Goal: Task Accomplishment & Management: Manage account settings

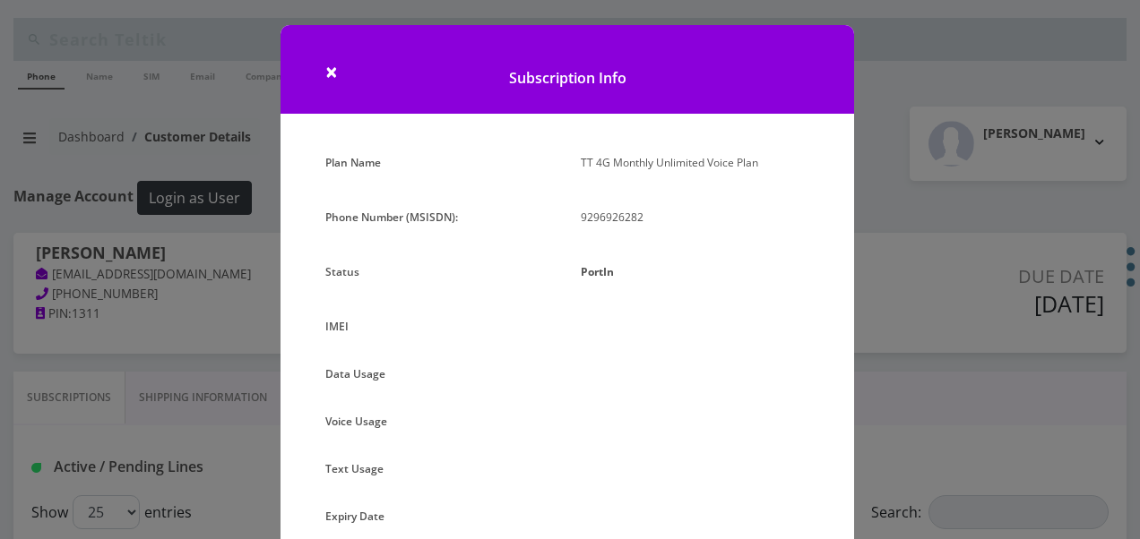
select select "468"
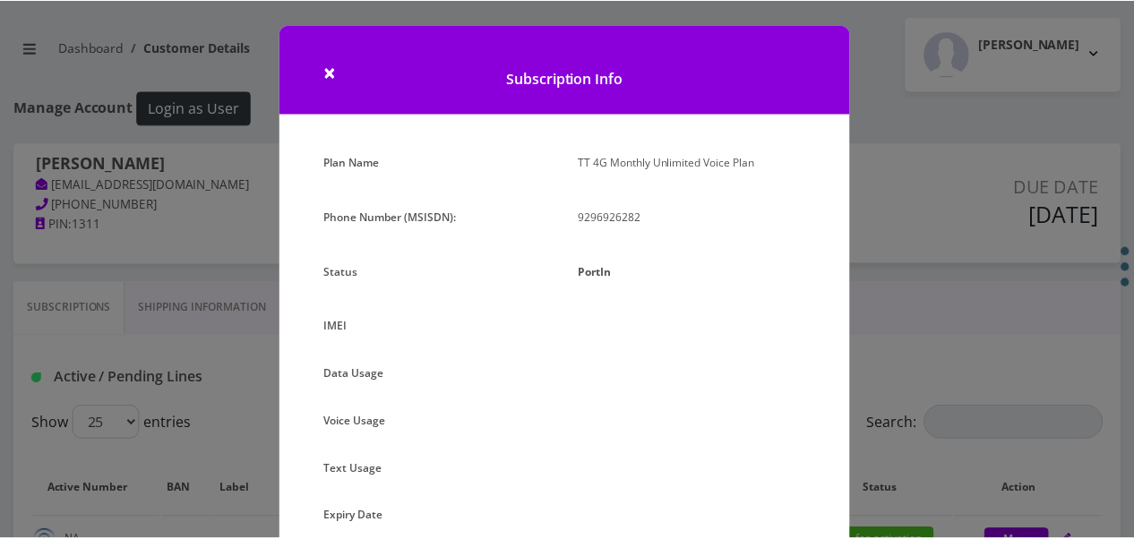
scroll to position [202, 0]
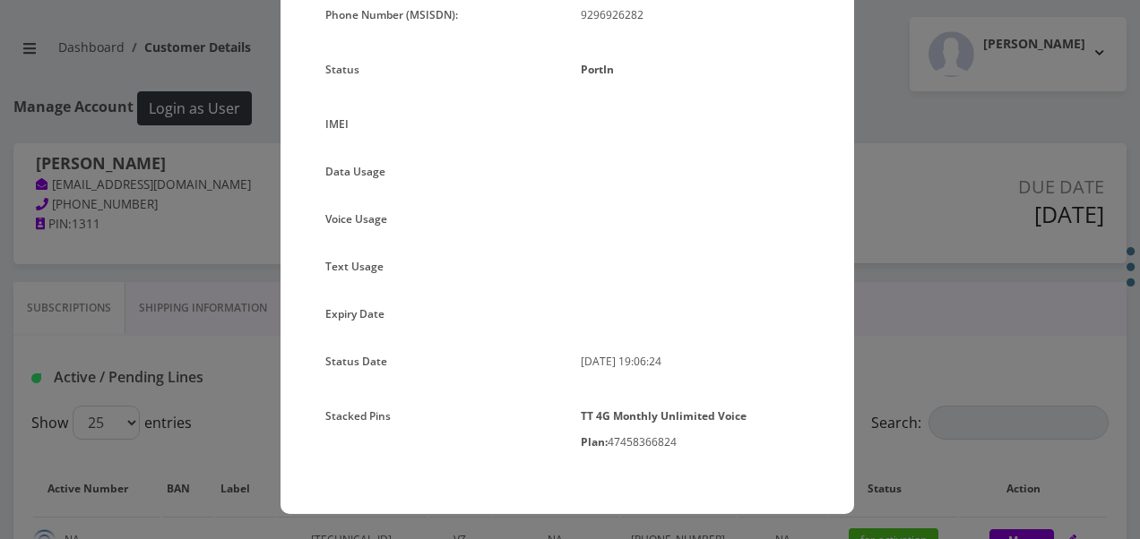
click at [197, 165] on div "× Subscription Info Plan Name TT 4G Monthly Unlimited Voice Plan Phone Number (…" at bounding box center [570, 269] width 1140 height 539
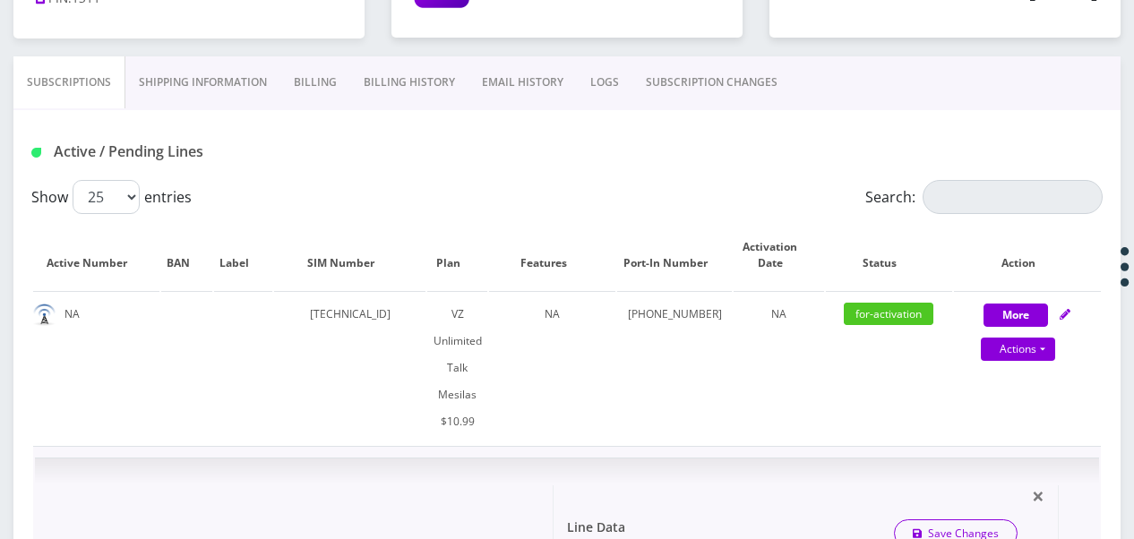
scroll to position [448, 0]
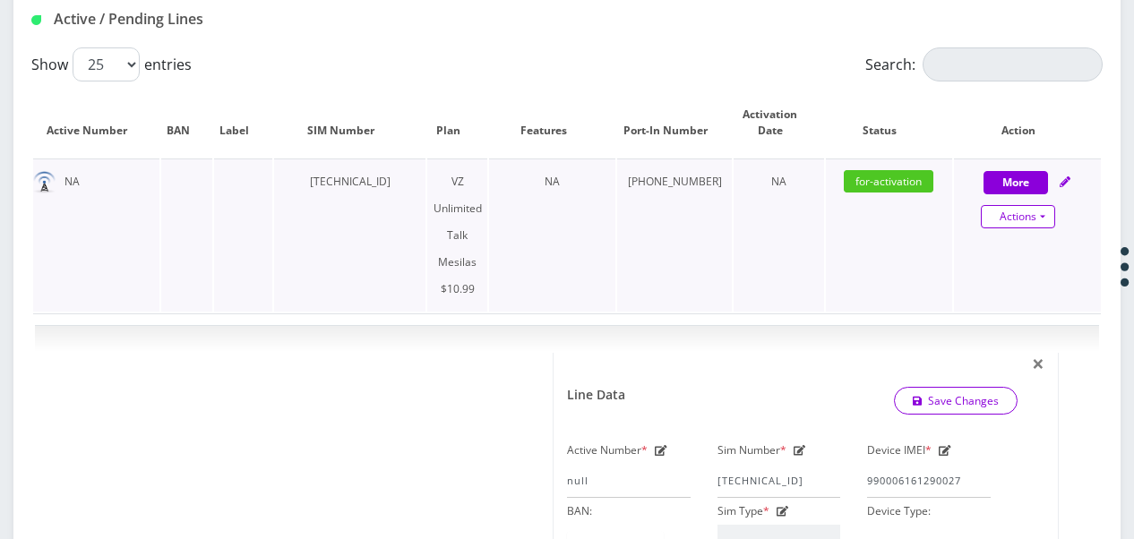
click at [1047, 217] on link "Actions" at bounding box center [1018, 216] width 74 height 23
click at [999, 281] on link "Get Usage" at bounding box center [1042, 277] width 147 height 27
select select "468"
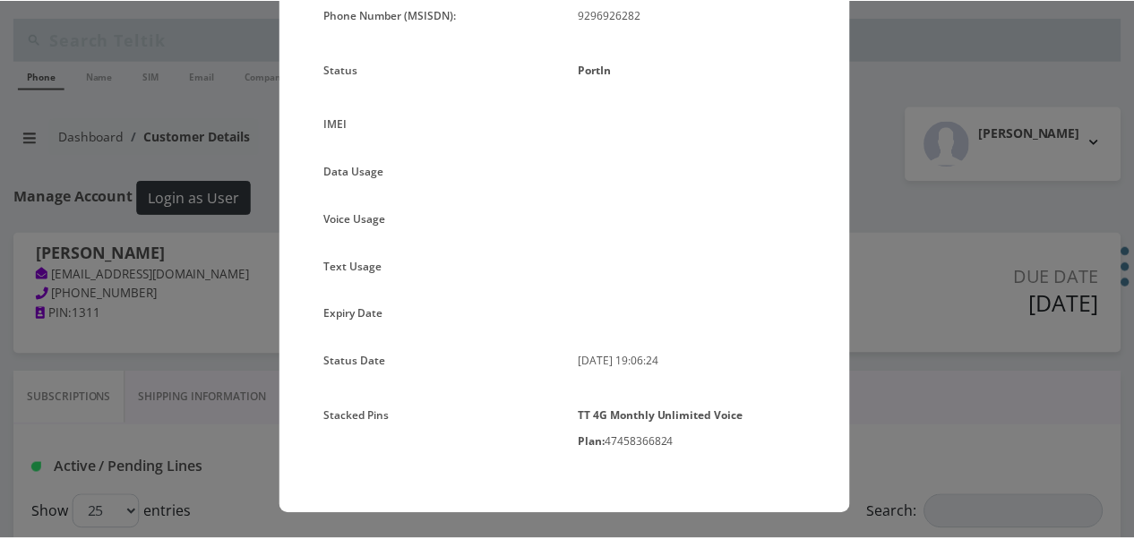
scroll to position [0, 0]
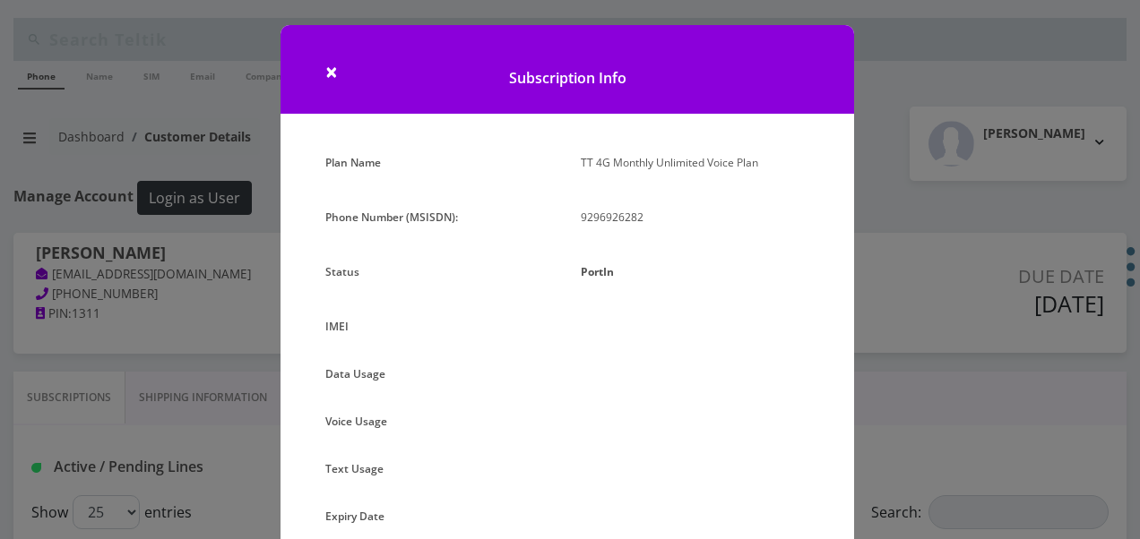
click at [923, 109] on div "× Subscription Info Plan Name TT 4G Monthly Unlimited Voice Plan Phone Number (…" at bounding box center [570, 269] width 1140 height 539
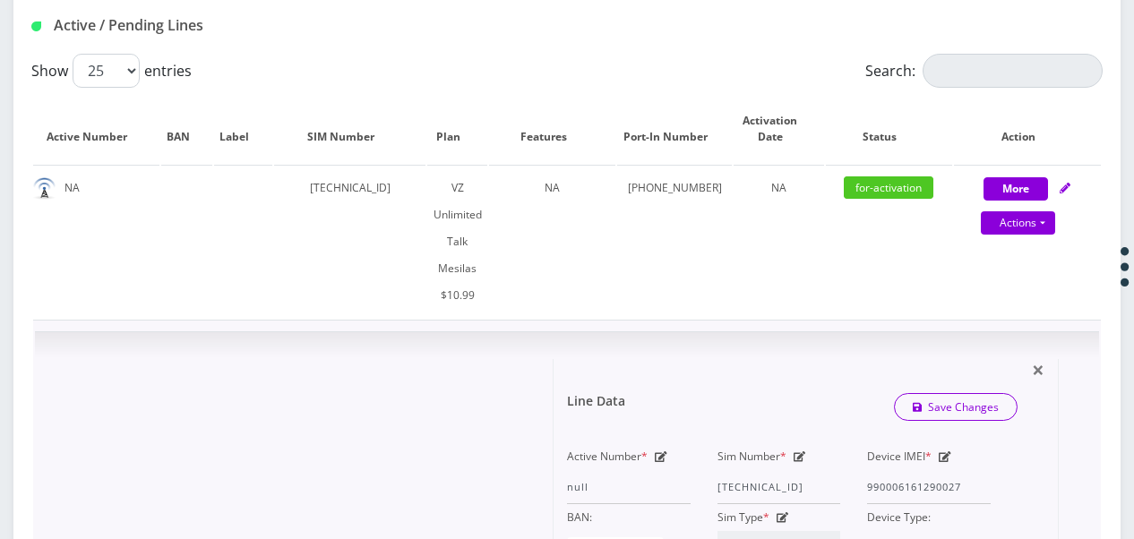
scroll to position [448, 0]
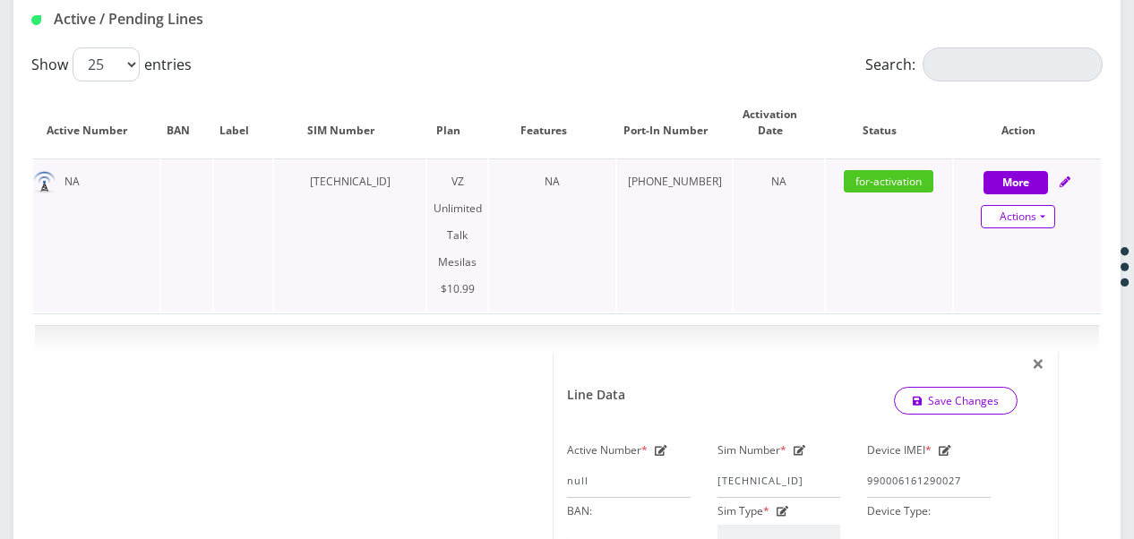
click at [1044, 219] on link "Actions" at bounding box center [1018, 216] width 74 height 23
click at [1038, 280] on link "Get Usage" at bounding box center [1042, 277] width 147 height 27
select select "468"
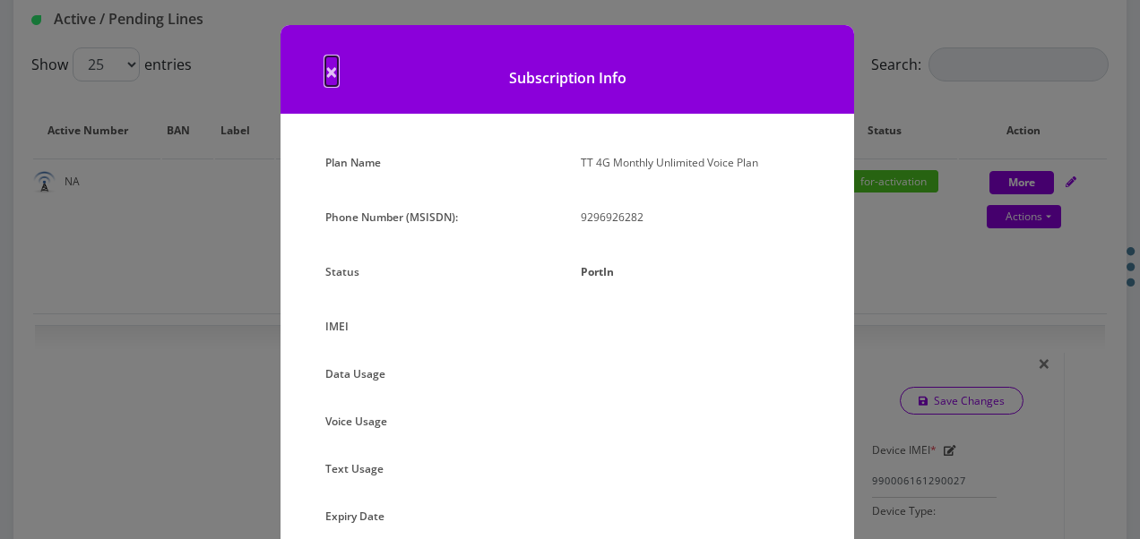
click at [330, 64] on span "×" at bounding box center [331, 71] width 13 height 30
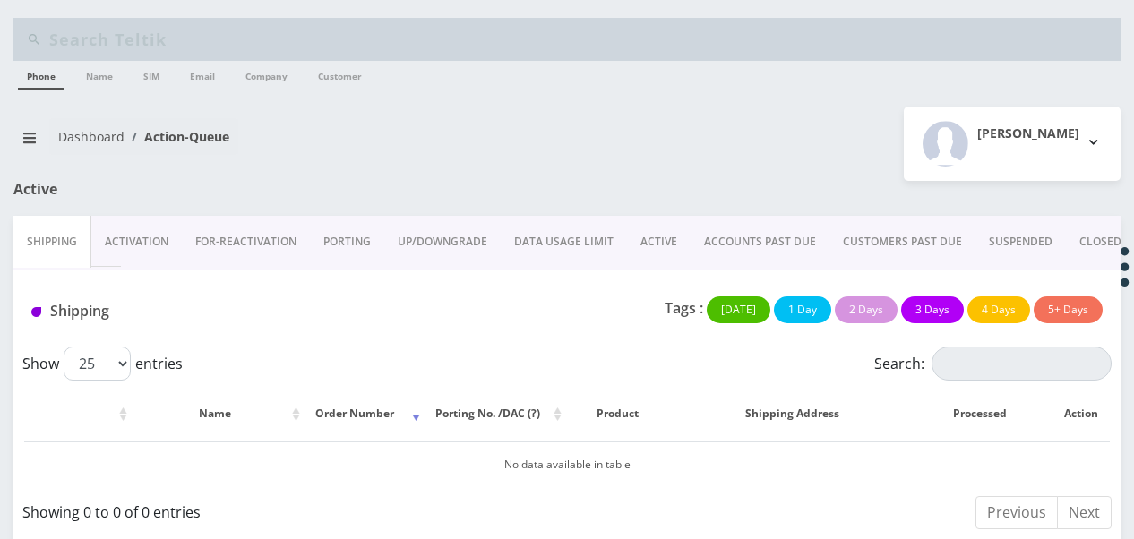
click at [661, 237] on link "ACTIVE" at bounding box center [659, 242] width 64 height 52
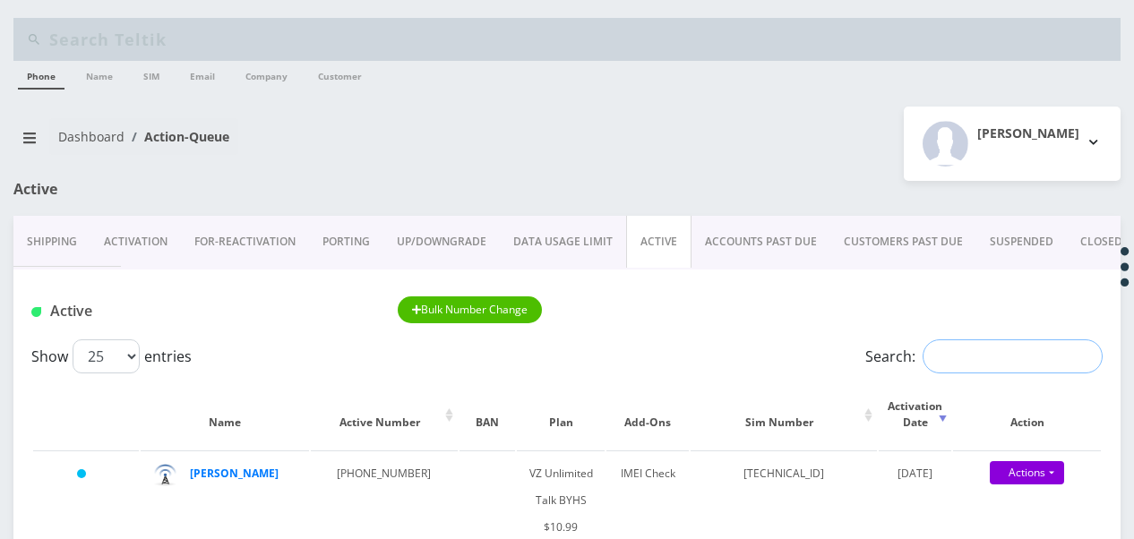
click at [943, 362] on input "Search:" at bounding box center [1013, 357] width 180 height 34
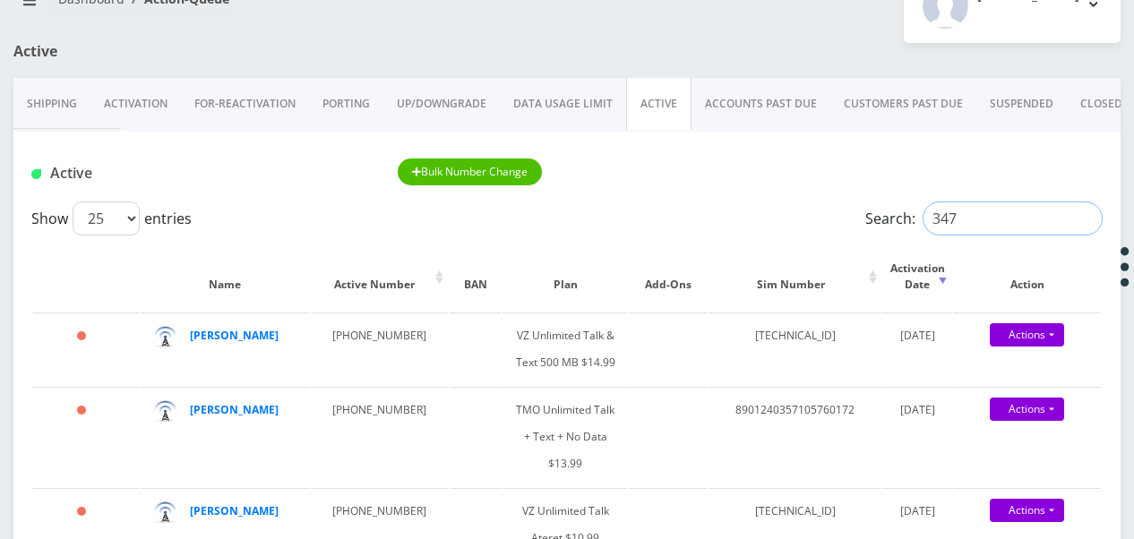
scroll to position [179, 0]
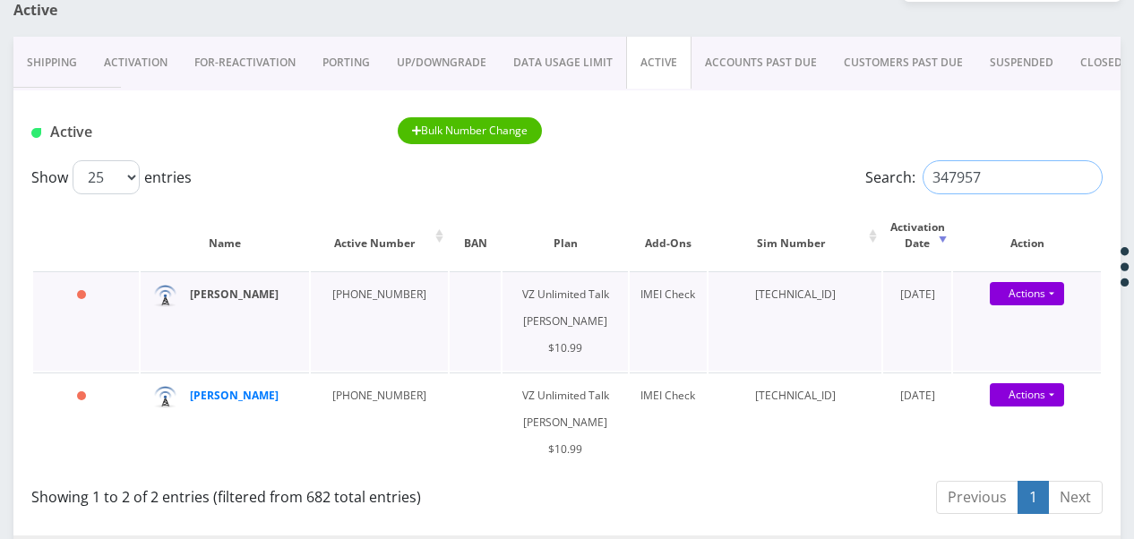
type input "347957"
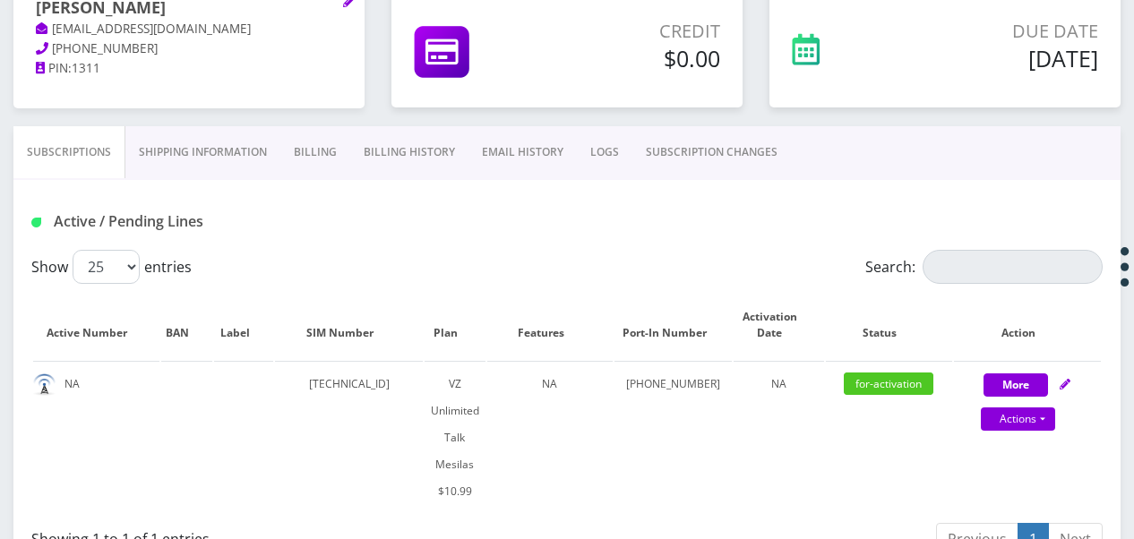
scroll to position [358, 0]
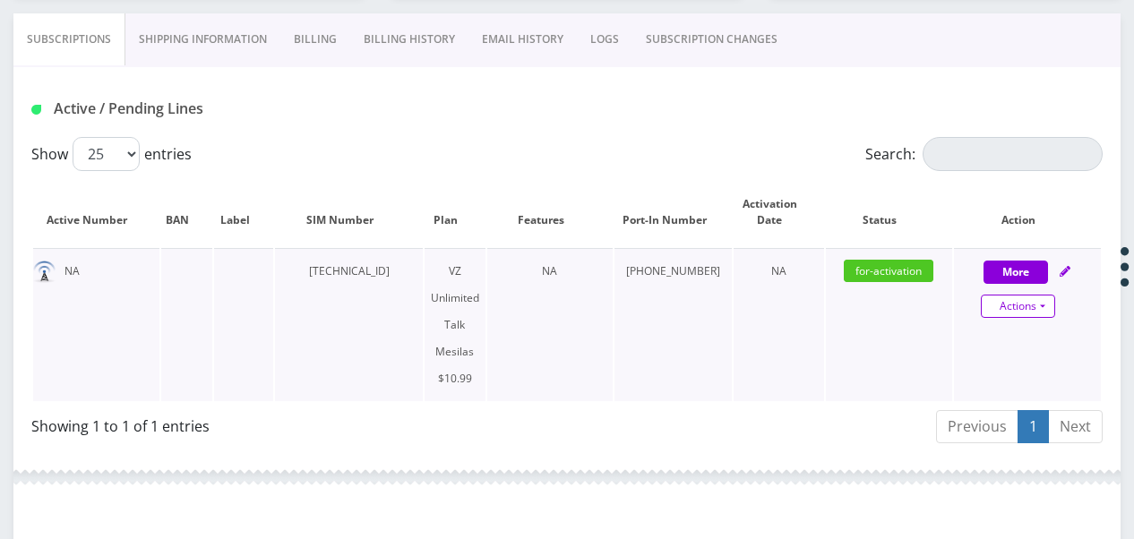
click at [1047, 303] on link "Actions" at bounding box center [1018, 306] width 74 height 23
select select "468"
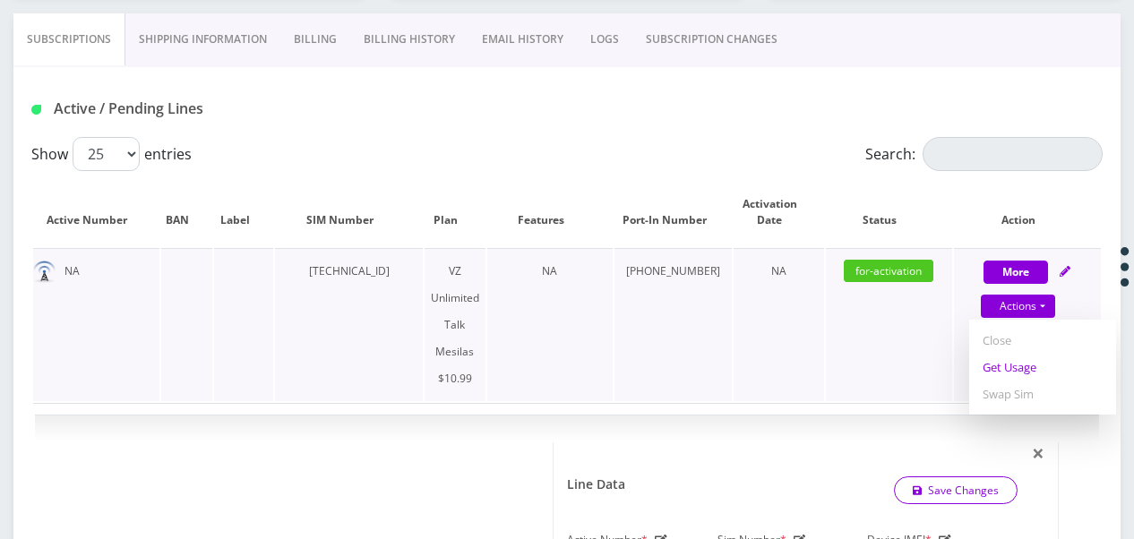
click at [1018, 366] on link "Get Usage" at bounding box center [1042, 367] width 147 height 27
select select "468"
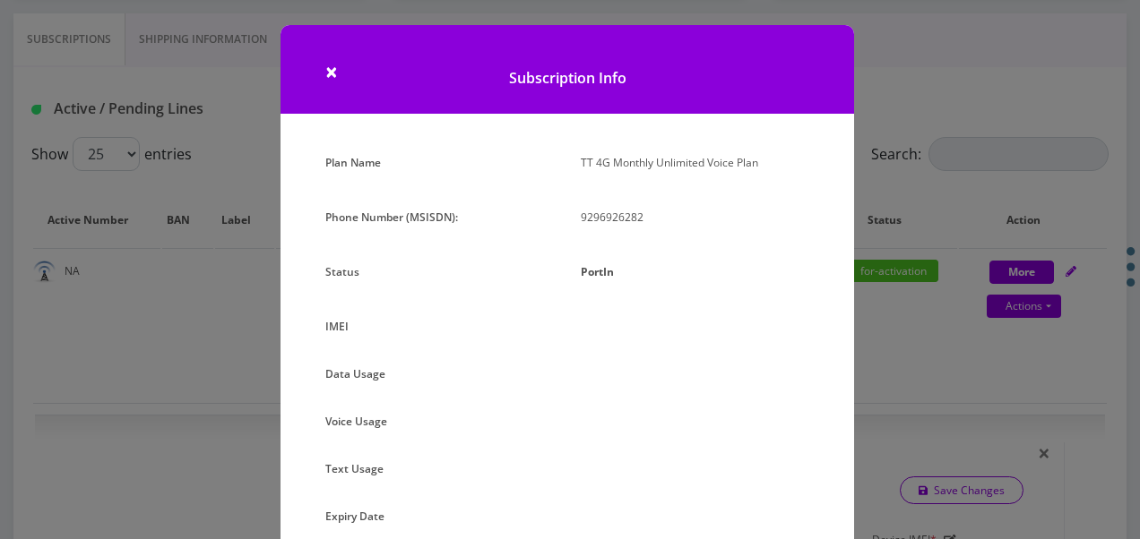
click at [935, 193] on div "× Subscription Info Plan Name TT 4G Monthly Unlimited Voice Plan Phone Number (…" at bounding box center [570, 269] width 1140 height 539
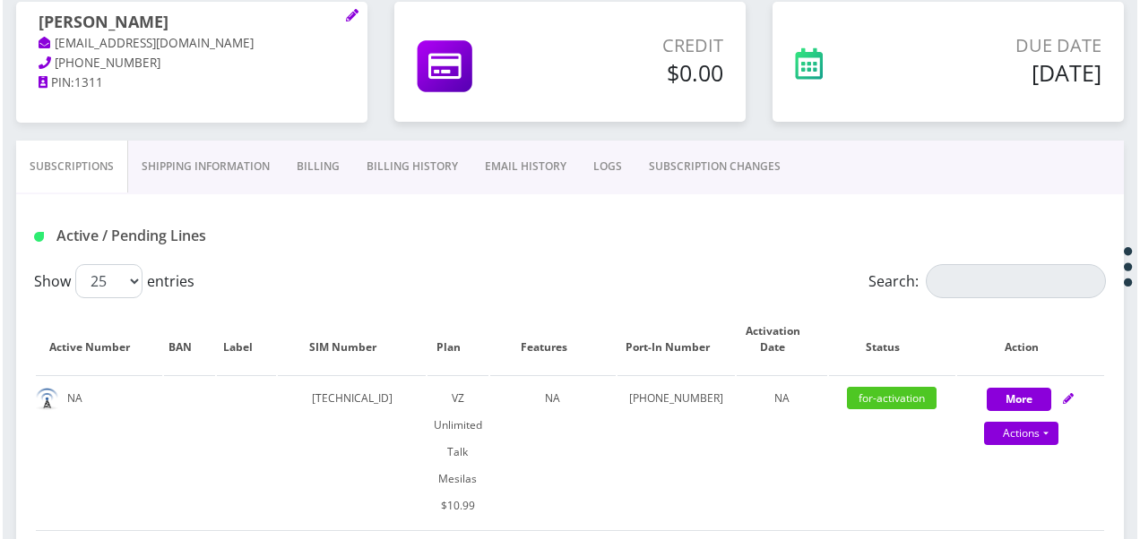
scroll to position [448, 0]
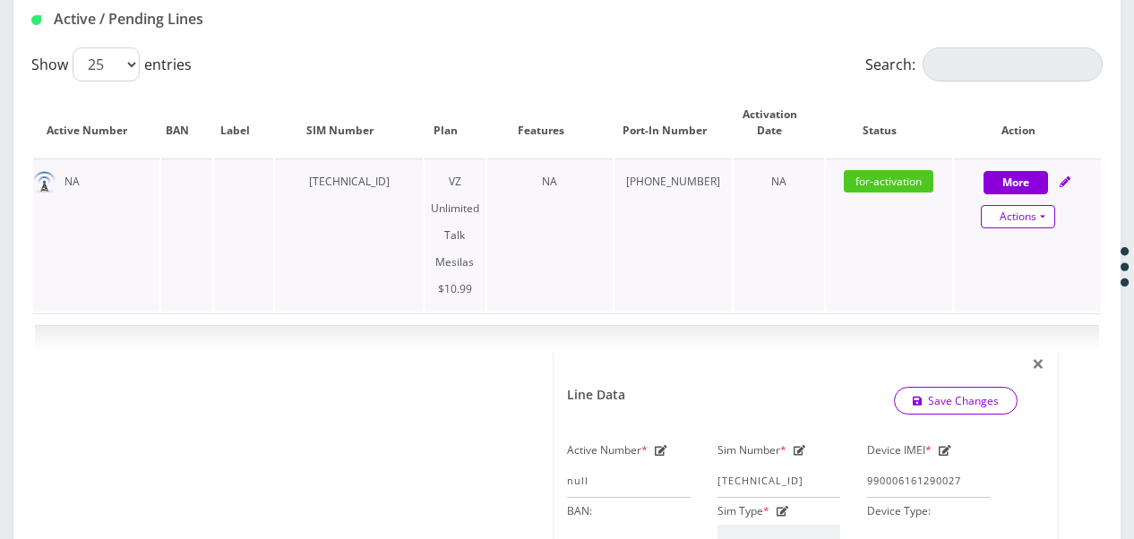
click at [1051, 206] on link "Actions" at bounding box center [1018, 216] width 74 height 23
click at [1014, 278] on link "Get Usage" at bounding box center [1042, 277] width 147 height 27
select select "468"
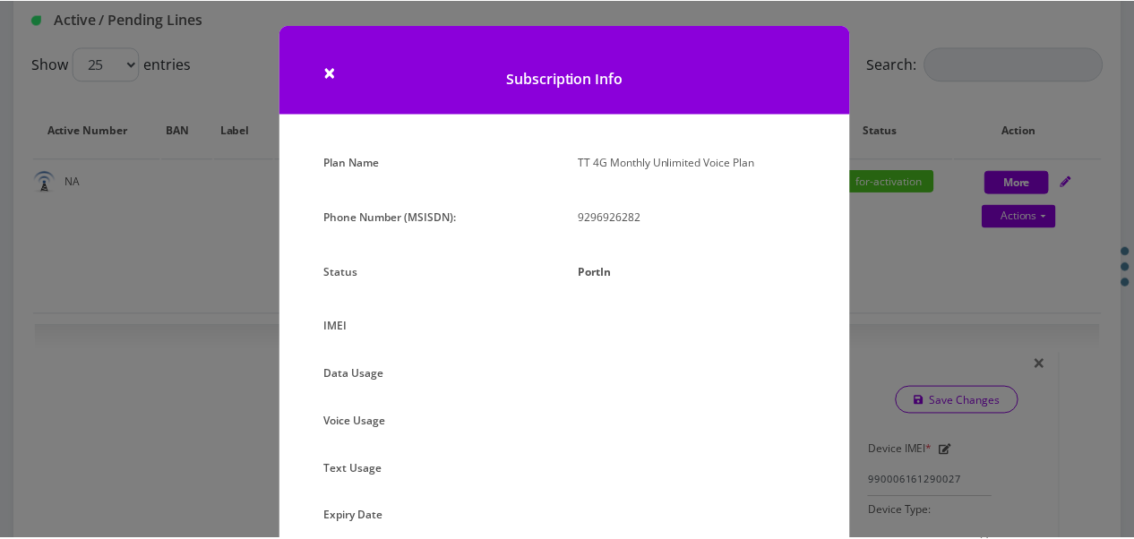
scroll to position [202, 0]
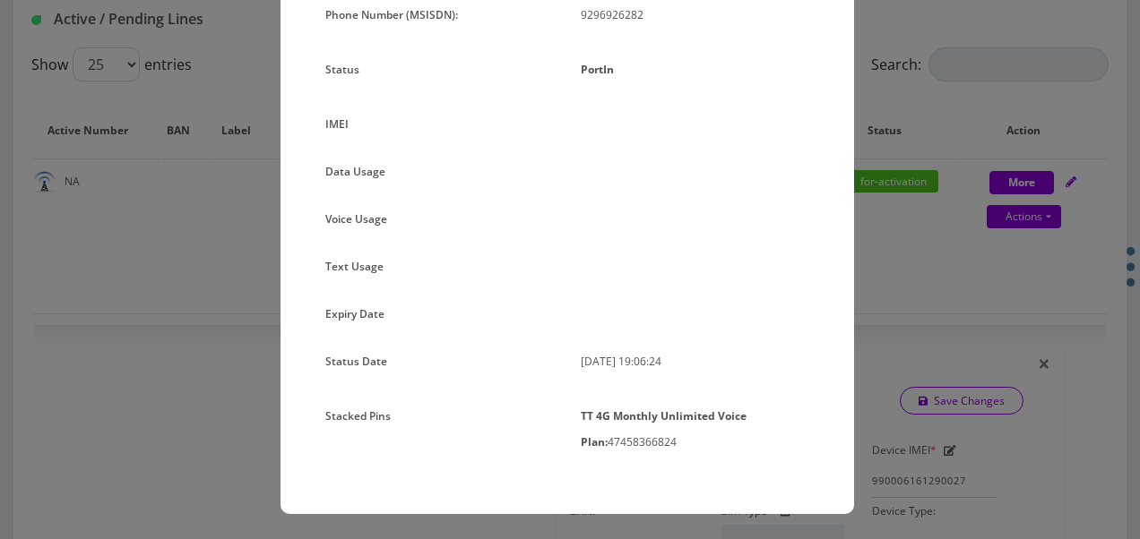
click at [929, 222] on div "× Subscription Info Plan Name TT 4G Monthly Unlimited Voice Plan Phone Number (…" at bounding box center [570, 269] width 1140 height 539
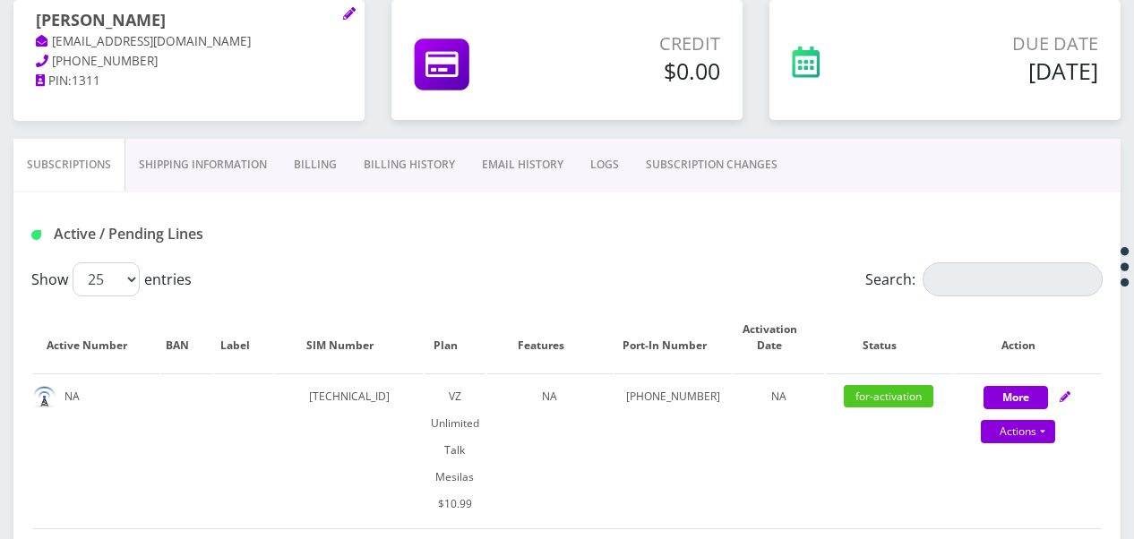
scroll to position [90, 0]
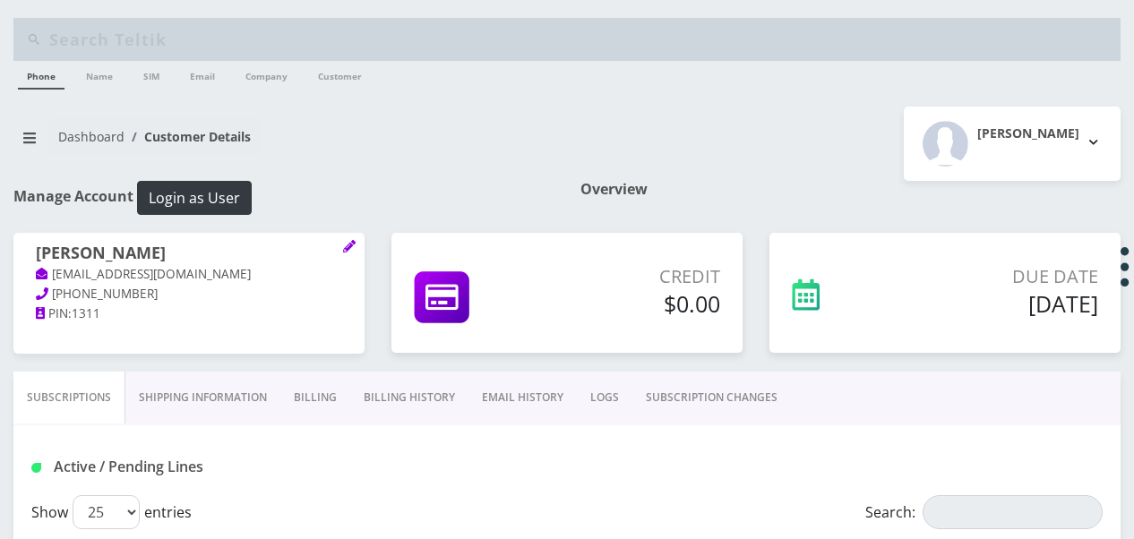
click at [317, 386] on link "Billing" at bounding box center [315, 398] width 70 height 52
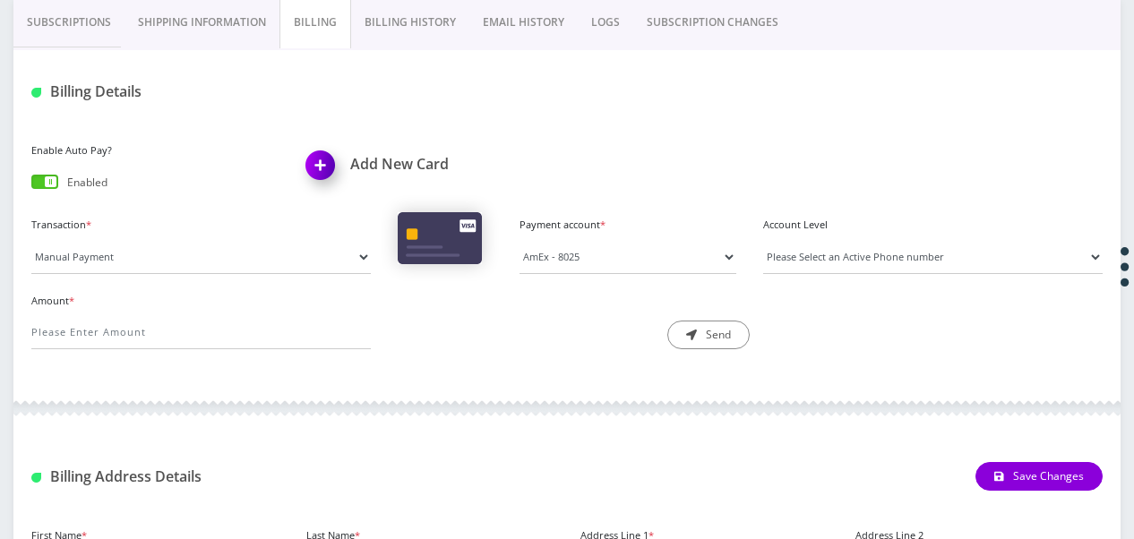
scroll to position [358, 0]
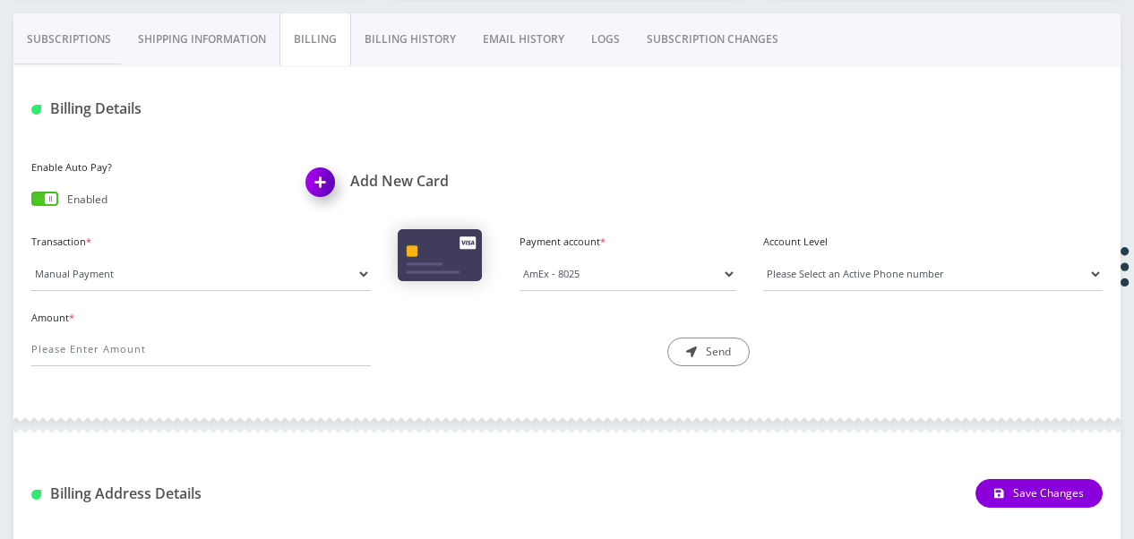
click at [247, 21] on link "Shipping Information" at bounding box center [202, 39] width 155 height 52
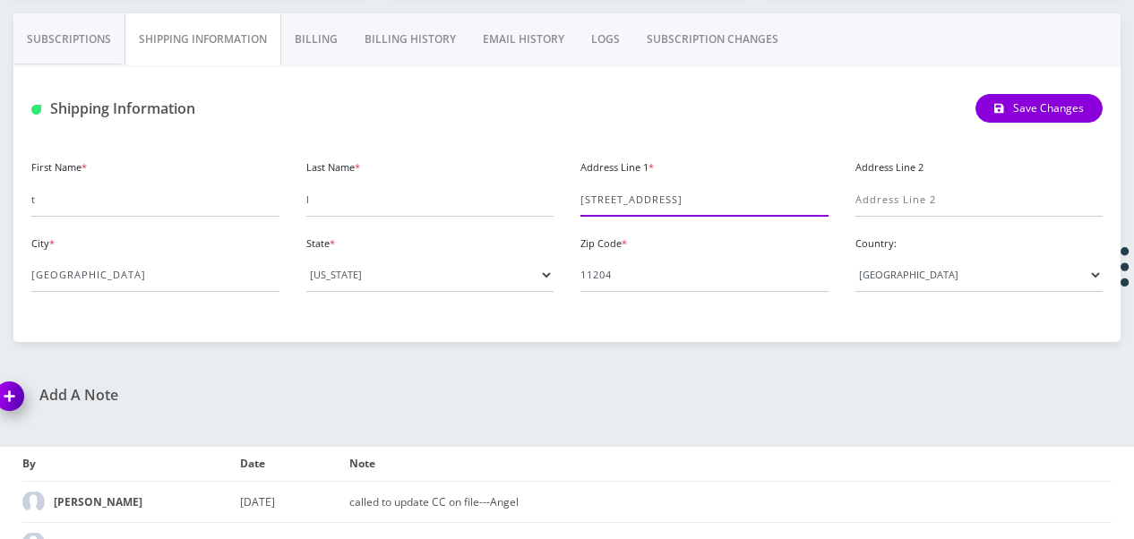
drag, startPoint x: 702, startPoint y: 202, endPoint x: 457, endPoint y: 179, distance: 246.6
click at [457, 179] on div "First Name * t Last Name * l Address Line 1 * 4502 18th ave Address Line 2 City…" at bounding box center [567, 230] width 1098 height 151
type input "5617 12th ave"
drag, startPoint x: 693, startPoint y: 272, endPoint x: 556, endPoint y: 256, distance: 138.0
click at [556, 256] on div "First Name * t Last Name * l Address Line 1 * 5617 12th ave Address Line 2 City…" at bounding box center [567, 230] width 1098 height 151
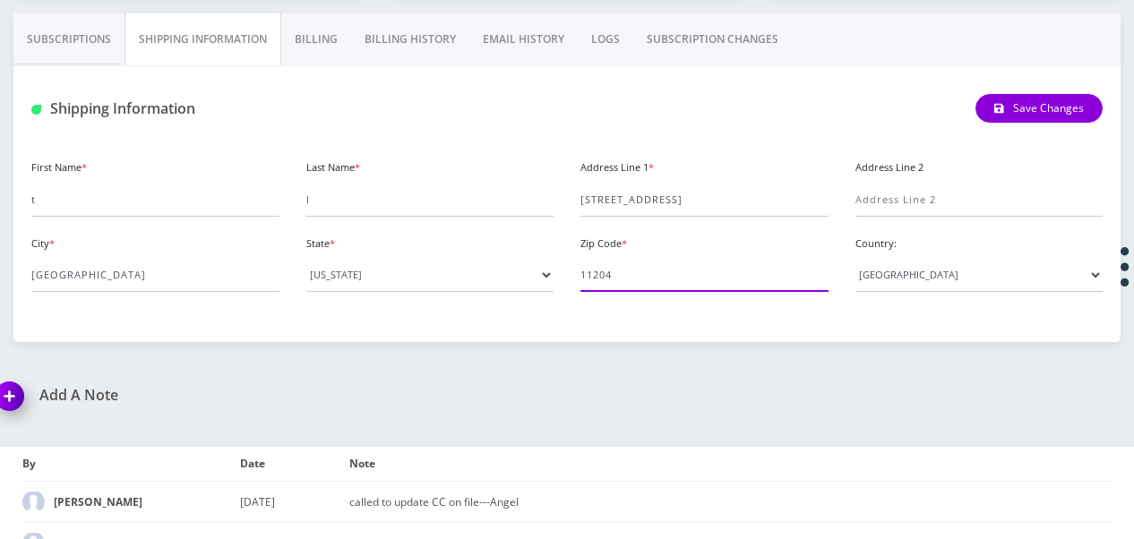
click at [609, 281] on input "11204" at bounding box center [705, 275] width 248 height 34
type input "11219"
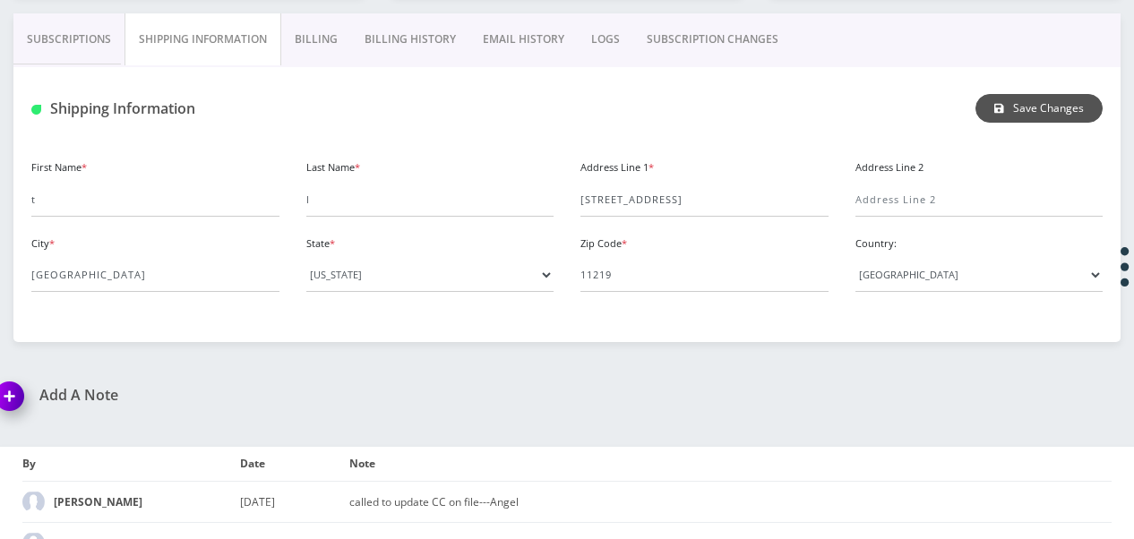
click at [994, 97] on button "Save Changes" at bounding box center [1039, 108] width 127 height 29
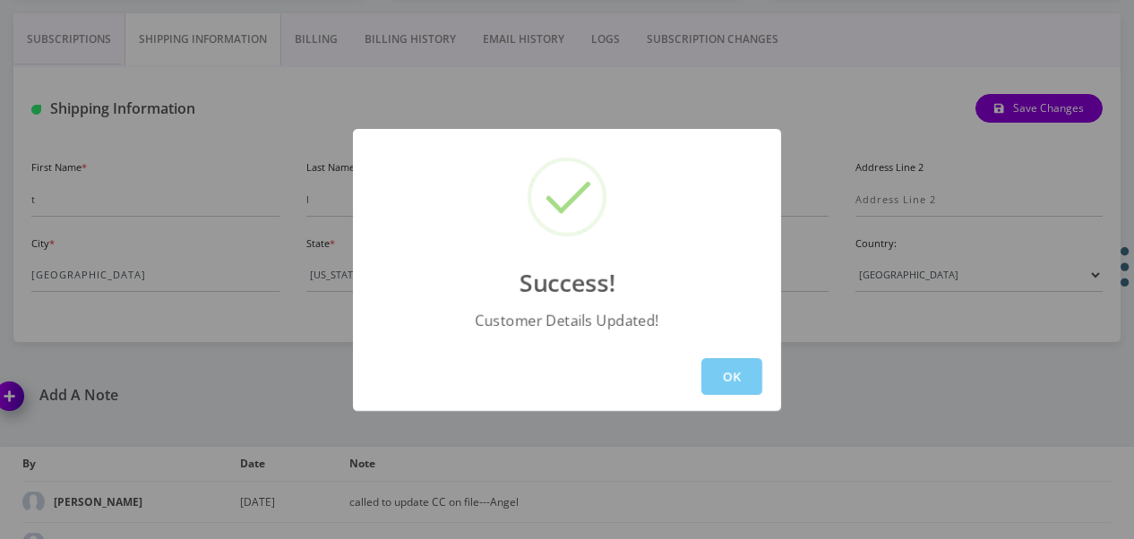
click at [714, 378] on button "OK" at bounding box center [731, 376] width 61 height 37
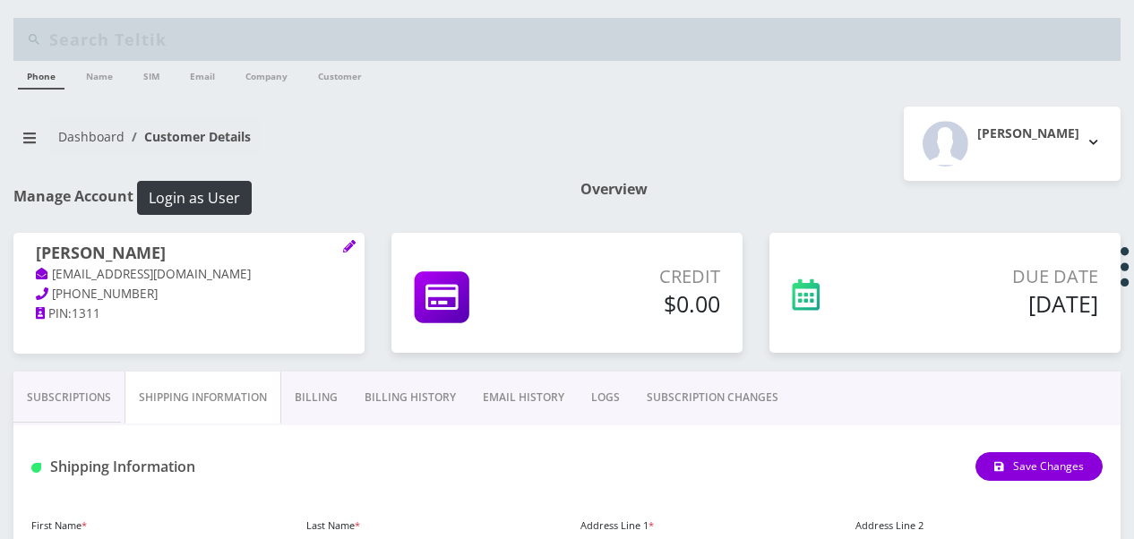
click at [312, 391] on link "Billing" at bounding box center [316, 398] width 70 height 52
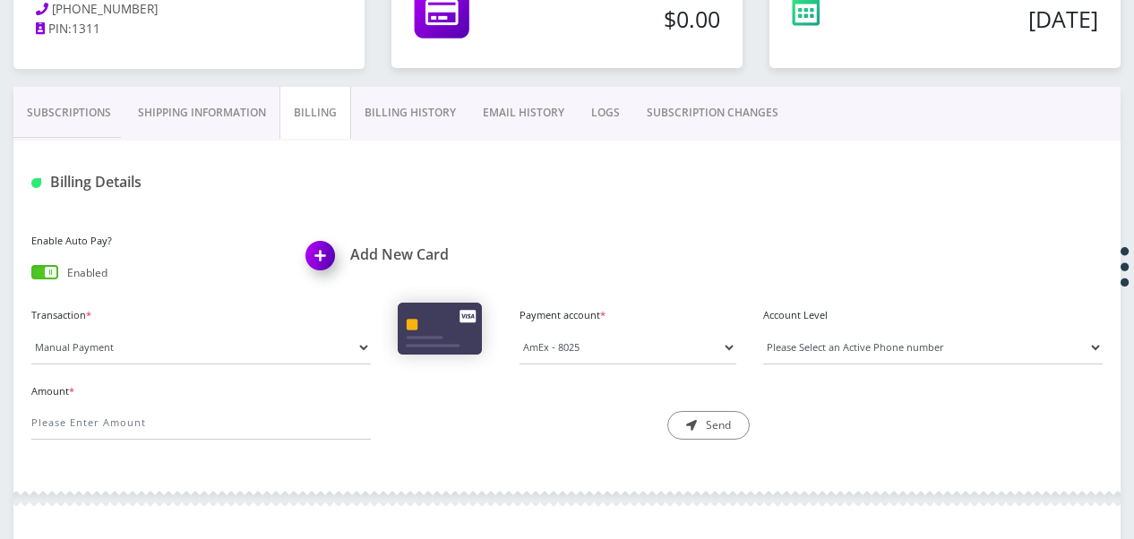
scroll to position [358, 0]
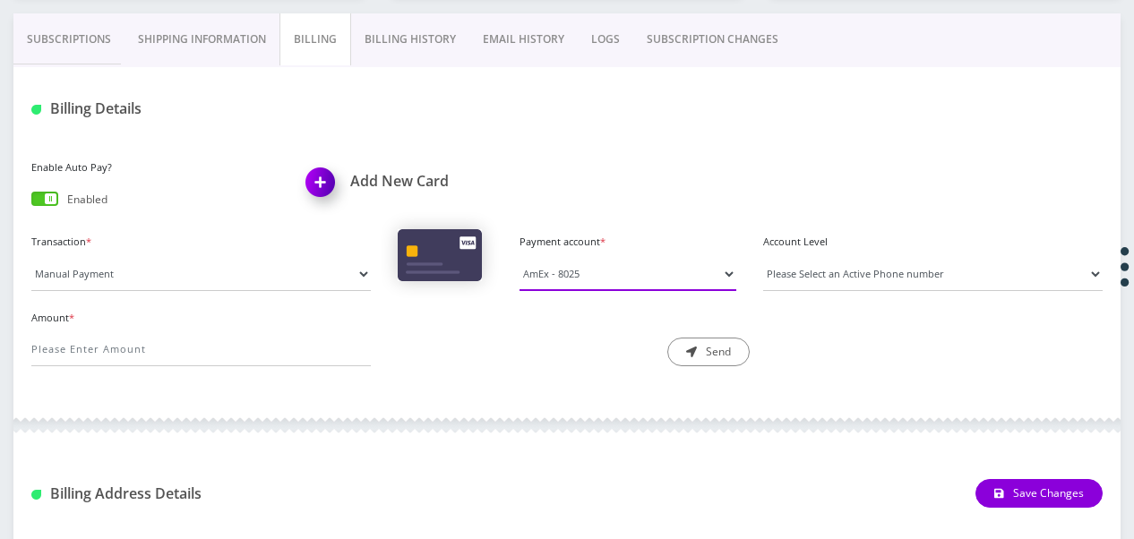
click at [608, 278] on select "AmEx - 1011 AmEx - 8025" at bounding box center [628, 274] width 217 height 34
click at [619, 204] on div "Enable Auto Pay? Enabled Add New Card" at bounding box center [567, 192] width 1098 height 74
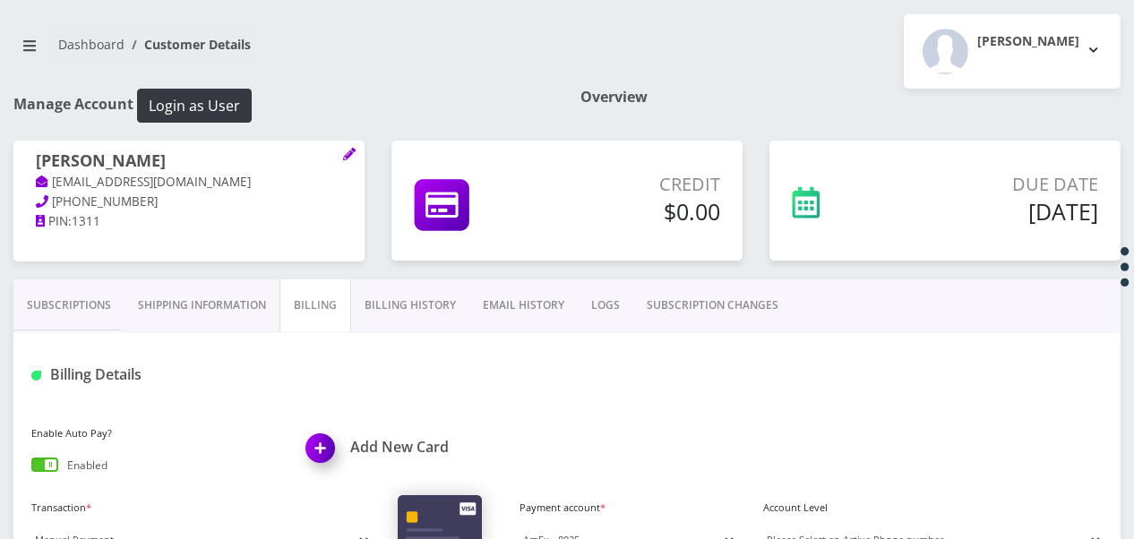
scroll to position [90, 0]
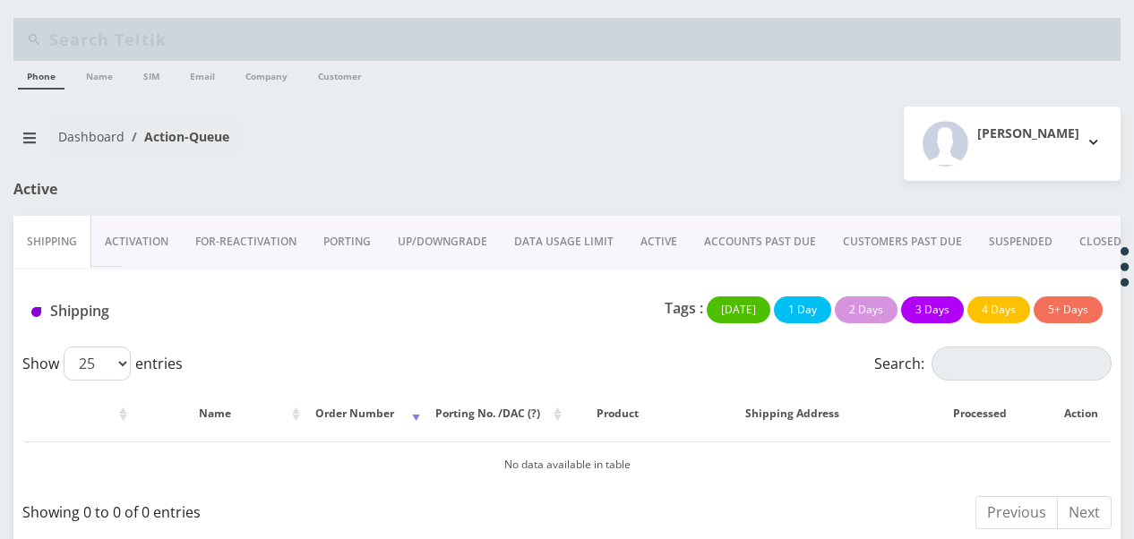
click at [627, 242] on link "ACTIVE" at bounding box center [659, 242] width 64 height 52
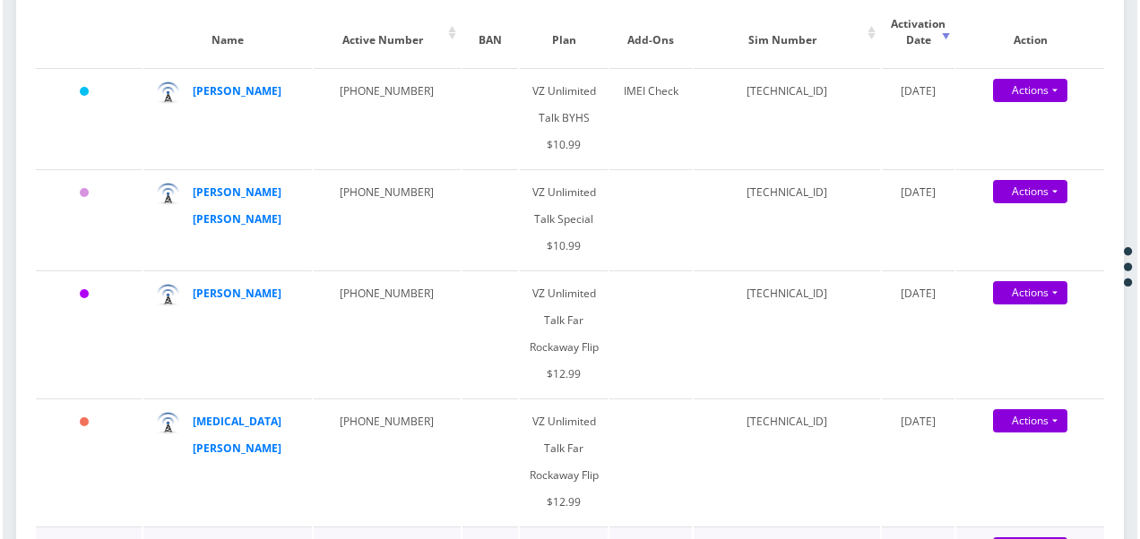
scroll to position [358, 0]
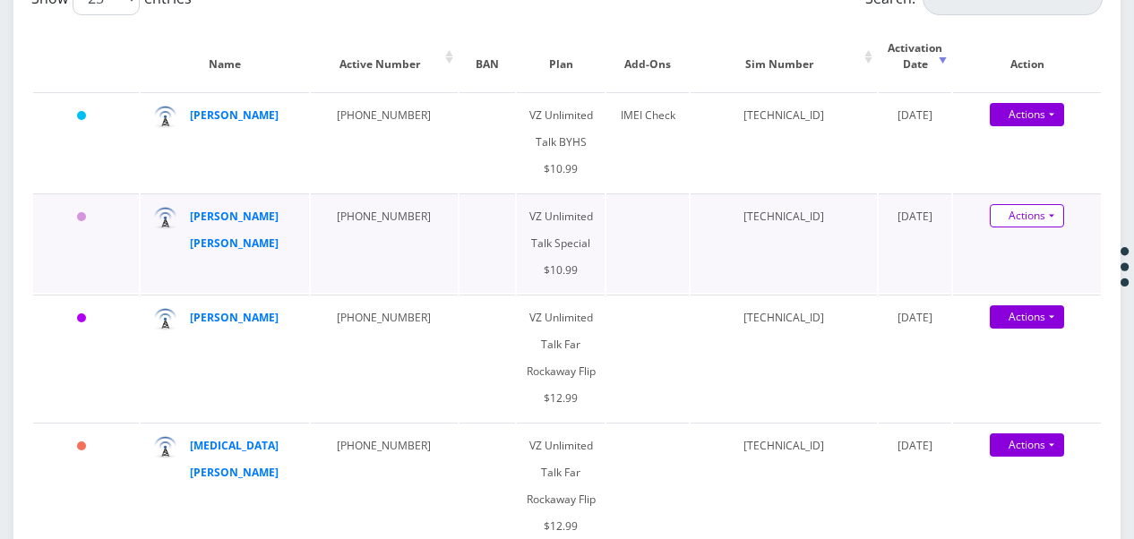
click at [1062, 216] on link "Actions" at bounding box center [1027, 215] width 74 height 23
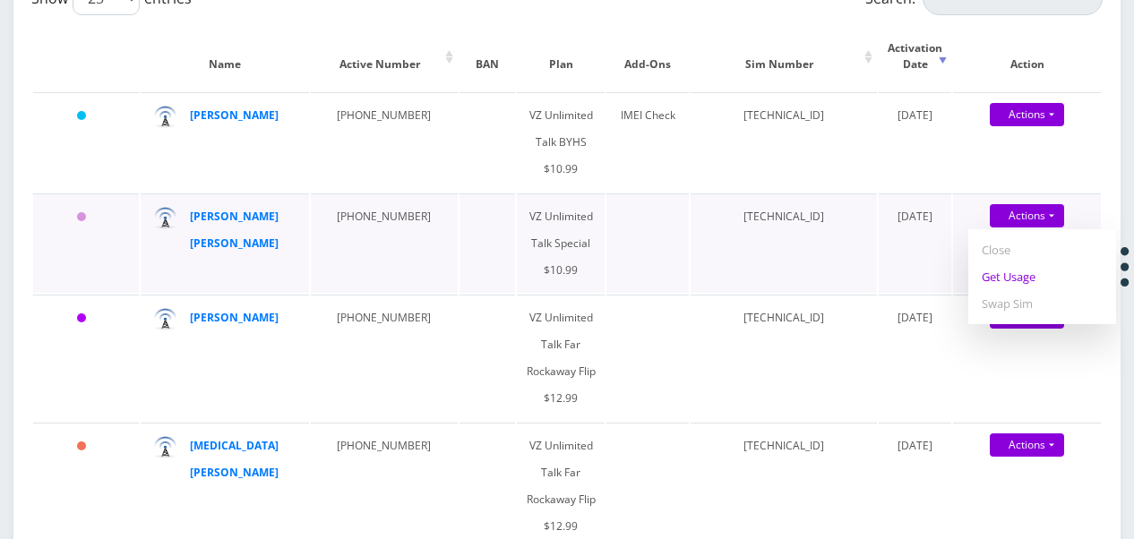
click at [1037, 286] on link "Get Usage" at bounding box center [1042, 276] width 148 height 27
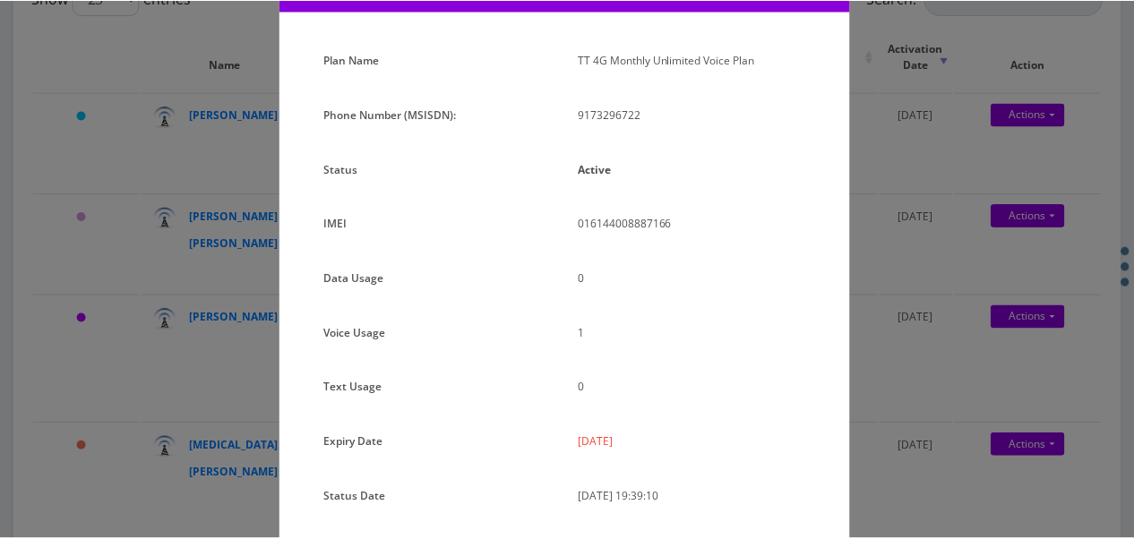
scroll to position [219, 0]
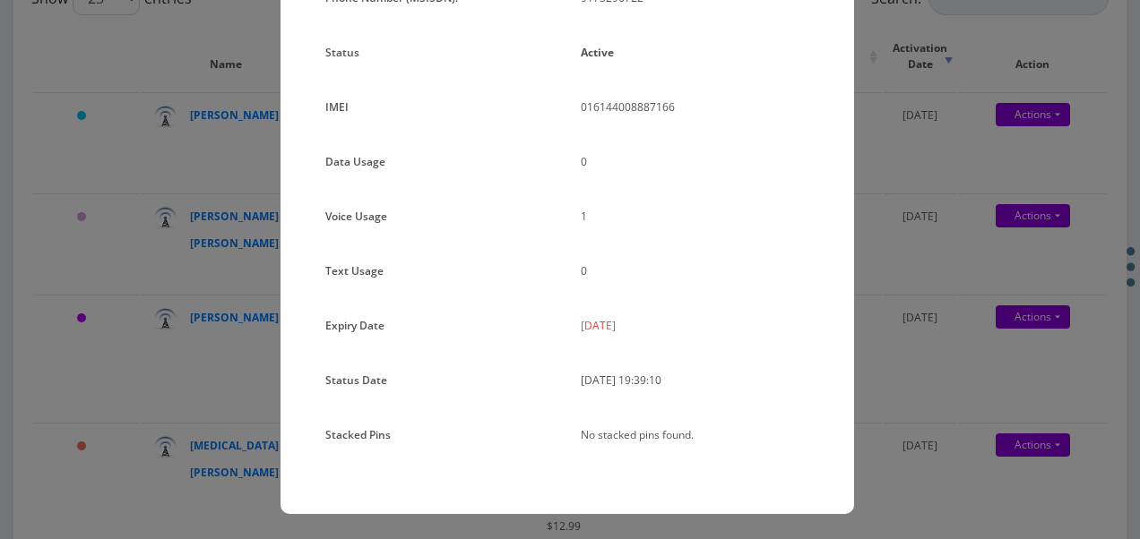
click at [892, 240] on div "× Subscription Info Plan Name TT 4G Monthly Unlimited Voice Plan Phone Number (…" at bounding box center [570, 269] width 1140 height 539
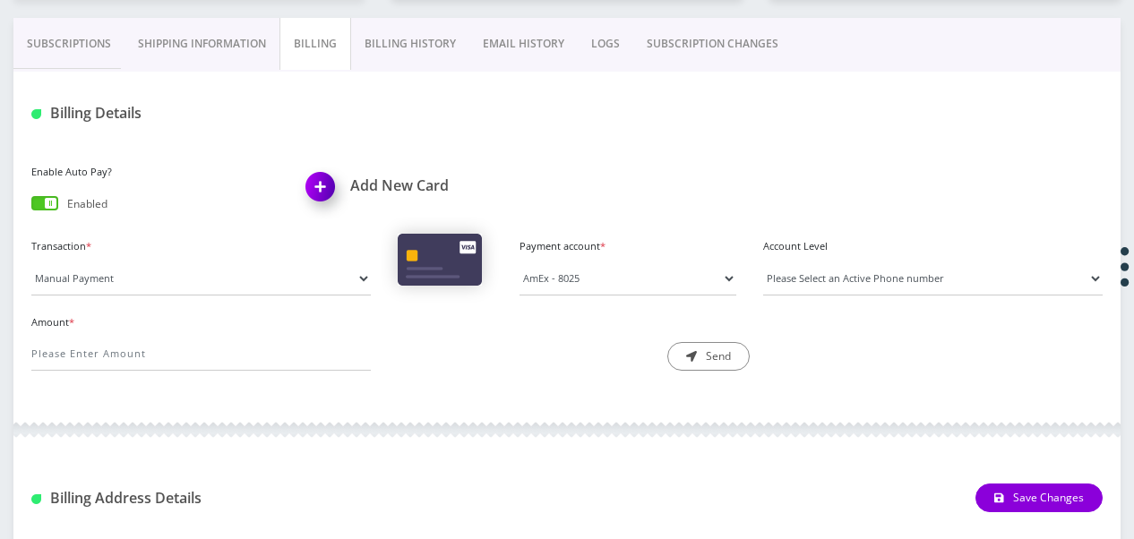
scroll to position [269, 0]
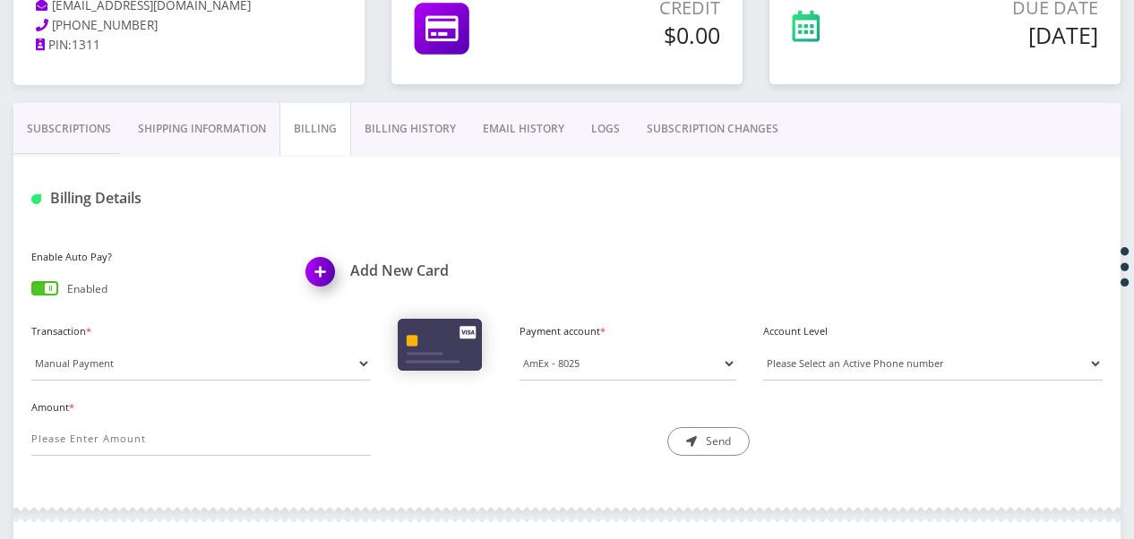
click at [51, 147] on link "Subscriptions" at bounding box center [68, 129] width 111 height 52
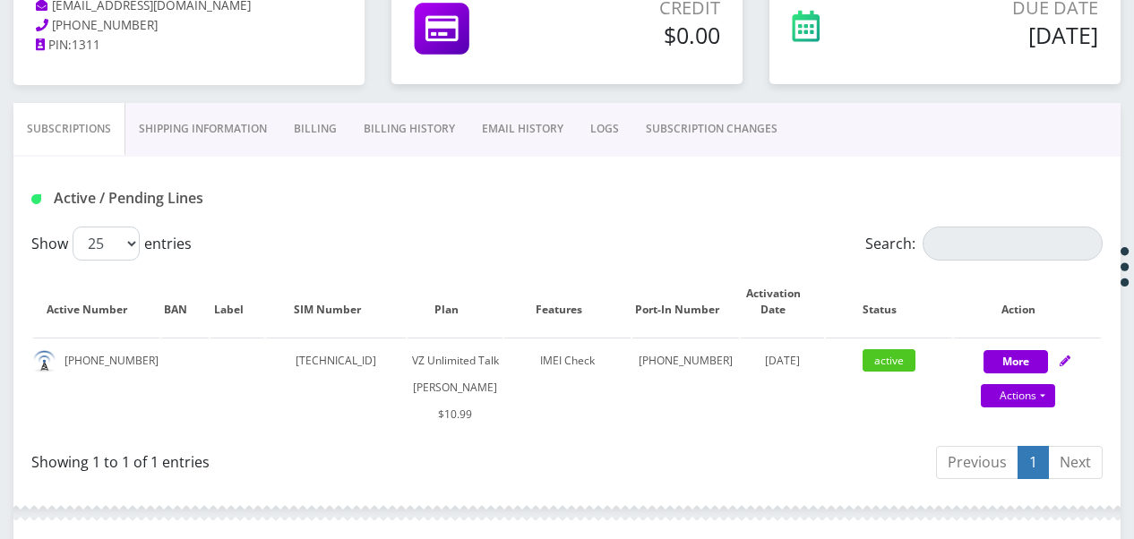
scroll to position [90, 0]
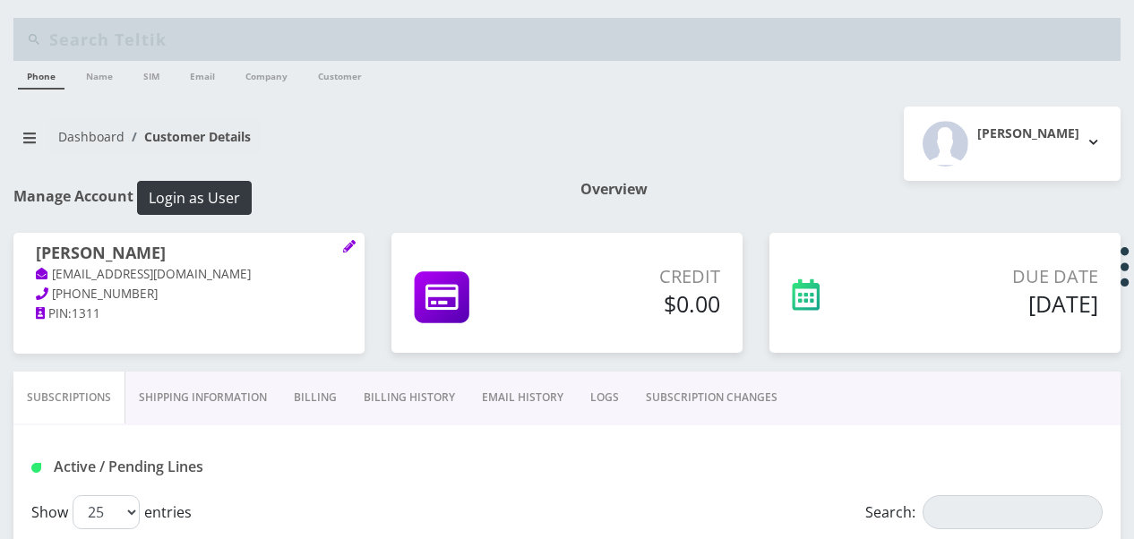
select select "468"
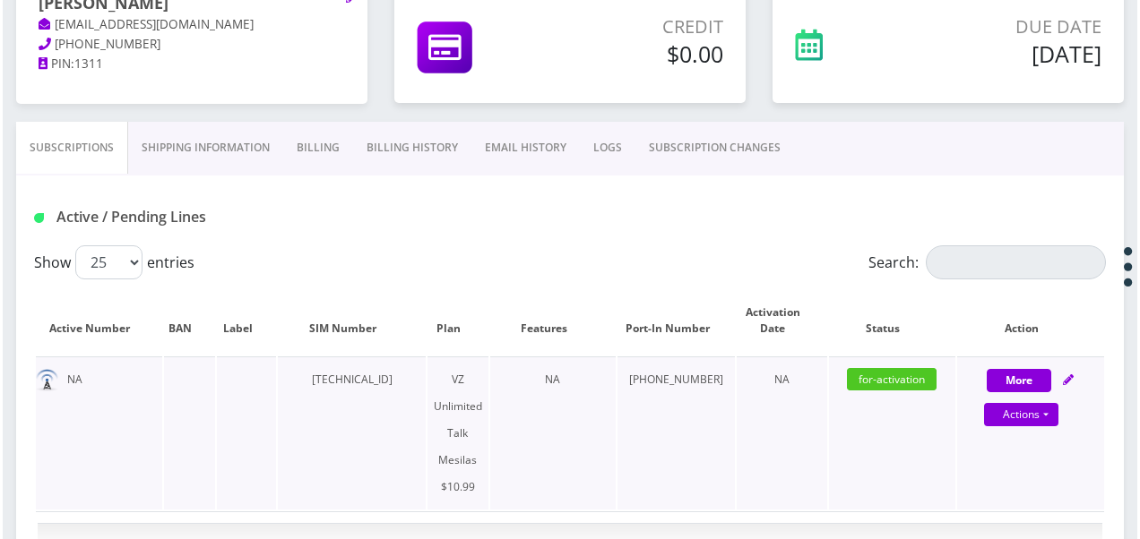
scroll to position [358, 0]
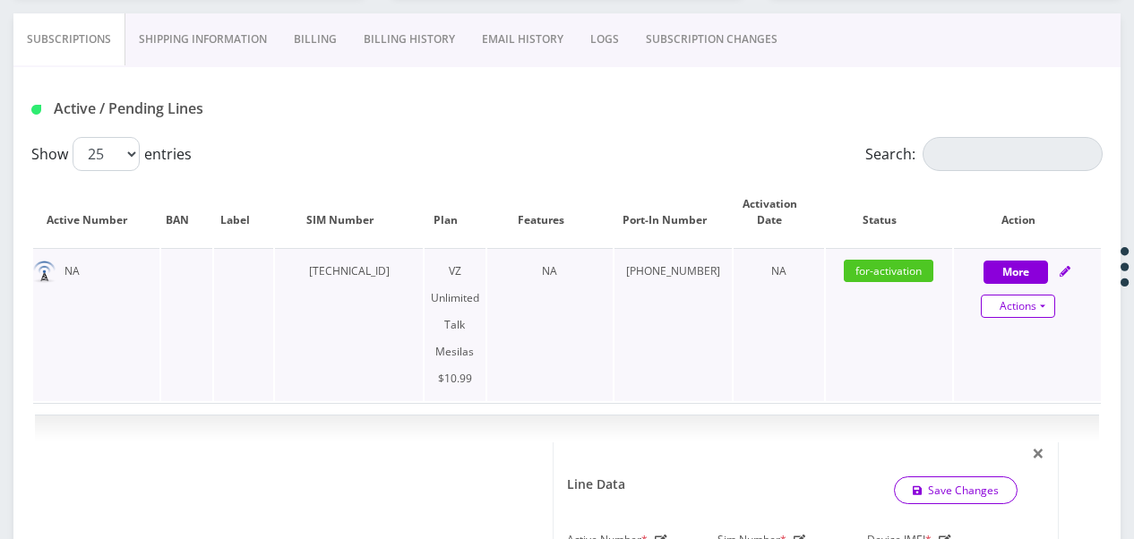
click at [1045, 302] on link "Actions" at bounding box center [1018, 306] width 74 height 23
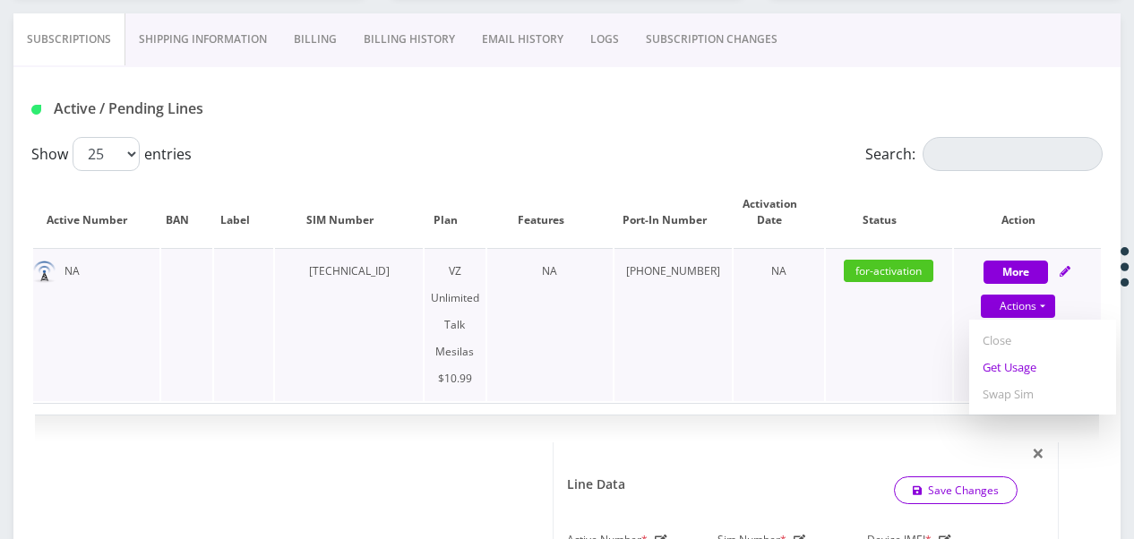
click at [1022, 373] on link "Get Usage" at bounding box center [1042, 367] width 147 height 27
select select "468"
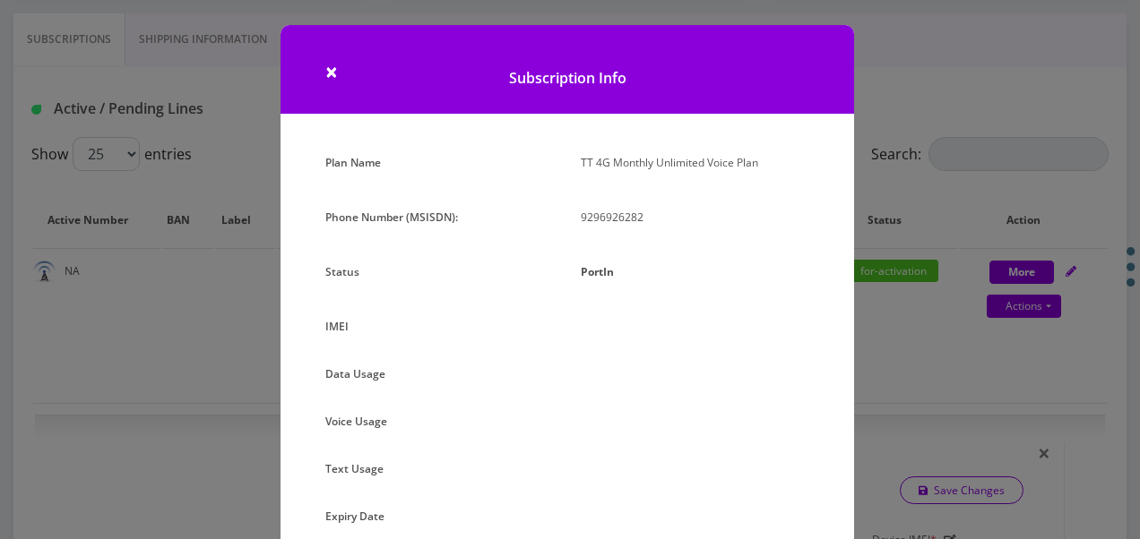
scroll to position [0, 0]
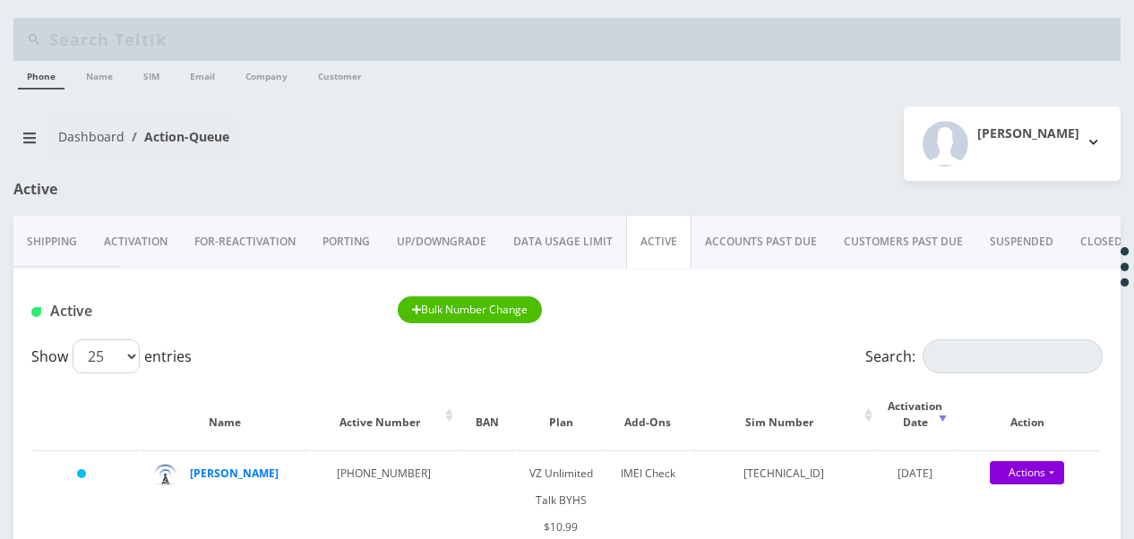
scroll to position [179, 0]
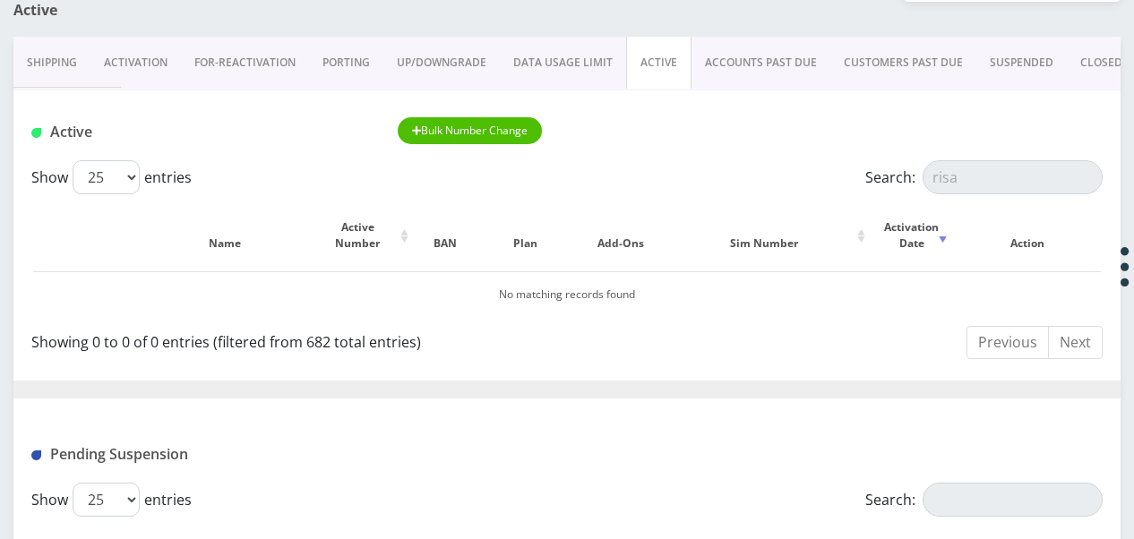
type input "risa"
click at [1079, 61] on link "CLOSED" at bounding box center [1101, 63] width 69 height 52
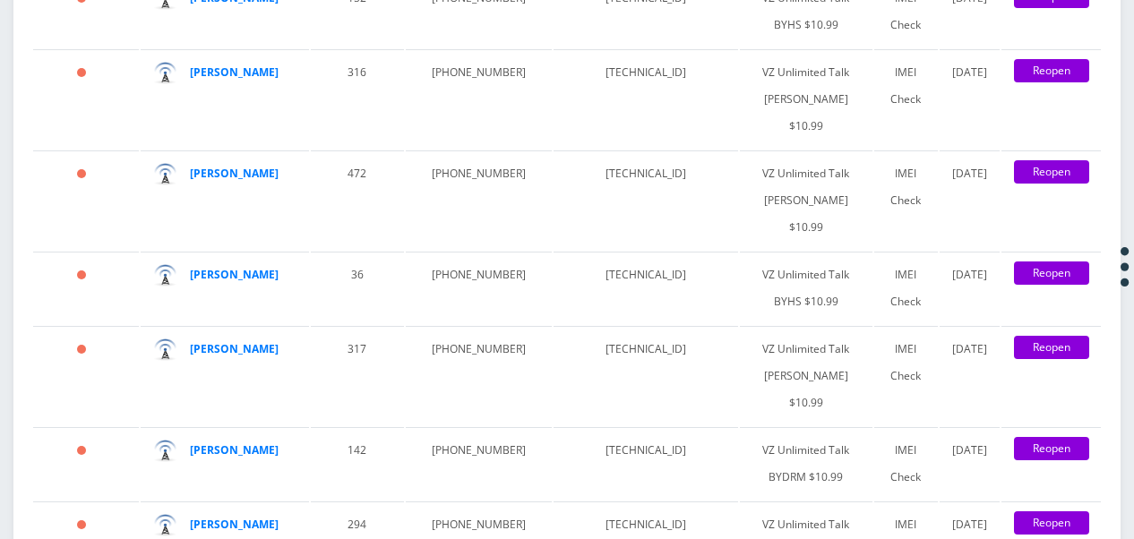
scroll to position [2688, 0]
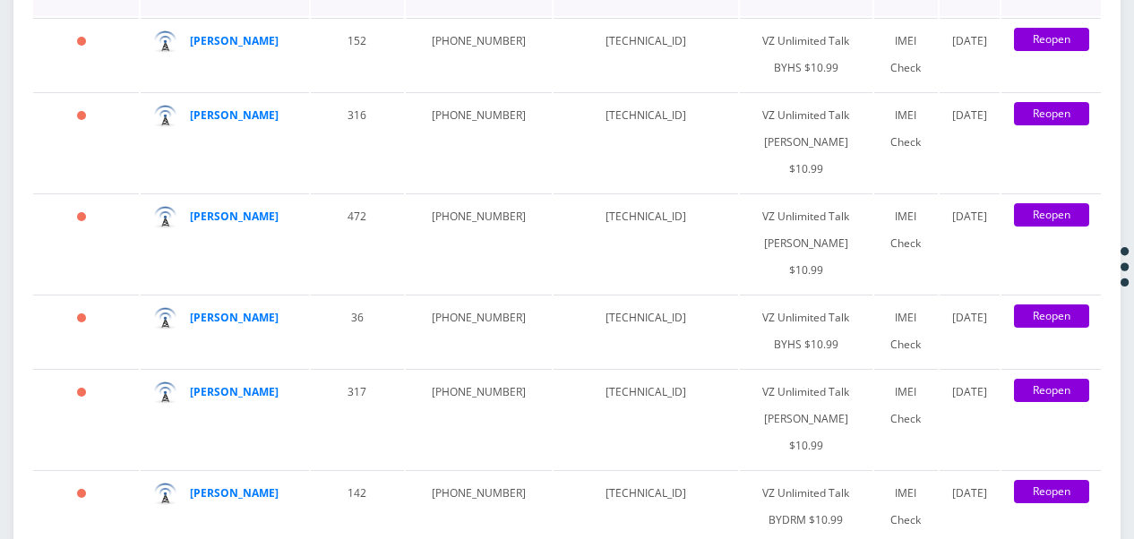
scroll to position [2777, 0]
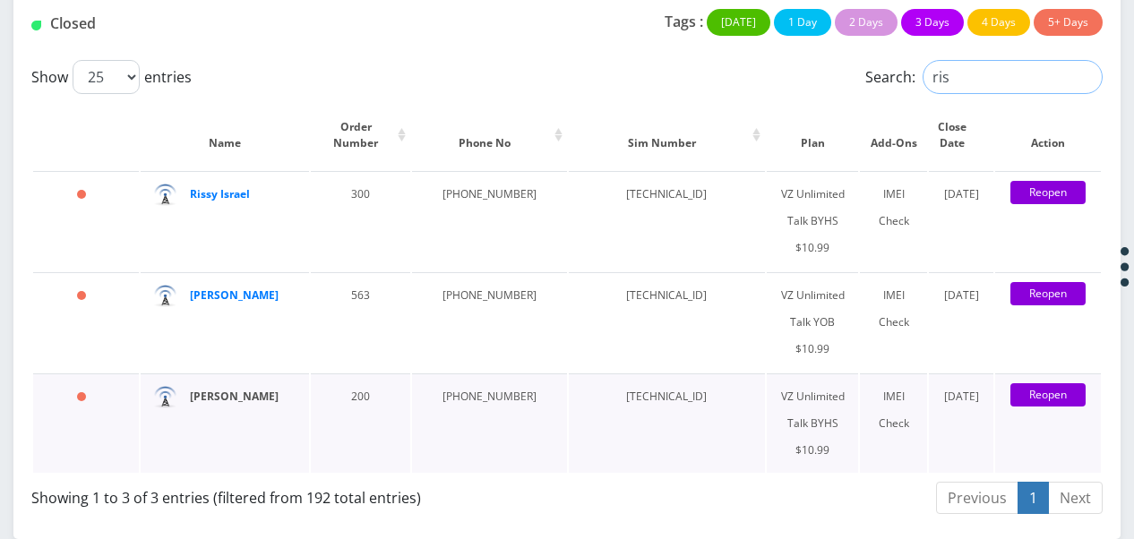
type input "ris"
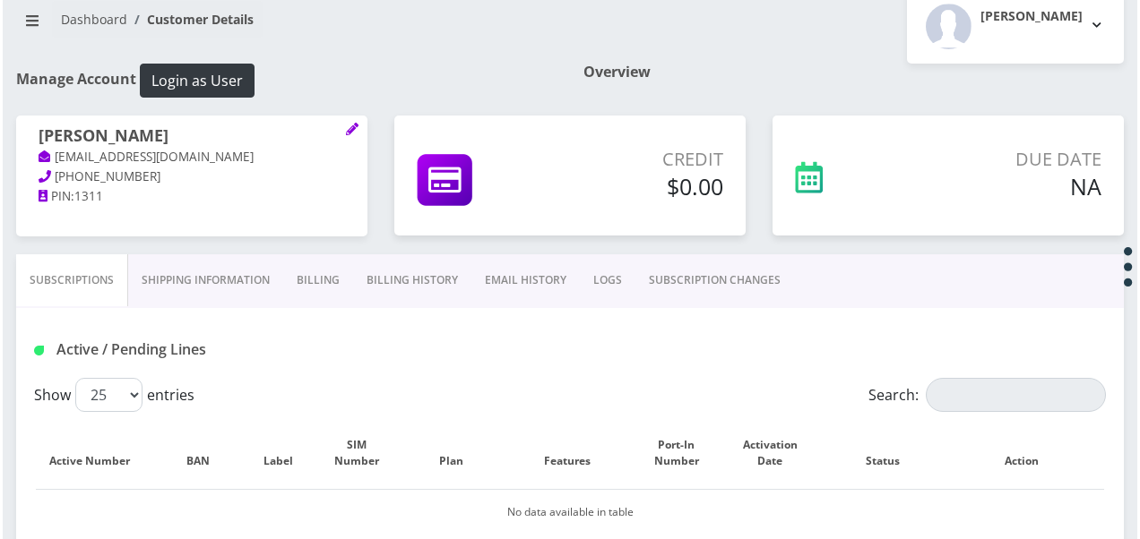
scroll to position [90, 0]
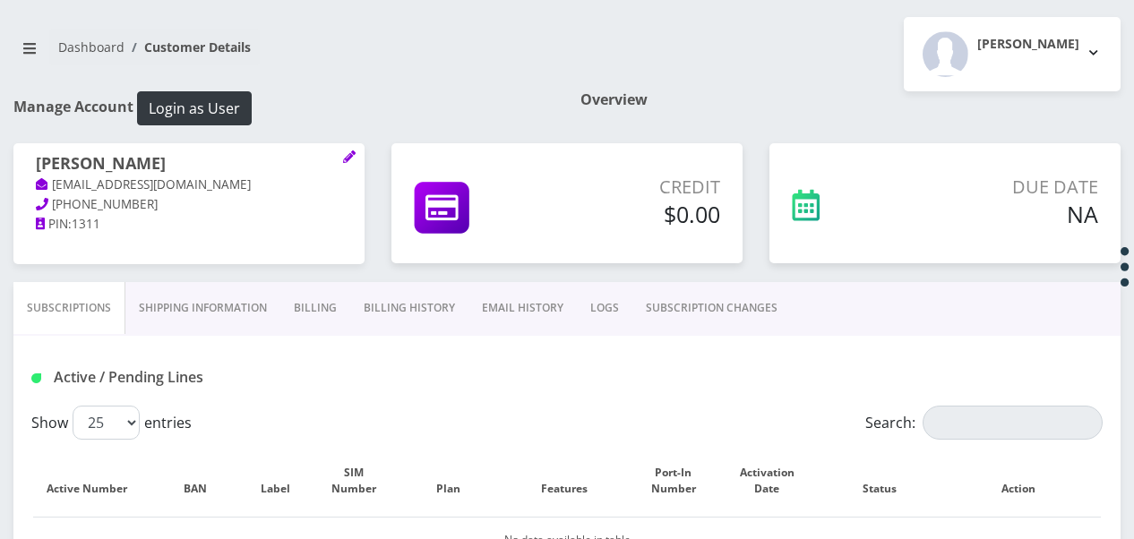
click at [358, 152] on div "risa kupperman tlieberma+8485477842454@gmail.com 718-437-9627 PIN: 1311" at bounding box center [188, 194] width 351 height 102
click at [353, 155] on icon at bounding box center [349, 157] width 12 height 12
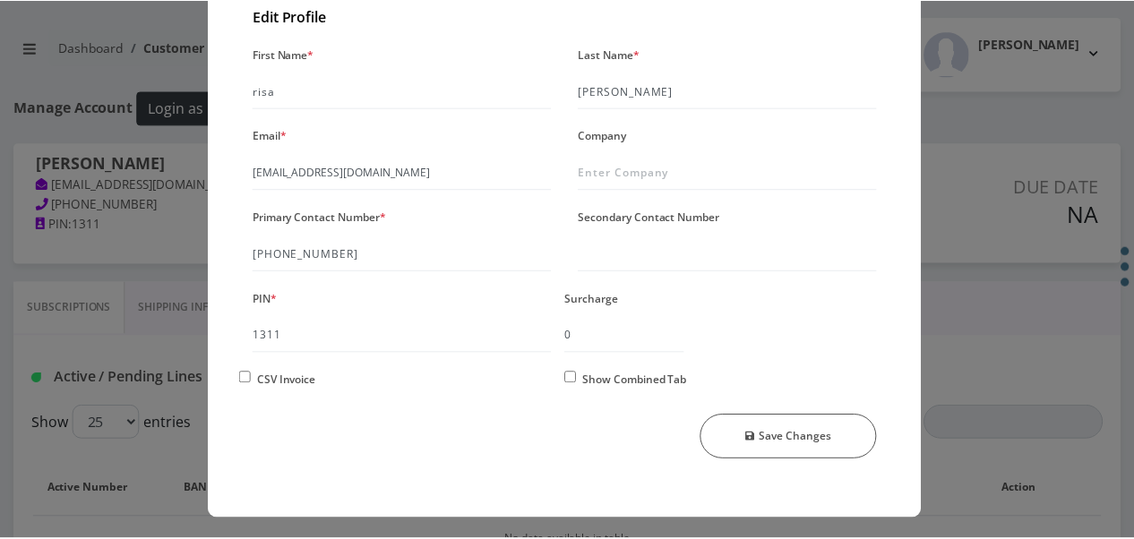
scroll to position [154, 0]
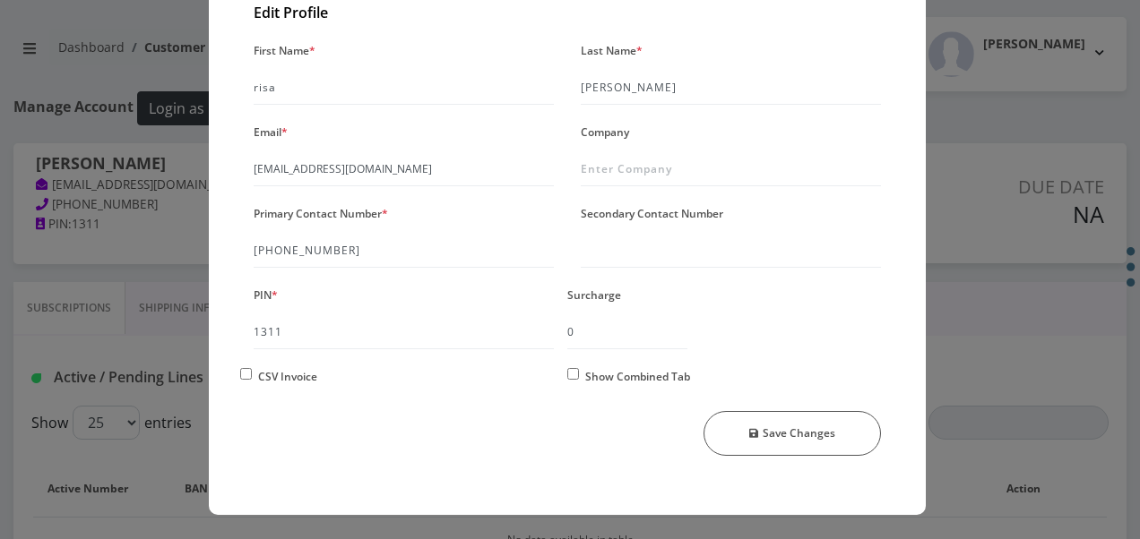
click at [980, 306] on div "× Manage Account Edit Profile First Name * risa Last Name * kupperman Email * t…" at bounding box center [570, 269] width 1140 height 539
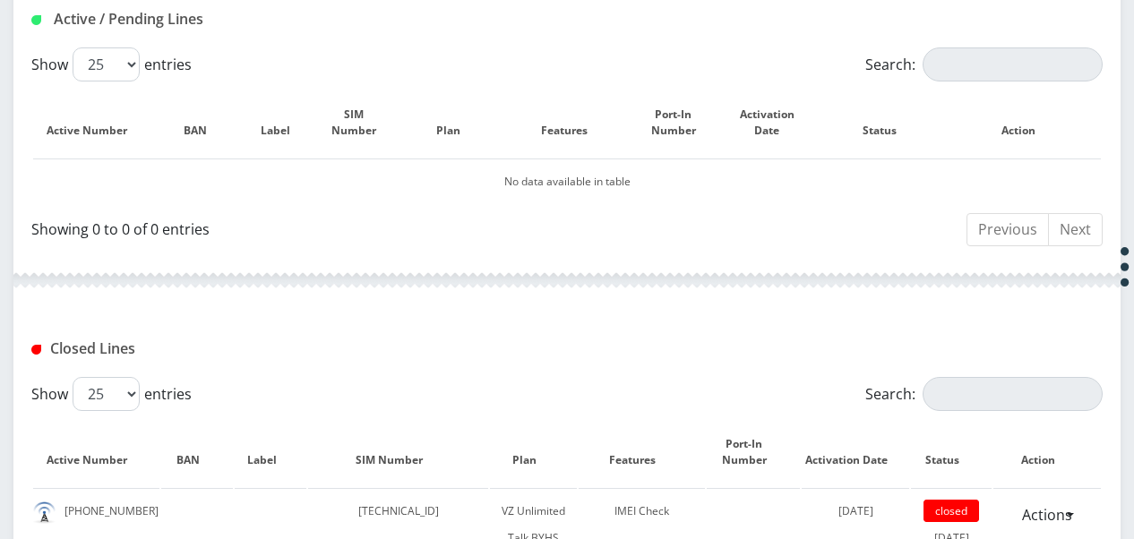
scroll to position [627, 0]
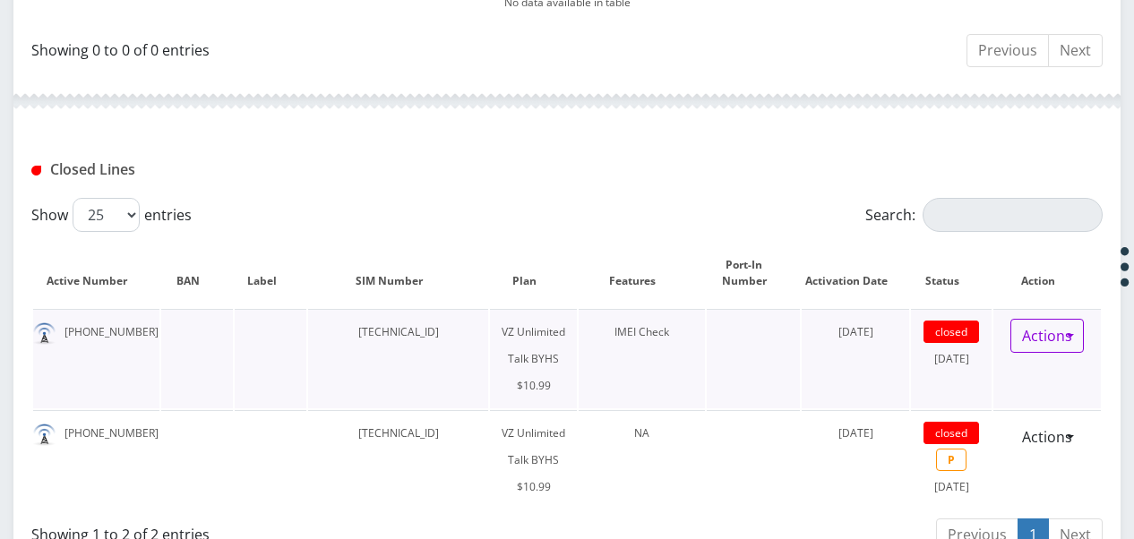
click at [1075, 334] on link "Actions" at bounding box center [1047, 336] width 73 height 34
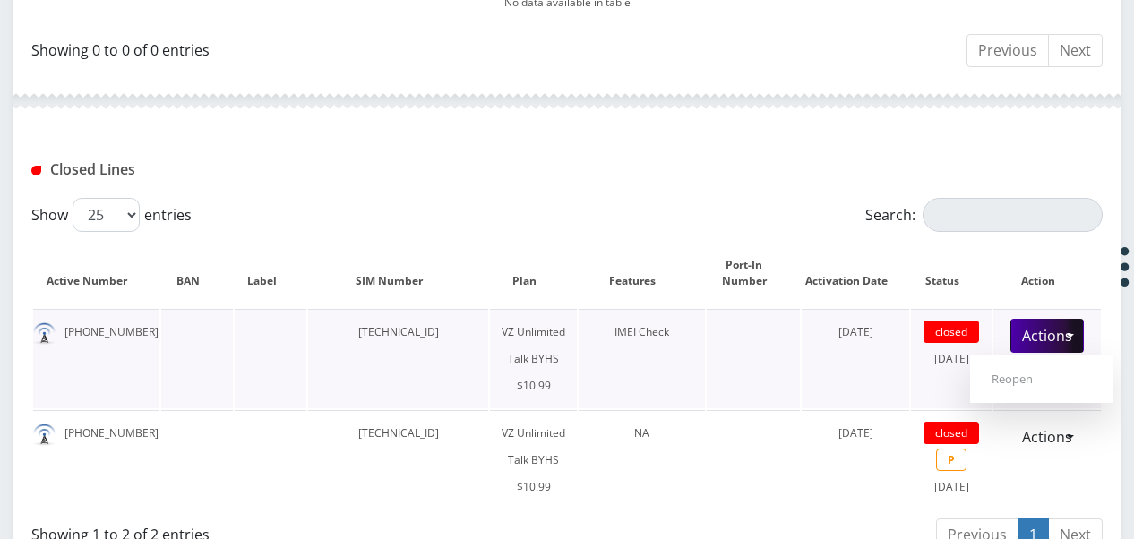
click at [779, 351] on td at bounding box center [754, 358] width 94 height 99
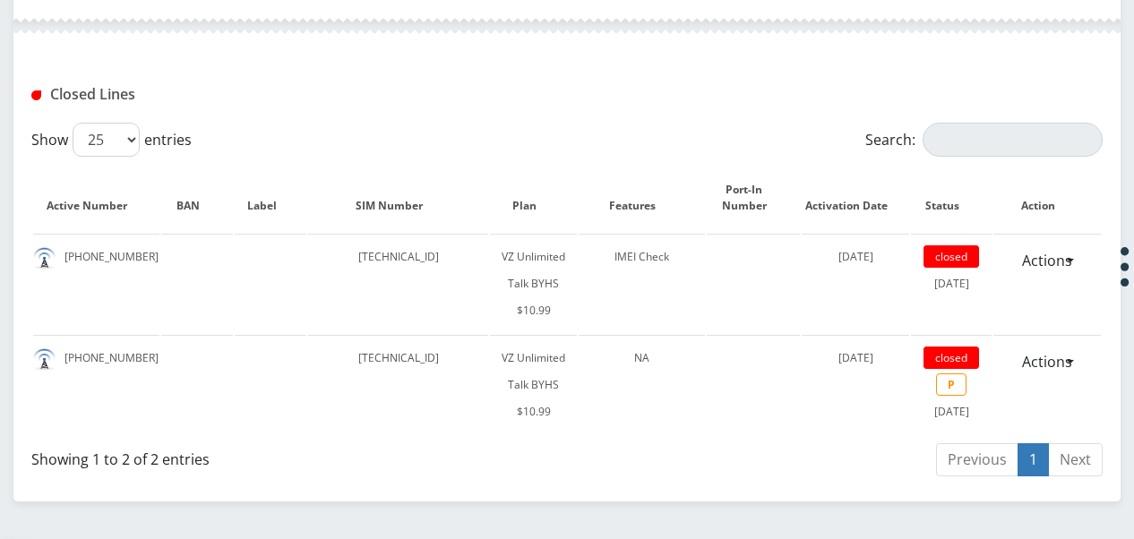
scroll to position [896, 0]
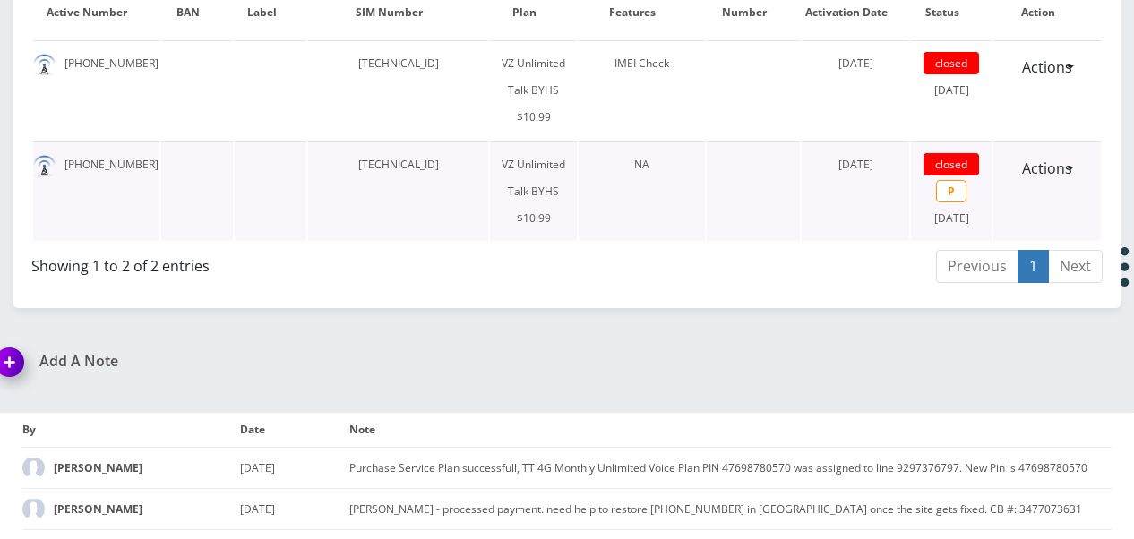
click at [951, 153] on span "closed" at bounding box center [952, 164] width 56 height 22
click at [539, 142] on td "VZ Unlimited Talk BYHS $10.99" at bounding box center [533, 191] width 86 height 99
click at [387, 148] on td "[TECHNICAL_ID]" at bounding box center [398, 191] width 180 height 99
click at [124, 142] on td "[PHONE_NUMBER]" at bounding box center [96, 191] width 126 height 99
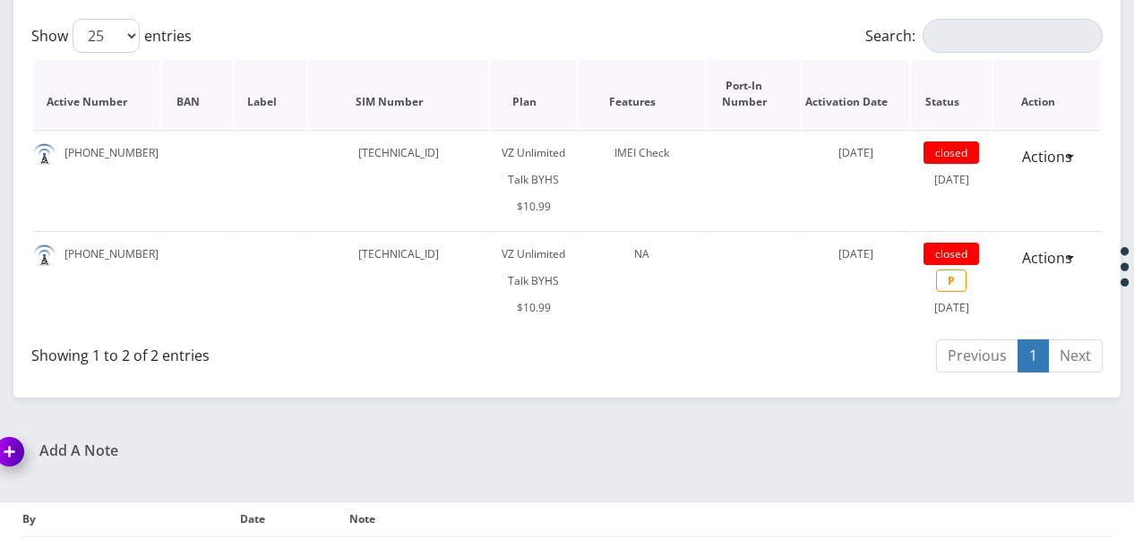
click at [117, 99] on th "Active Number" at bounding box center [96, 94] width 126 height 68
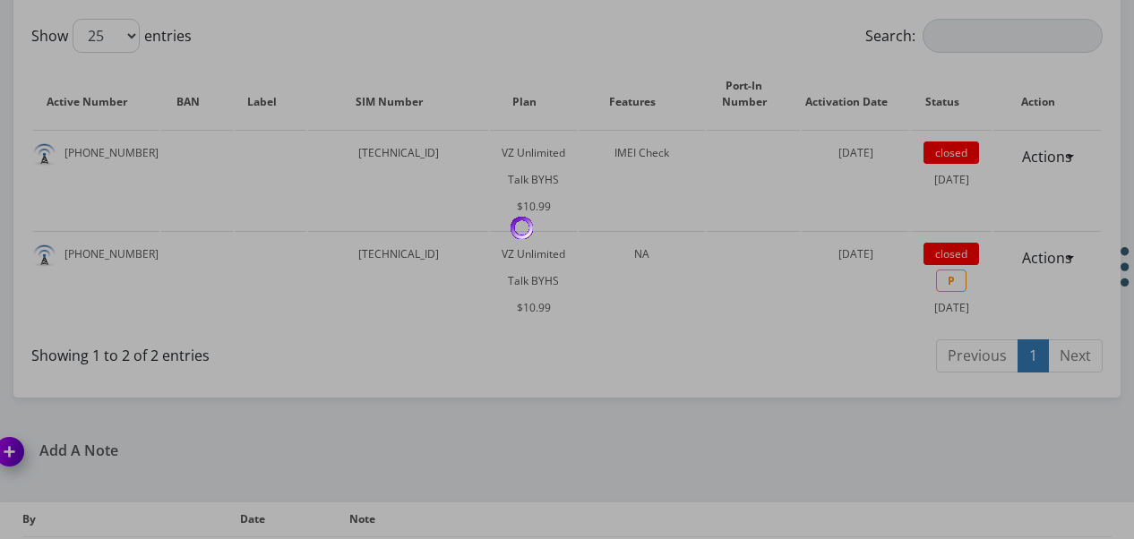
click at [123, 154] on div at bounding box center [567, 269] width 1134 height 539
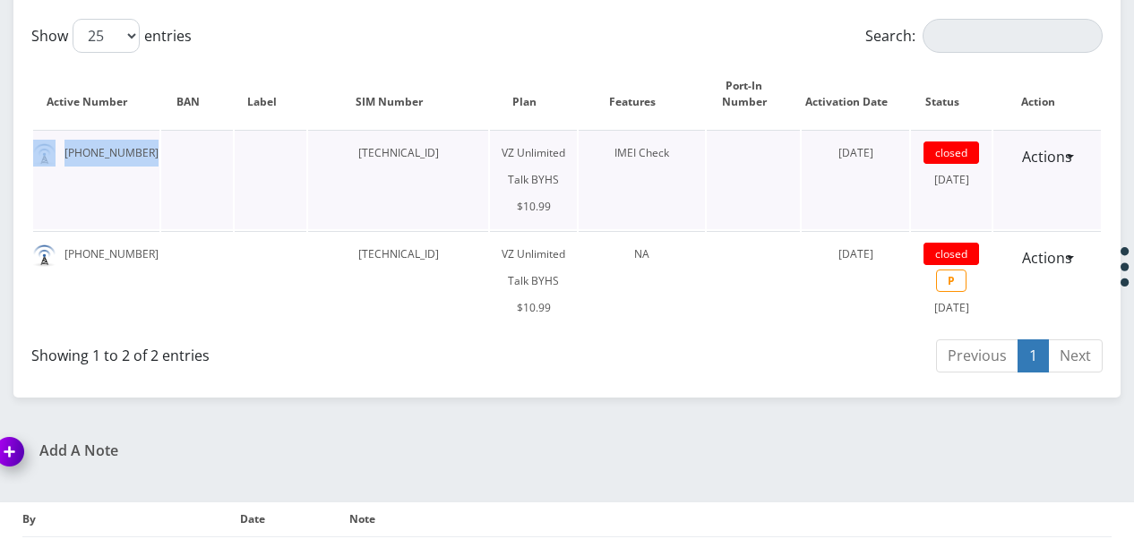
click at [123, 154] on td "[PHONE_NUMBER]" at bounding box center [96, 179] width 126 height 99
drag, startPoint x: 123, startPoint y: 154, endPoint x: 436, endPoint y: 193, distance: 315.9
click at [436, 193] on td "[TECHNICAL_ID]" at bounding box center [398, 179] width 180 height 99
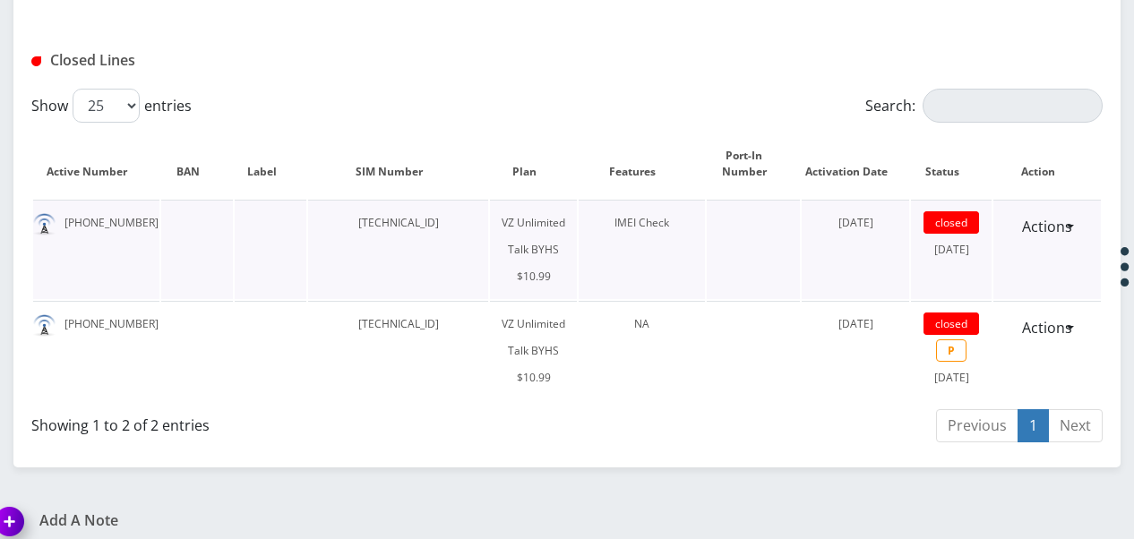
scroll to position [764, 0]
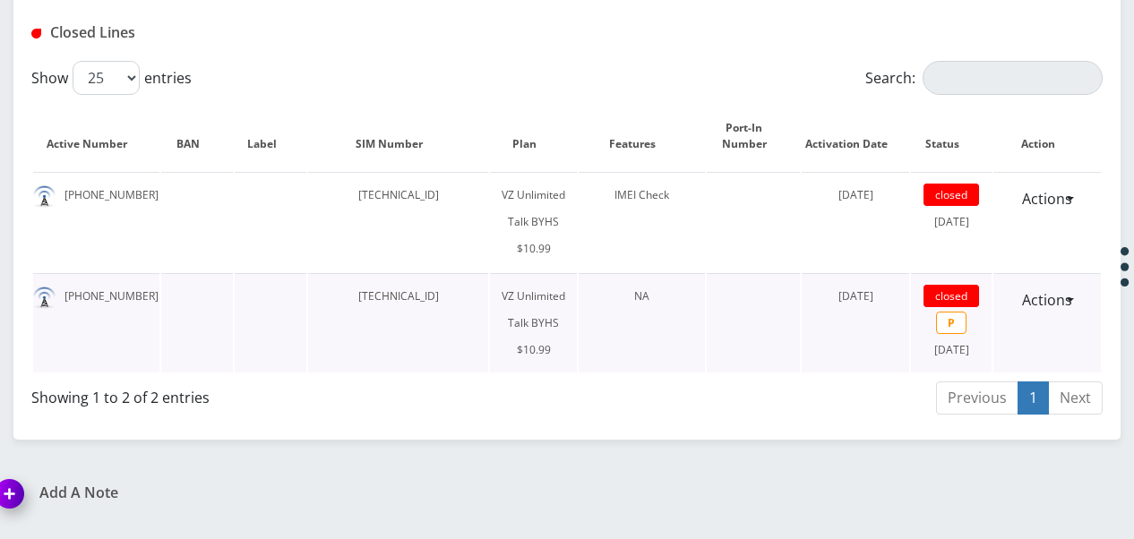
click at [376, 273] on td "[TECHNICAL_ID]" at bounding box center [398, 322] width 180 height 99
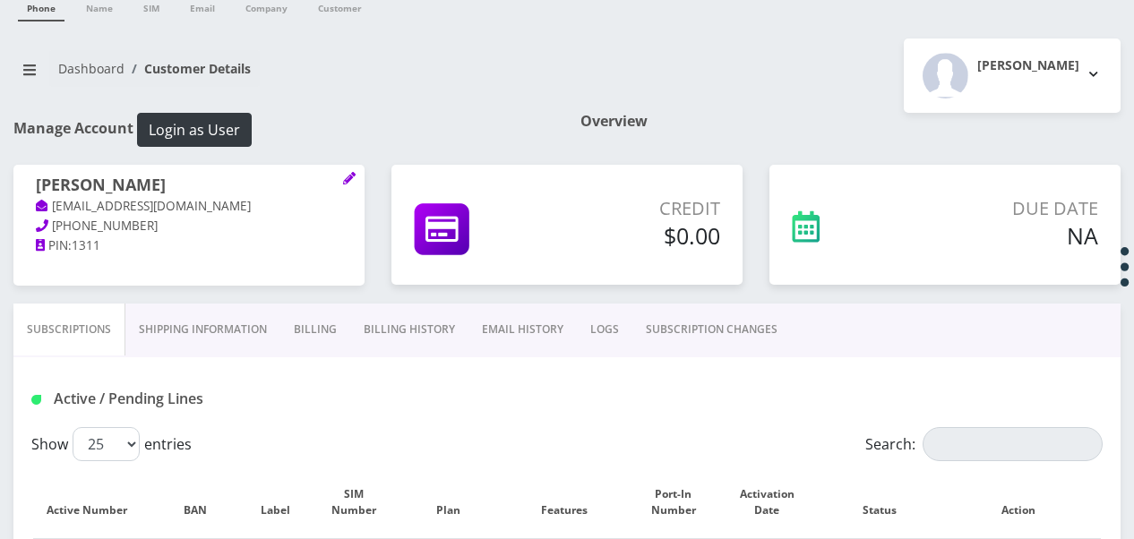
scroll to position [0, 0]
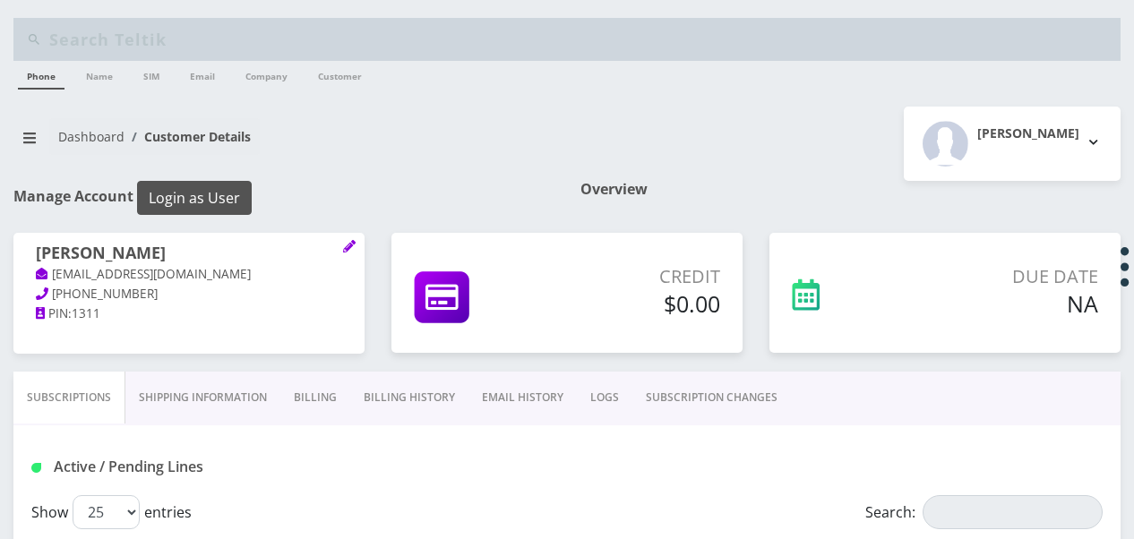
click at [237, 183] on button "Login as User" at bounding box center [194, 198] width 115 height 34
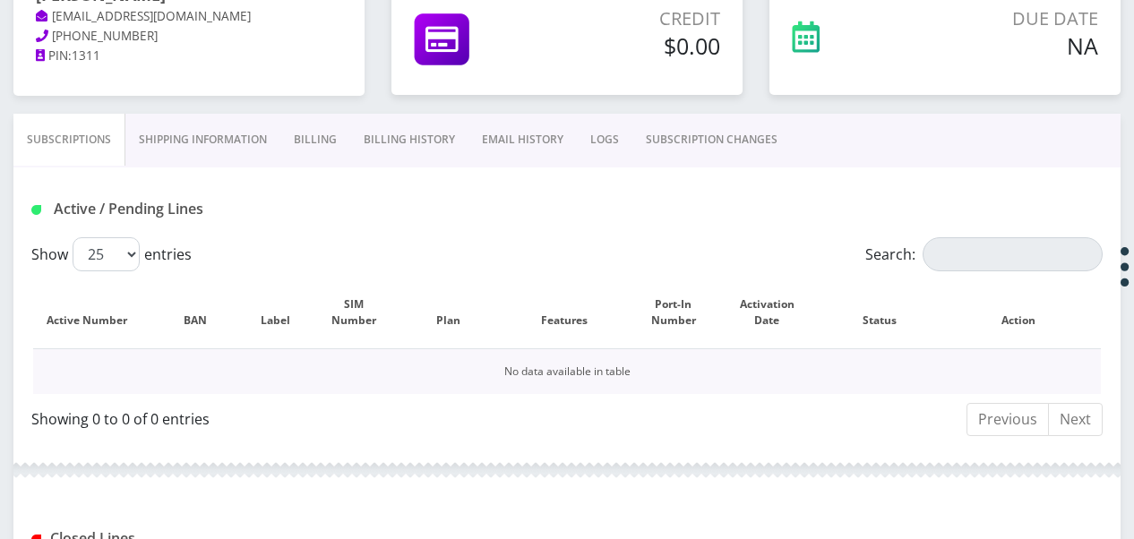
scroll to position [179, 0]
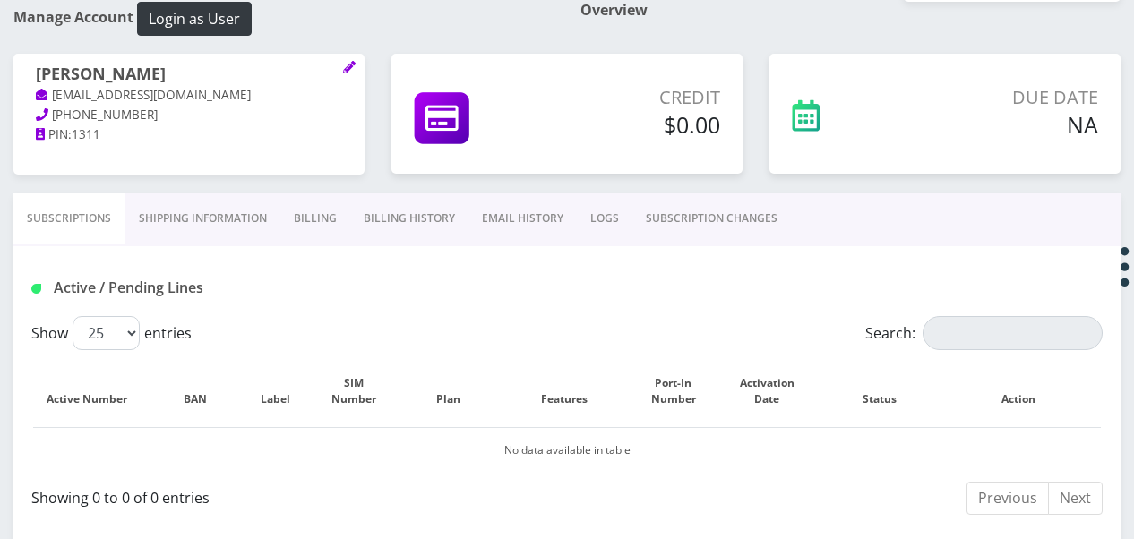
click at [342, 224] on link "Billing" at bounding box center [315, 219] width 70 height 52
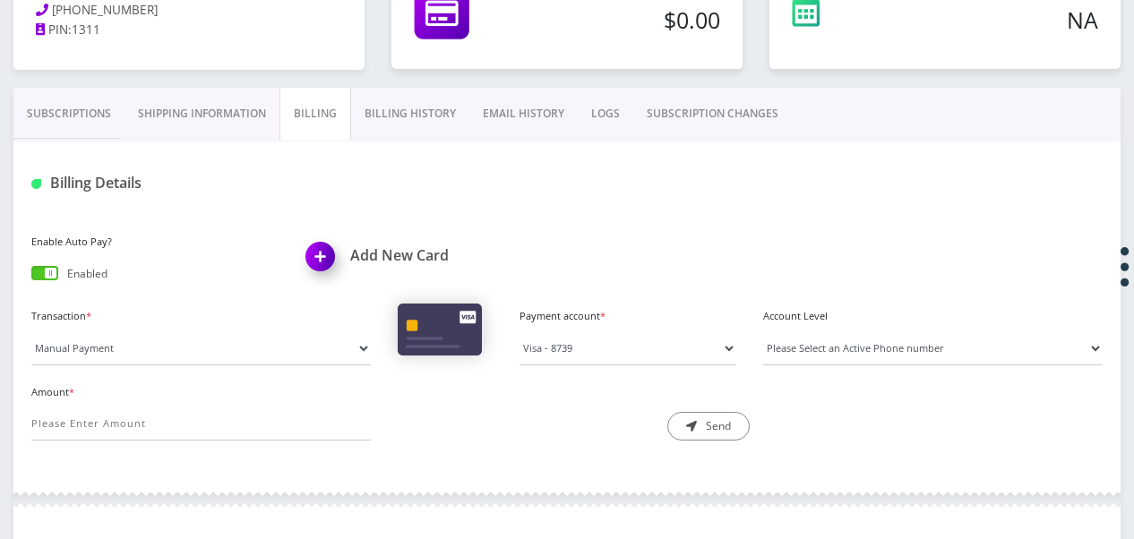
scroll to position [358, 0]
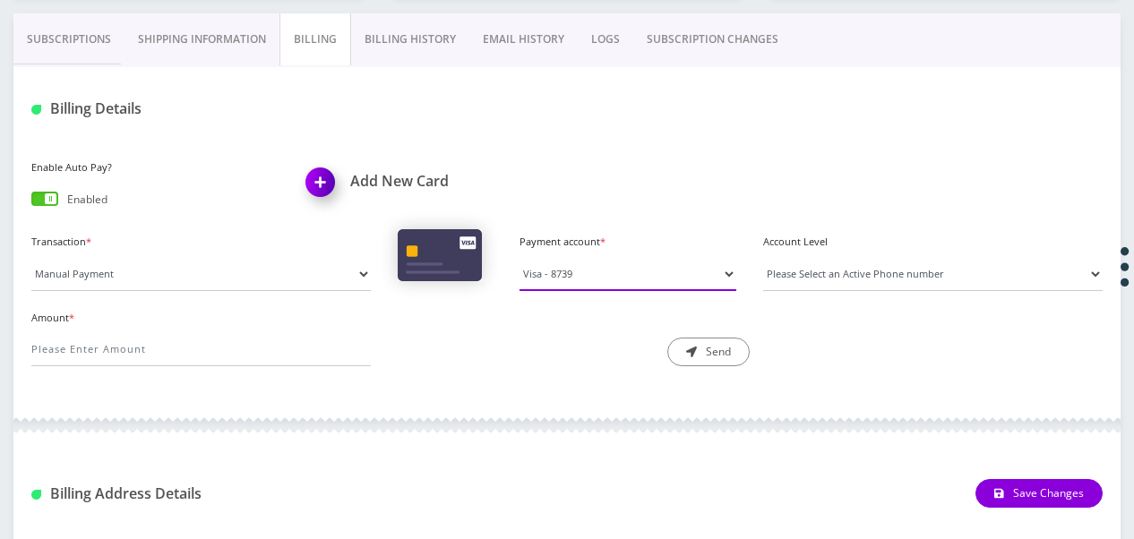
click at [591, 280] on select "Visa - 8739" at bounding box center [628, 274] width 217 height 34
click at [378, 29] on link "Billing History" at bounding box center [410, 39] width 118 height 52
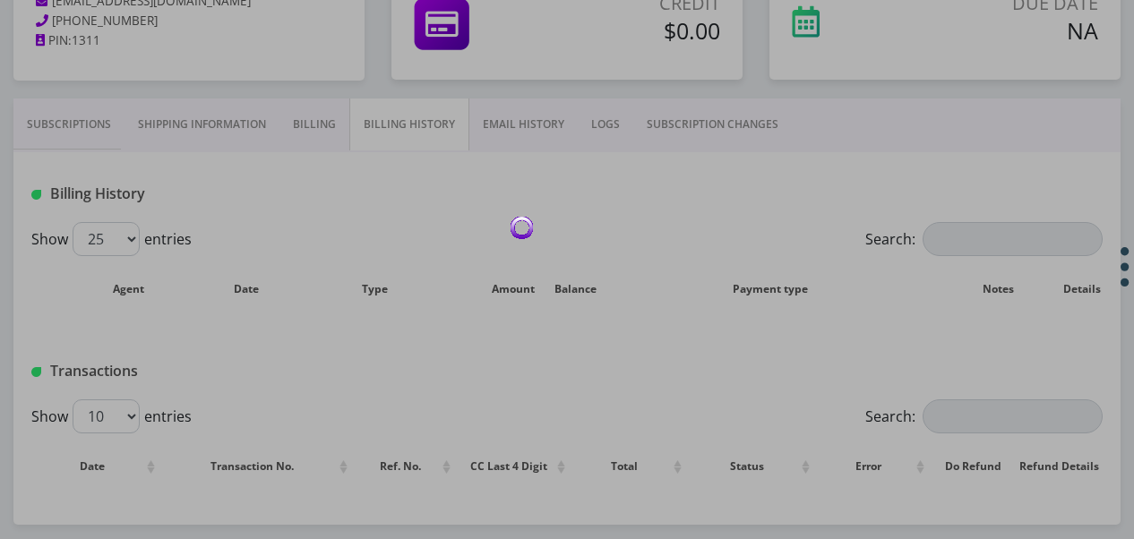
scroll to position [269, 0]
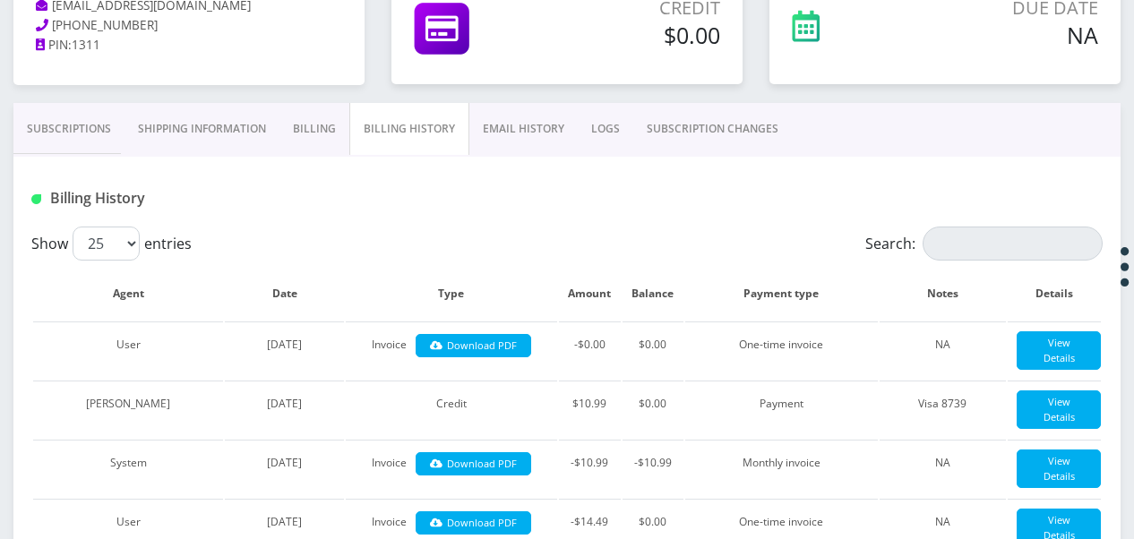
click at [339, 133] on link "Billing" at bounding box center [315, 129] width 70 height 52
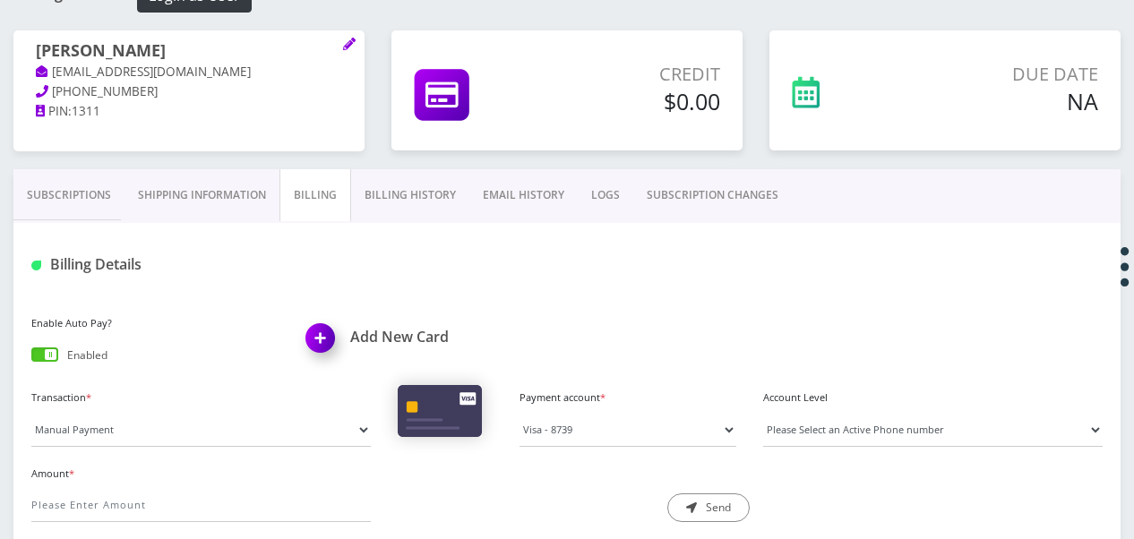
scroll to position [179, 0]
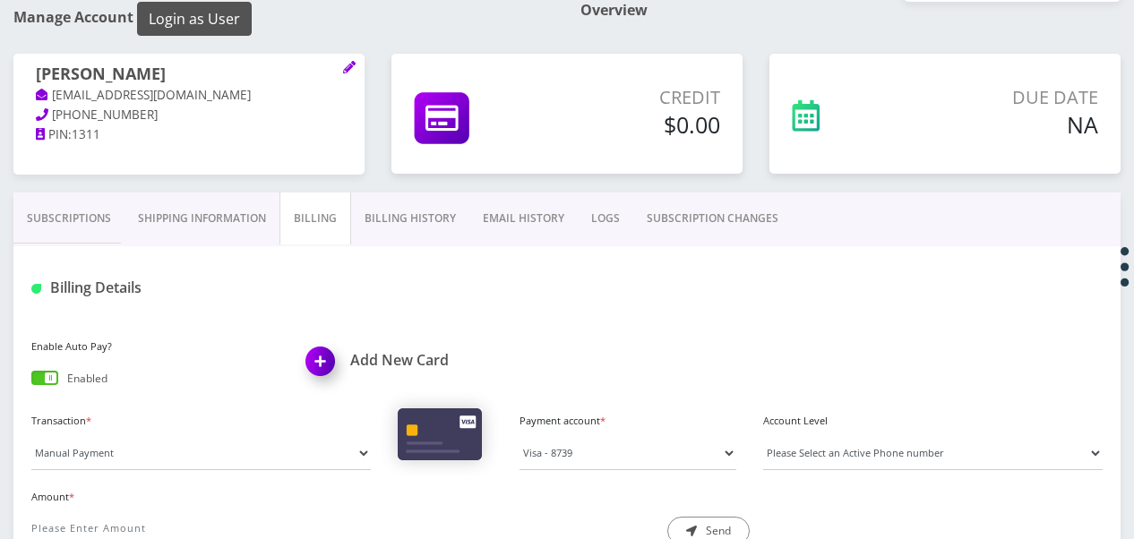
click at [196, 13] on button "Login as User" at bounding box center [194, 19] width 115 height 34
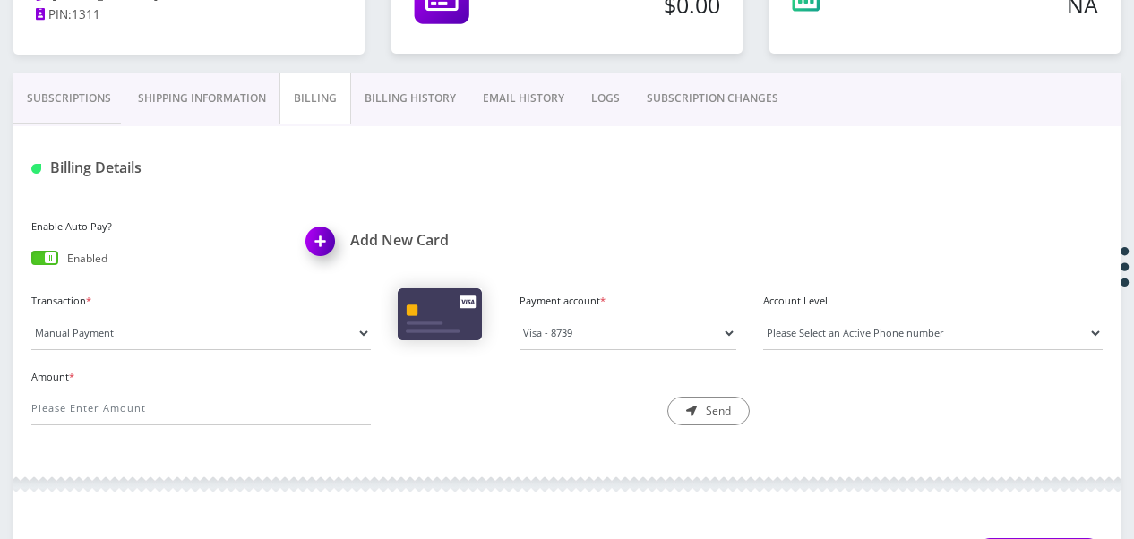
scroll to position [138, 0]
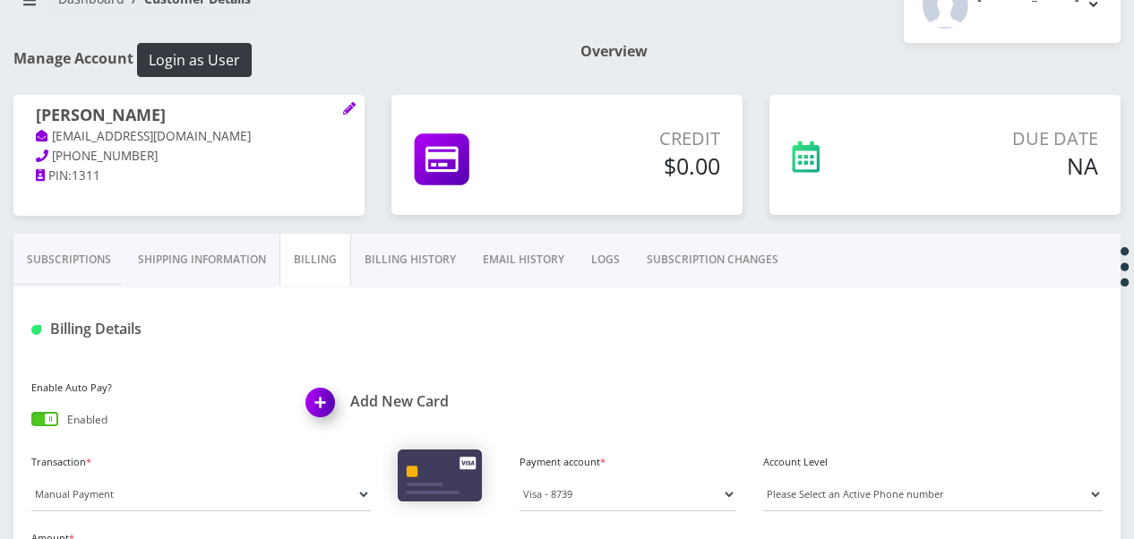
click at [48, 240] on link "Subscriptions" at bounding box center [68, 260] width 111 height 52
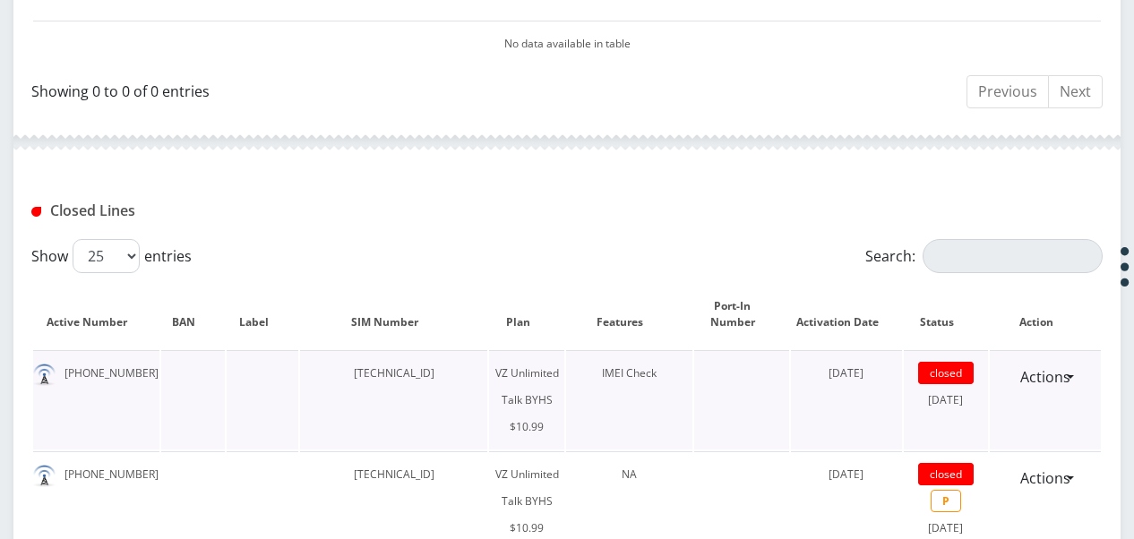
scroll to position [765, 0]
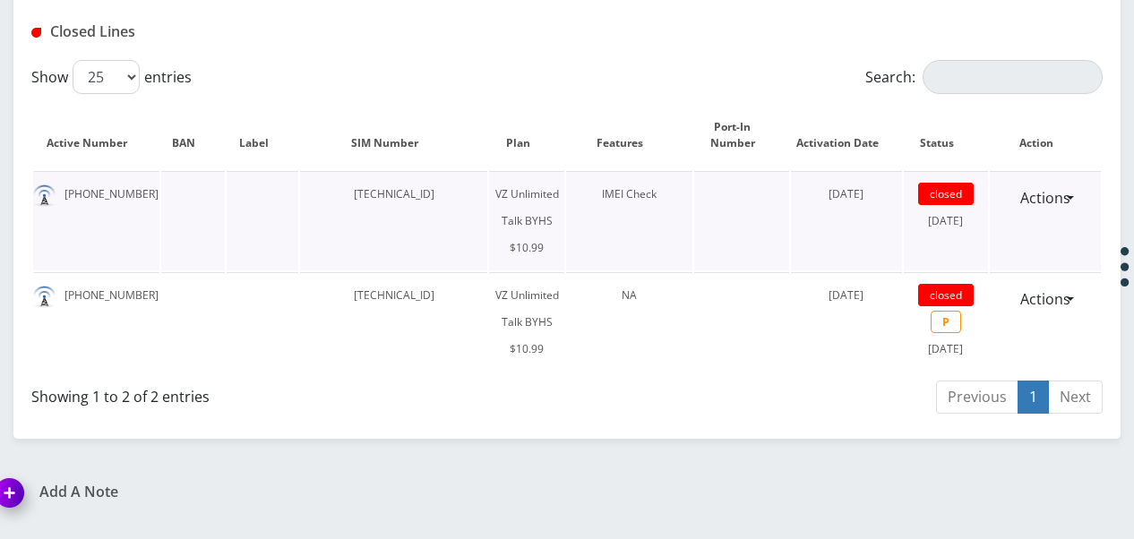
drag, startPoint x: 329, startPoint y: 194, endPoint x: 453, endPoint y: 202, distance: 124.8
click at [453, 202] on td "[TECHNICAL_ID]" at bounding box center [393, 220] width 187 height 99
drag, startPoint x: 453, startPoint y: 202, endPoint x: 439, endPoint y: 192, distance: 17.4
copy td "[TECHNICAL_ID]"
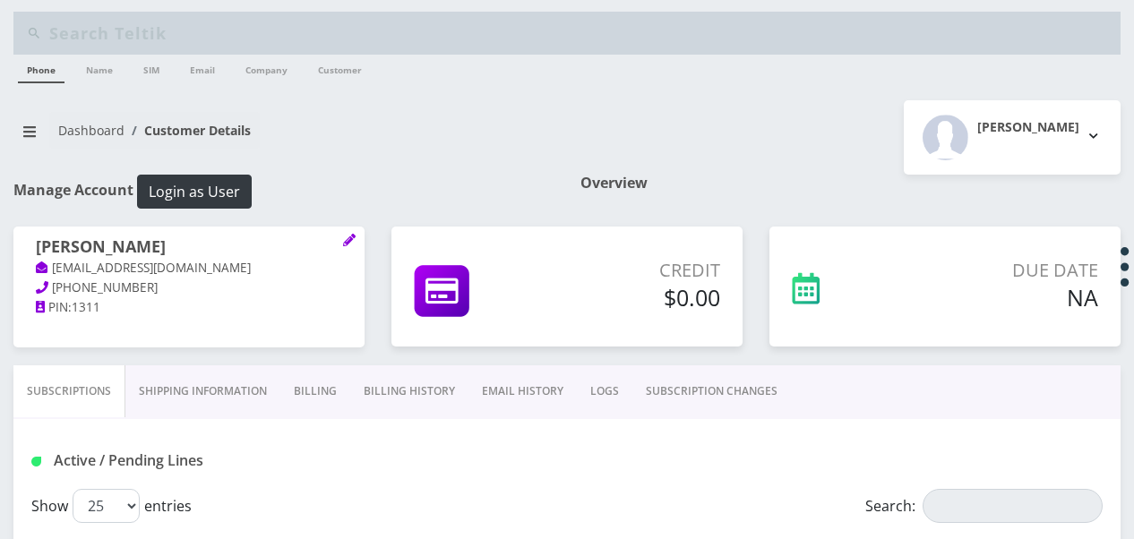
scroll to position [0, 0]
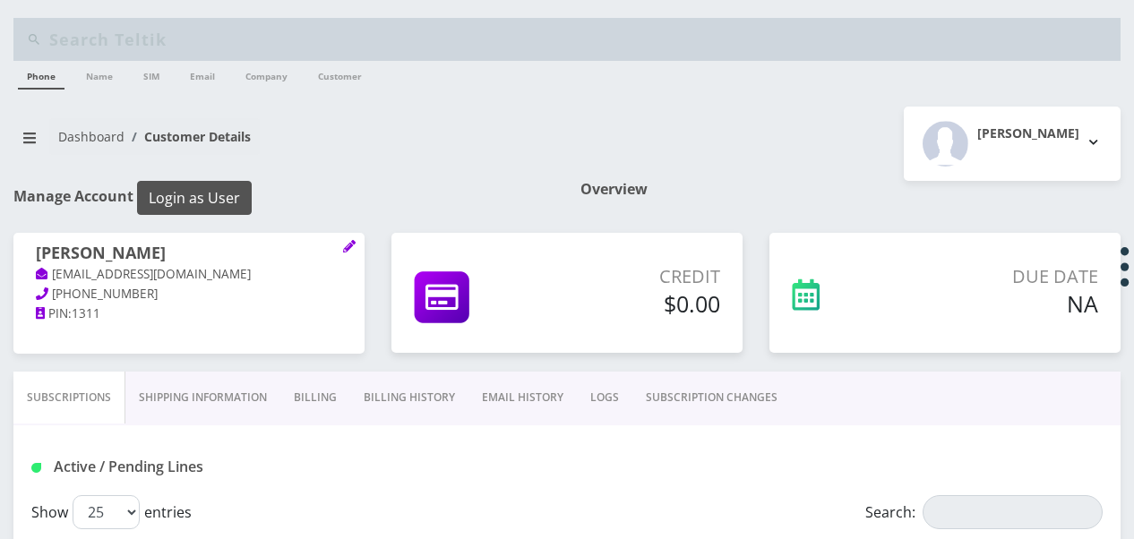
click at [215, 185] on button "Login as User" at bounding box center [194, 198] width 115 height 34
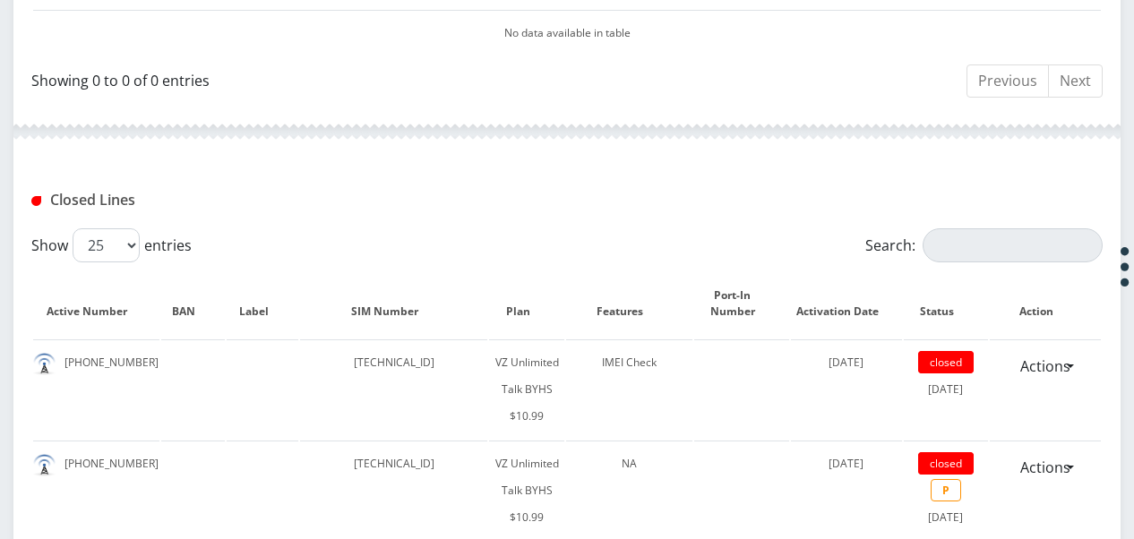
scroll to position [717, 0]
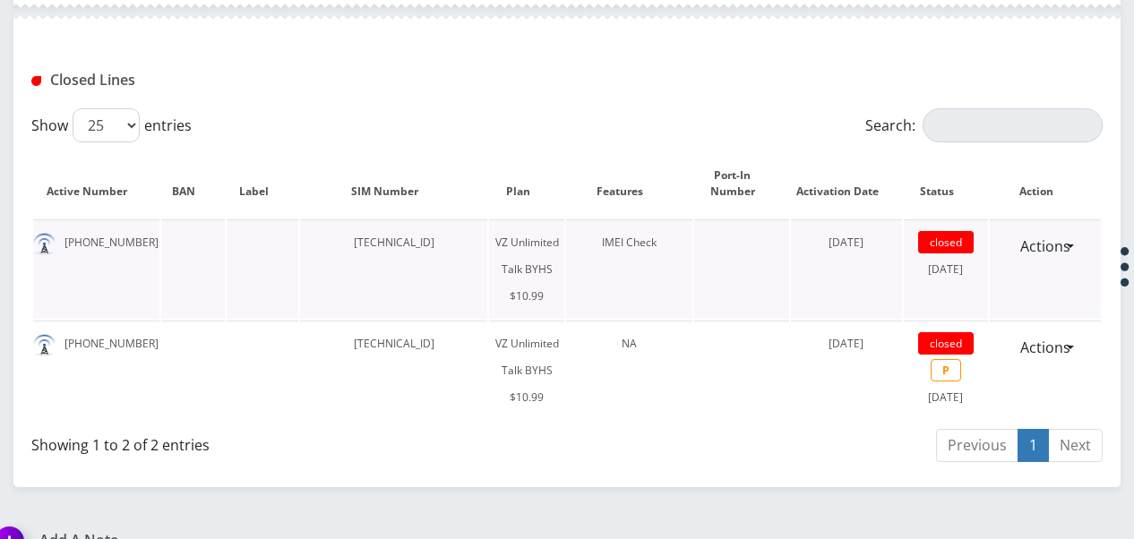
copy td "[TECHNICAL_ID]"
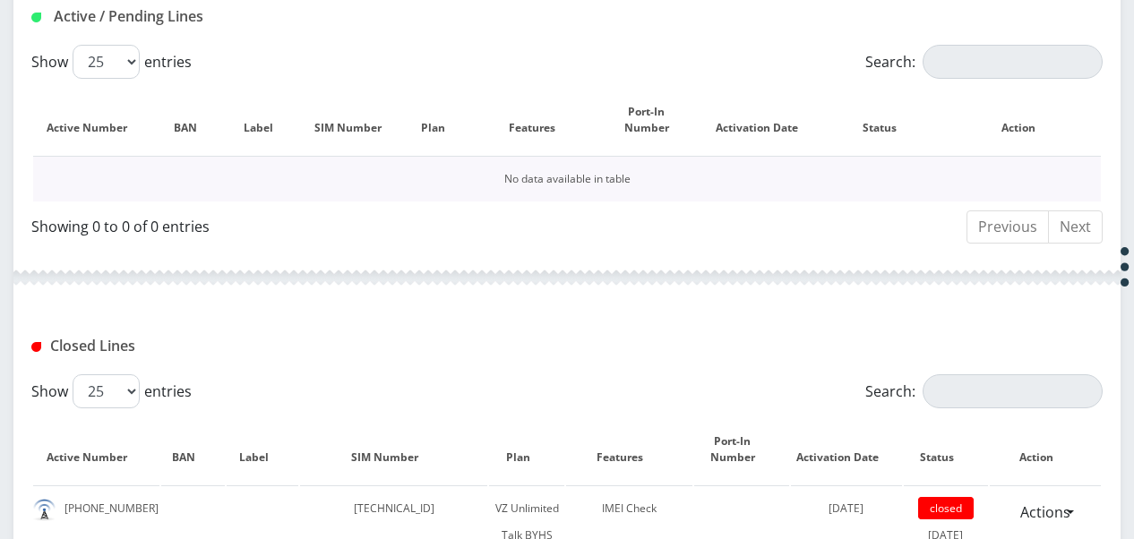
scroll to position [358, 0]
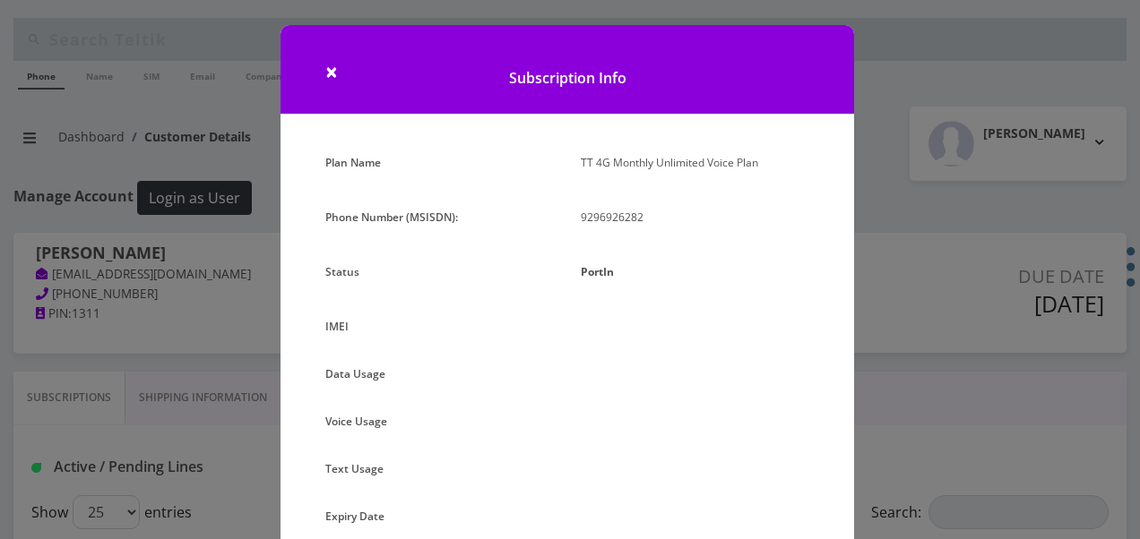
select select "468"
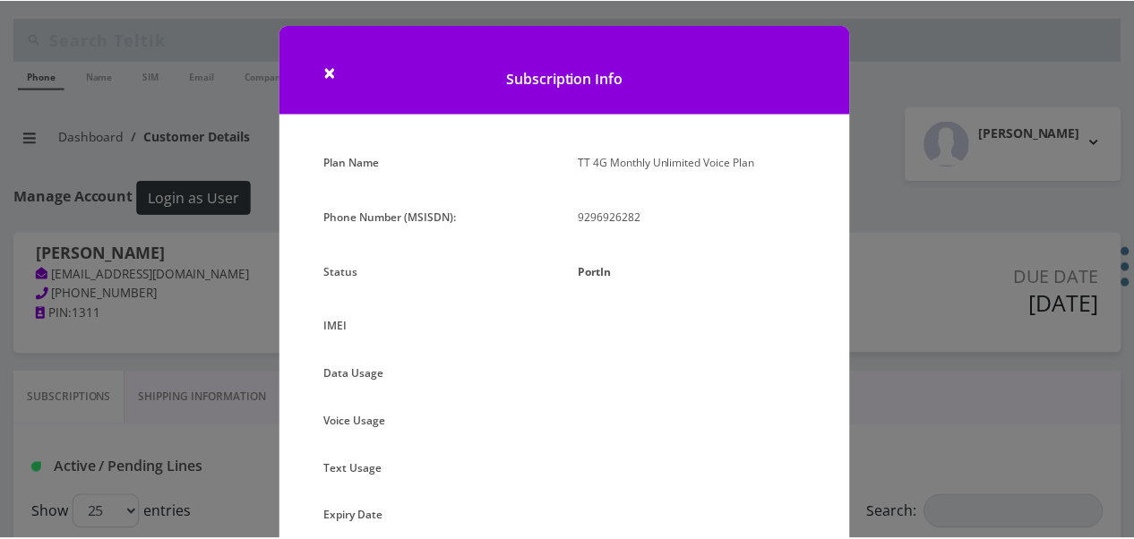
scroll to position [358, 0]
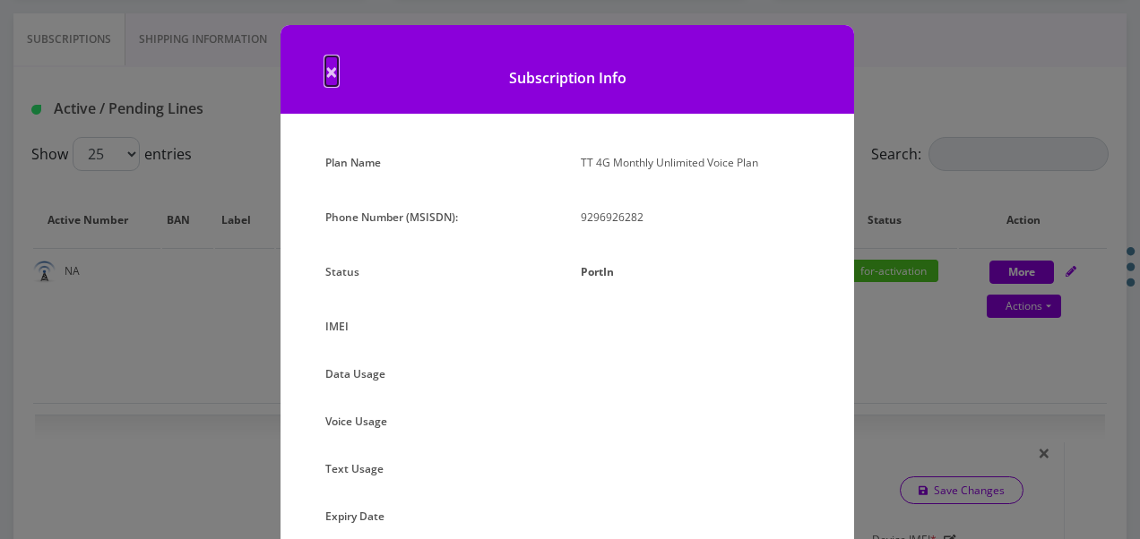
click at [325, 81] on span "×" at bounding box center [331, 71] width 13 height 30
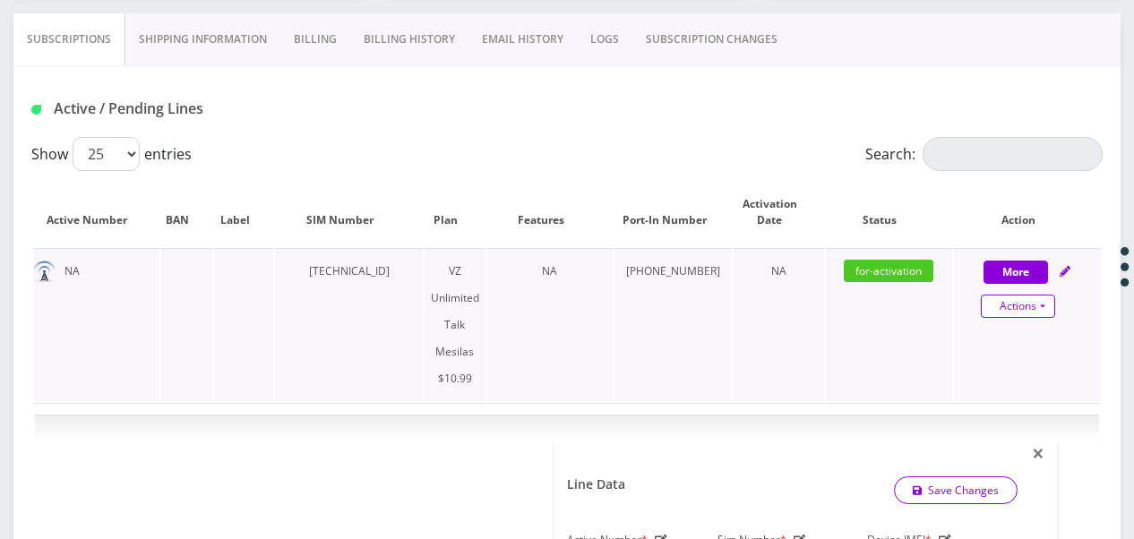
click at [1059, 302] on div "Actions Suspend Close Get Usage Swap Sim" at bounding box center [1018, 307] width 147 height 27
select select "468"
click at [1048, 306] on link "Actions" at bounding box center [1018, 306] width 74 height 23
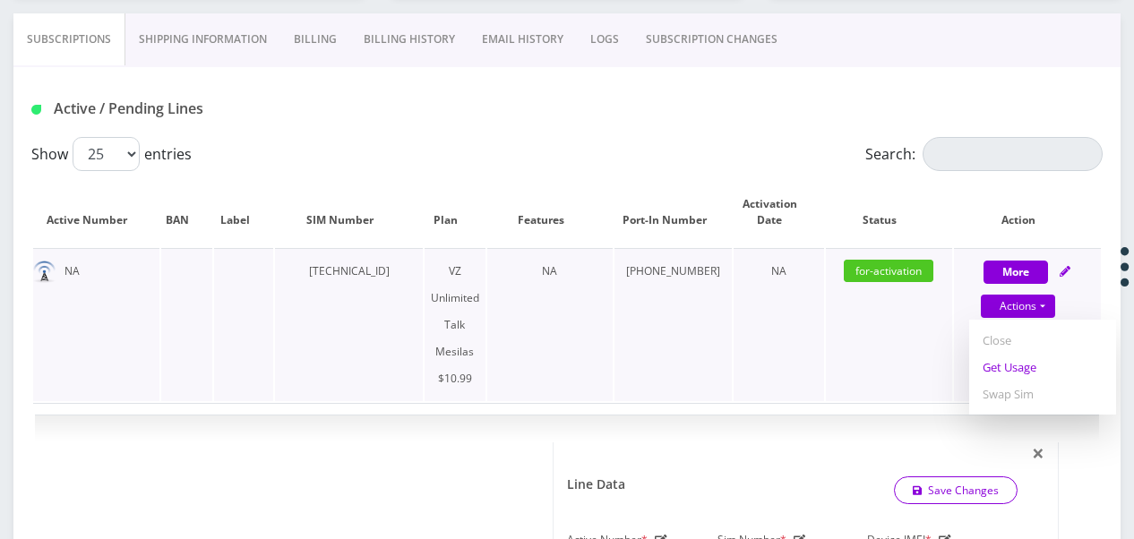
click at [1018, 361] on link "Get Usage" at bounding box center [1042, 367] width 147 height 27
select select "468"
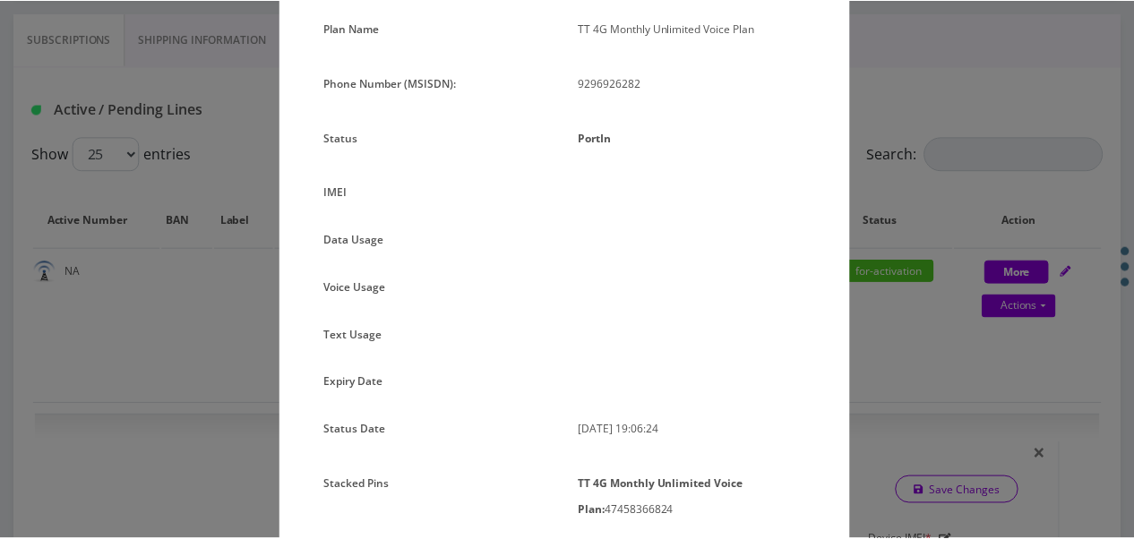
scroll to position [202, 0]
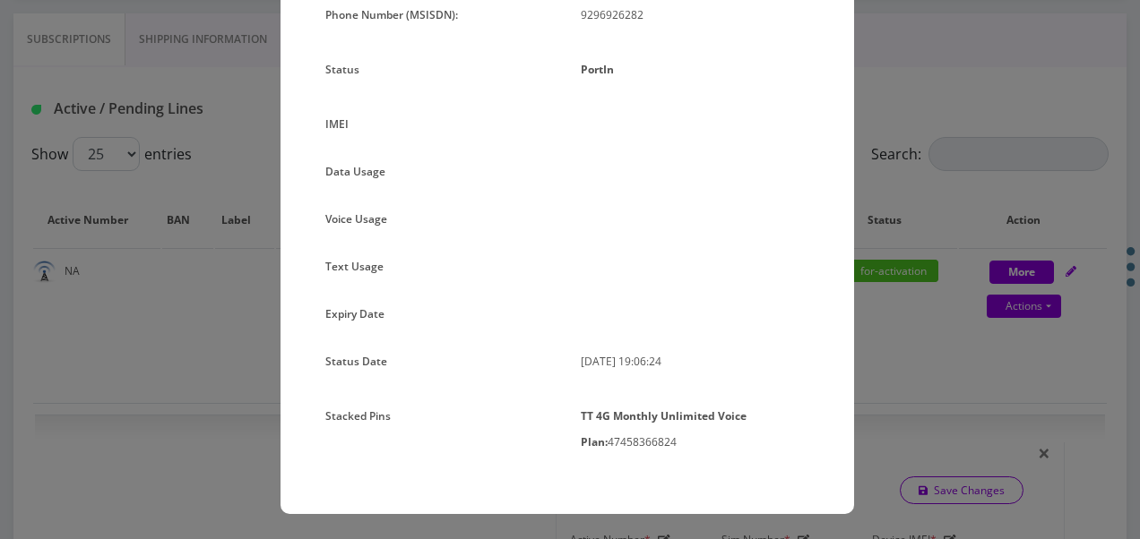
click at [1058, 202] on div "× Subscription Info Plan Name TT 4G Monthly Unlimited Voice Plan Phone Number (…" at bounding box center [570, 269] width 1140 height 539
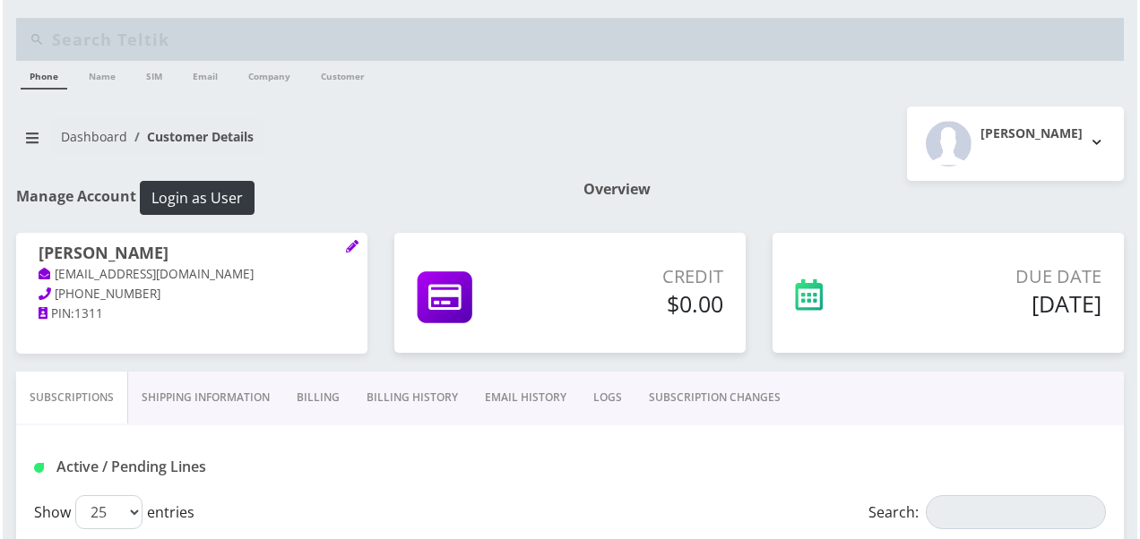
scroll to position [358, 0]
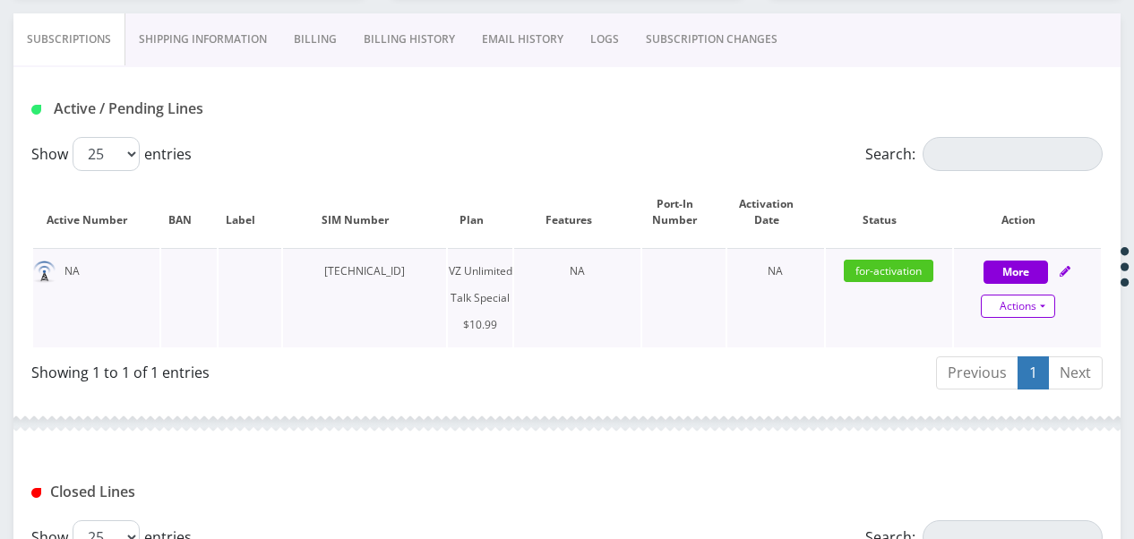
click at [1025, 301] on link "Actions" at bounding box center [1018, 306] width 74 height 23
select select "472"
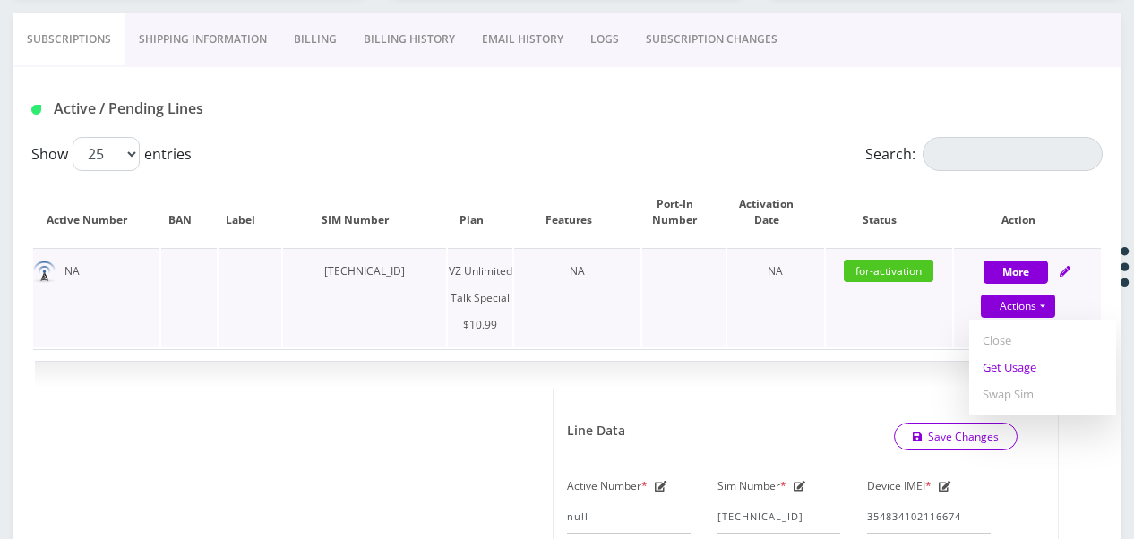
click at [1028, 355] on link "Get Usage" at bounding box center [1042, 367] width 147 height 27
select select "472"
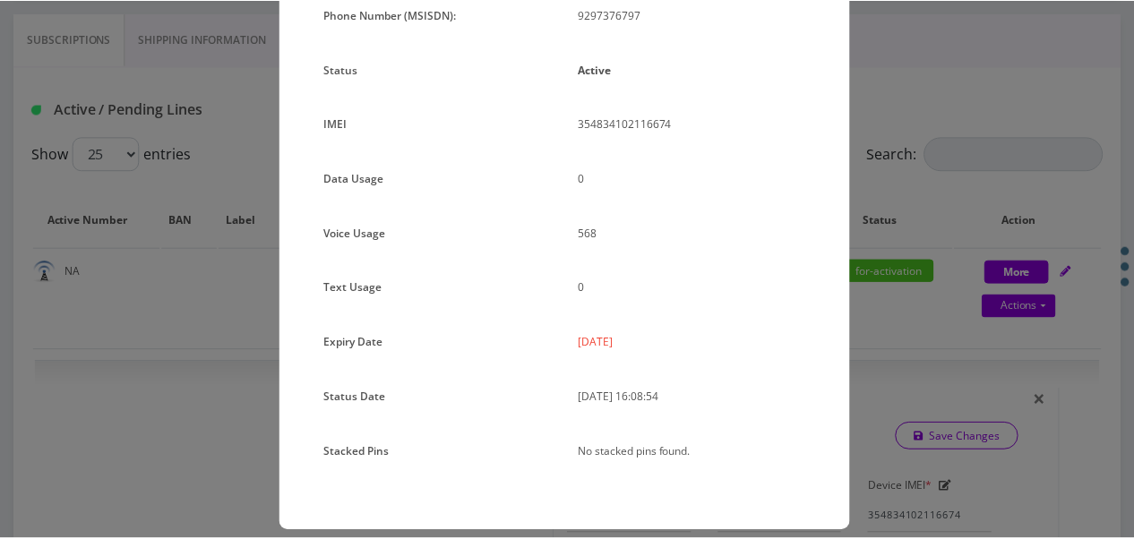
scroll to position [219, 0]
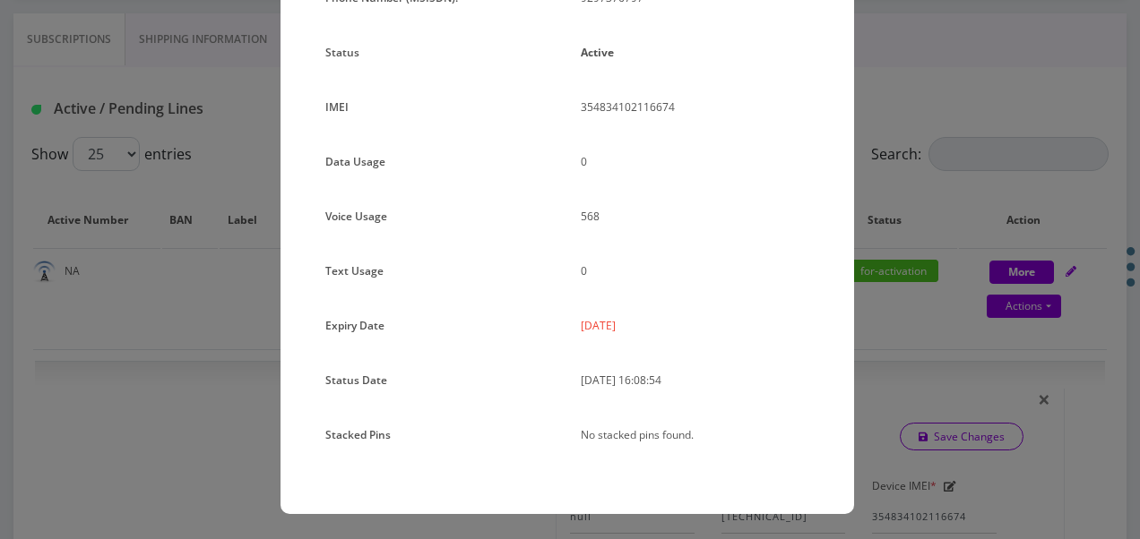
click at [858, 306] on div "× Subscription Info Plan Name TT 4G Monthly Unlimited Voice Plan Phone Number (…" at bounding box center [570, 269] width 1140 height 539
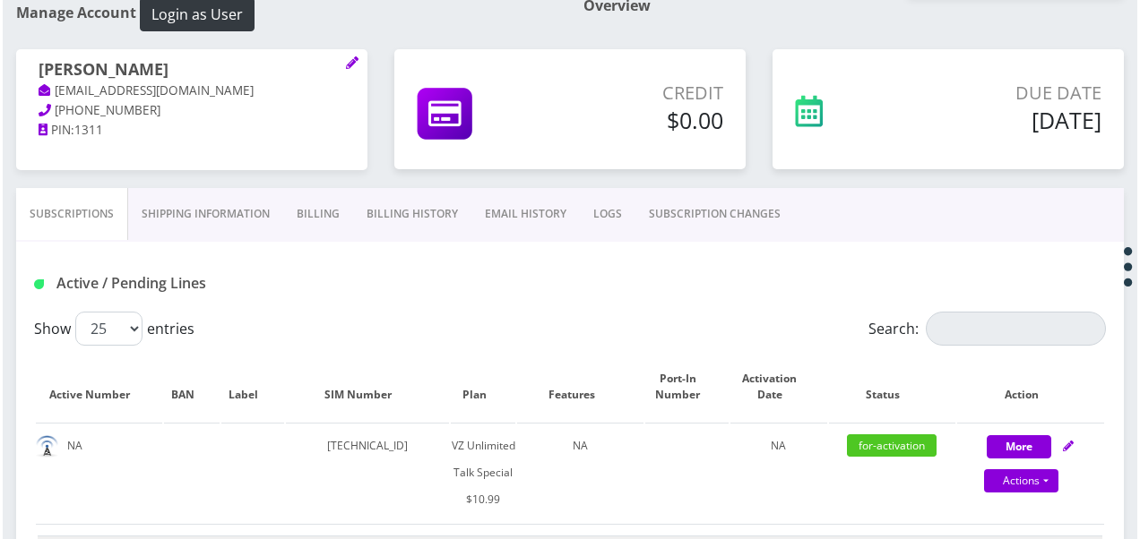
scroll to position [179, 0]
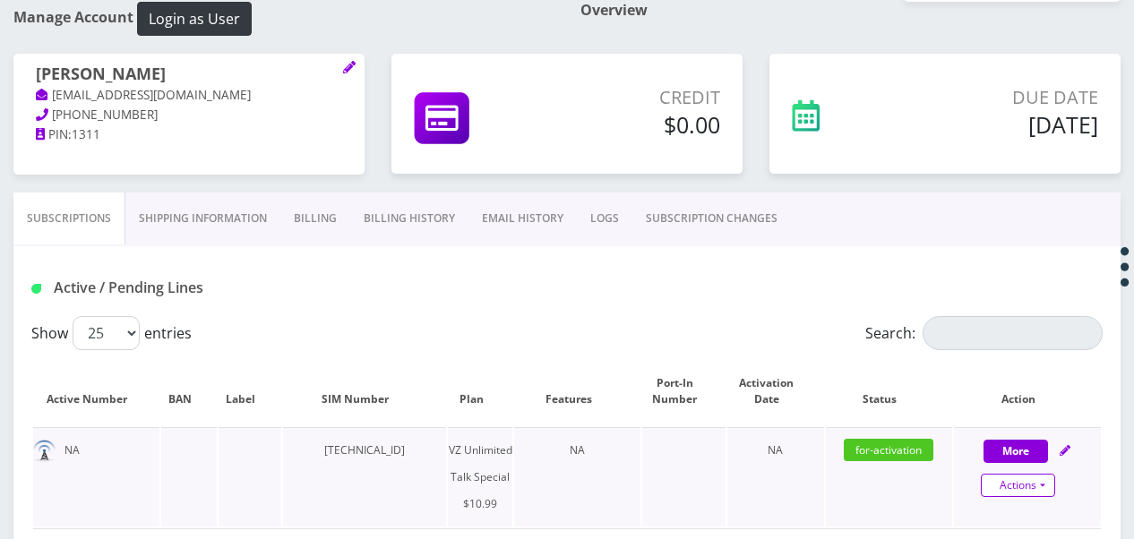
click at [1045, 483] on link "Actions" at bounding box center [1018, 485] width 74 height 23
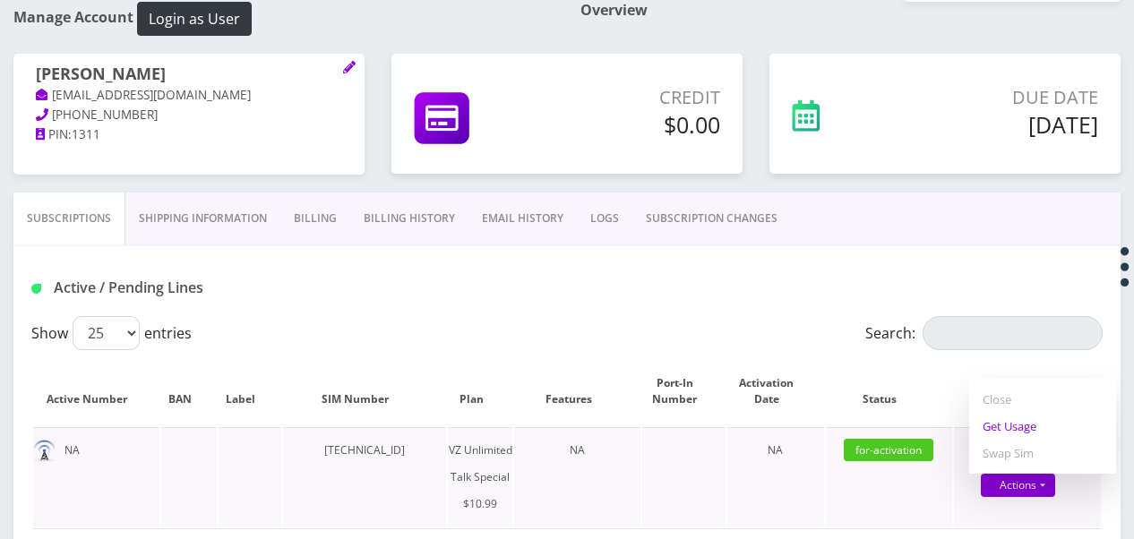
click at [1010, 430] on link "Get Usage" at bounding box center [1042, 426] width 147 height 27
select select "472"
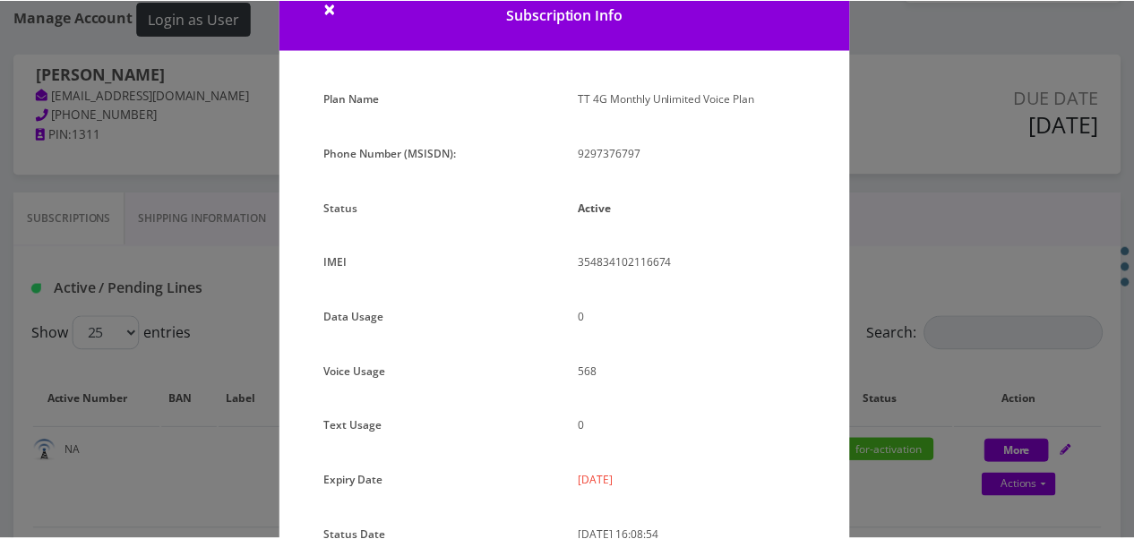
scroll to position [0, 0]
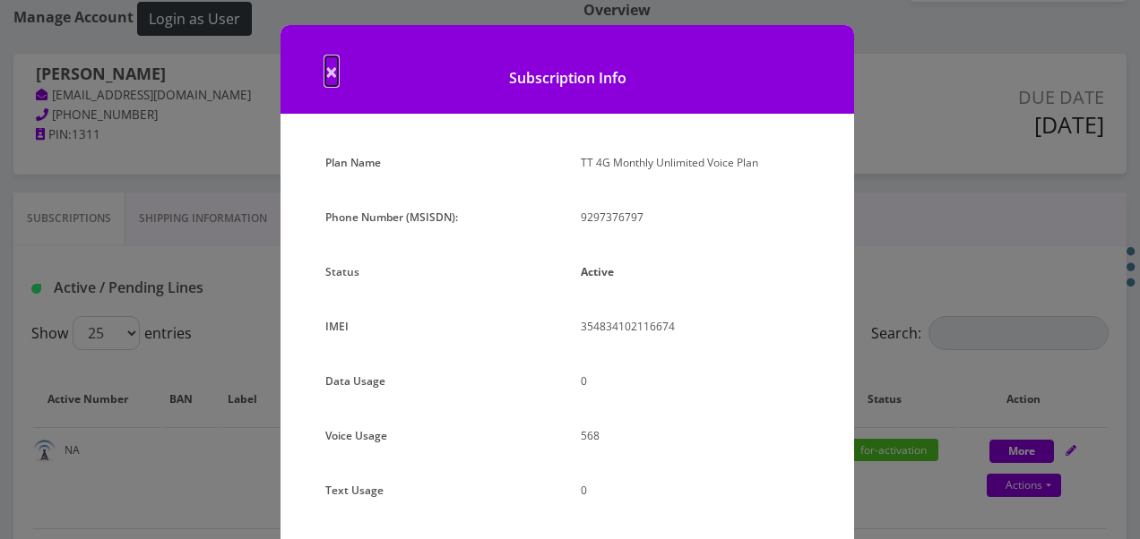
click at [331, 82] on span "×" at bounding box center [331, 71] width 13 height 30
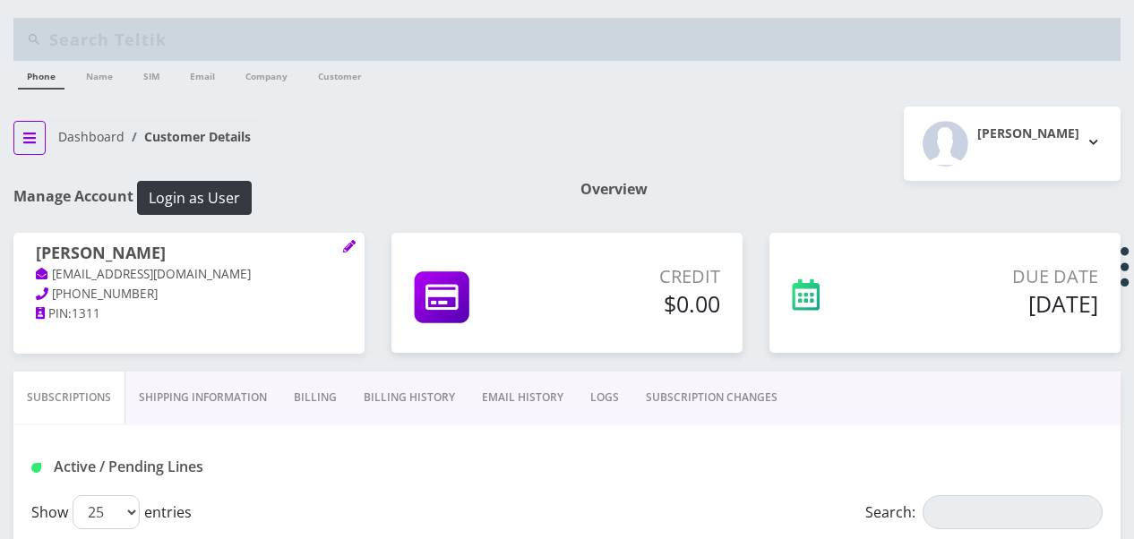
click at [30, 138] on icon "breadcrumb" at bounding box center [29, 138] width 13 height 14
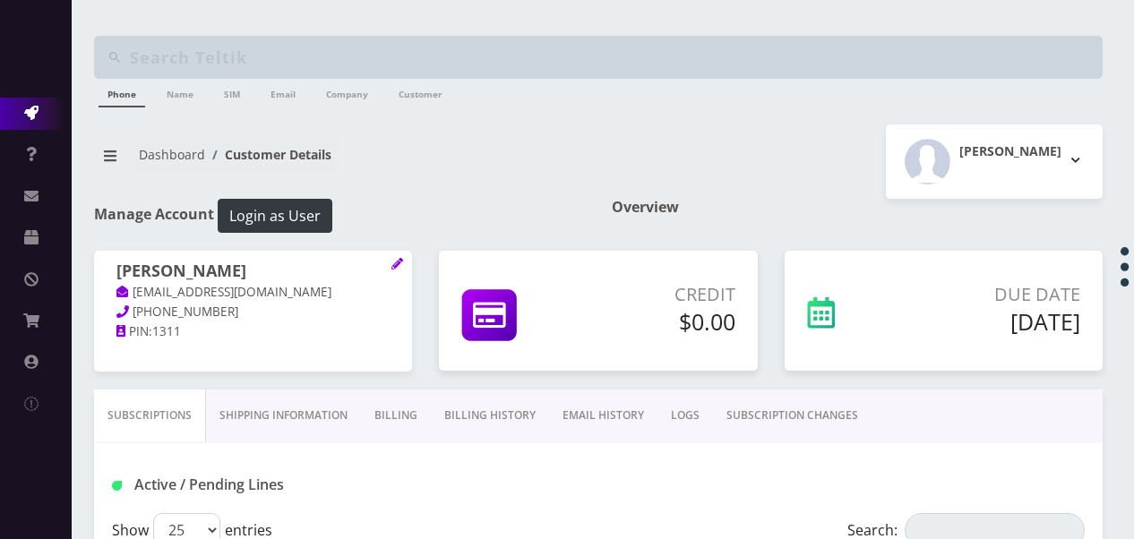
click at [32, 123] on link "Action Queues" at bounding box center [36, 114] width 72 height 32
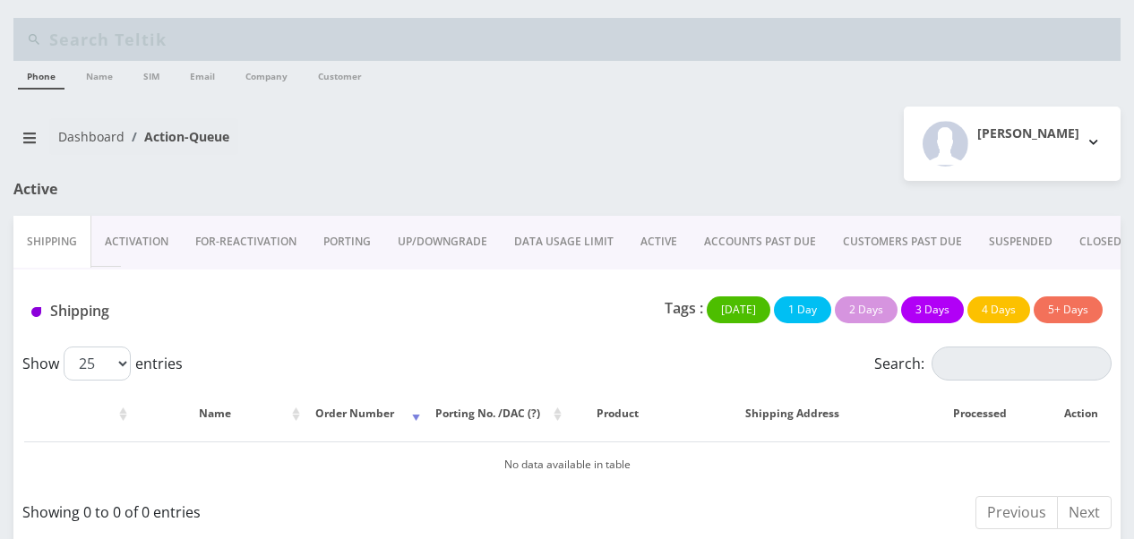
click at [138, 228] on link "Activation" at bounding box center [136, 242] width 90 height 52
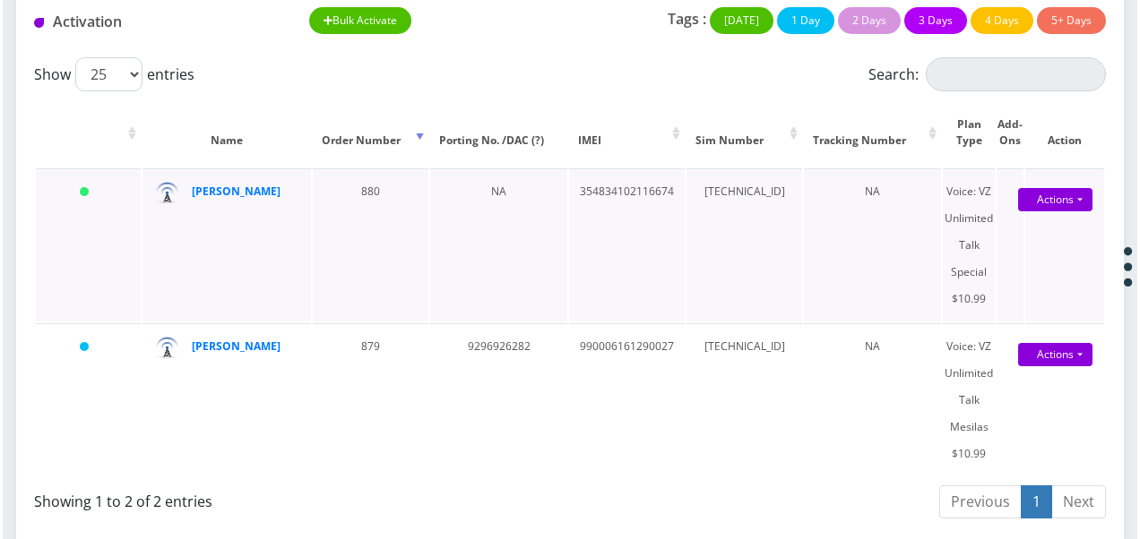
scroll to position [292, 0]
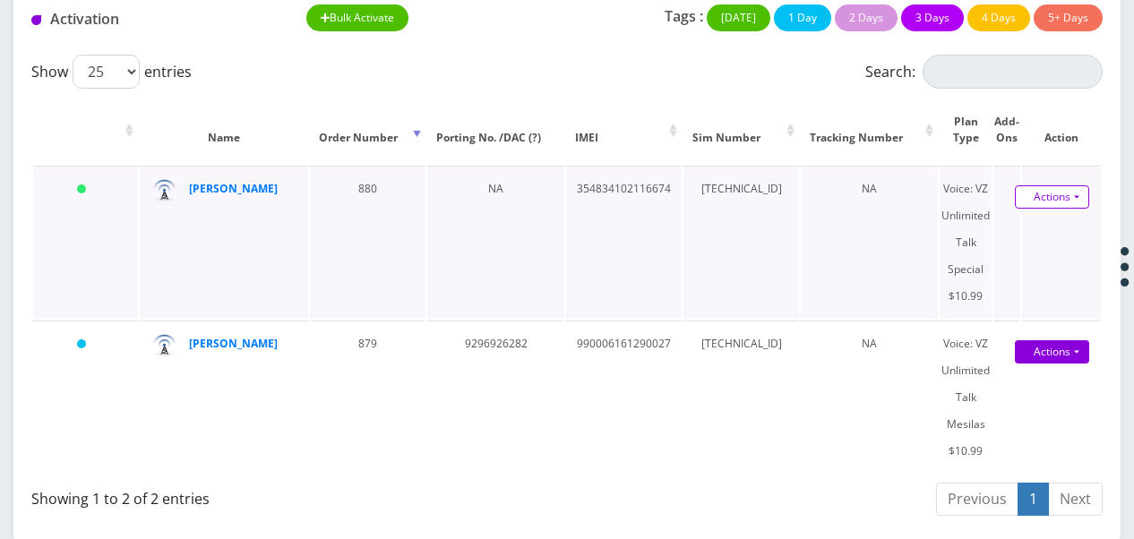
click at [1082, 195] on link "Actions" at bounding box center [1052, 196] width 74 height 23
click at [976, 237] on link "Activate" at bounding box center [1039, 231] width 143 height 27
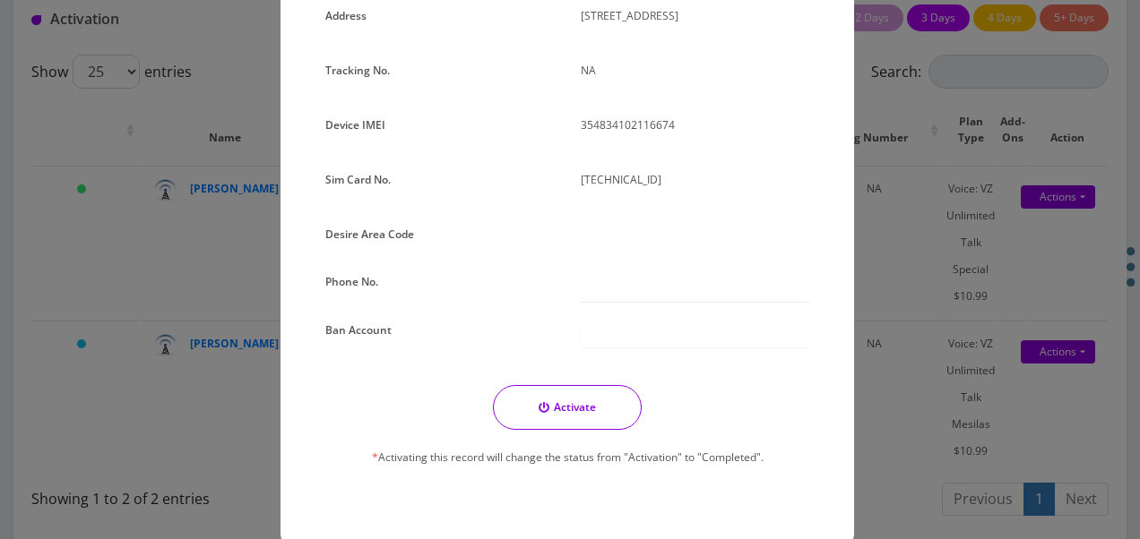
scroll to position [387, 0]
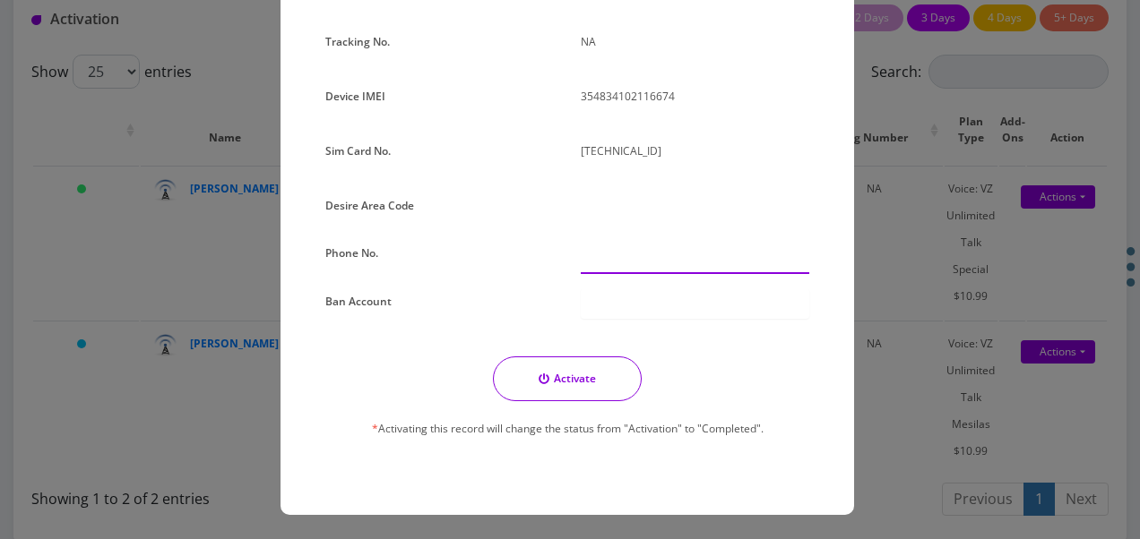
click at [609, 262] on input "text" at bounding box center [695, 257] width 228 height 34
paste input "929-737-6797"
click at [589, 379] on button "Activate" at bounding box center [567, 379] width 149 height 45
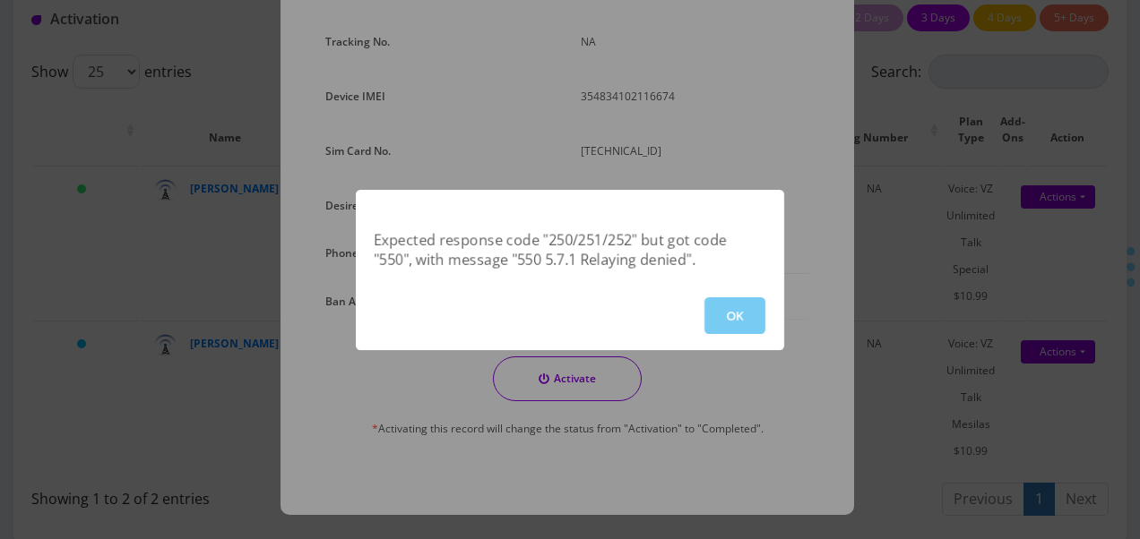
click at [736, 308] on button "OK" at bounding box center [734, 315] width 61 height 37
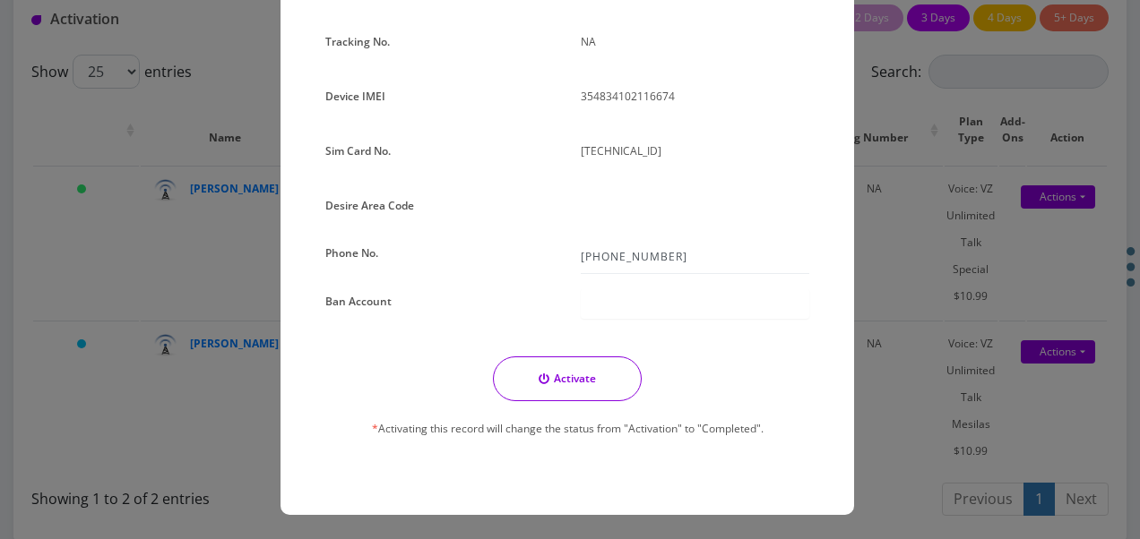
click at [602, 211] on div at bounding box center [694, 209] width 255 height 33
click at [595, 248] on input "929-737-6797" at bounding box center [695, 257] width 228 height 34
click at [605, 254] on input "929-737-6797" at bounding box center [695, 257] width 228 height 34
type input "929-737-6797"
click at [609, 211] on div at bounding box center [694, 209] width 255 height 33
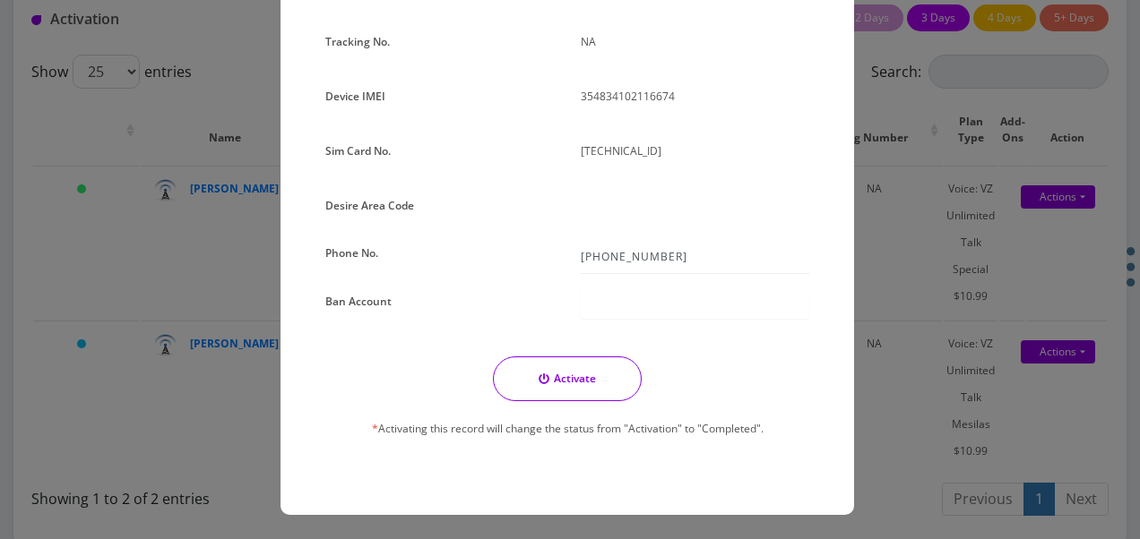
click at [615, 191] on div "Order No. 880 Date of Order August 20, 2025 Plan Voice: VZ Unlimited Talk Speci…" at bounding box center [567, 117] width 511 height 708
click at [625, 215] on div at bounding box center [694, 209] width 255 height 33
click at [605, 186] on div "Order No. 880 Date of Order August 20, 2025 Plan Voice: VZ Unlimited Talk Speci…" at bounding box center [567, 117] width 511 height 708
click at [595, 267] on input "[PHONE_NUMBER]" at bounding box center [695, 257] width 228 height 34
click at [600, 292] on div at bounding box center [695, 303] width 228 height 30
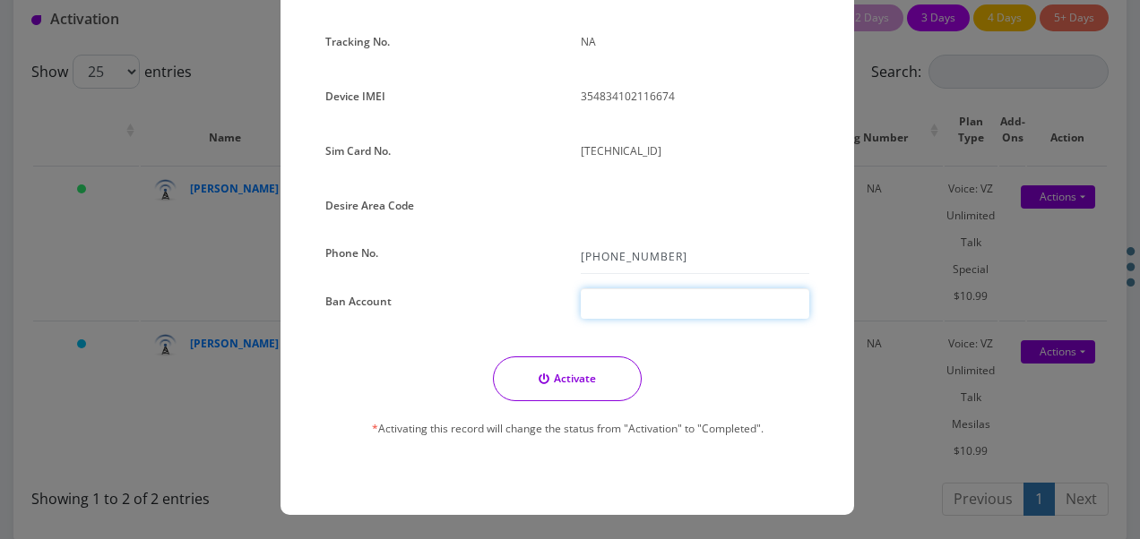
click at [589, 386] on button "Activate" at bounding box center [567, 379] width 149 height 45
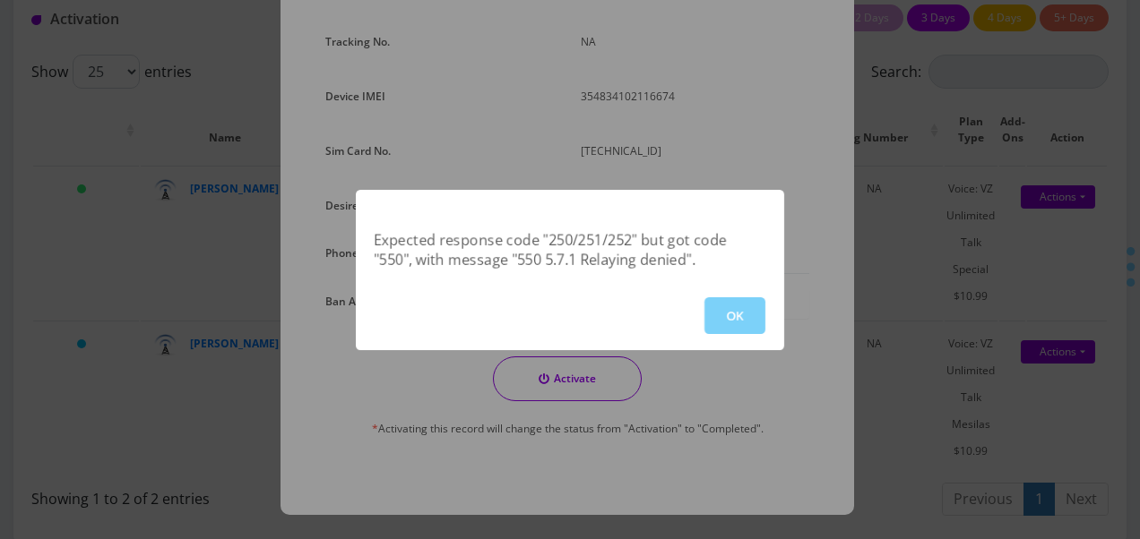
click at [735, 288] on div "OK" at bounding box center [570, 315] width 428 height 69
click at [788, 331] on div "Expected response code "250/251/252" but got code "550", with message "550 5.7.…" at bounding box center [570, 269] width 1140 height 539
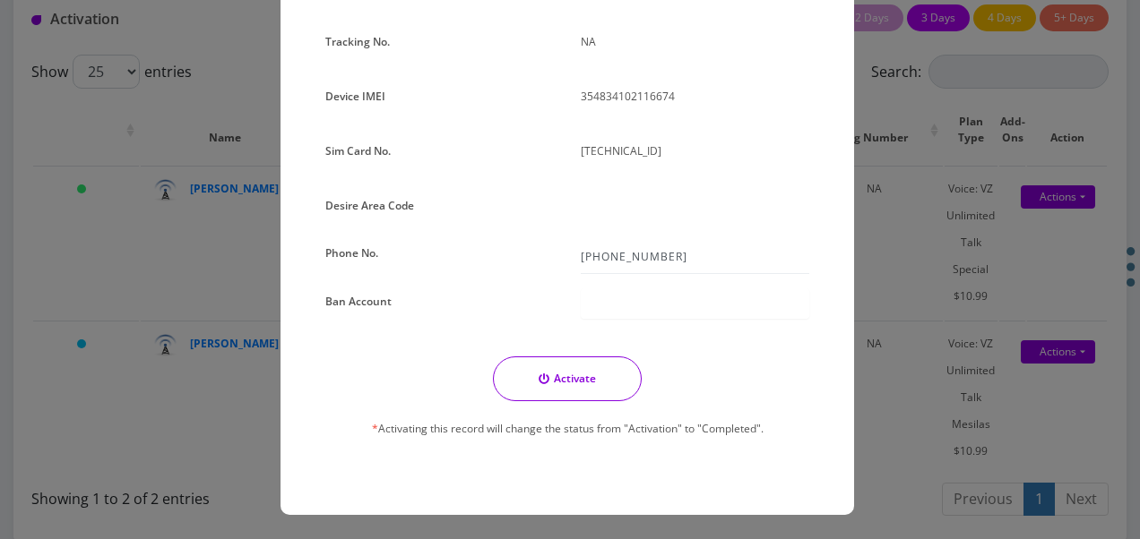
click at [744, 311] on div at bounding box center [695, 303] width 228 height 30
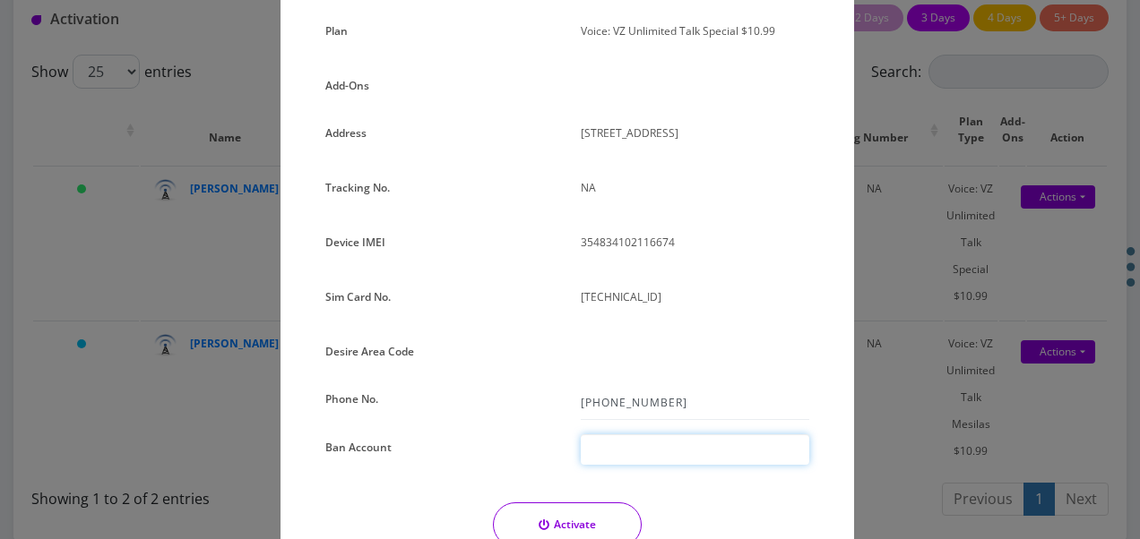
scroll to position [29, 0]
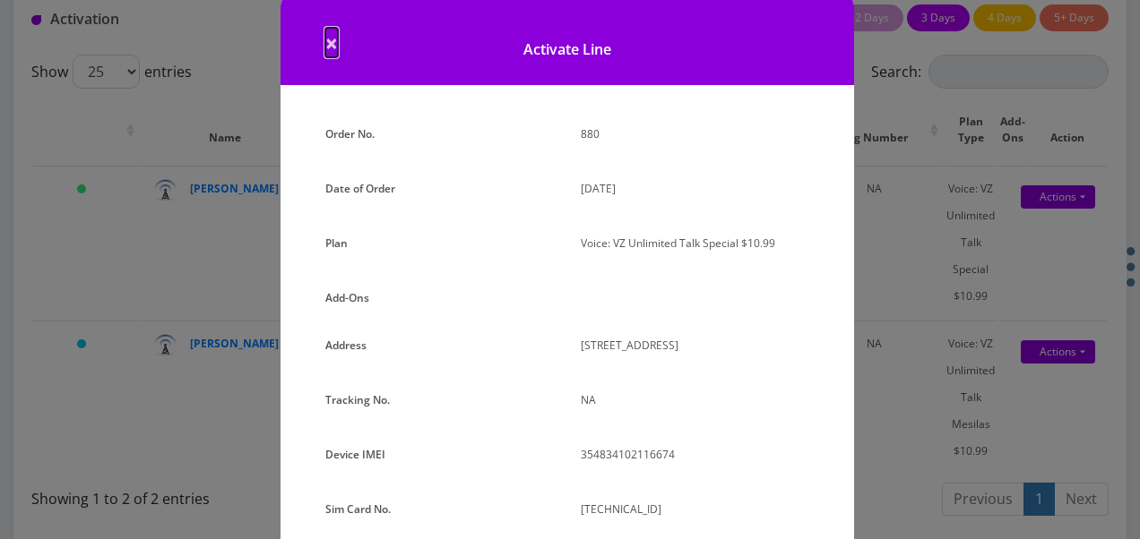
click at [325, 38] on span "×" at bounding box center [331, 43] width 13 height 30
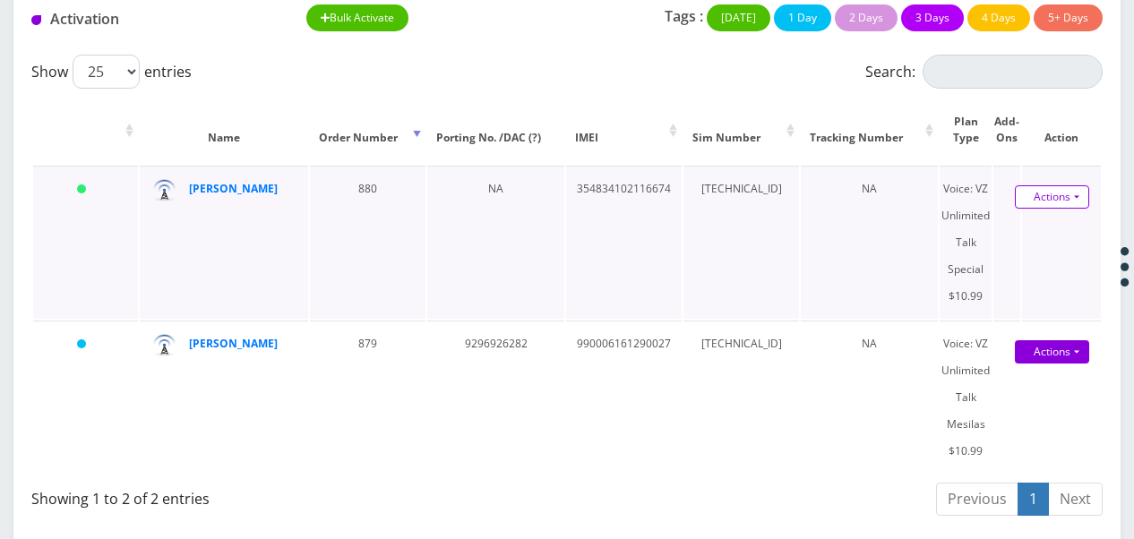
click at [1081, 204] on link "Actions" at bounding box center [1052, 196] width 74 height 23
click at [1054, 235] on link "Activate" at bounding box center [1039, 231] width 143 height 27
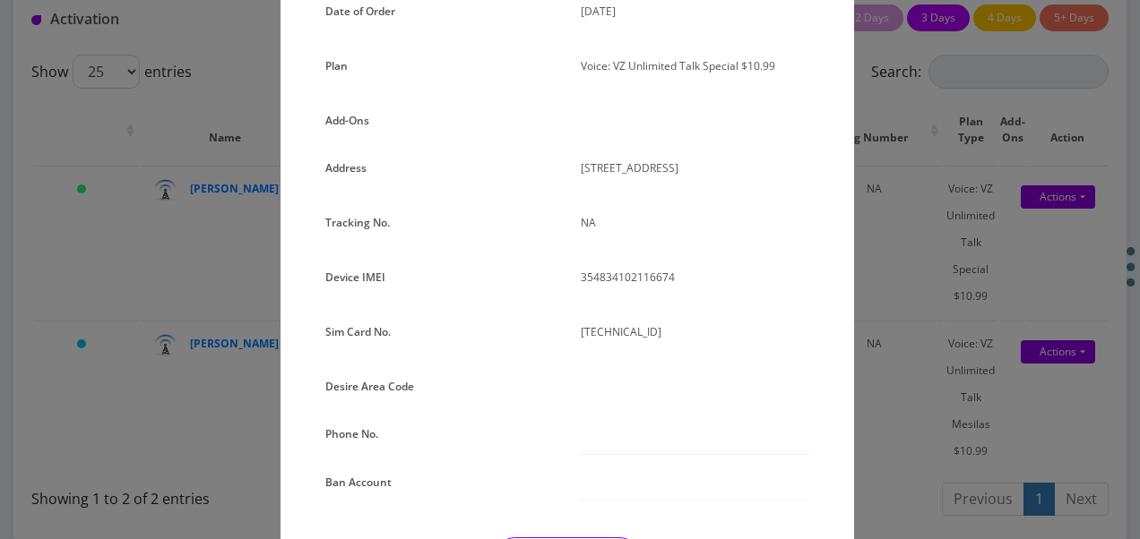
scroll to position [358, 0]
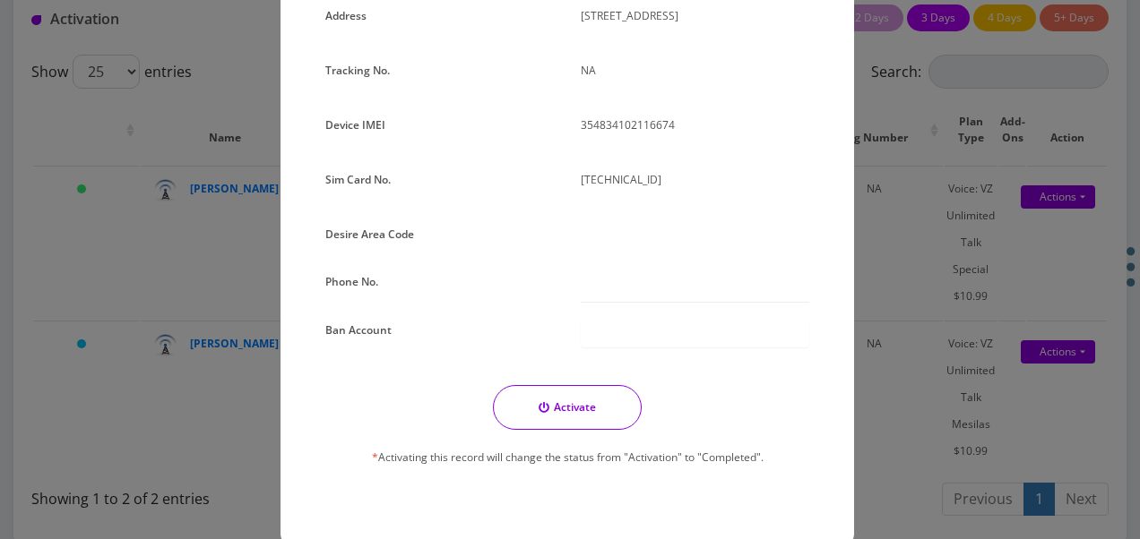
click at [565, 412] on button "Activate" at bounding box center [567, 407] width 149 height 45
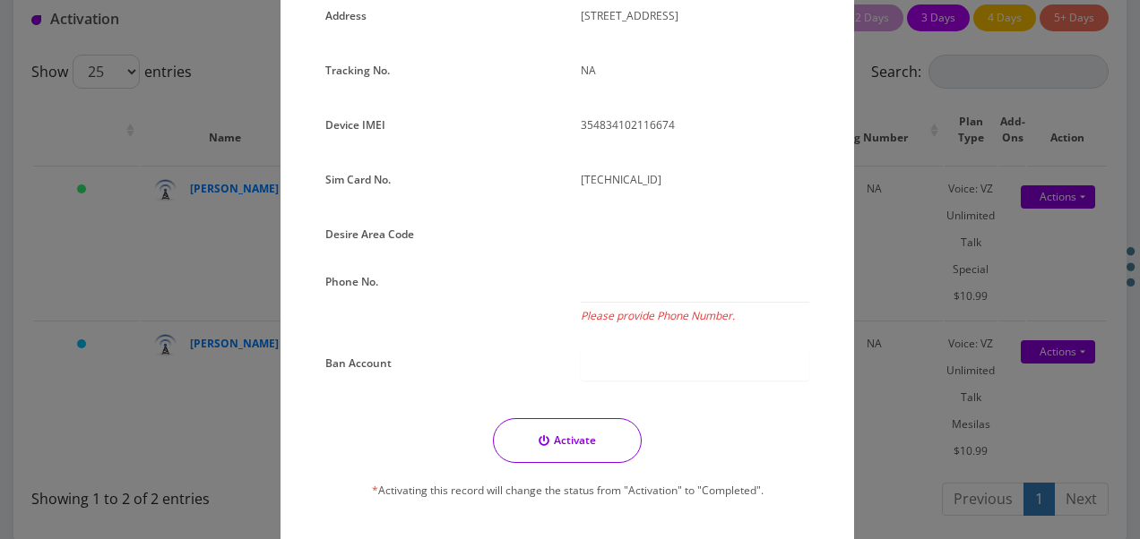
click at [620, 267] on div "Order No. 880 Date of Order August 20, 2025 Plan Voice: VZ Unlimited Talk Speci…" at bounding box center [567, 161] width 511 height 741
click at [624, 292] on input "Please provide Phone Number." at bounding box center [695, 286] width 228 height 34
click at [598, 287] on input "Please provide Phone Number." at bounding box center [695, 286] width 228 height 34
paste input "929-737-6797"
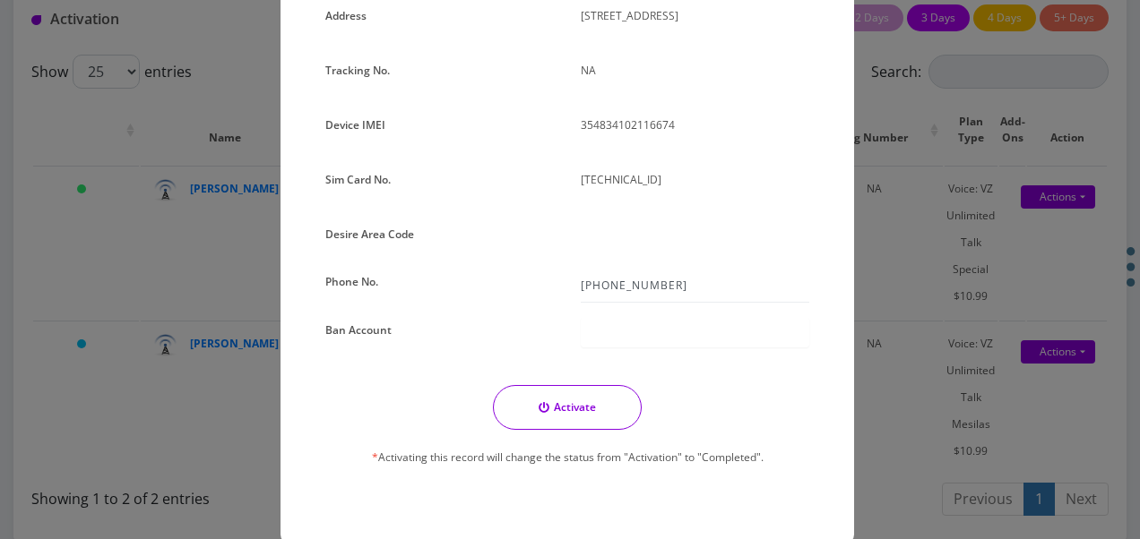
click at [589, 395] on button "Activate" at bounding box center [567, 407] width 149 height 45
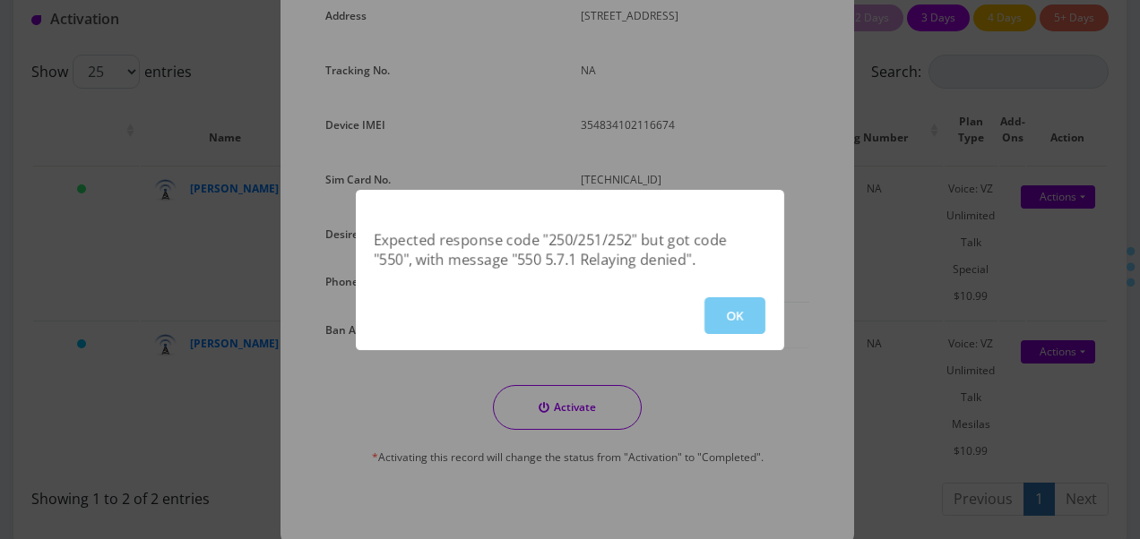
click at [733, 327] on button "OK" at bounding box center [734, 315] width 61 height 37
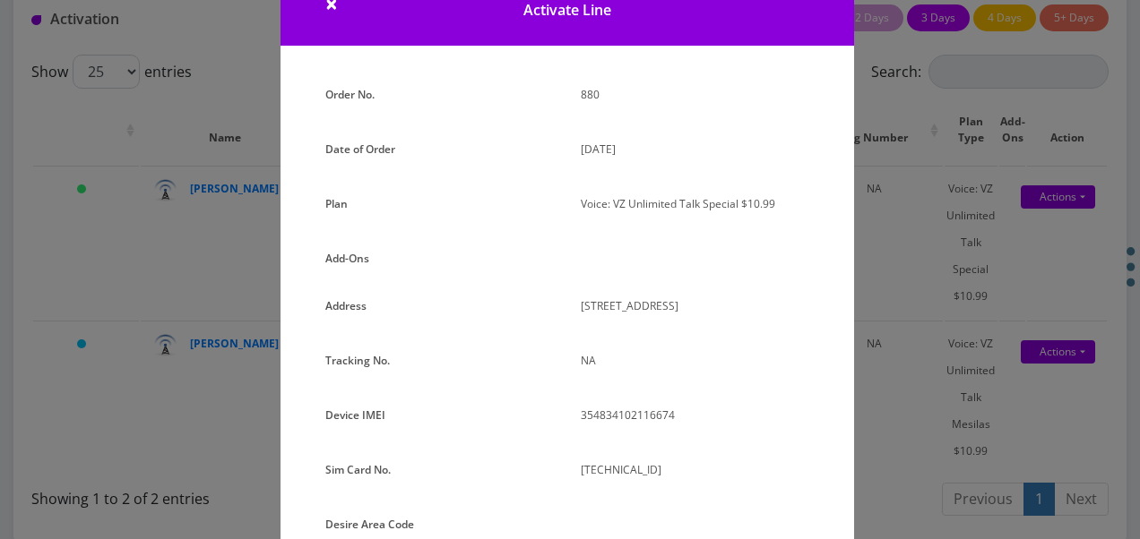
scroll to position [269, 0]
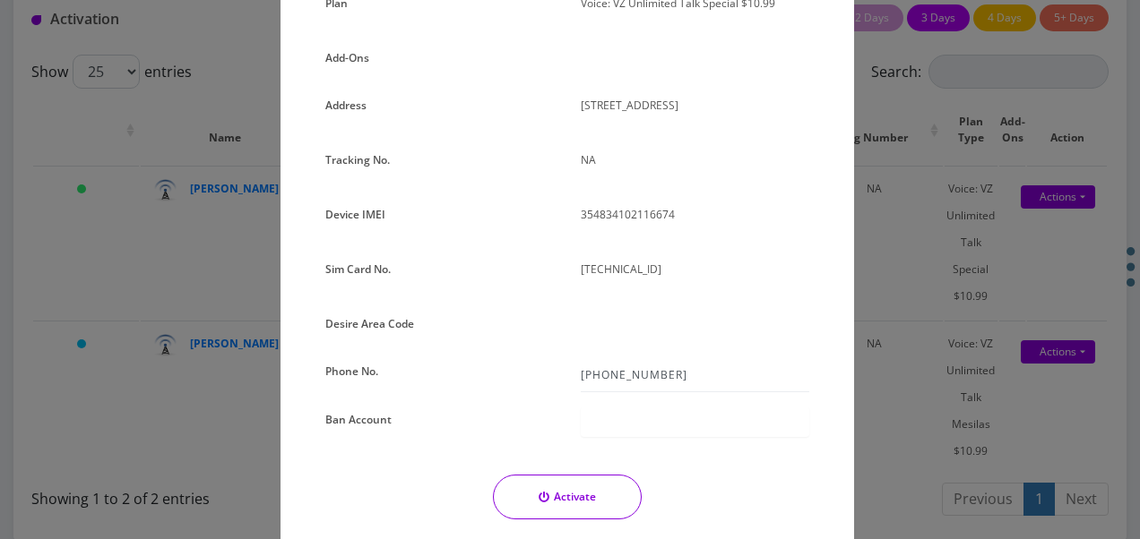
click at [590, 321] on div at bounding box center [694, 327] width 255 height 33
click at [615, 358] on input "929-737-6797" at bounding box center [695, 375] width 228 height 34
drag, startPoint x: 667, startPoint y: 372, endPoint x: 264, endPoint y: 271, distance: 414.8
click at [290, 310] on div "Order No. 880 Date of Order August 20, 2025 Plan Voice: VZ Unlimited Talk Speci…" at bounding box center [566, 257] width 573 height 753
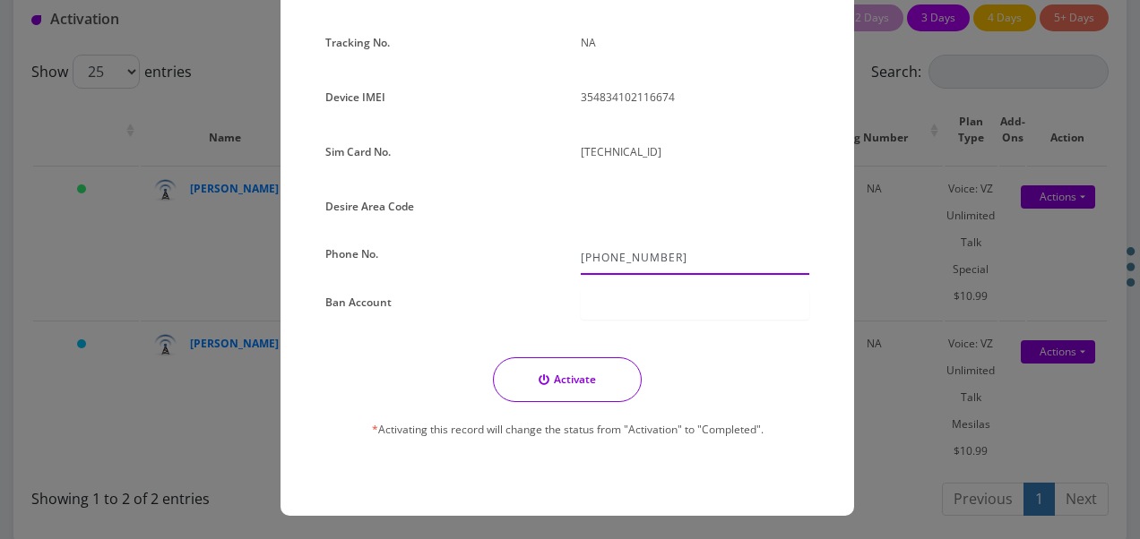
scroll to position [387, 0]
type input "516-661-1276"
click at [566, 385] on button "Activate" at bounding box center [567, 379] width 149 height 45
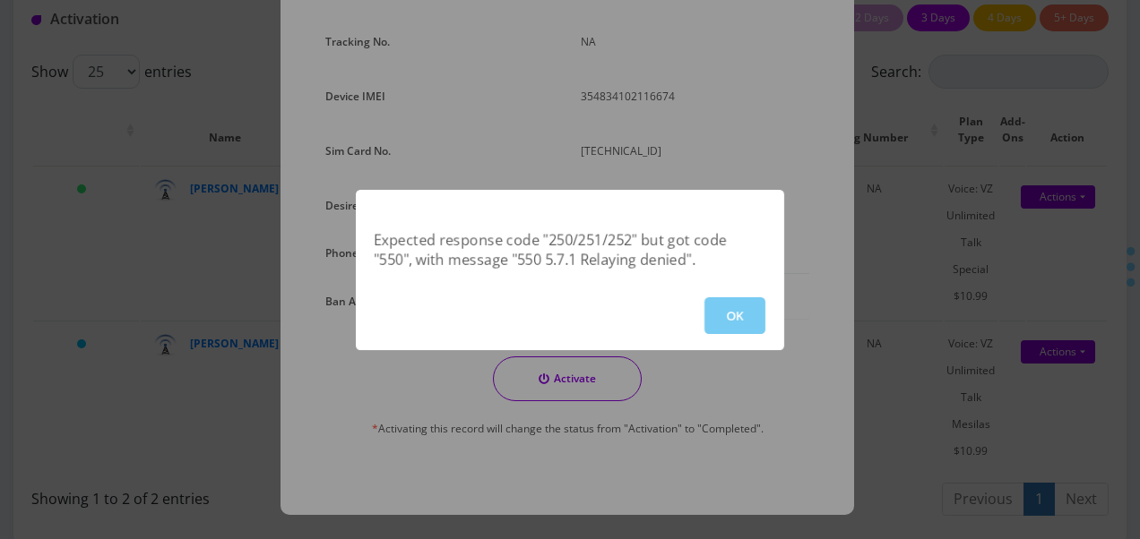
click at [729, 317] on button "OK" at bounding box center [734, 315] width 61 height 37
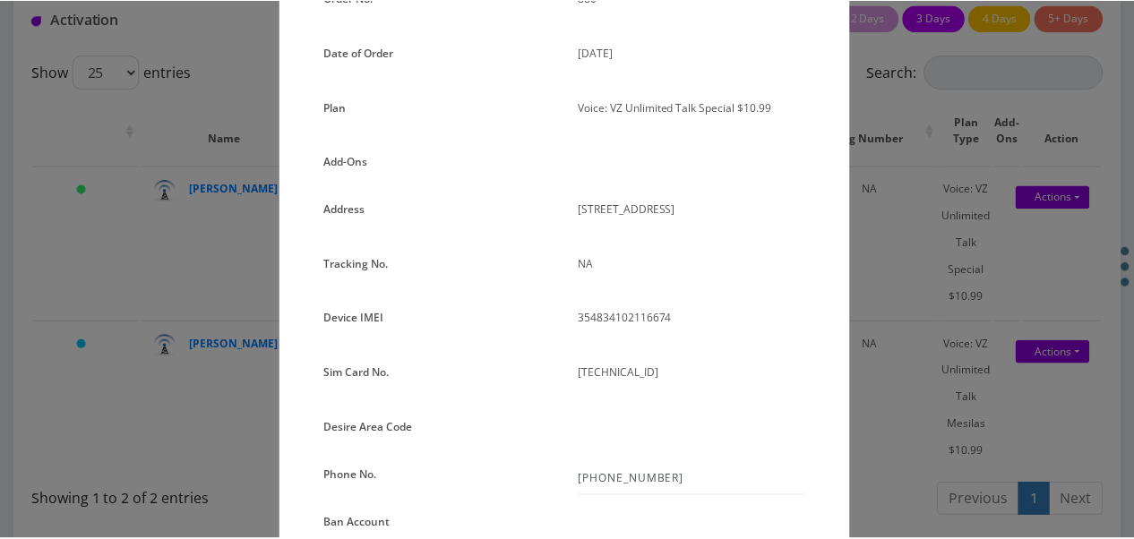
scroll to position [0, 0]
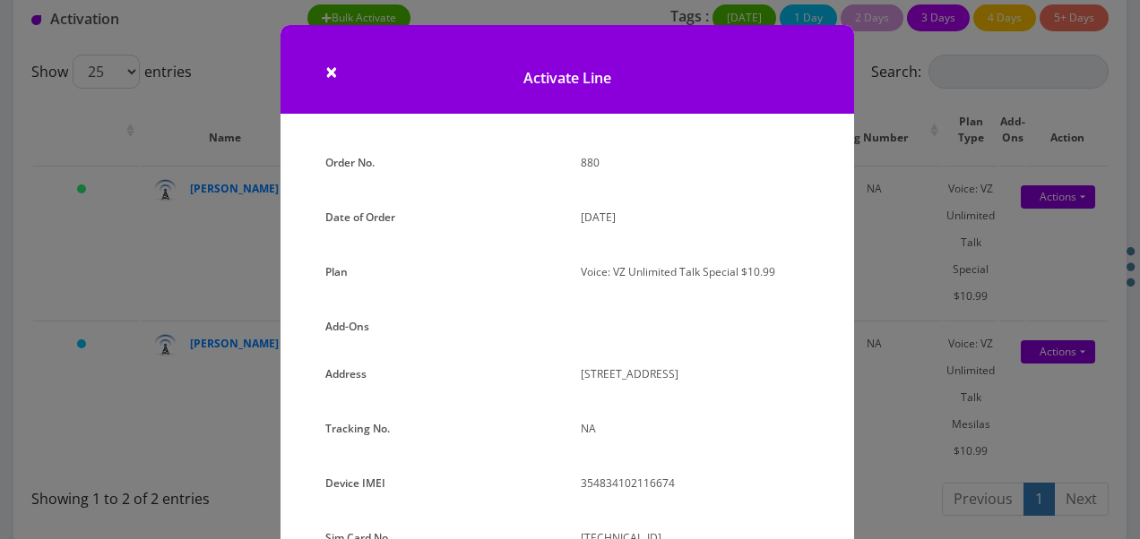
drag, startPoint x: 343, startPoint y: 81, endPoint x: 324, endPoint y: 70, distance: 21.7
click at [341, 81] on h1 "Activate Line" at bounding box center [566, 69] width 573 height 89
click at [325, 70] on span "×" at bounding box center [331, 71] width 13 height 30
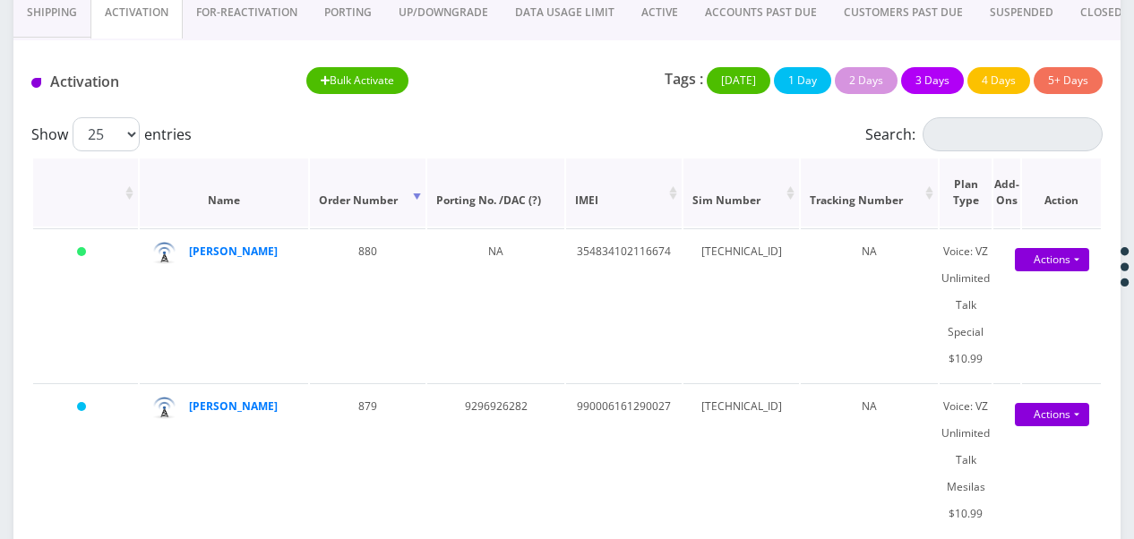
scroll to position [202, 0]
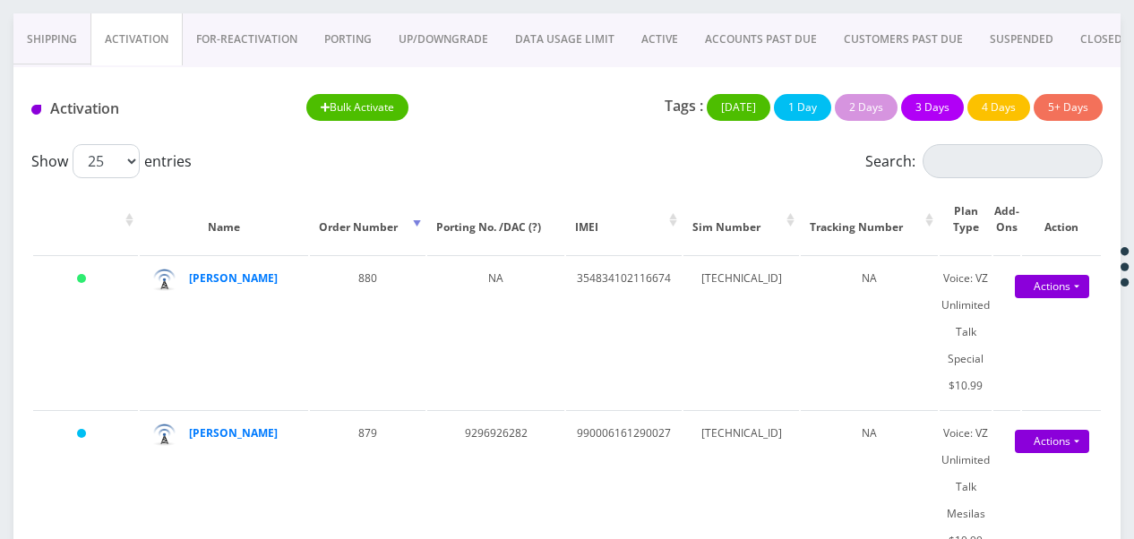
drag, startPoint x: 645, startPoint y: 36, endPoint x: 659, endPoint y: 44, distance: 16.4
click at [645, 36] on link "ACTIVE" at bounding box center [660, 39] width 64 height 52
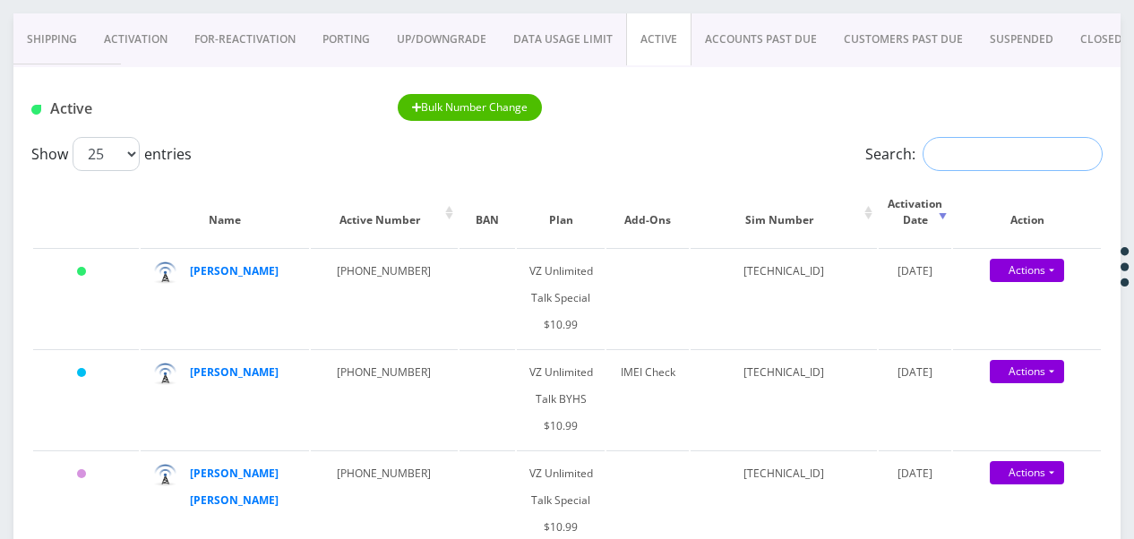
click at [957, 156] on input "Search:" at bounding box center [1013, 154] width 180 height 34
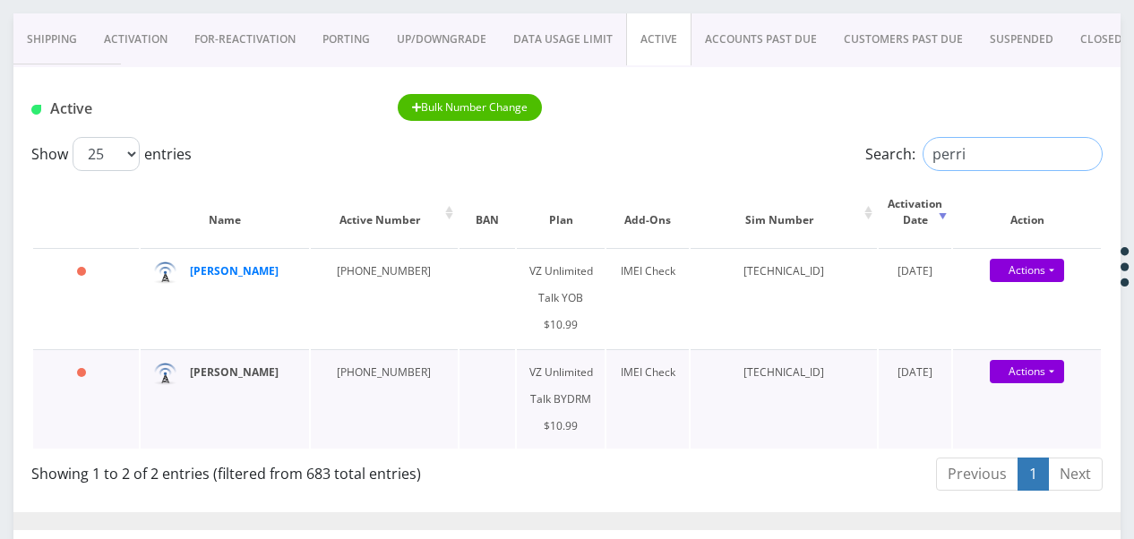
type input "perri"
click at [172, 39] on link "Activation" at bounding box center [135, 39] width 90 height 52
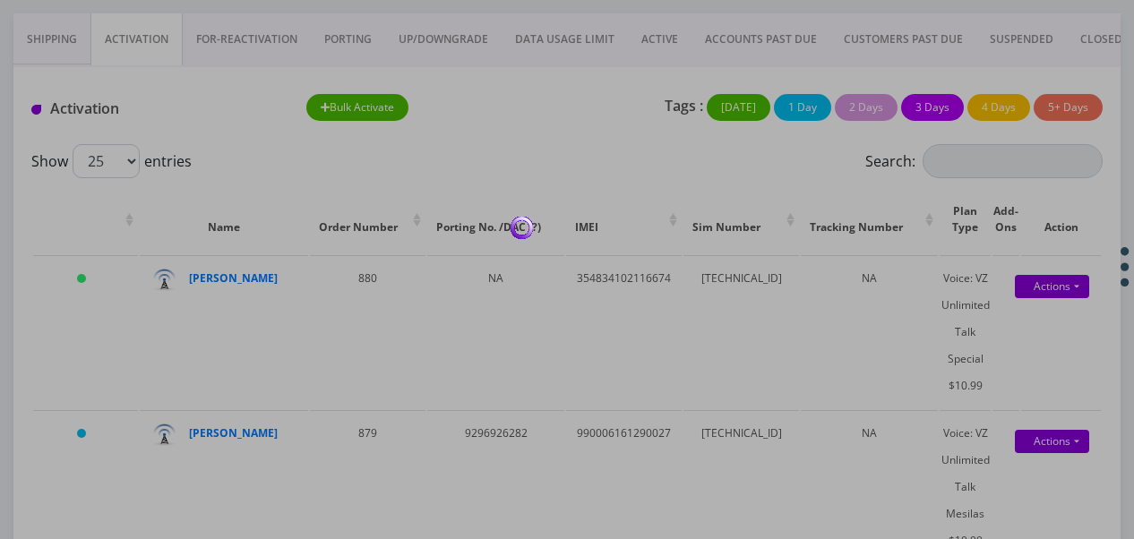
scroll to position [137, 0]
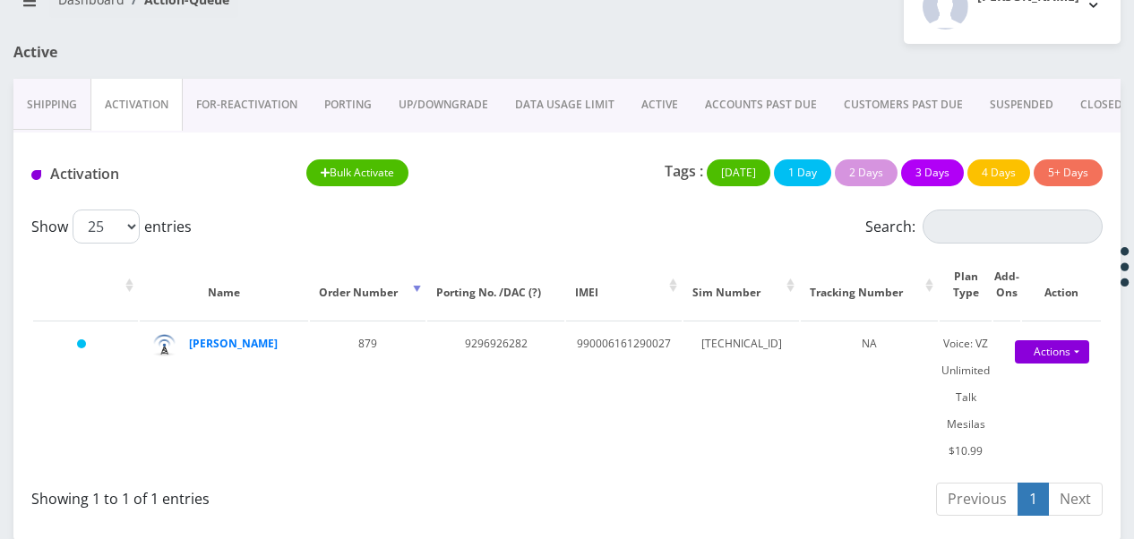
click at [665, 111] on link "ACTIVE" at bounding box center [660, 105] width 64 height 52
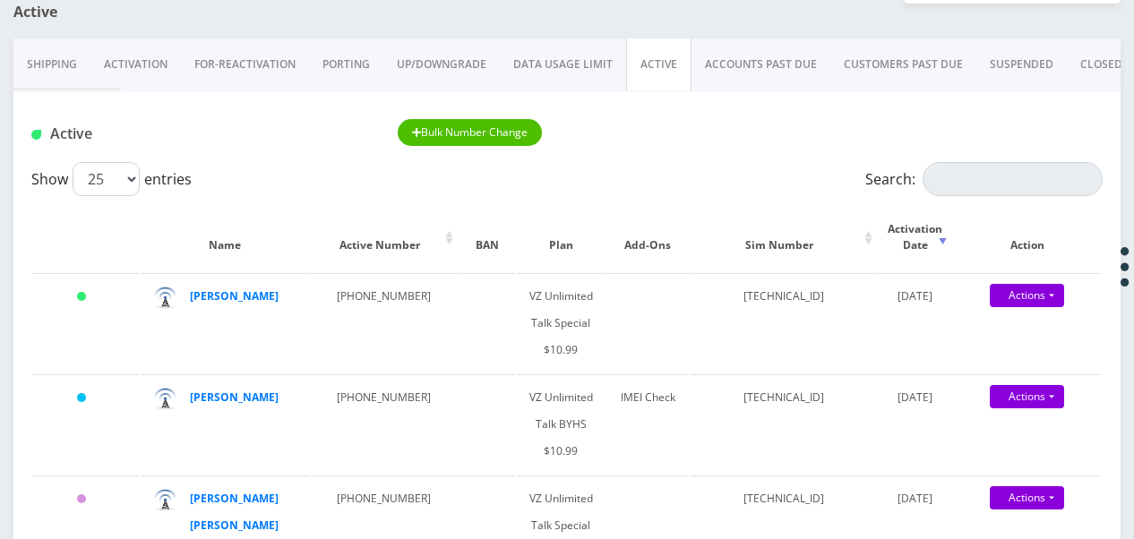
scroll to position [47, 0]
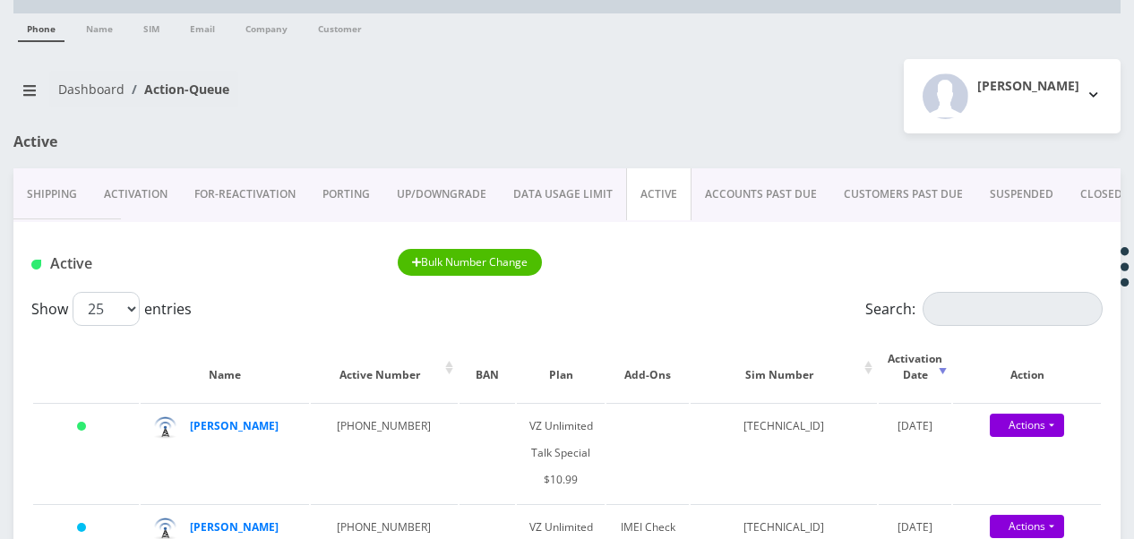
click at [771, 194] on link "ACCOUNTS PAST DUE" at bounding box center [761, 194] width 139 height 52
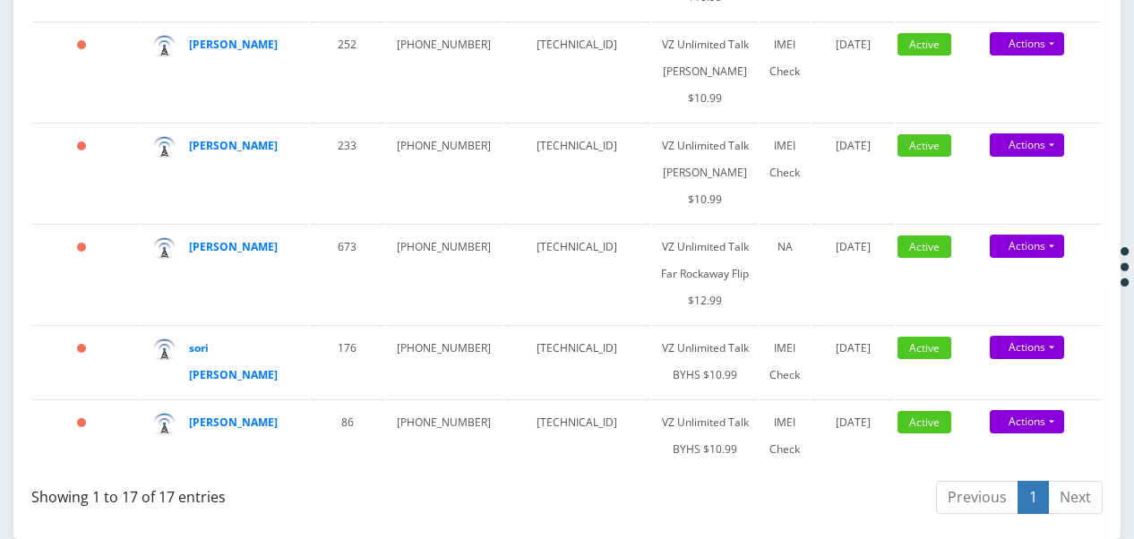
scroll to position [2505, 0]
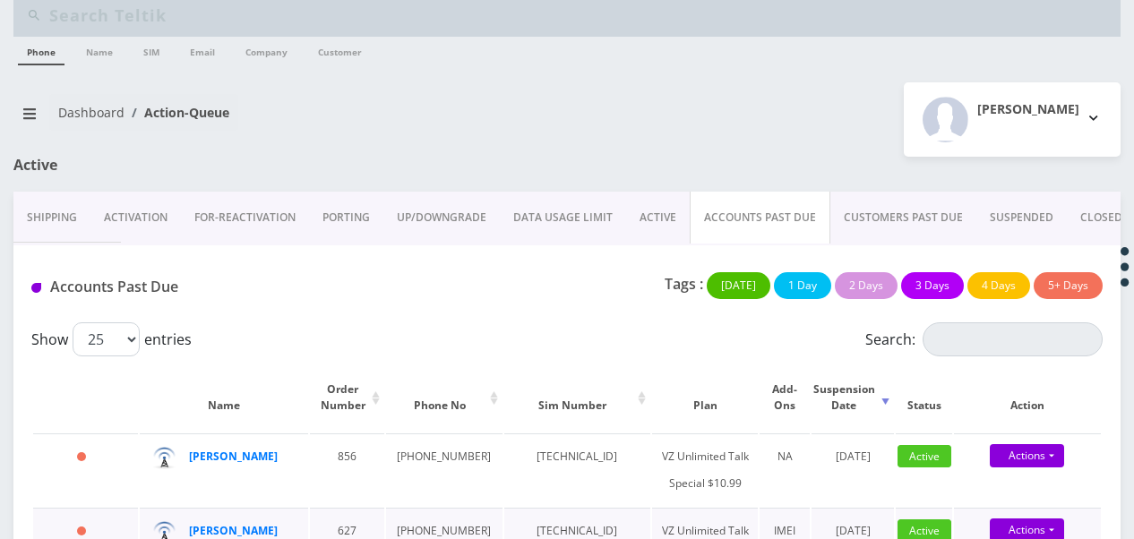
scroll to position [0, 0]
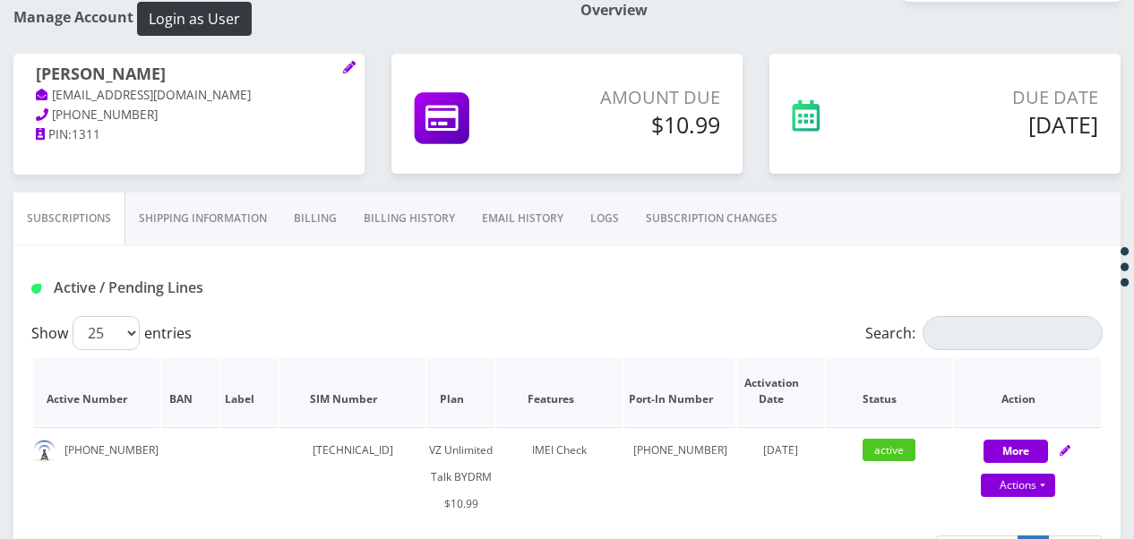
scroll to position [269, 0]
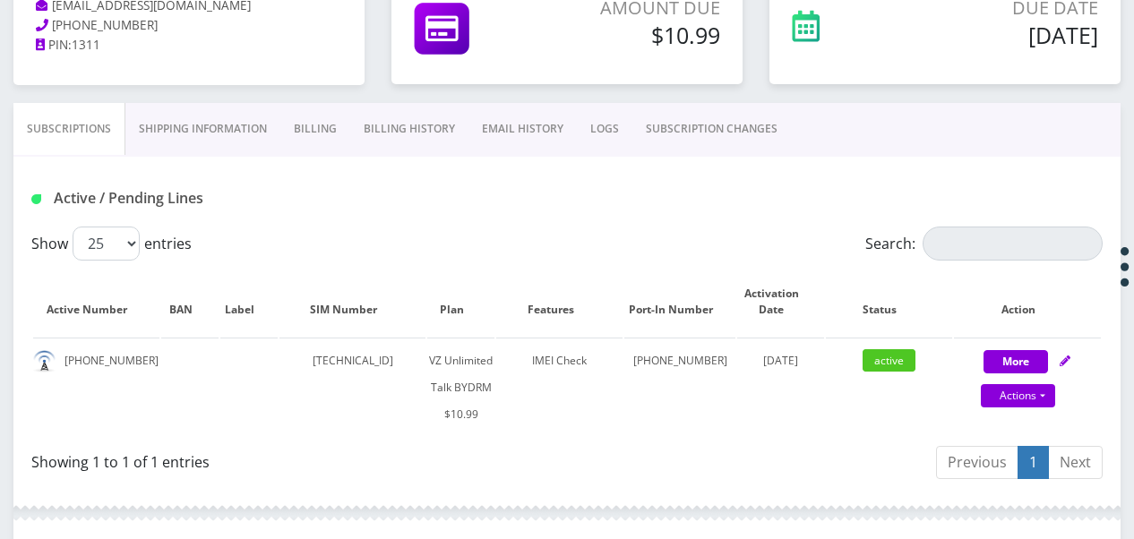
click at [346, 113] on link "Billing" at bounding box center [315, 129] width 70 height 52
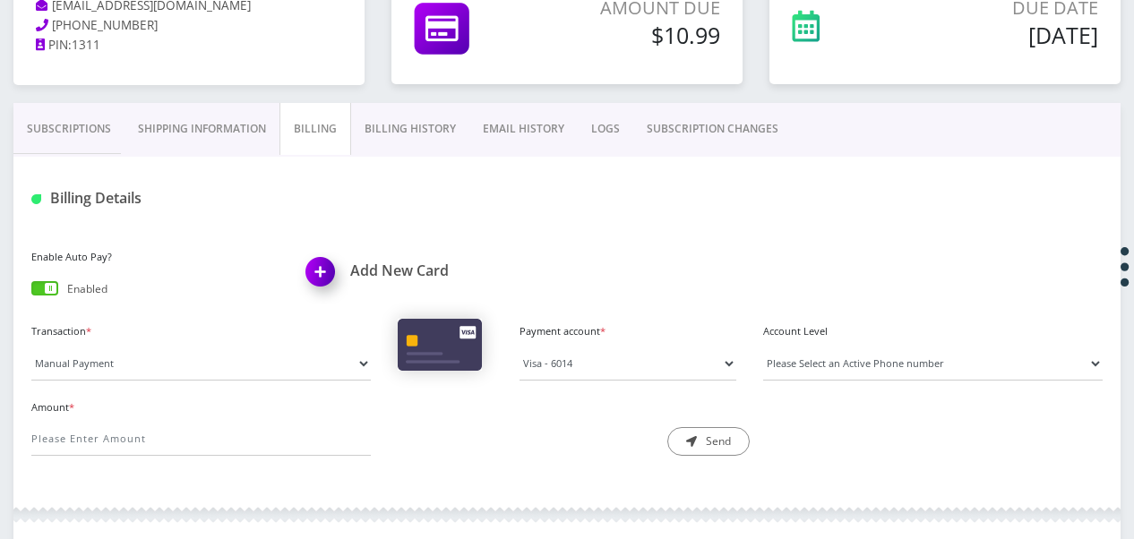
click at [54, 281] on span at bounding box center [44, 288] width 27 height 14
click at [31, 292] on input "checkbox" at bounding box center [31, 292] width 0 height 0
click at [82, 140] on link "Subscriptions" at bounding box center [68, 129] width 111 height 52
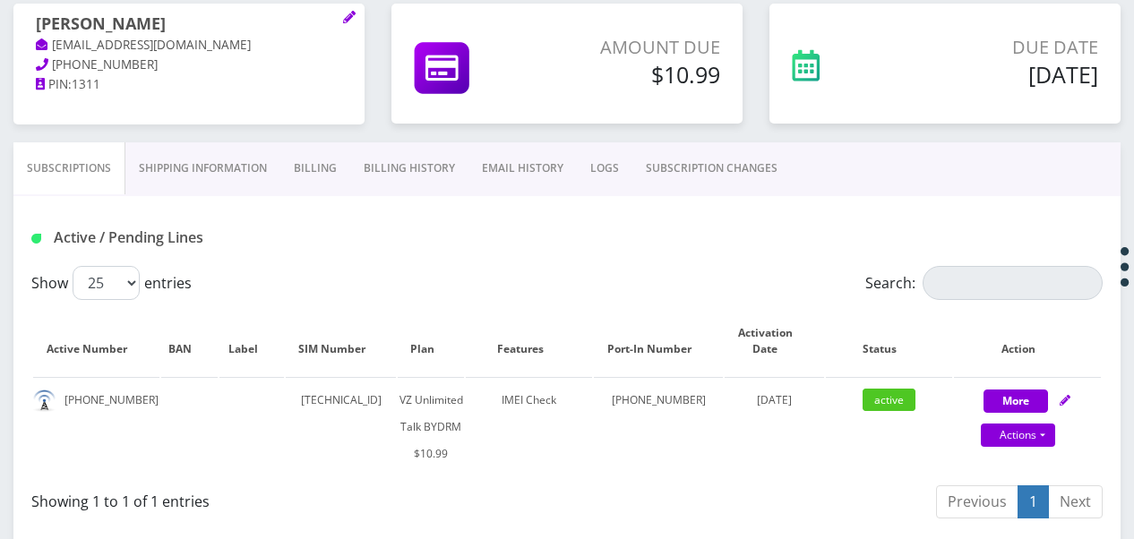
scroll to position [183, 0]
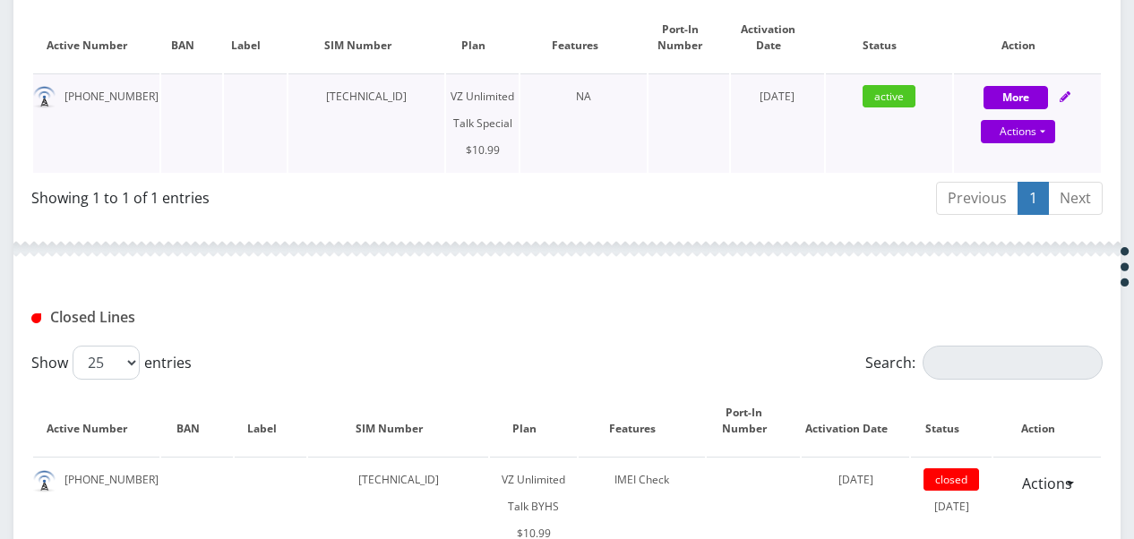
scroll to position [448, 0]
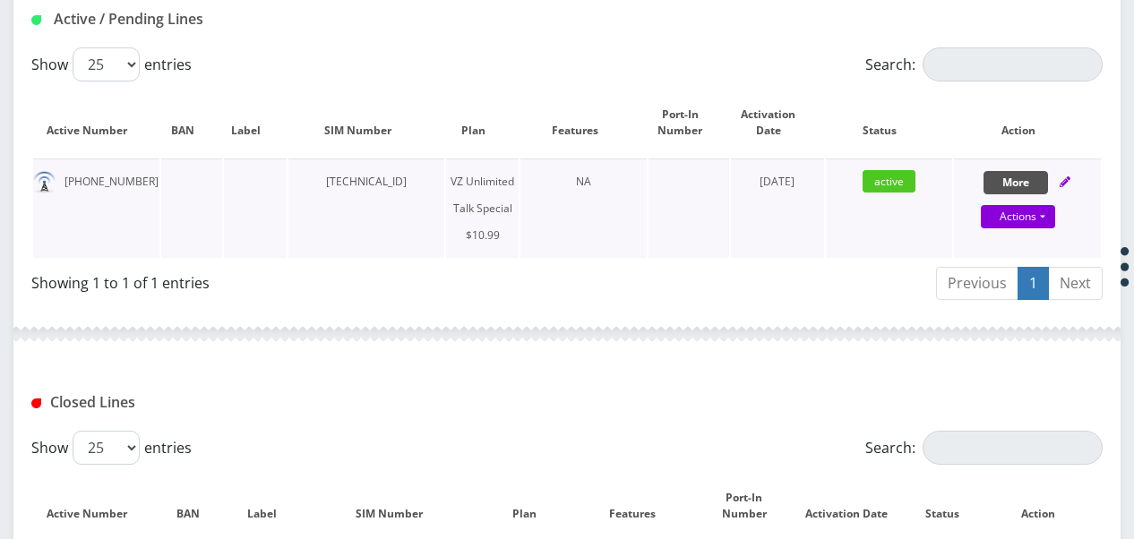
click at [1037, 183] on button "More" at bounding box center [1016, 182] width 65 height 23
select select "472"
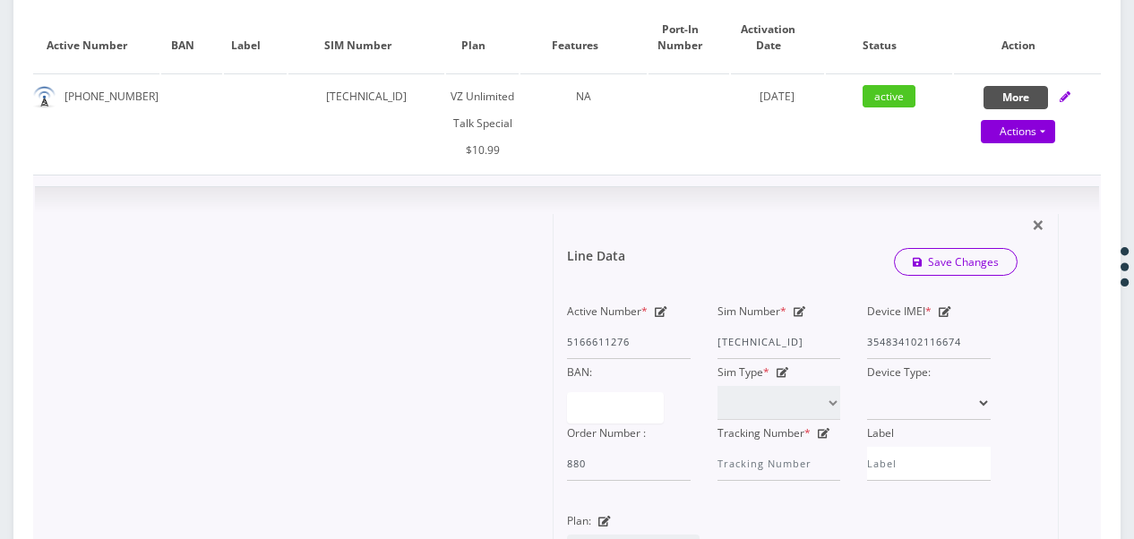
scroll to position [627, 0]
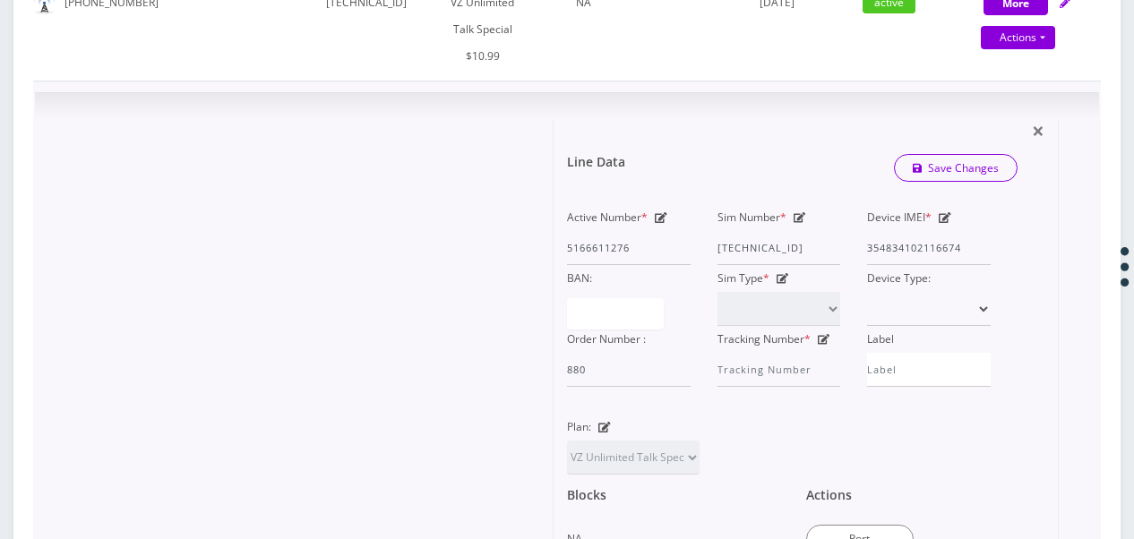
click at [658, 213] on icon at bounding box center [661, 217] width 13 height 11
drag, startPoint x: 654, startPoint y: 244, endPoint x: 563, endPoint y: 242, distance: 90.5
click at [563, 242] on div "Active Number * 5166611276" at bounding box center [629, 234] width 151 height 61
paste input "929-737-67"
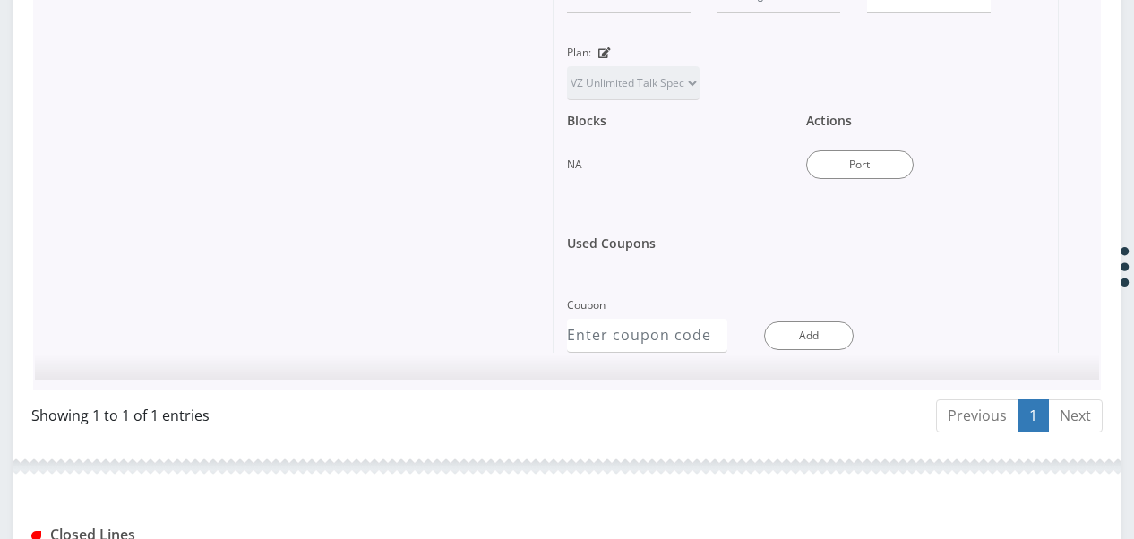
scroll to position [806, 0]
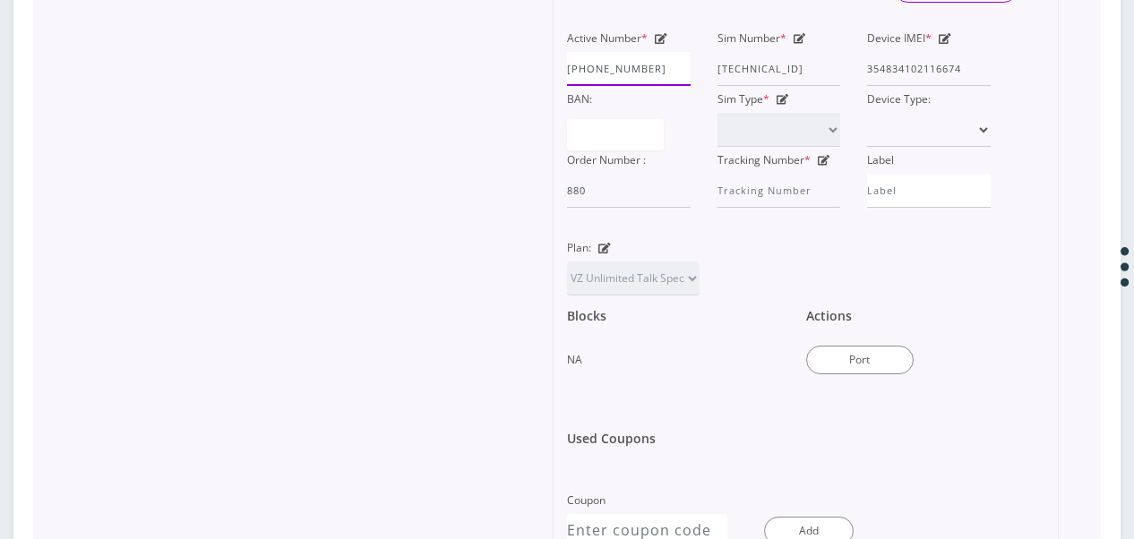
click at [589, 73] on input "929-737-67" at bounding box center [629, 69] width 124 height 34
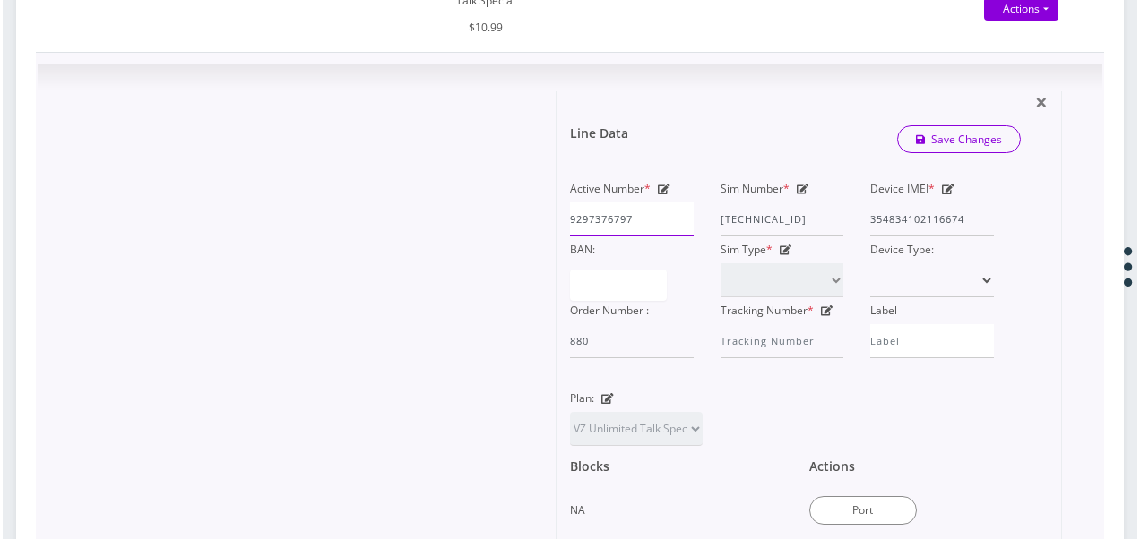
scroll to position [538, 0]
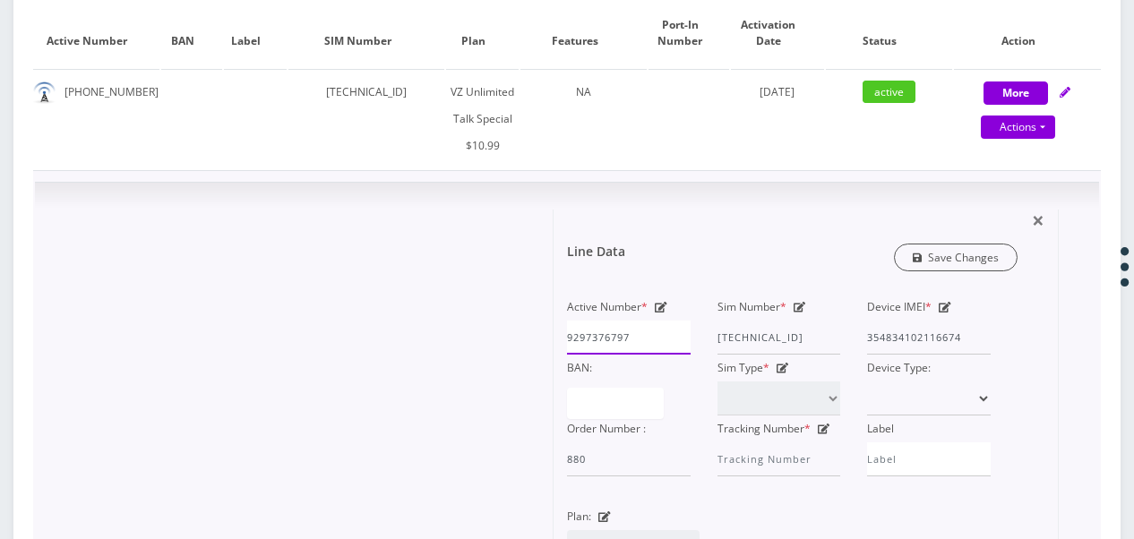
type input "9297376797"
click at [940, 260] on link "Save Changes" at bounding box center [956, 258] width 125 height 28
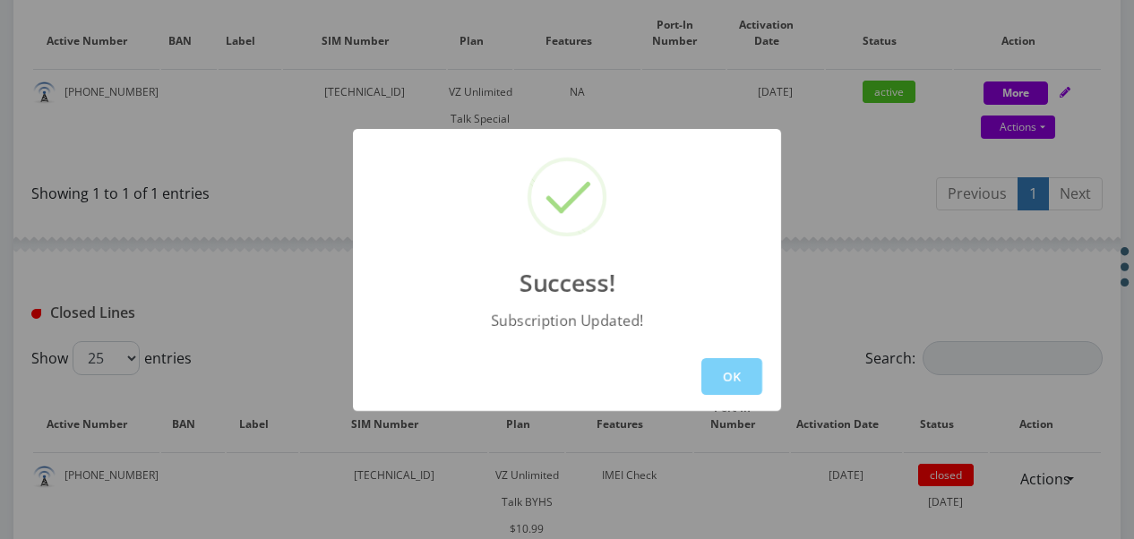
click at [708, 396] on div "OK" at bounding box center [567, 376] width 428 height 69
click at [718, 380] on button "OK" at bounding box center [731, 376] width 61 height 37
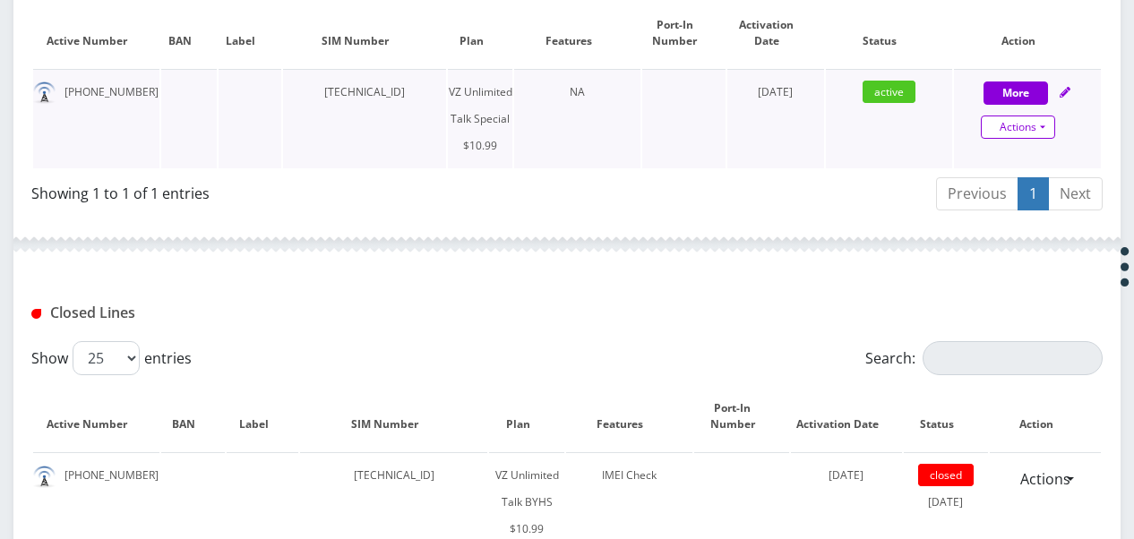
click at [1040, 127] on link "Actions" at bounding box center [1018, 127] width 74 height 23
select select "472"
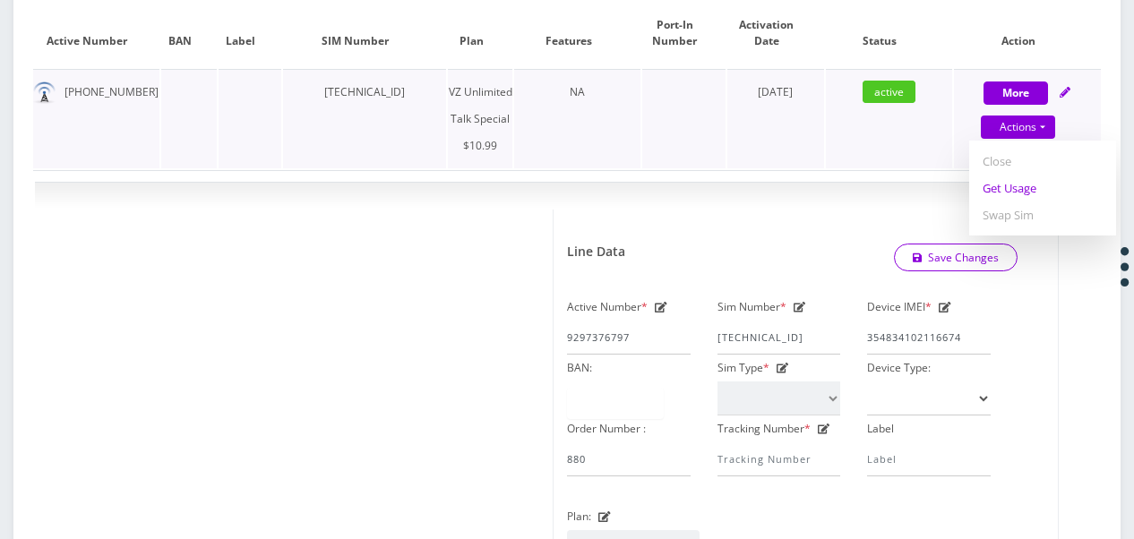
click at [1002, 195] on link "Get Usage" at bounding box center [1042, 188] width 147 height 27
select select "472"
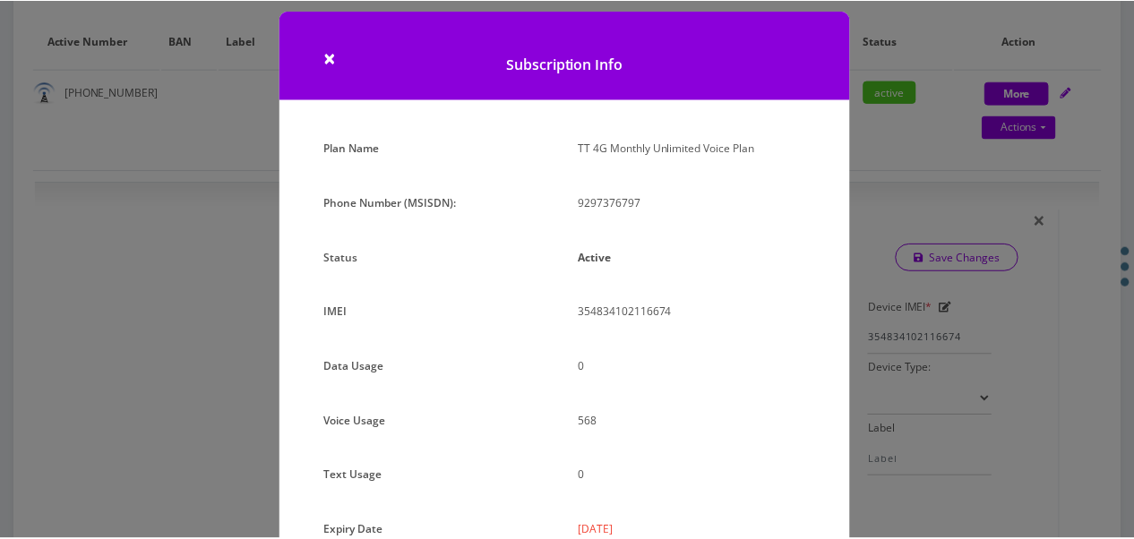
scroll to position [0, 0]
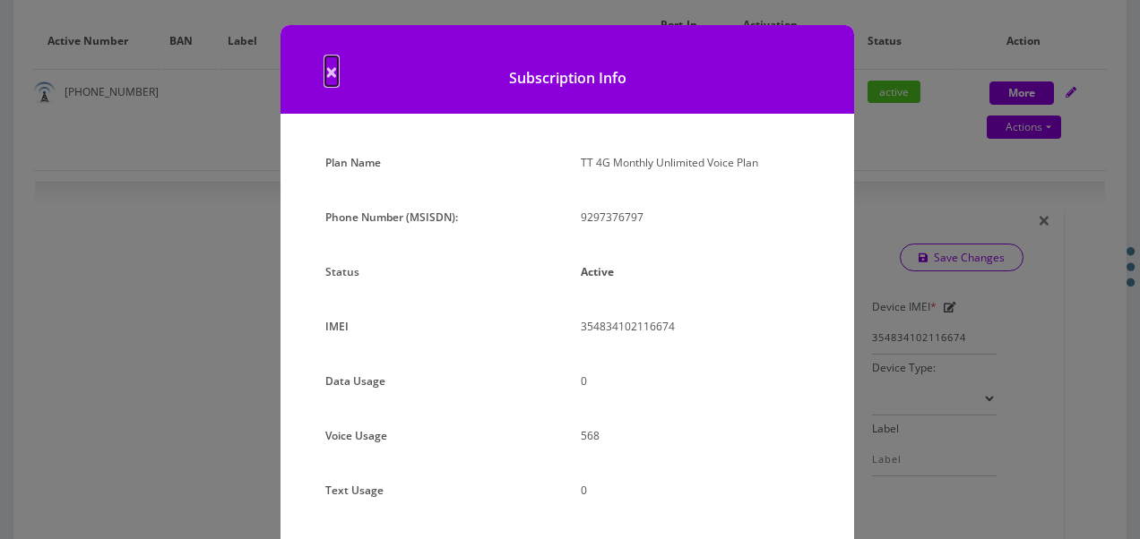
click at [326, 75] on span "×" at bounding box center [331, 71] width 13 height 30
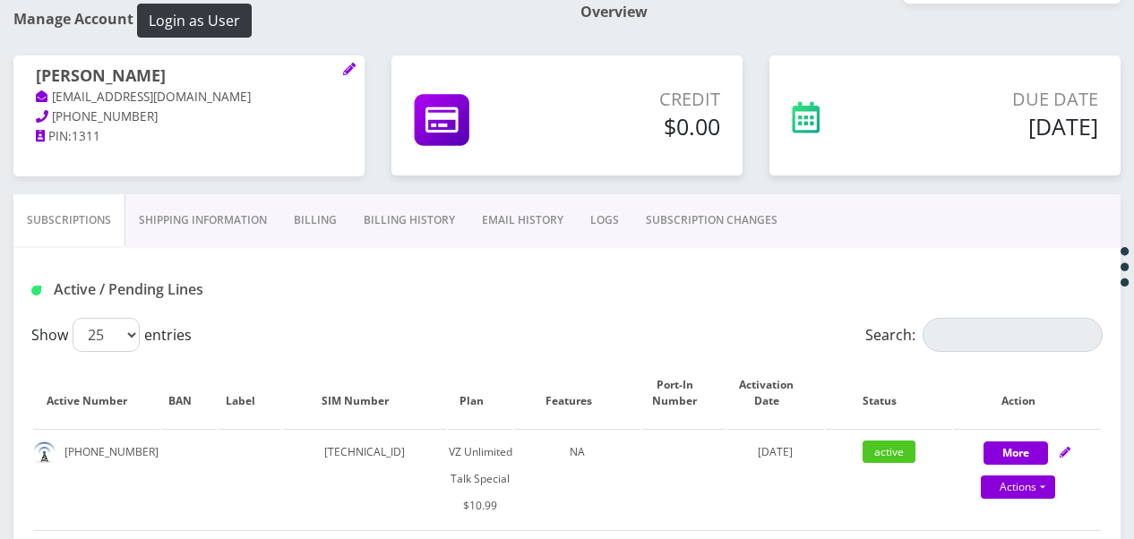
scroll to position [90, 0]
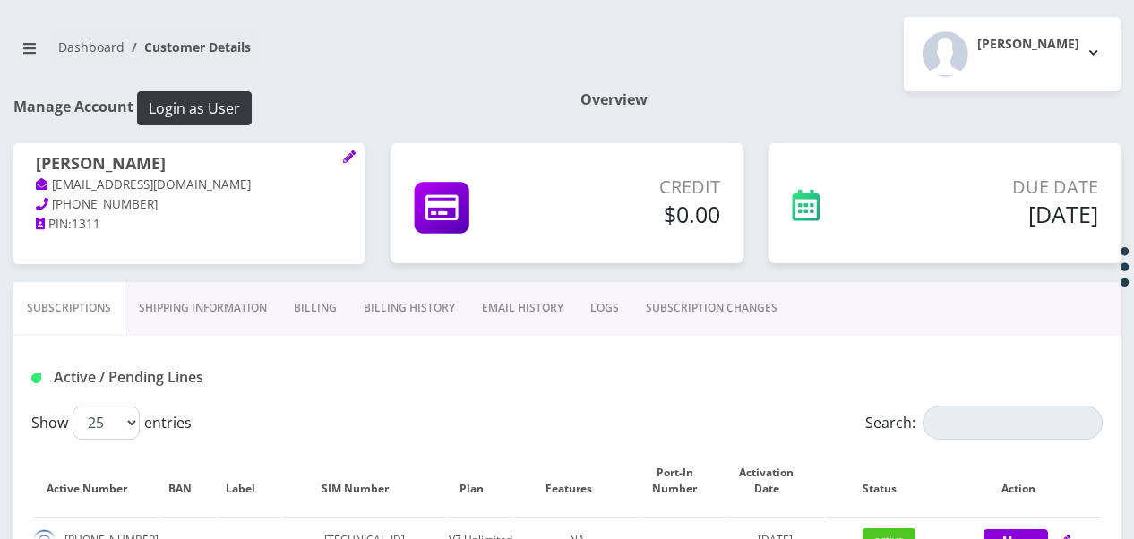
click at [158, 305] on link "Shipping Information" at bounding box center [202, 308] width 155 height 52
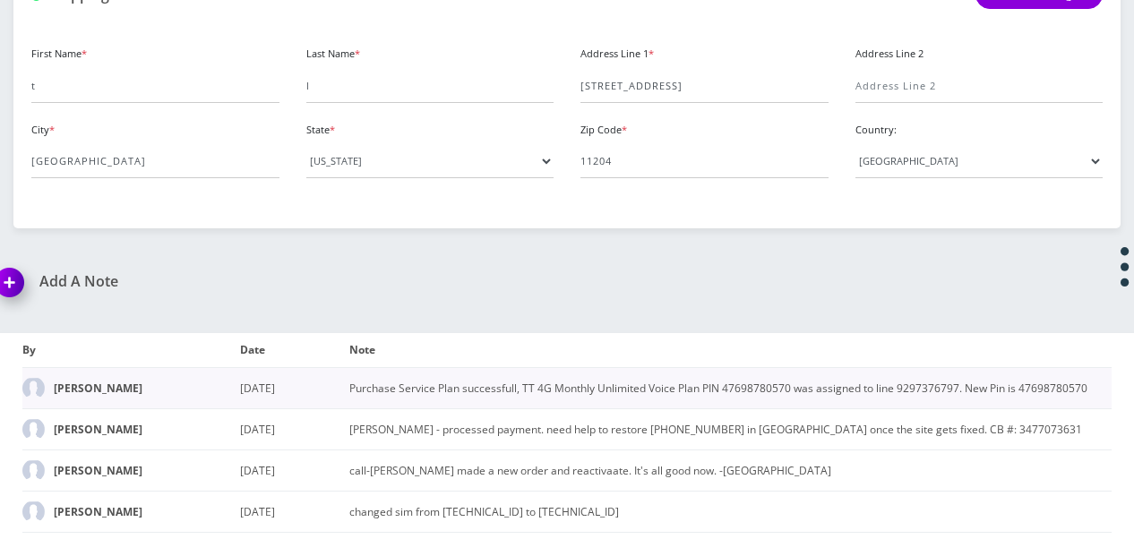
scroll to position [379, 0]
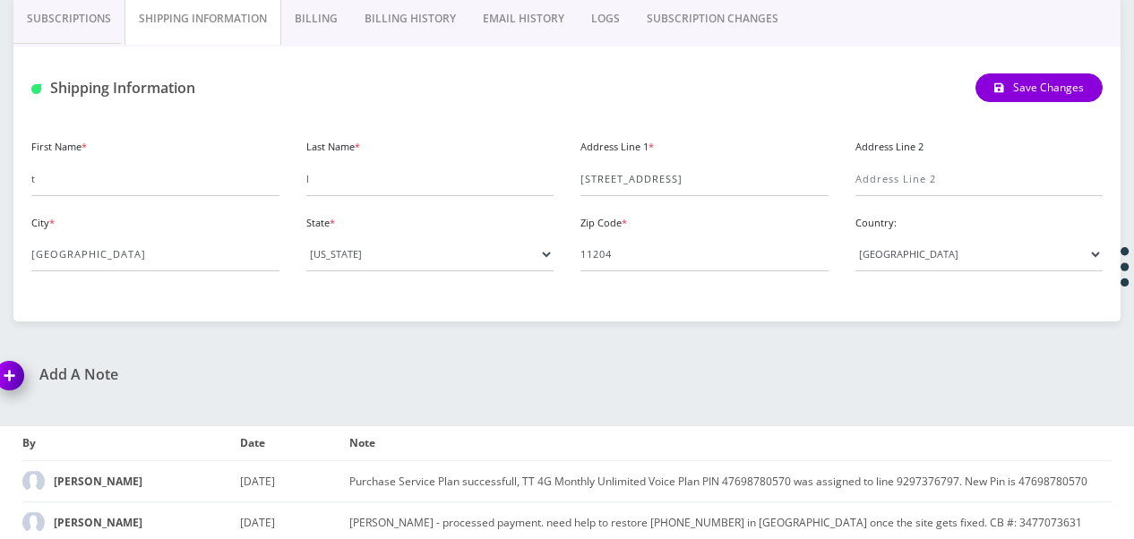
click at [323, 37] on link "Billing" at bounding box center [316, 19] width 70 height 52
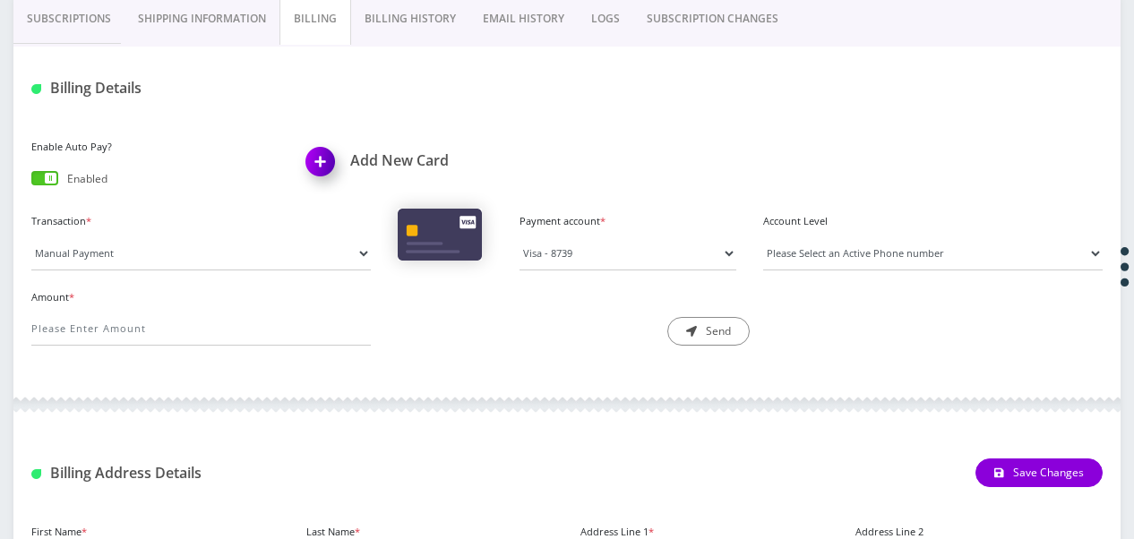
click at [393, 23] on link "Billing History" at bounding box center [410, 19] width 118 height 52
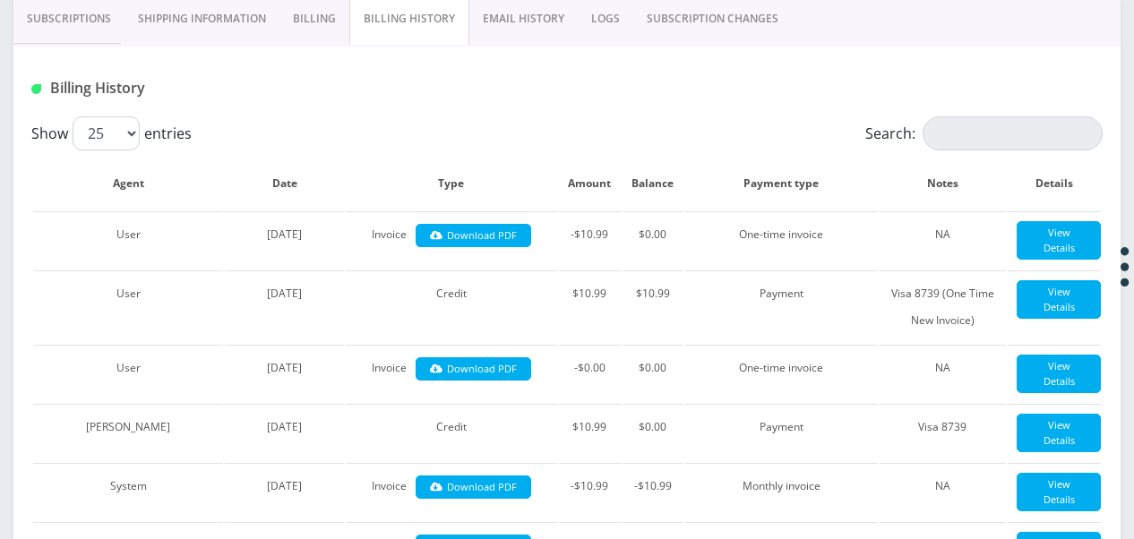
click at [462, 24] on link "Billing History" at bounding box center [409, 19] width 120 height 52
click at [697, 22] on link "SUBSCRIPTION CHANGES" at bounding box center [712, 19] width 159 height 52
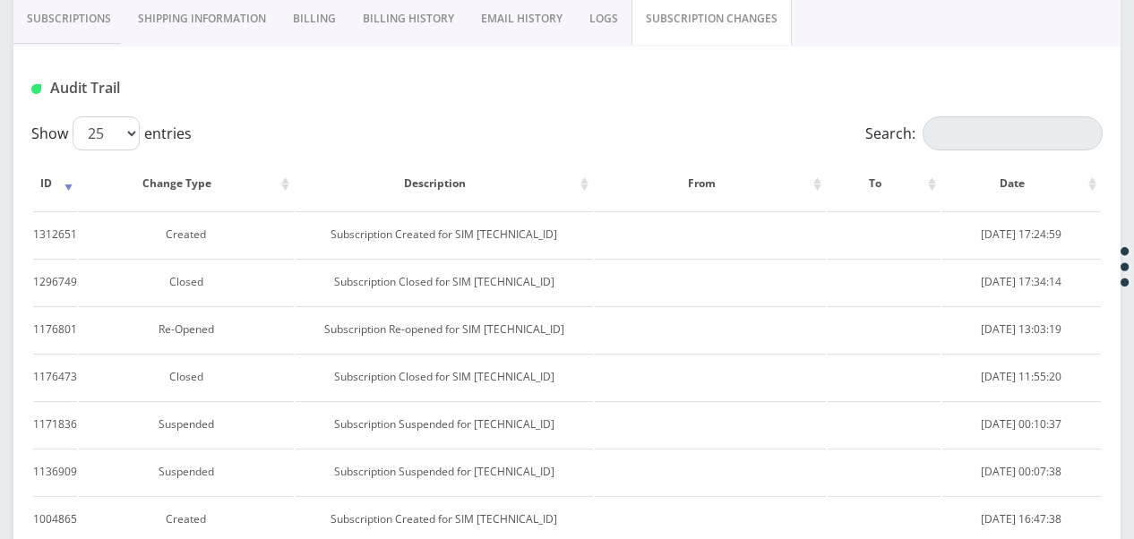
click at [576, 20] on link "LOGS" at bounding box center [604, 19] width 56 height 52
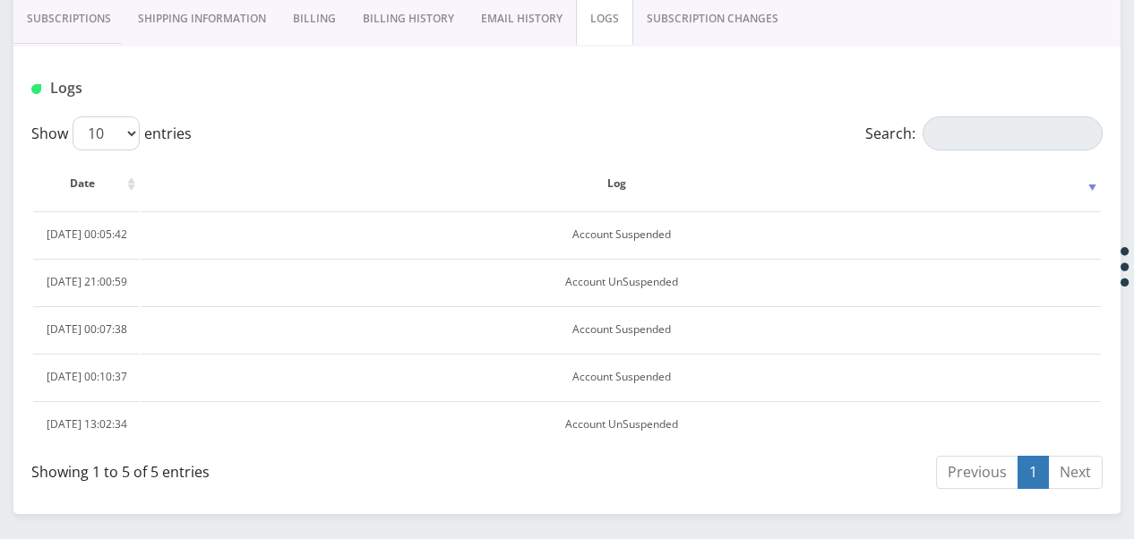
click at [545, 20] on link "EMAIL HISTORY" at bounding box center [522, 19] width 108 height 52
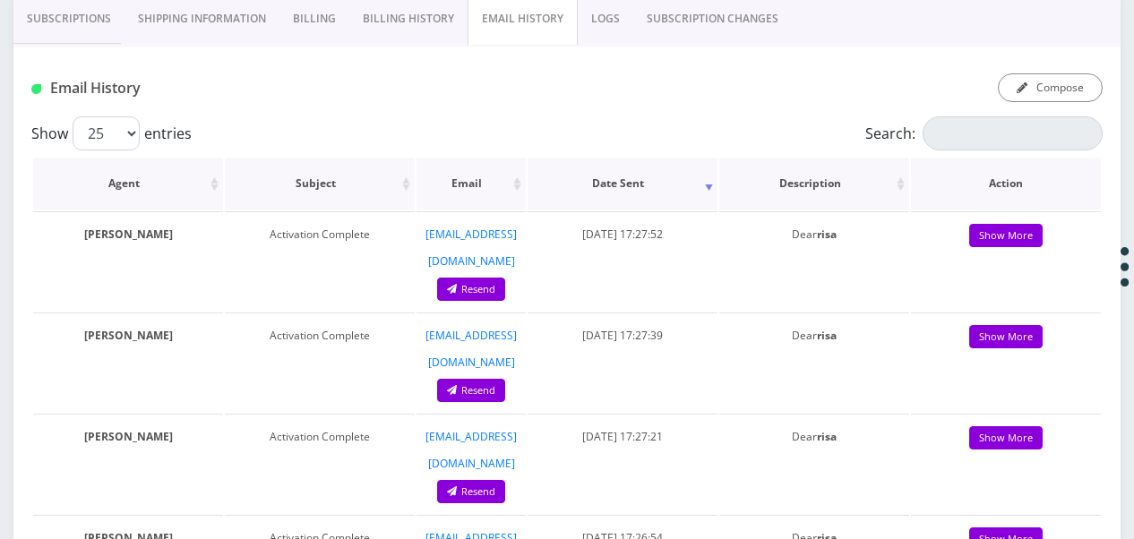
scroll to position [200, 0]
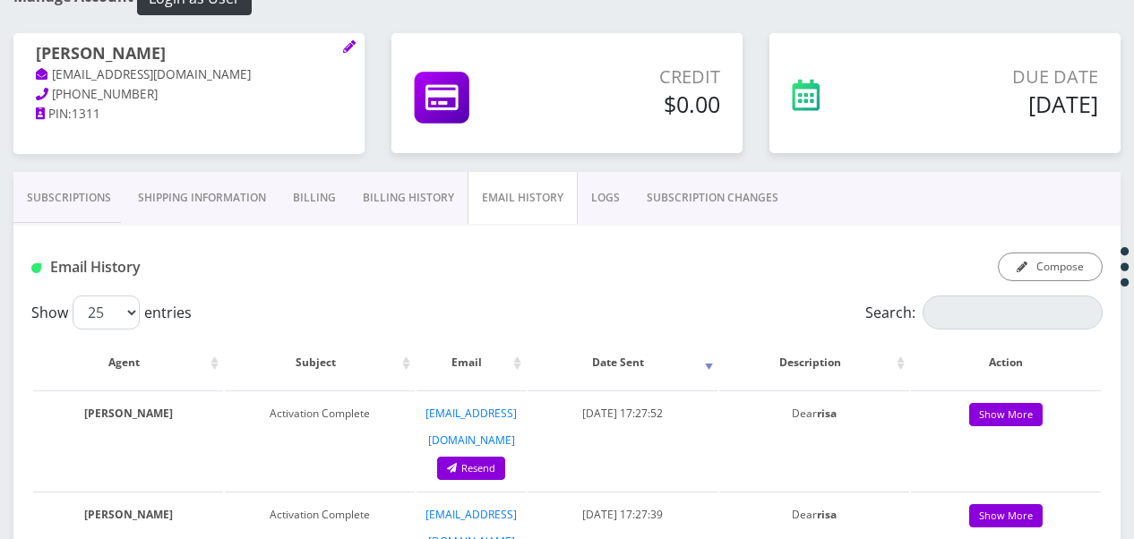
click at [113, 211] on link "Subscriptions" at bounding box center [68, 198] width 111 height 52
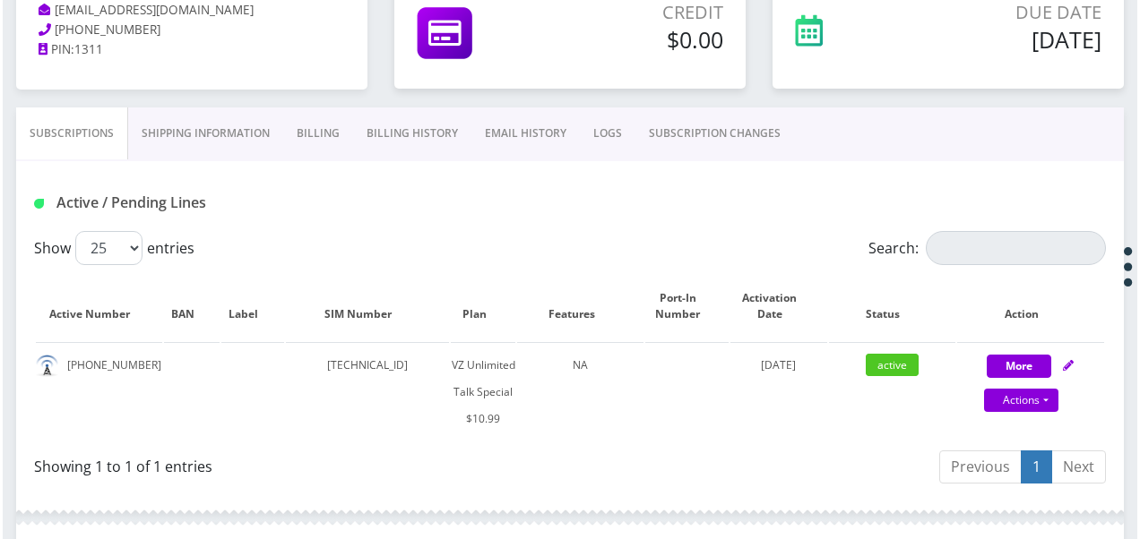
scroll to position [289, 0]
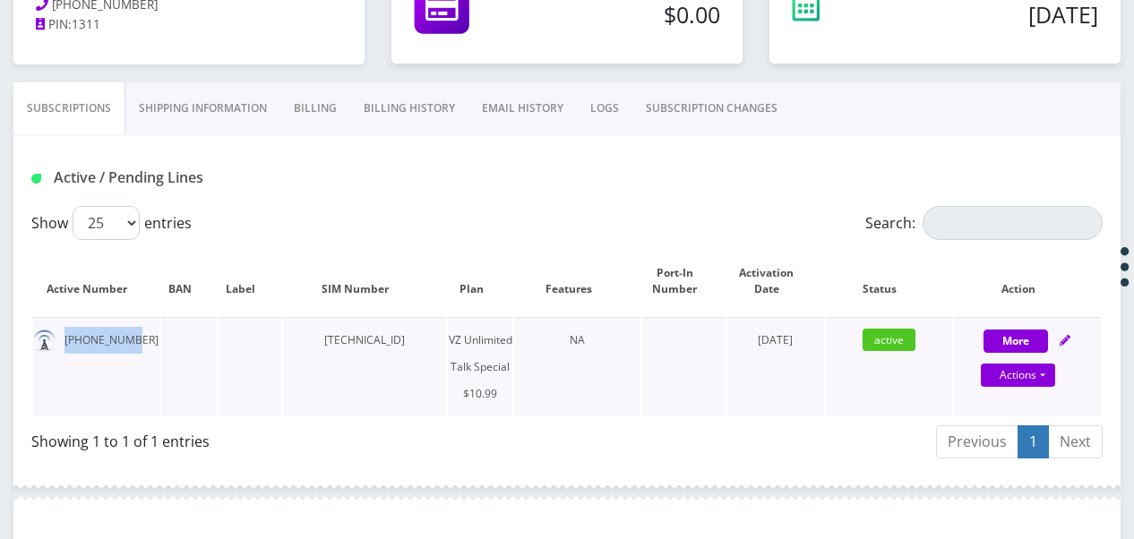
drag, startPoint x: 63, startPoint y: 340, endPoint x: 126, endPoint y: 329, distance: 64.5
click at [126, 329] on td "[PHONE_NUMBER]" at bounding box center [96, 366] width 126 height 99
drag, startPoint x: 126, startPoint y: 329, endPoint x: 137, endPoint y: 351, distance: 24.8
click at [137, 351] on td "[PHONE_NUMBER]" at bounding box center [96, 366] width 126 height 99
click at [1049, 370] on link "Actions" at bounding box center [1018, 375] width 74 height 23
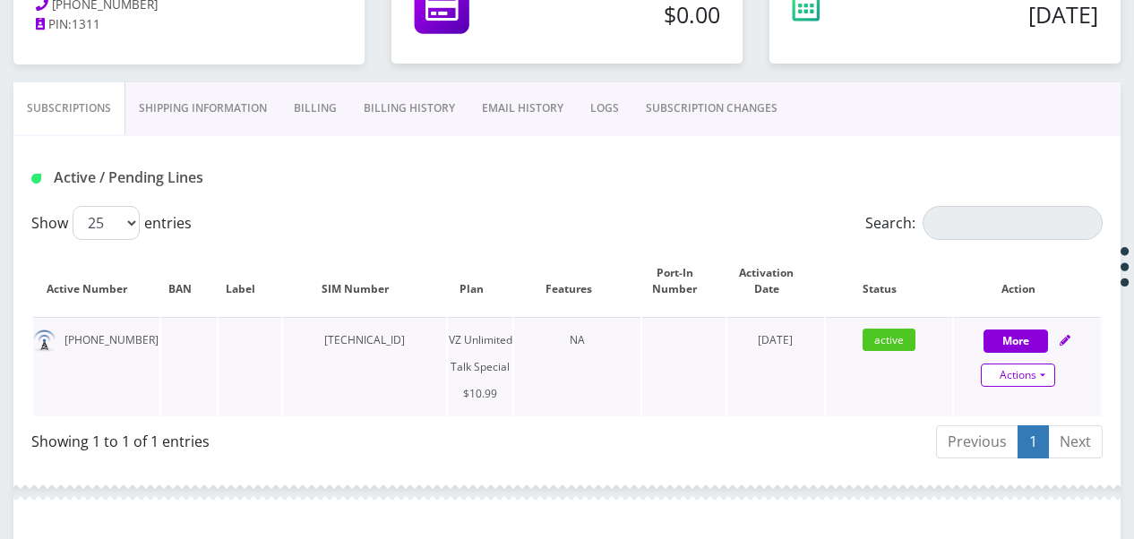
select select "472"
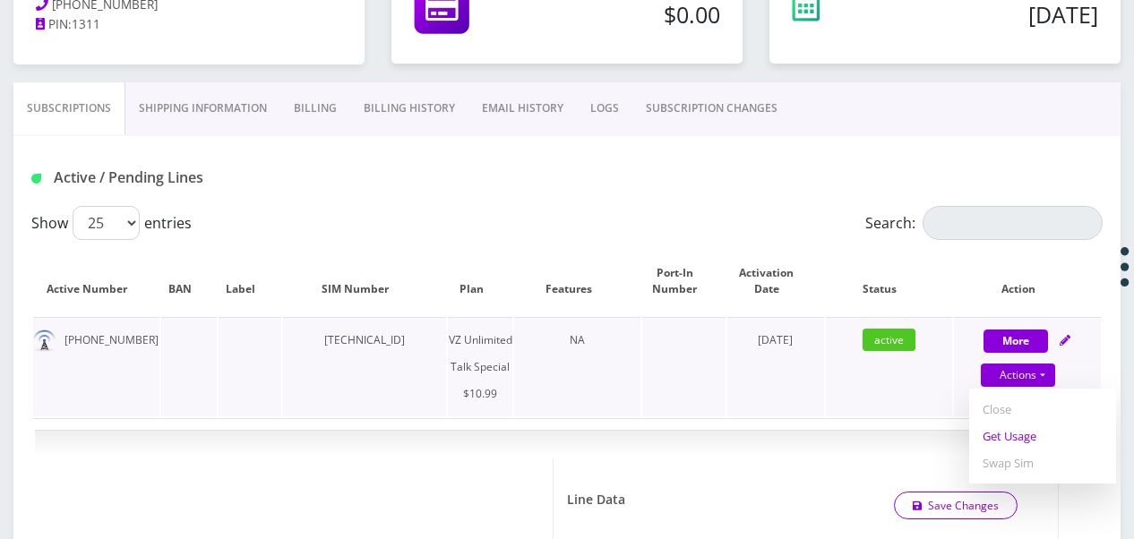
click at [1023, 447] on link "Get Usage" at bounding box center [1042, 436] width 147 height 27
select select "472"
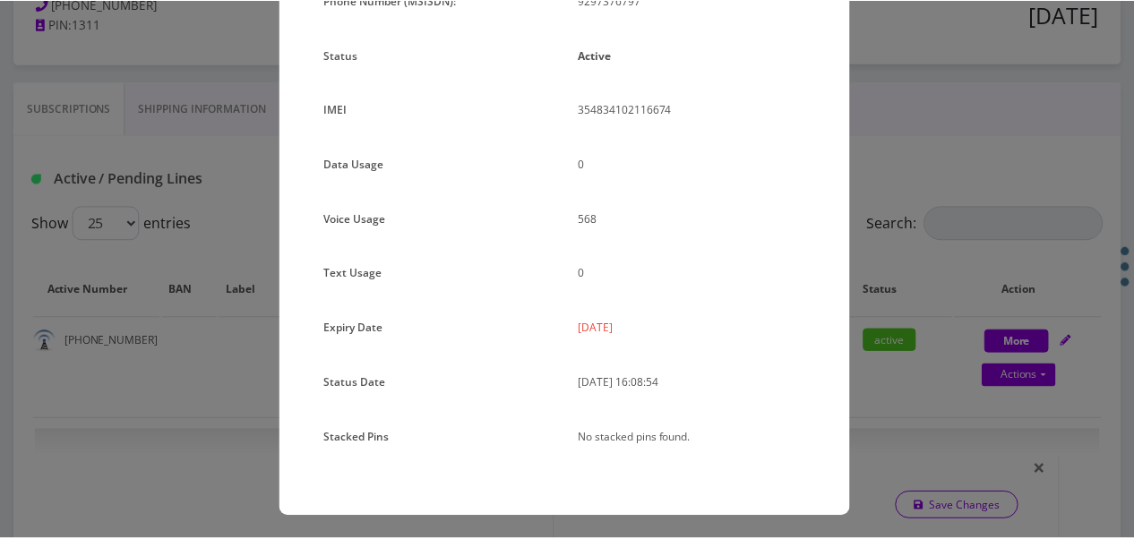
scroll to position [219, 0]
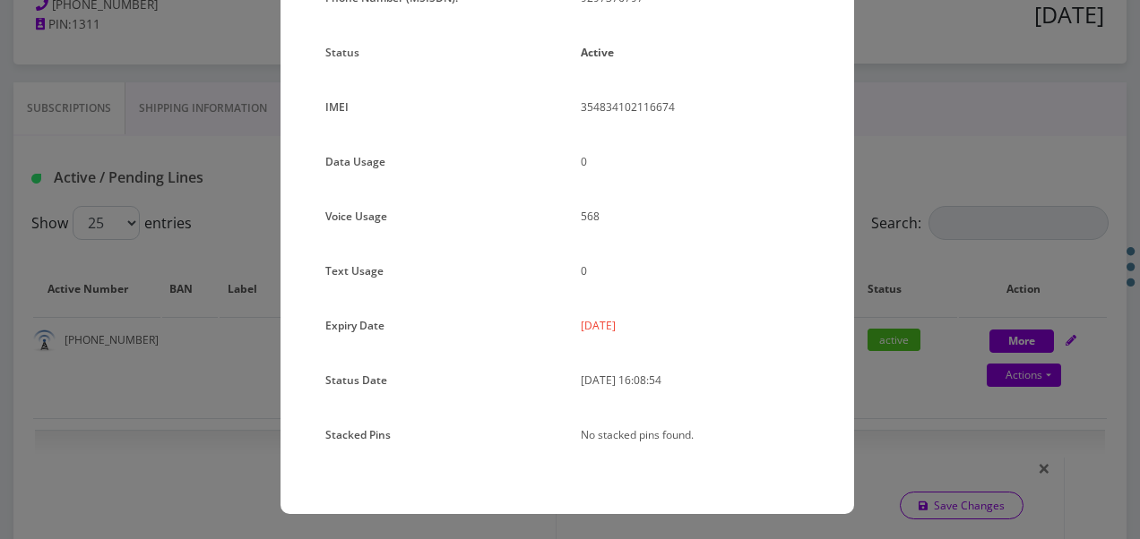
click at [867, 348] on div "× Subscription Info Plan Name TT 4G Monthly Unlimited Voice Plan Phone Number (…" at bounding box center [570, 269] width 1140 height 539
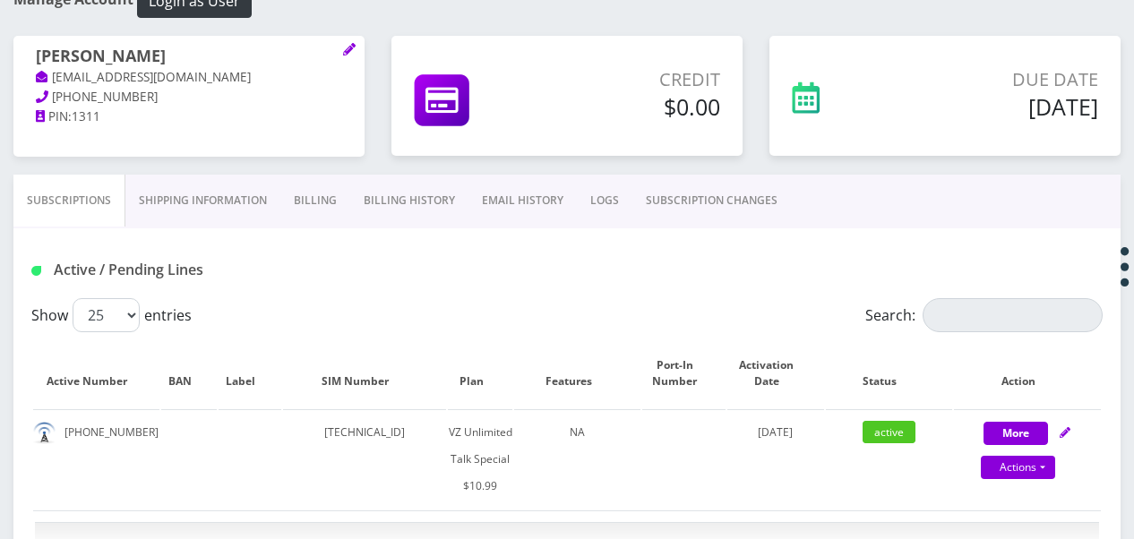
scroll to position [110, 0]
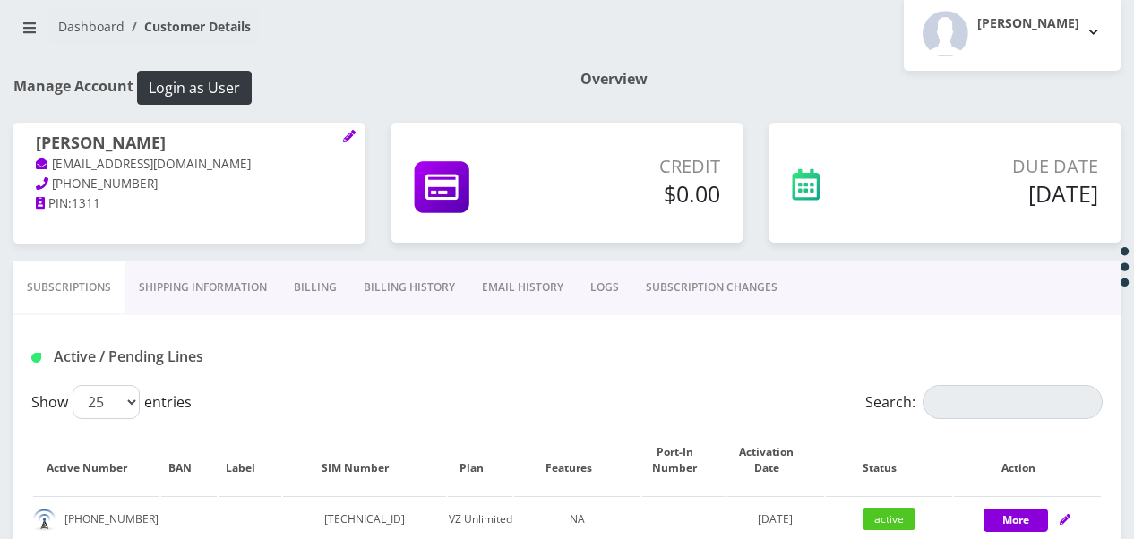
click at [300, 285] on link "Billing" at bounding box center [315, 288] width 70 height 52
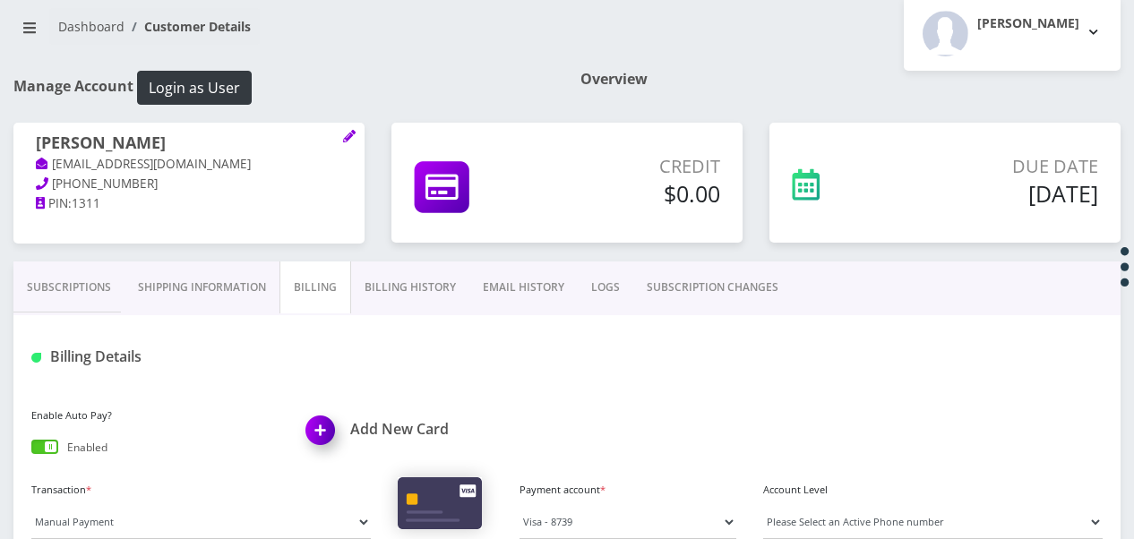
click at [210, 284] on link "Shipping Information" at bounding box center [202, 288] width 155 height 52
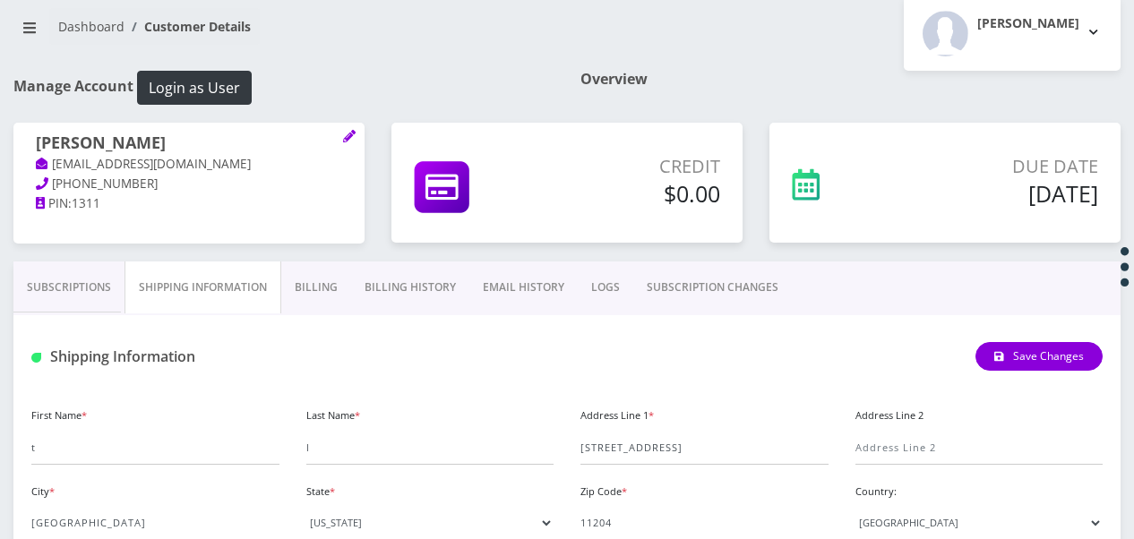
click at [45, 288] on link "Subscriptions" at bounding box center [68, 288] width 111 height 52
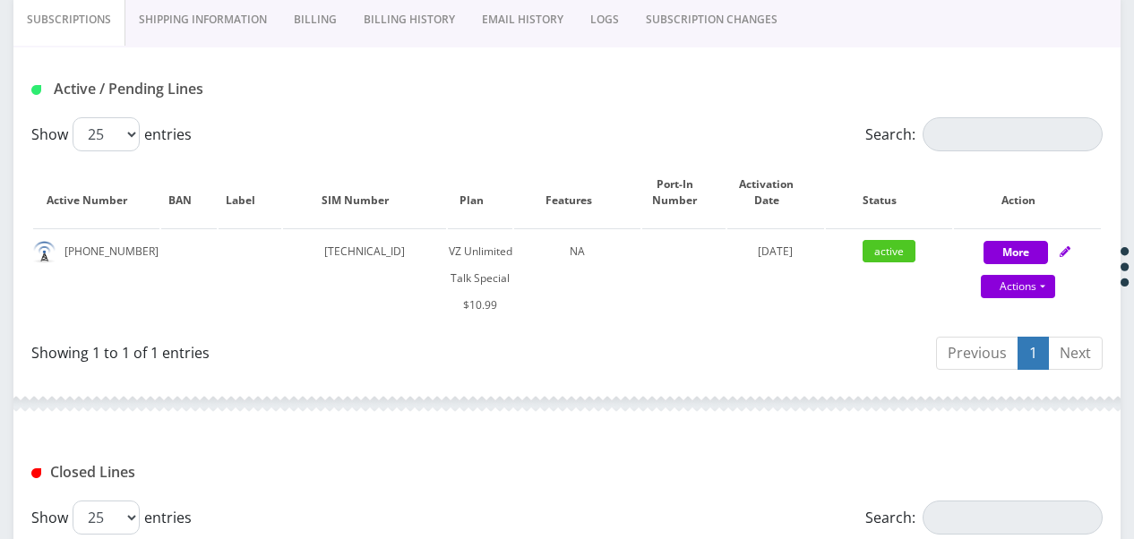
scroll to position [379, 0]
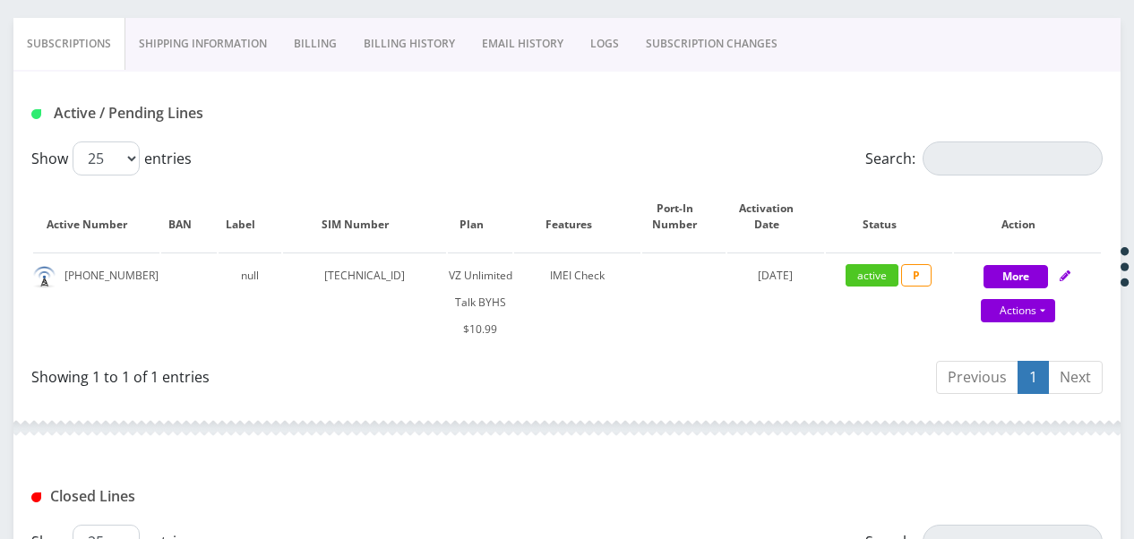
scroll to position [448, 0]
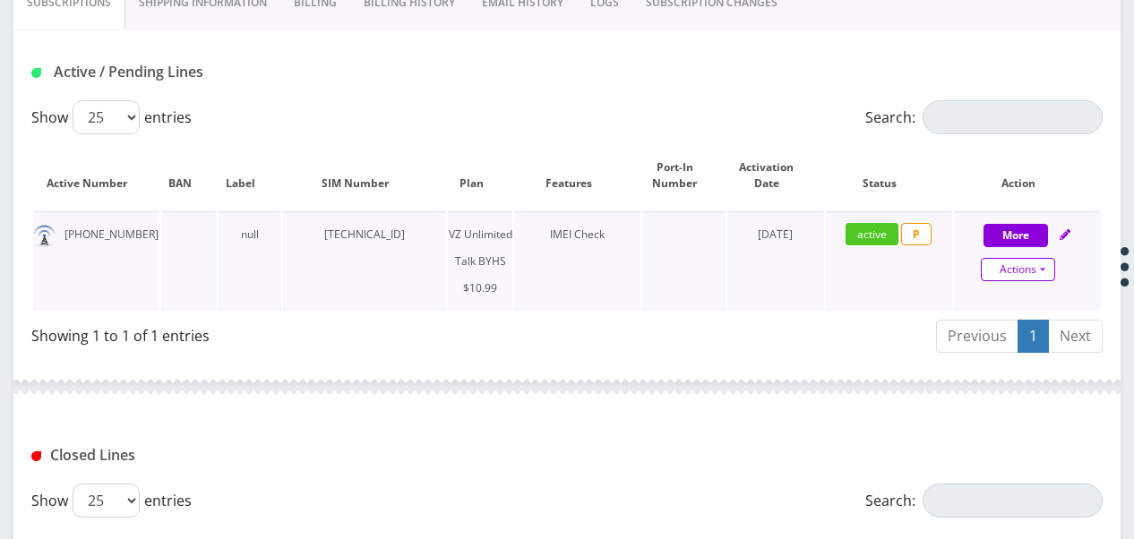
click at [1039, 265] on link "Actions" at bounding box center [1018, 269] width 74 height 23
select select "467"
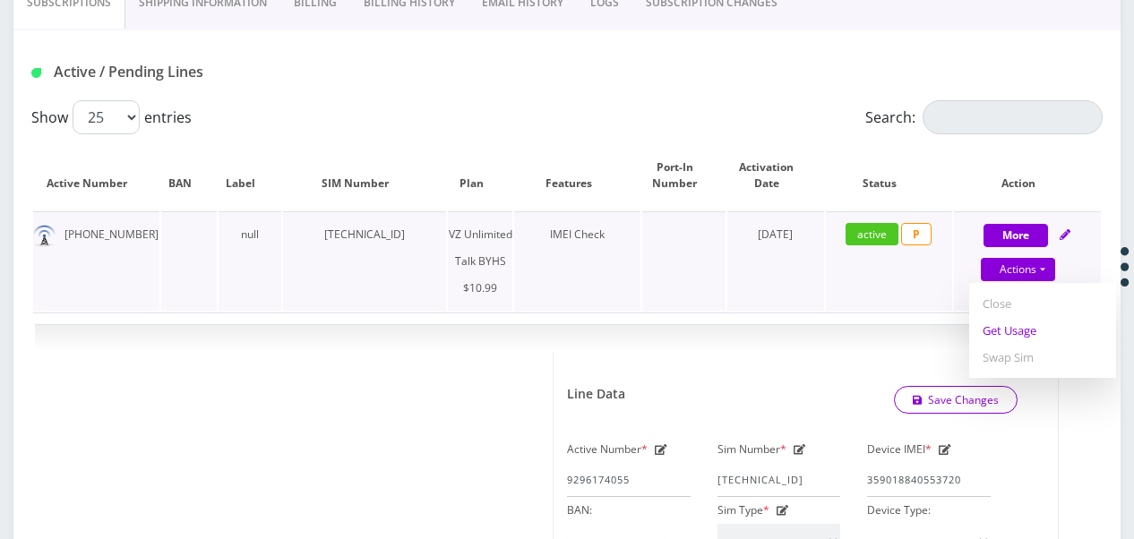
click at [1023, 328] on link "Get Usage" at bounding box center [1042, 330] width 147 height 27
select select "467"
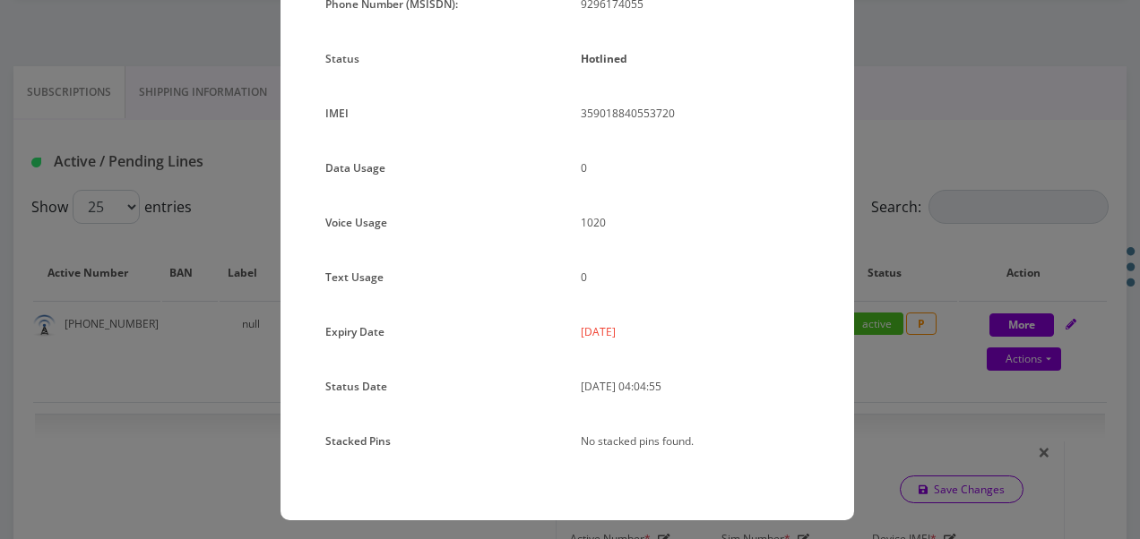
scroll to position [219, 0]
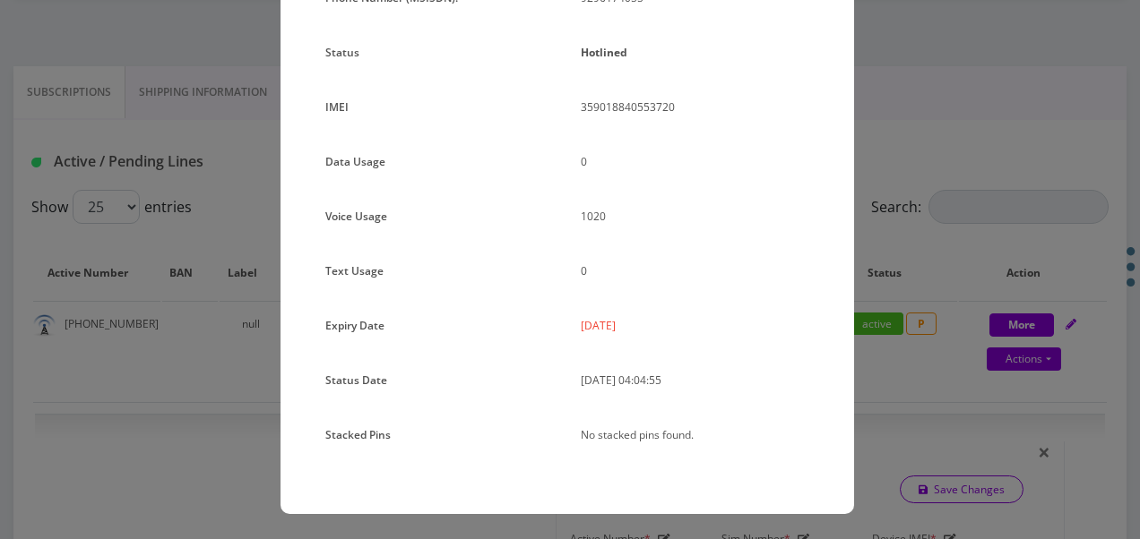
click at [890, 269] on div "× Subscription Info Plan Name TT 4G Monthly Unlimited Voice Plan Phone Number (…" at bounding box center [570, 269] width 1140 height 539
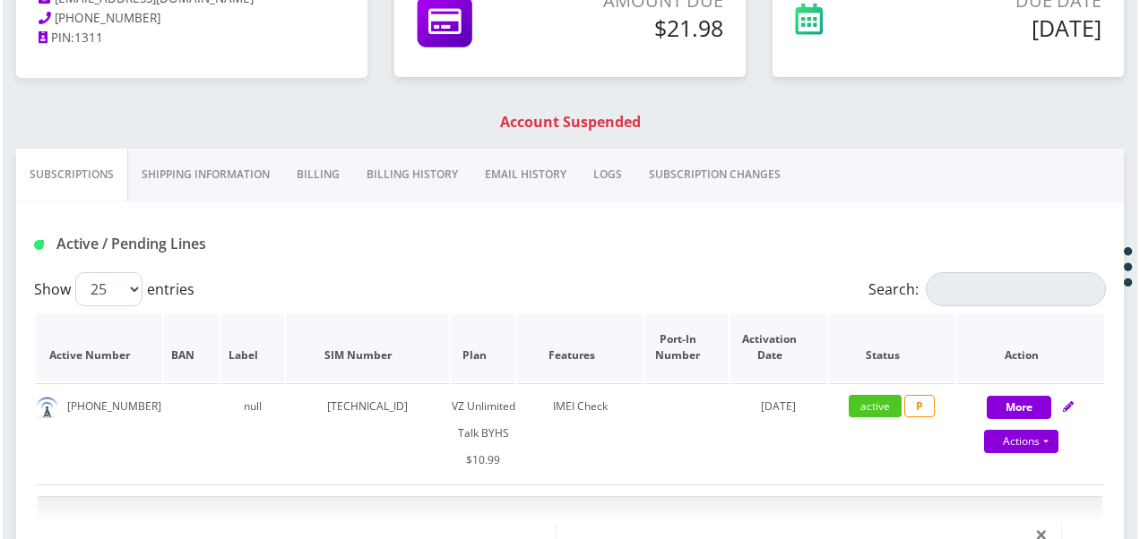
scroll to position [545, 0]
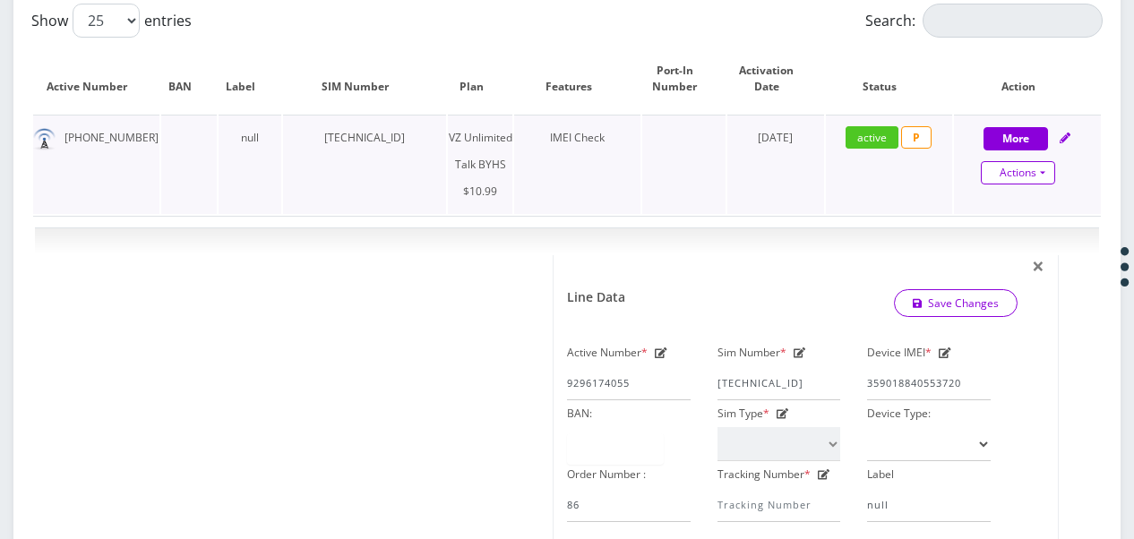
click at [1046, 177] on link "Actions" at bounding box center [1018, 172] width 74 height 23
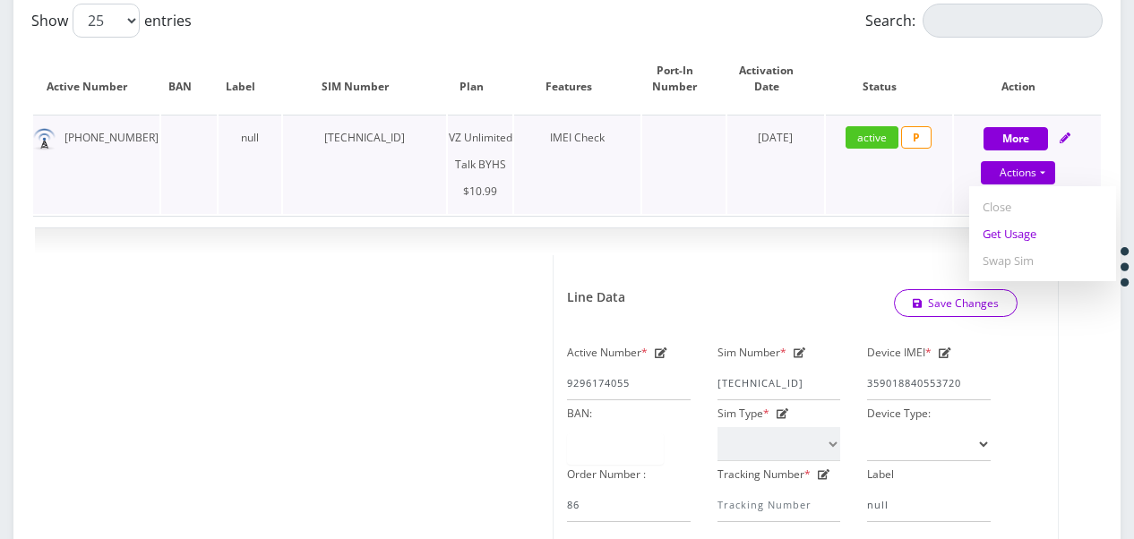
click at [1013, 225] on link "Get Usage" at bounding box center [1042, 233] width 147 height 27
select select "467"
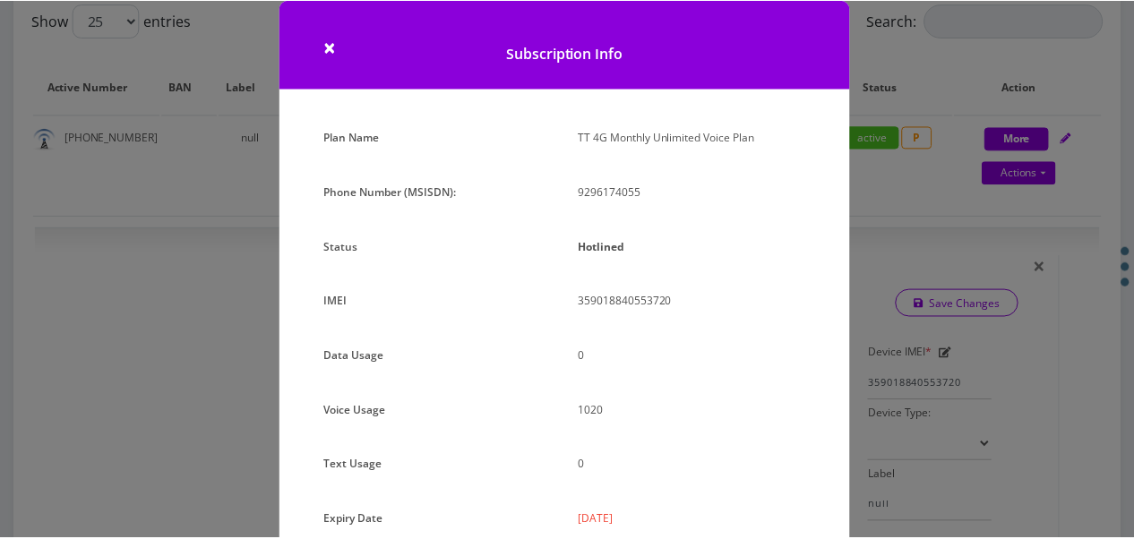
scroll to position [0, 0]
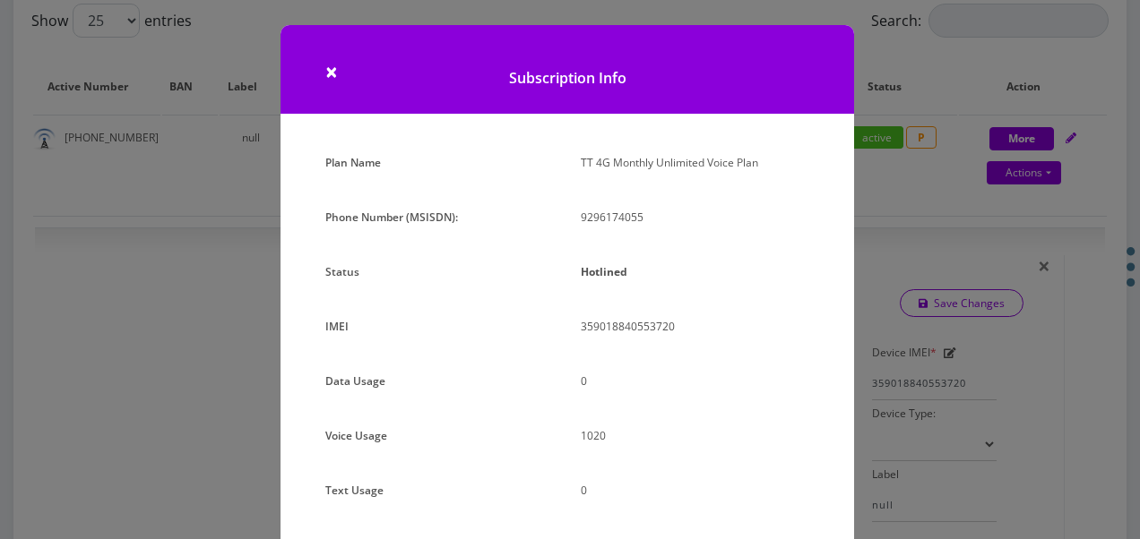
click at [899, 339] on div "× Subscription Info Plan Name TT 4G Monthly Unlimited Voice Plan Phone Number (…" at bounding box center [570, 269] width 1140 height 539
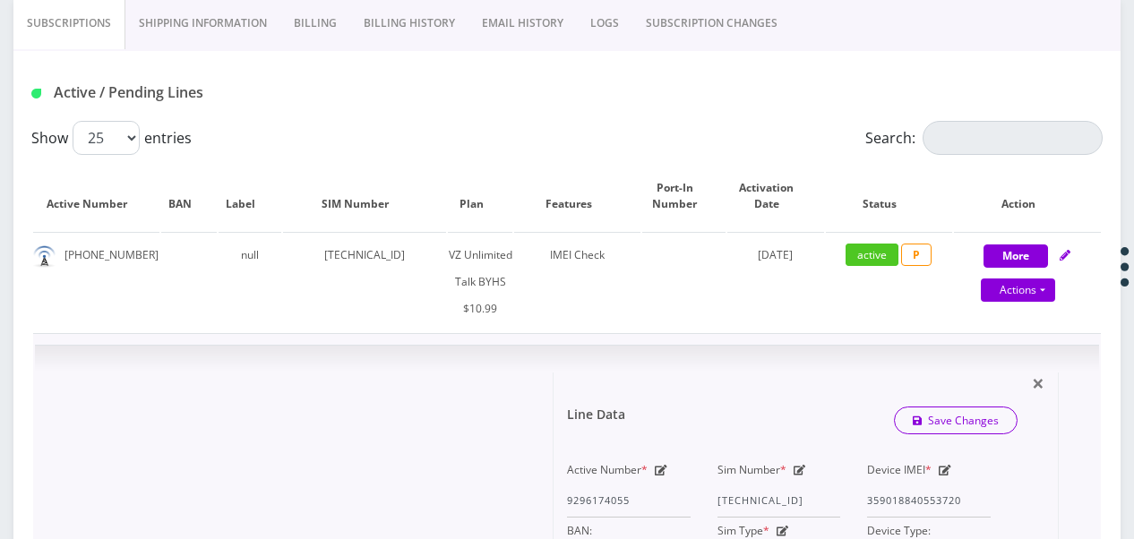
scroll to position [366, 0]
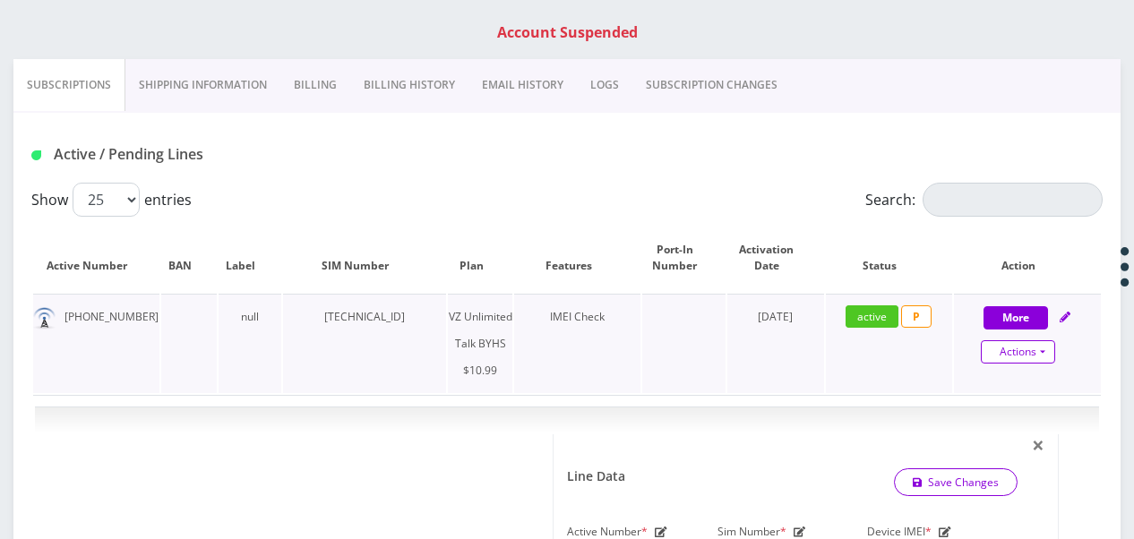
click at [1044, 358] on link "Actions" at bounding box center [1018, 351] width 74 height 23
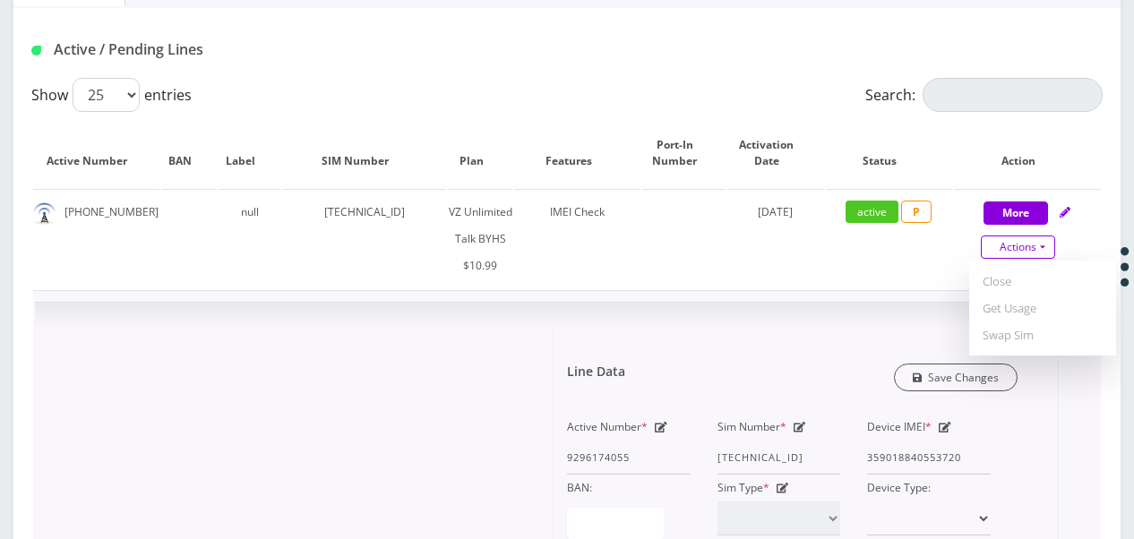
scroll to position [455, 0]
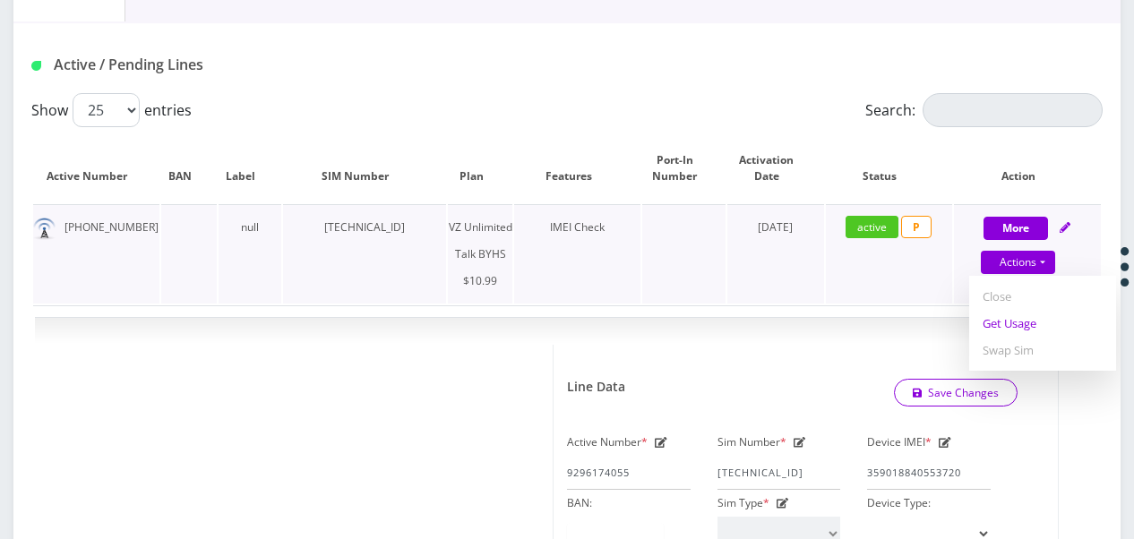
click at [994, 334] on link "Get Usage" at bounding box center [1042, 323] width 147 height 27
select select "467"
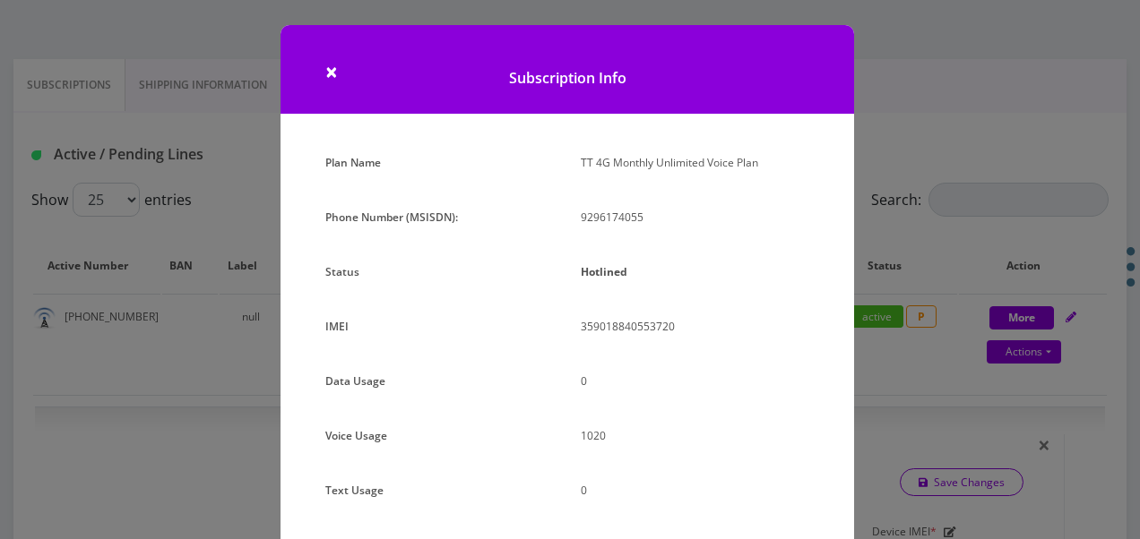
scroll to position [219, 0]
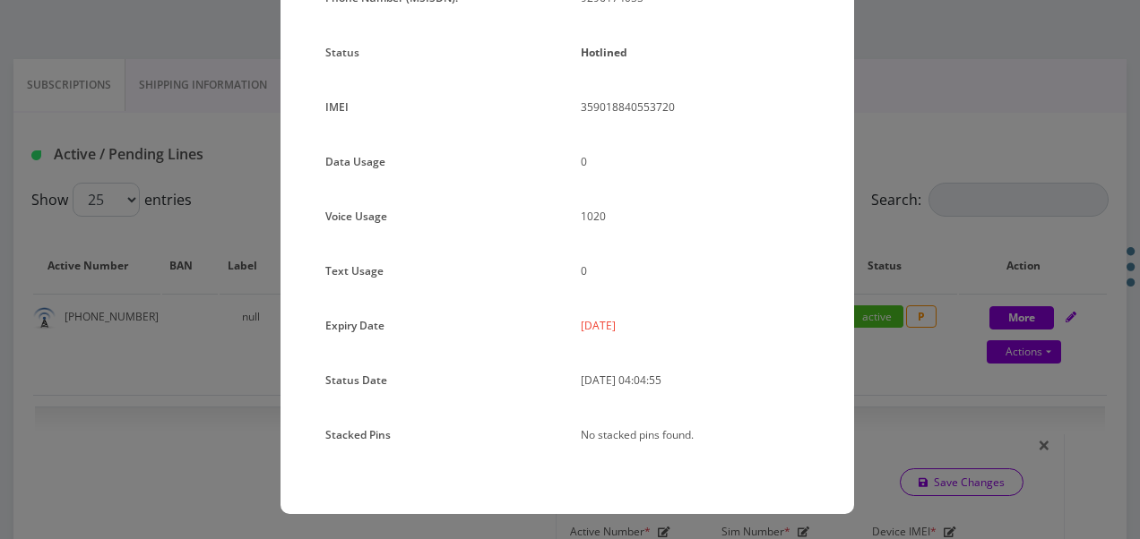
click at [224, 322] on div "× Subscription Info Plan Name TT 4G Monthly Unlimited Voice Plan Phone Number (…" at bounding box center [570, 269] width 1140 height 539
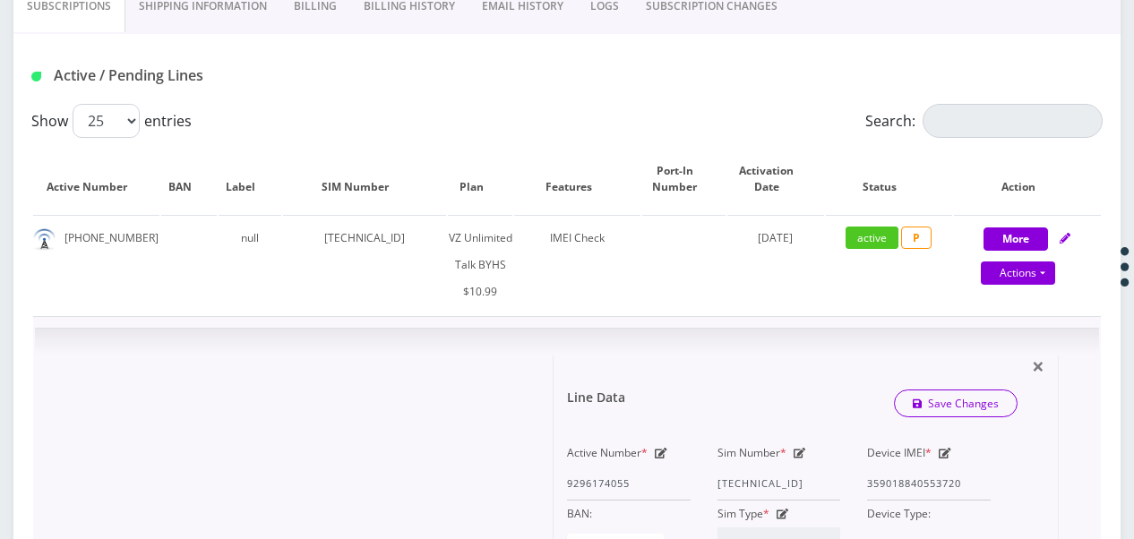
scroll to position [455, 0]
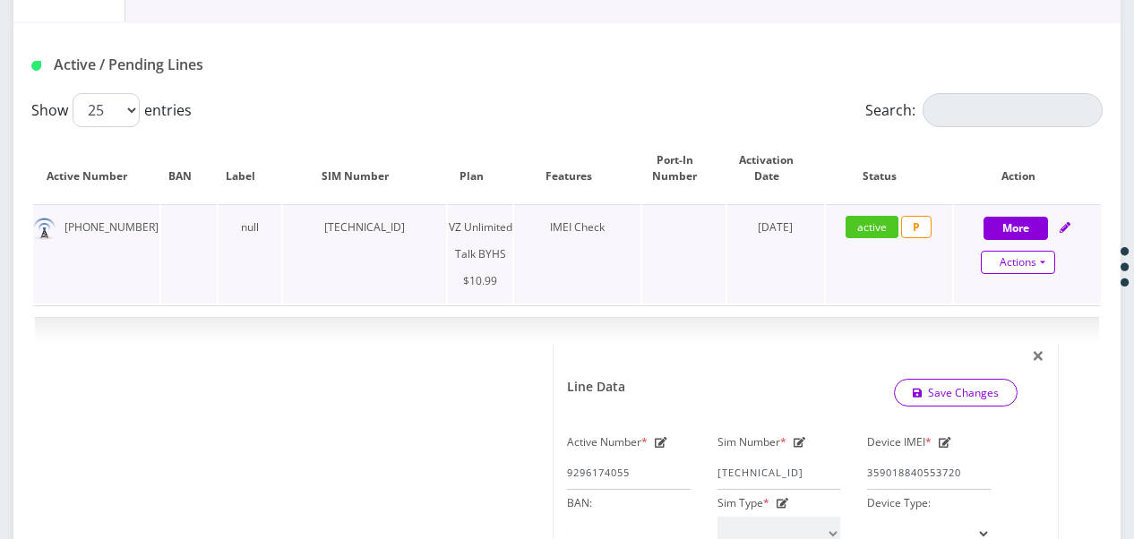
click at [1052, 261] on link "Actions" at bounding box center [1018, 262] width 74 height 23
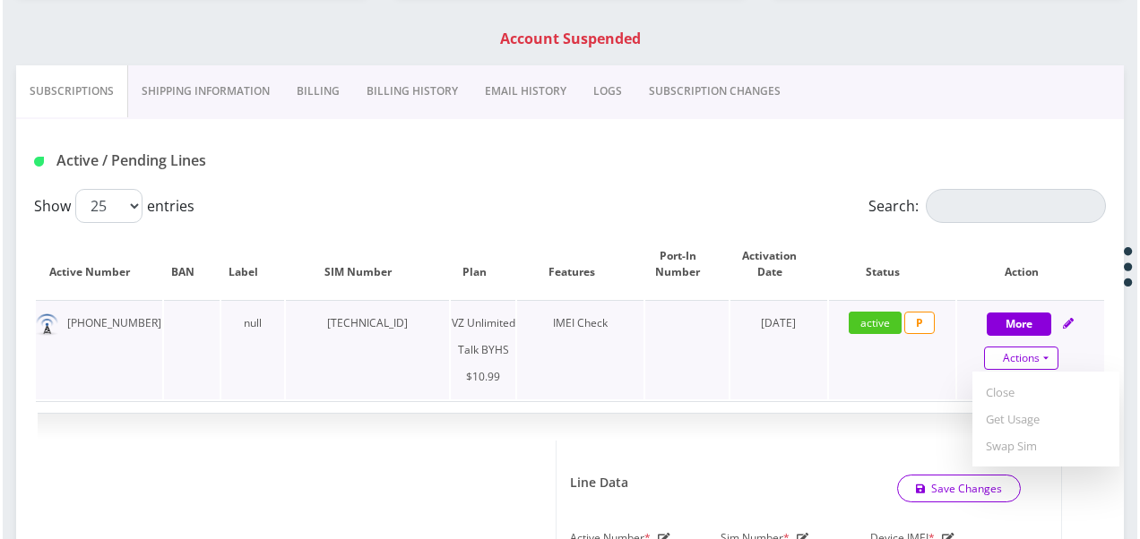
scroll to position [276, 0]
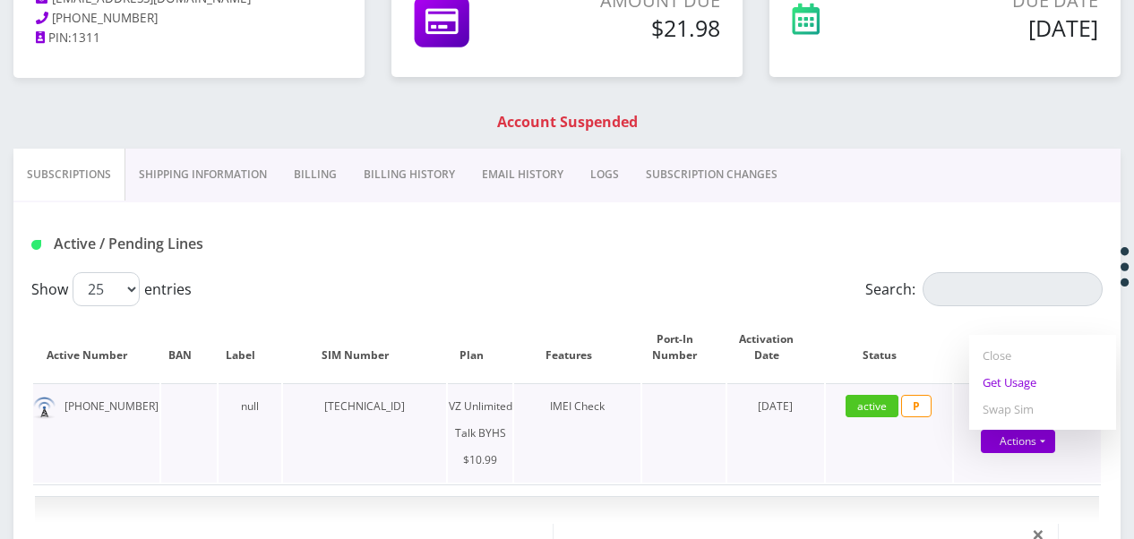
click at [1036, 383] on link "Get Usage" at bounding box center [1042, 382] width 147 height 27
select select "467"
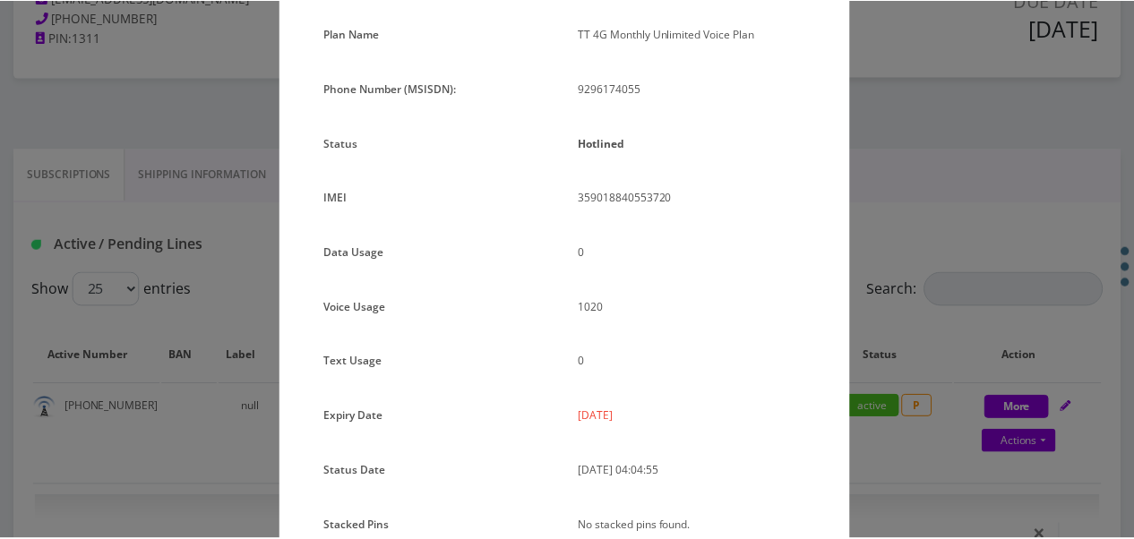
scroll to position [40, 0]
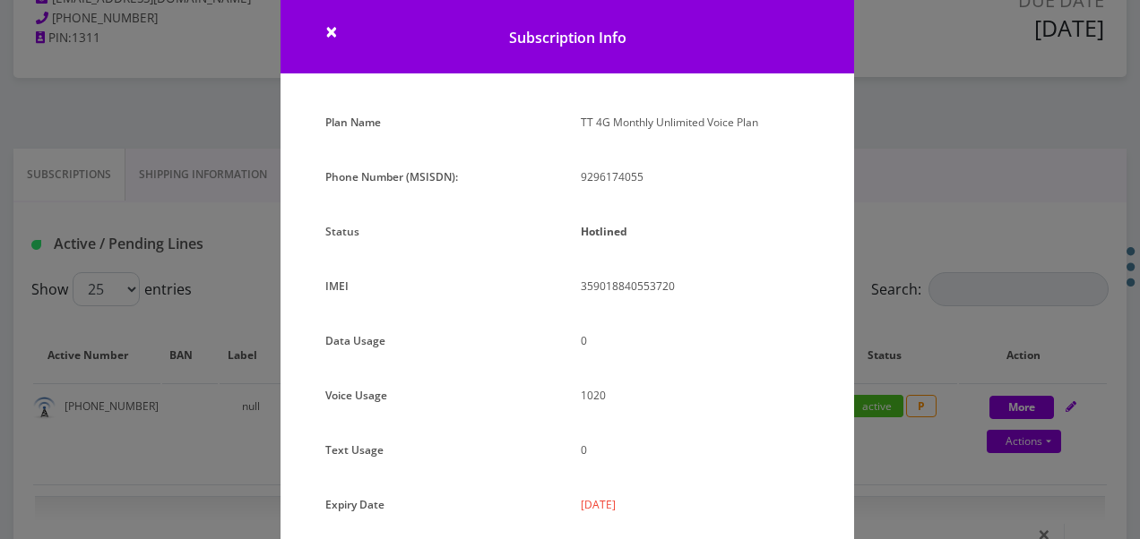
click at [856, 314] on div "× Subscription Info Plan Name TT 4G Monthly Unlimited Voice Plan Phone Number (…" at bounding box center [570, 269] width 1140 height 539
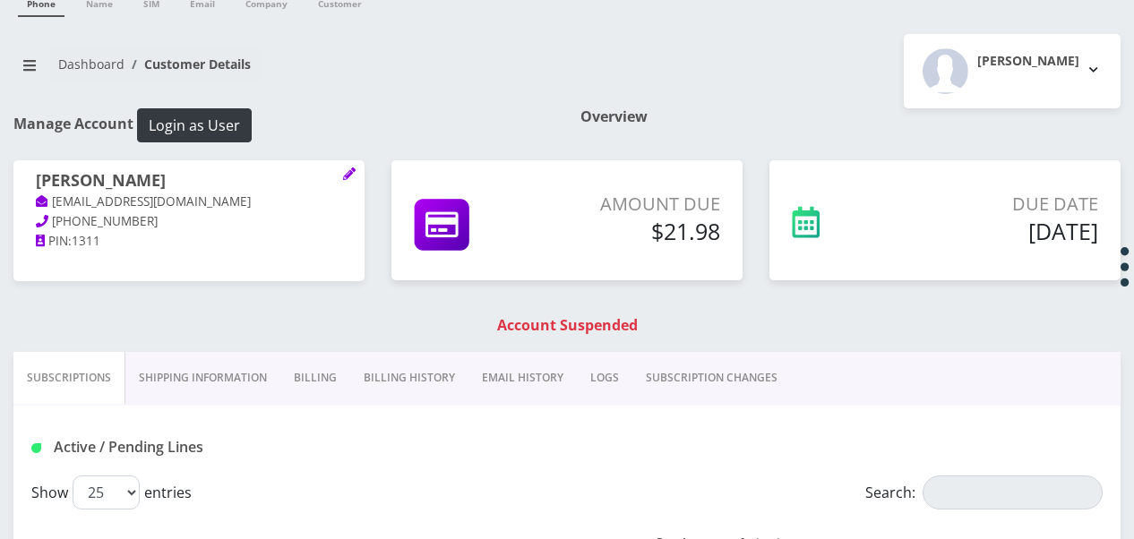
scroll to position [0, 0]
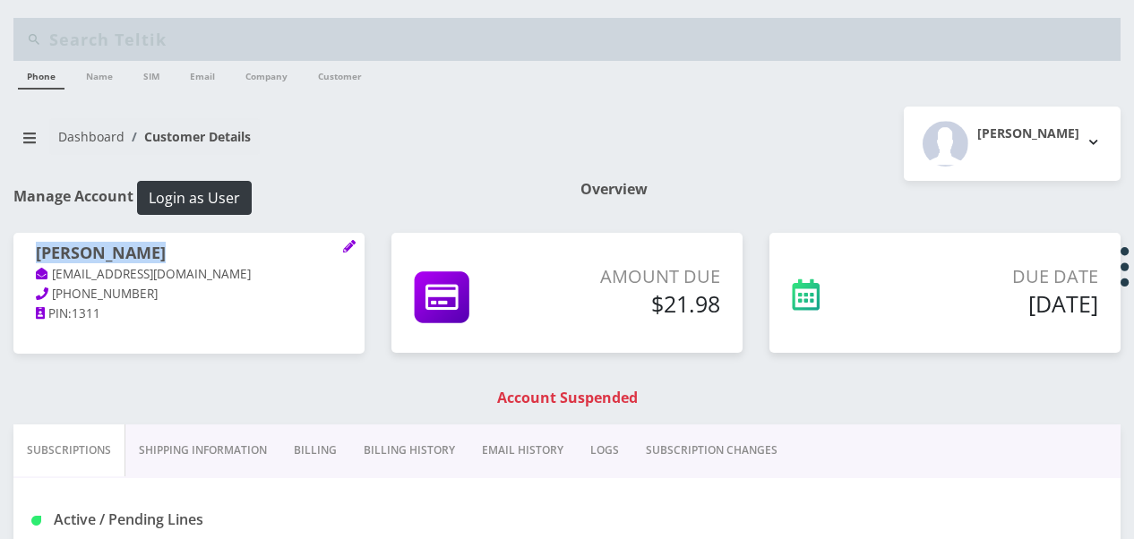
drag, startPoint x: 33, startPoint y: 255, endPoint x: 146, endPoint y: 255, distance: 112.9
click at [146, 255] on div "Frumie Zeiger tlieberman613++700009@gmail.com 347-675-7675 PIN: 1311" at bounding box center [188, 284] width 351 height 102
copy h1 "Frumie Zeiger"
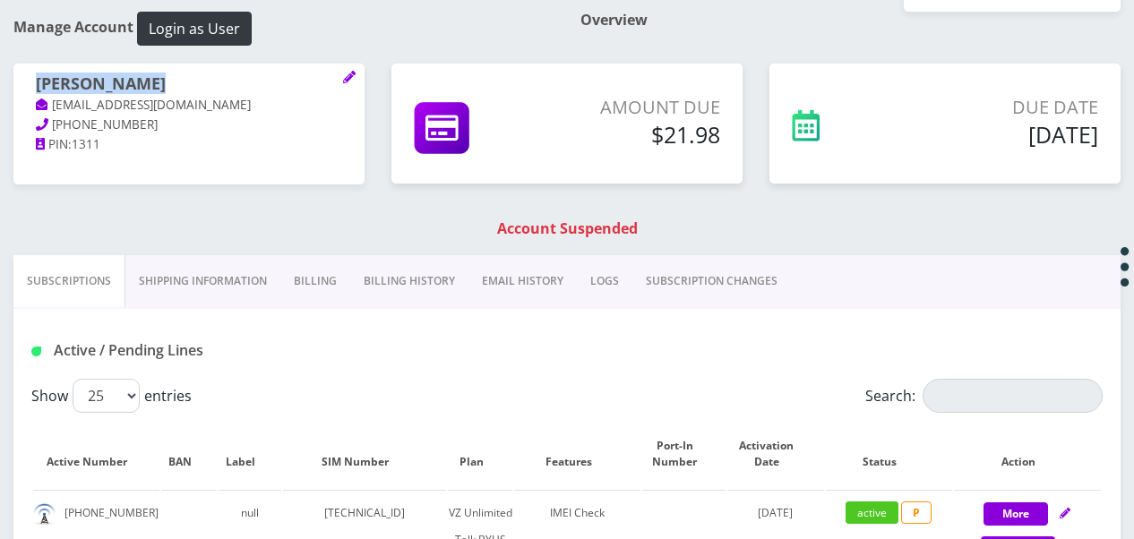
scroll to position [358, 0]
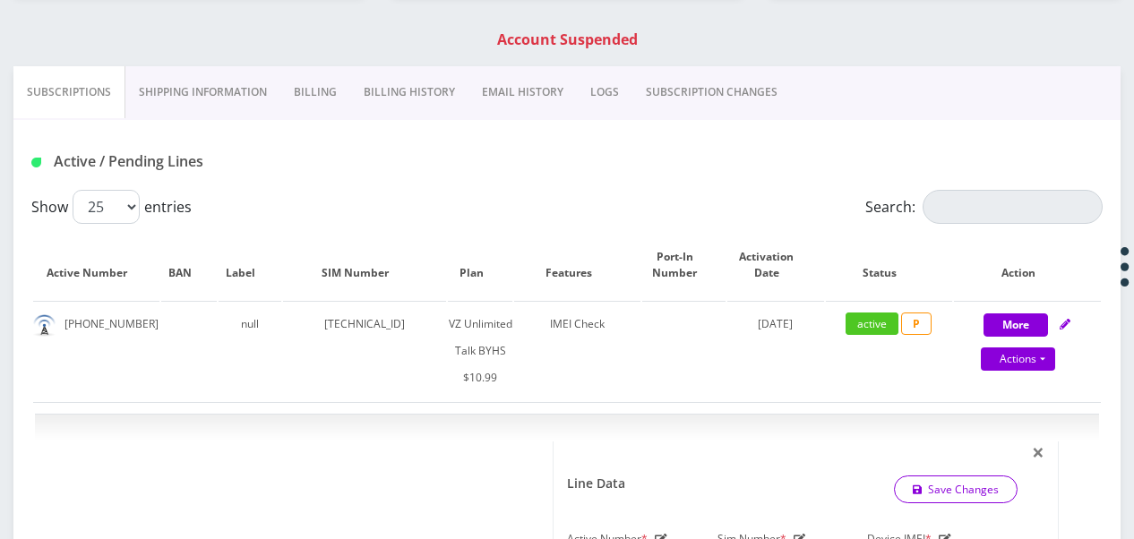
click at [312, 77] on link "Billing" at bounding box center [315, 92] width 70 height 52
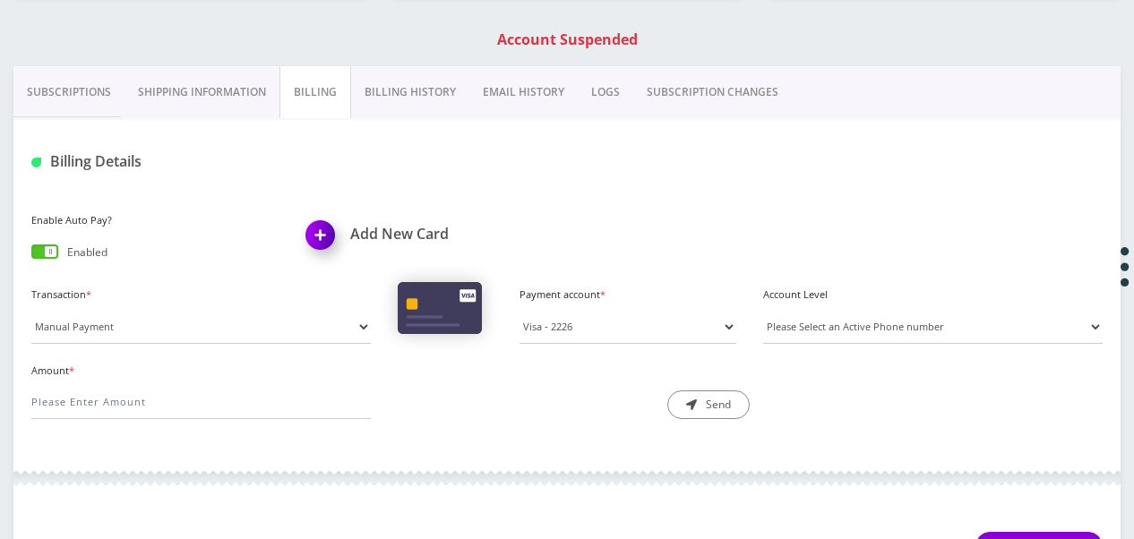
click at [43, 251] on span at bounding box center [44, 252] width 27 height 14
click at [31, 255] on input "checkbox" at bounding box center [31, 255] width 0 height 0
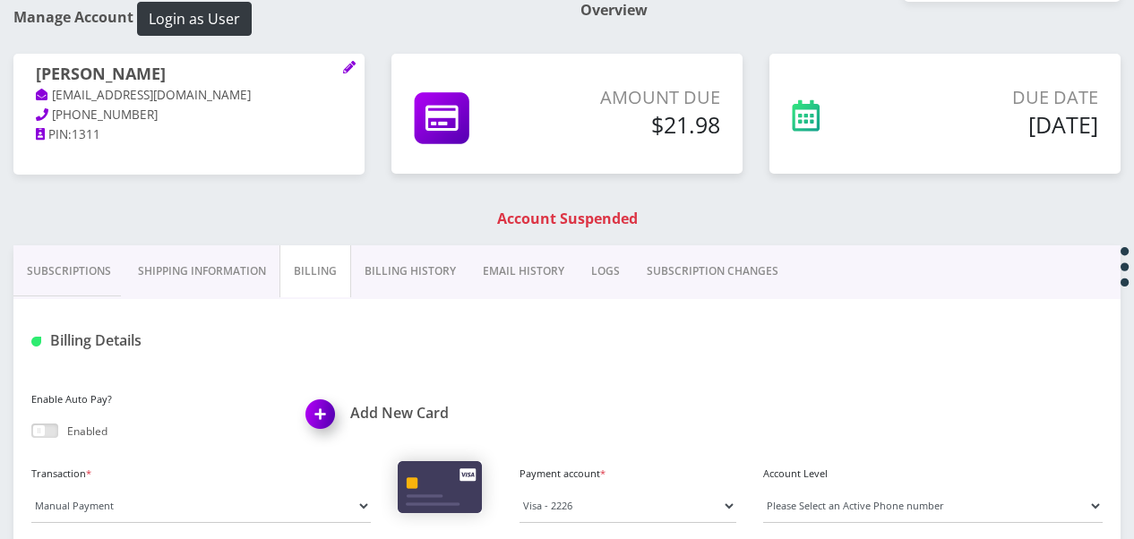
click at [48, 252] on link "Subscriptions" at bounding box center [68, 271] width 111 height 52
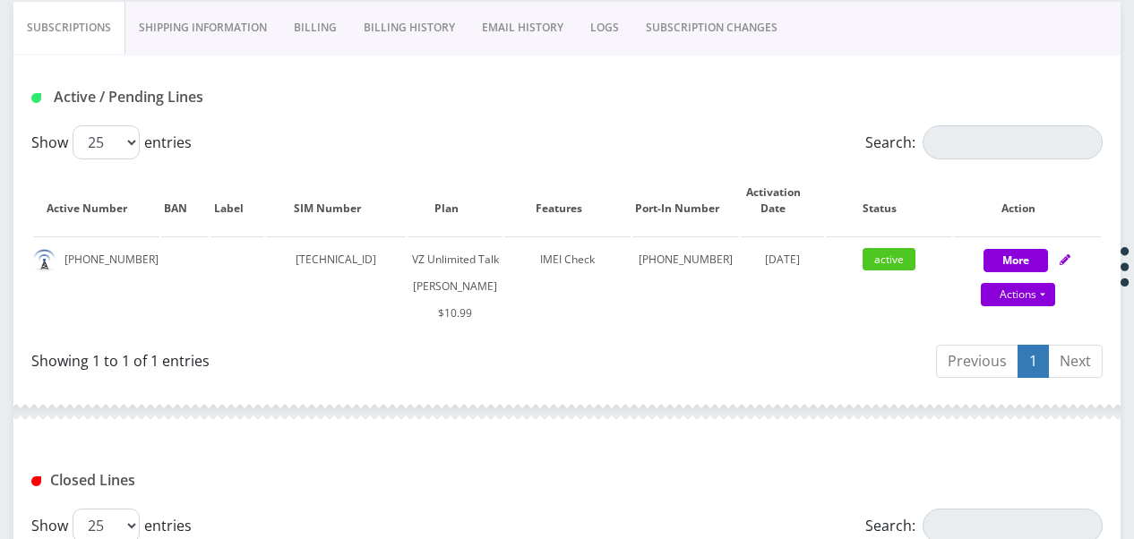
scroll to position [179, 0]
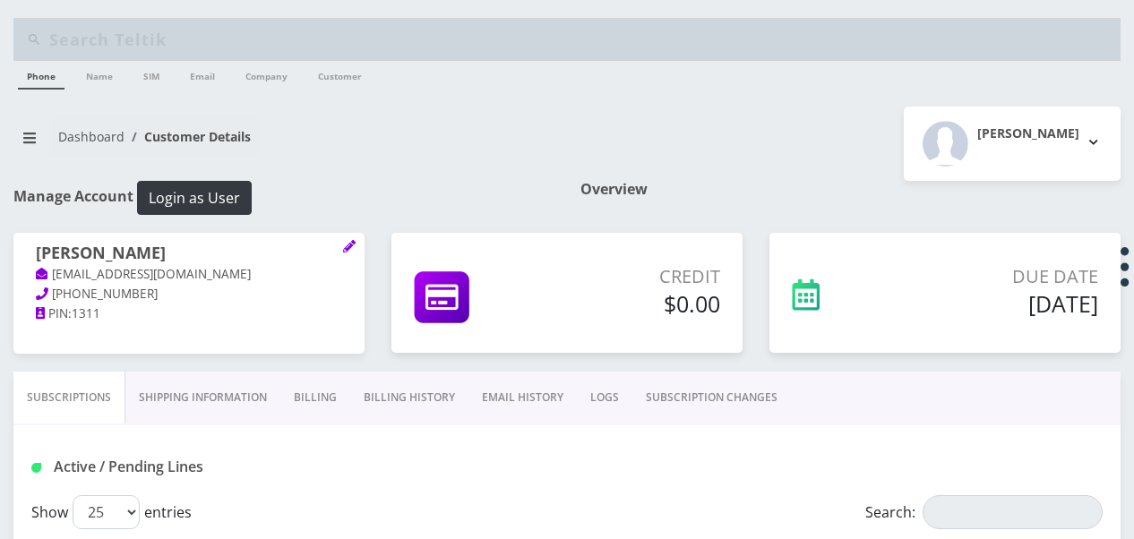
select select "468"
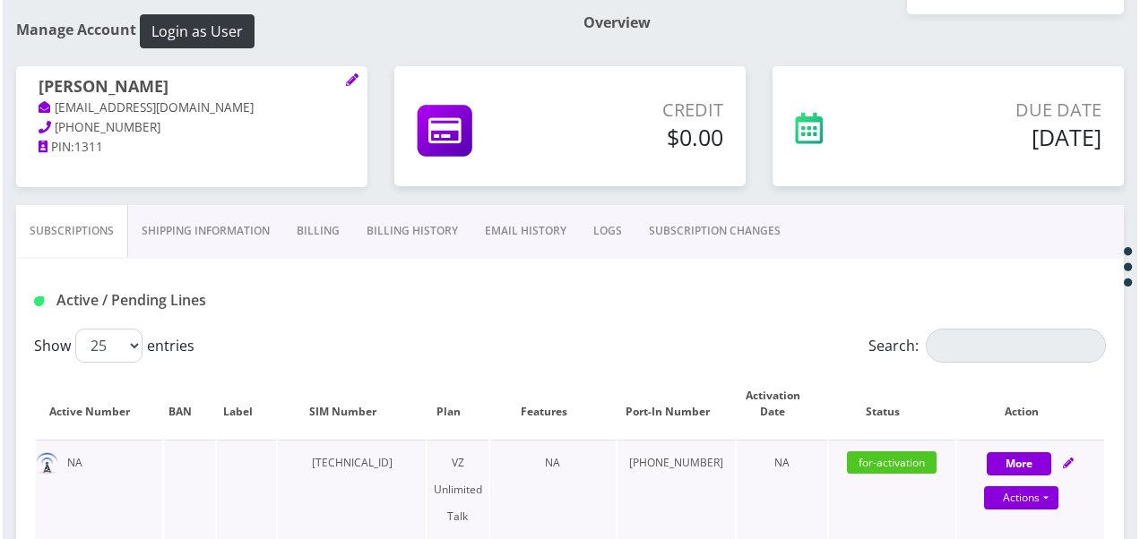
scroll to position [448, 0]
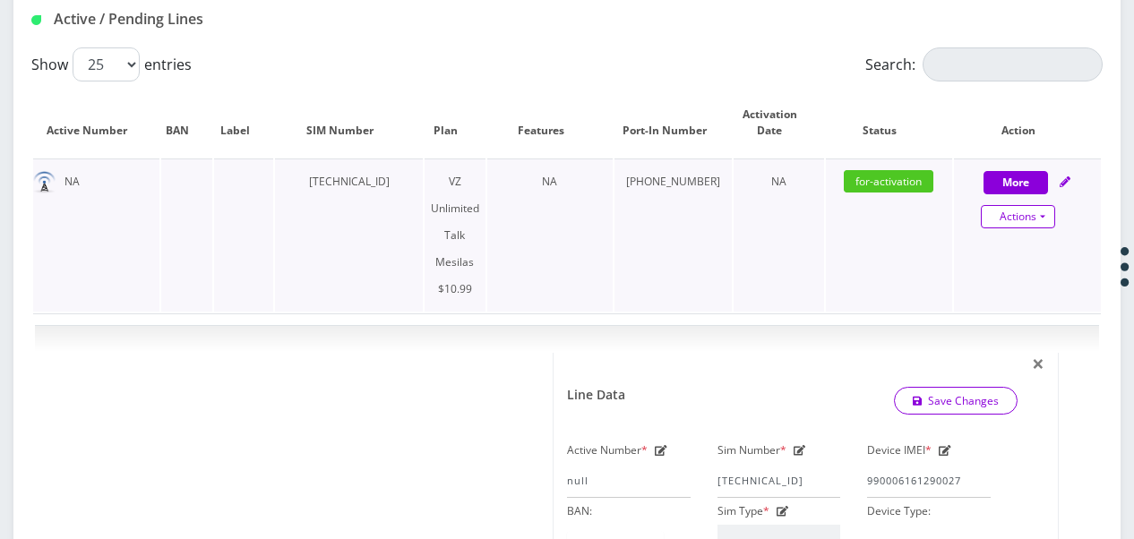
click at [1046, 213] on link "Actions" at bounding box center [1018, 216] width 74 height 23
click at [1002, 285] on link "Get Usage" at bounding box center [1042, 277] width 147 height 27
select select "468"
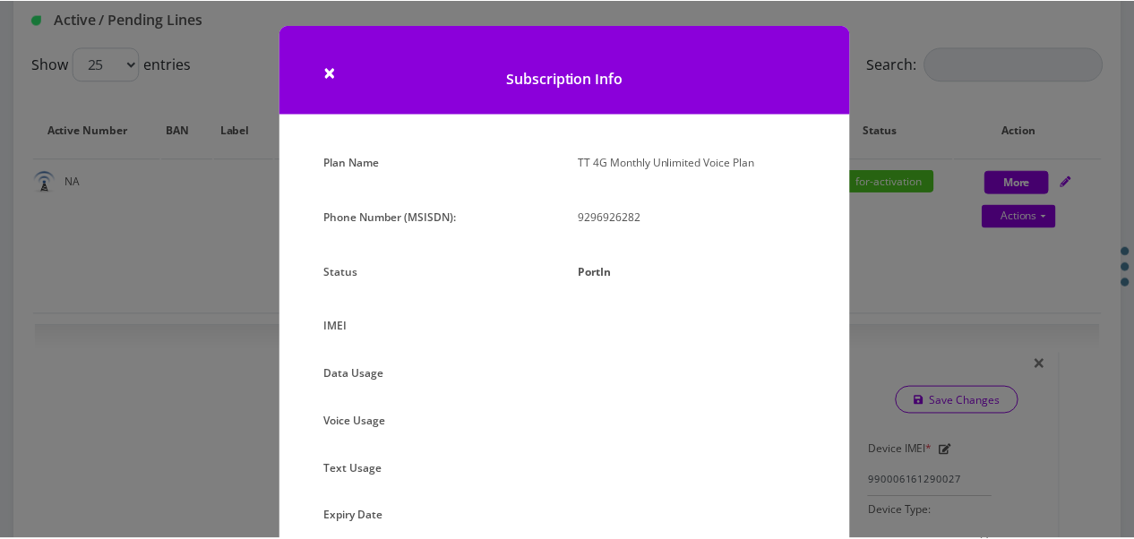
scroll to position [202, 0]
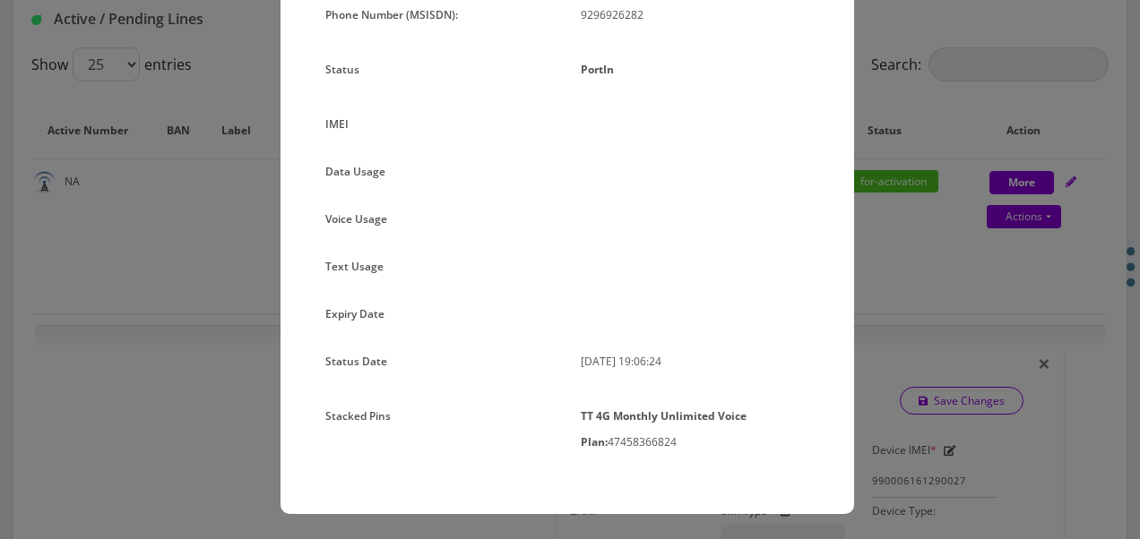
click at [856, 247] on div "× Subscription Info Plan Name TT 4G Monthly Unlimited Voice Plan Phone Number (…" at bounding box center [570, 269] width 1140 height 539
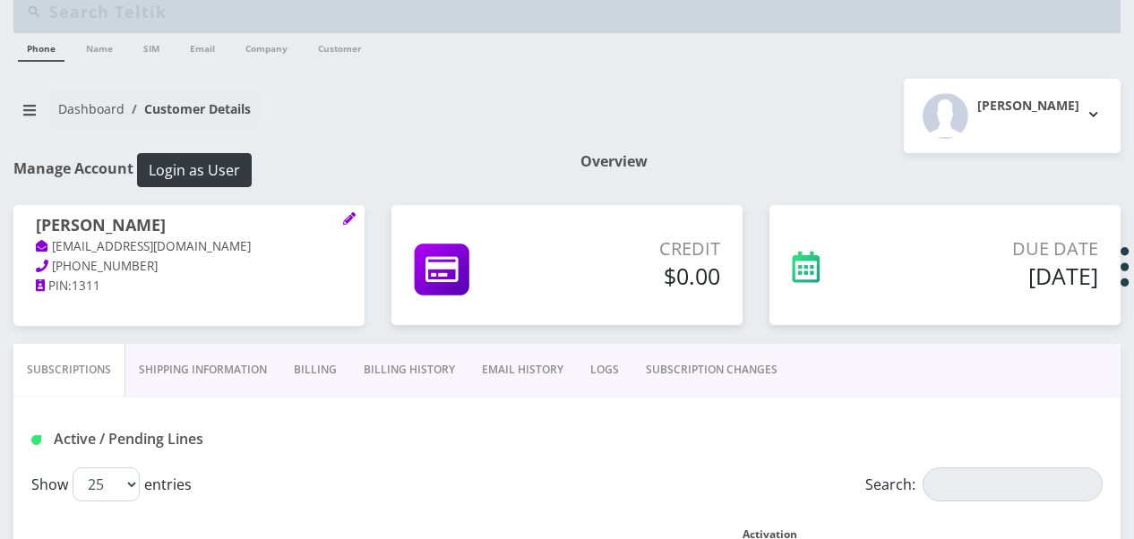
scroll to position [0, 0]
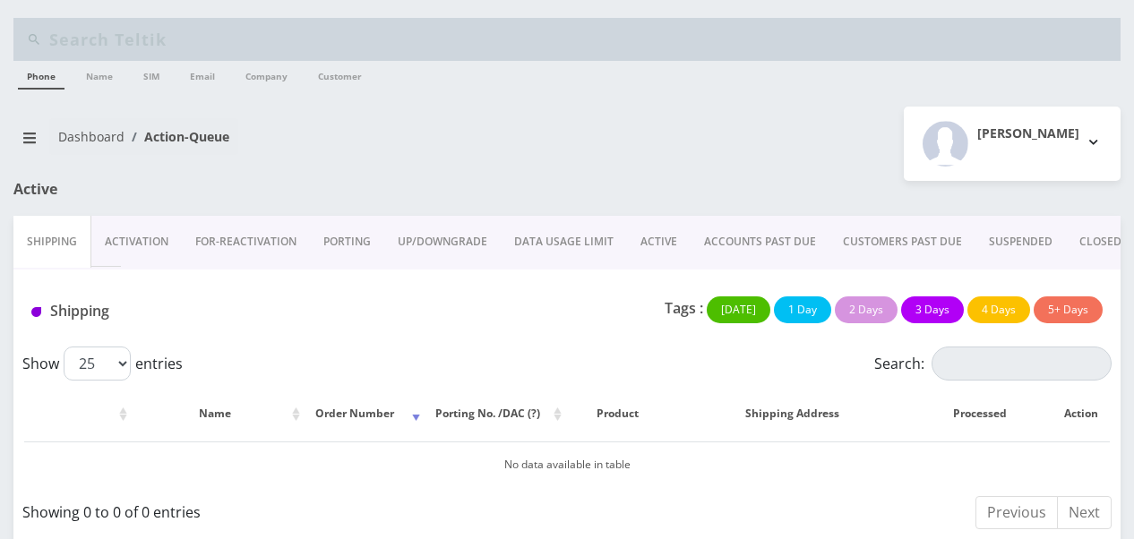
click at [640, 245] on link "ACTIVE" at bounding box center [659, 242] width 64 height 52
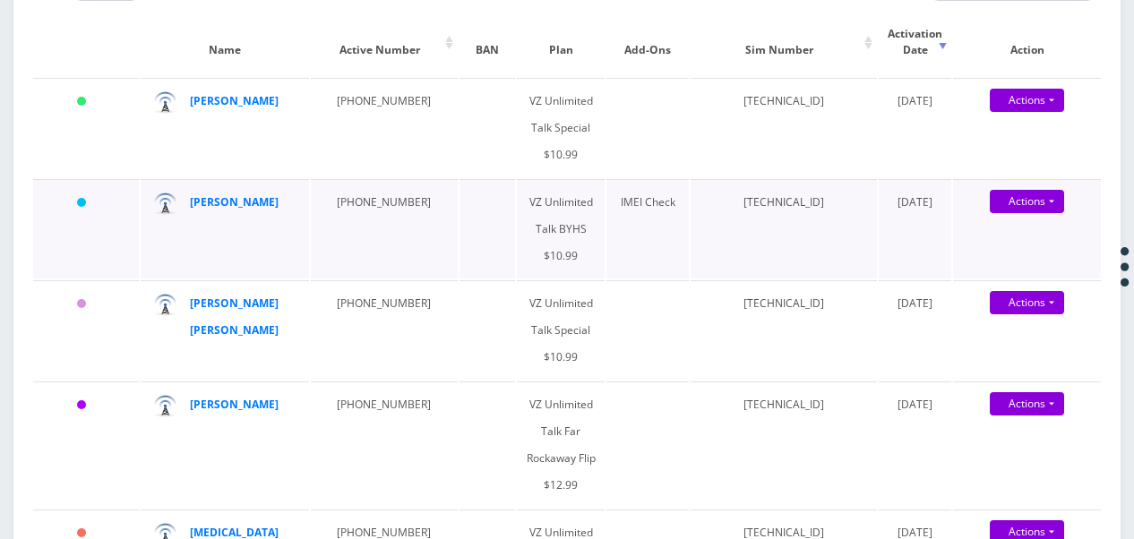
scroll to position [538, 0]
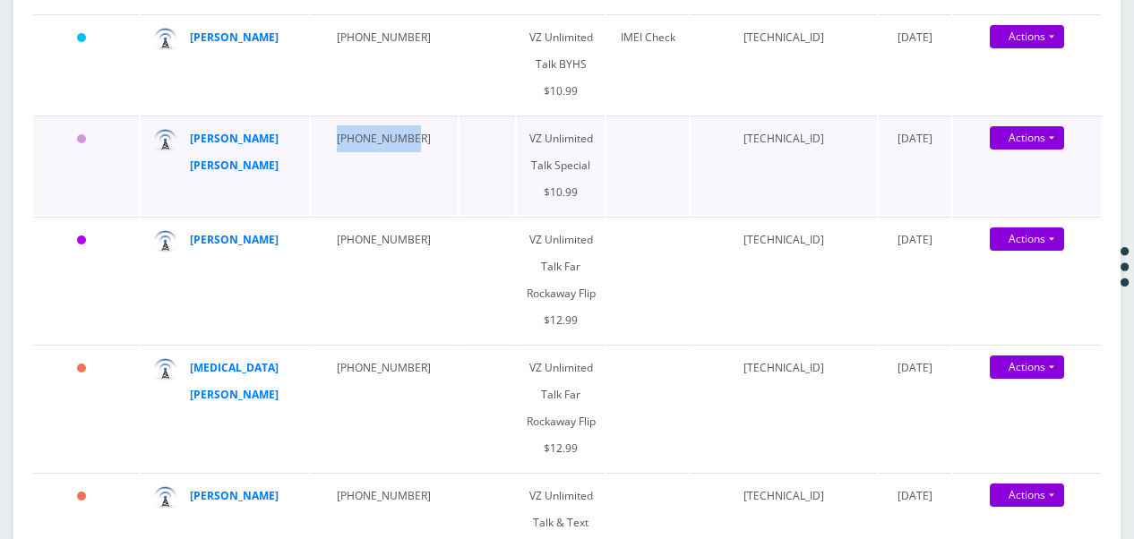
drag, startPoint x: 323, startPoint y: 140, endPoint x: 400, endPoint y: 143, distance: 78.0
click at [400, 143] on td "[PHONE_NUMBER]" at bounding box center [384, 165] width 147 height 99
drag, startPoint x: 400, startPoint y: 143, endPoint x: 392, endPoint y: 138, distance: 9.7
copy td "[PHONE_NUMBER]"
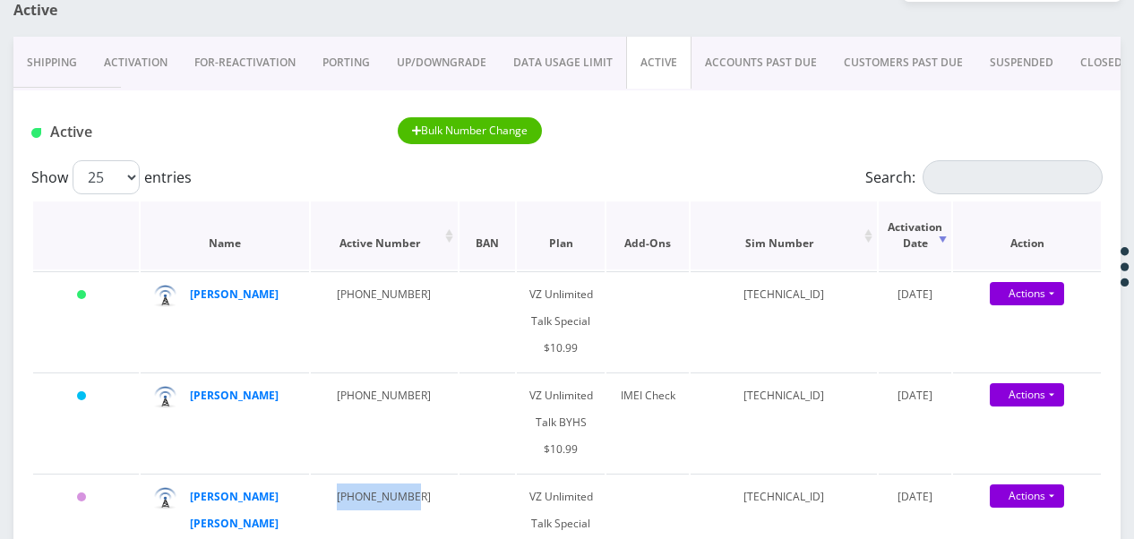
scroll to position [0, 0]
